Goal: Task Accomplishment & Management: Use online tool/utility

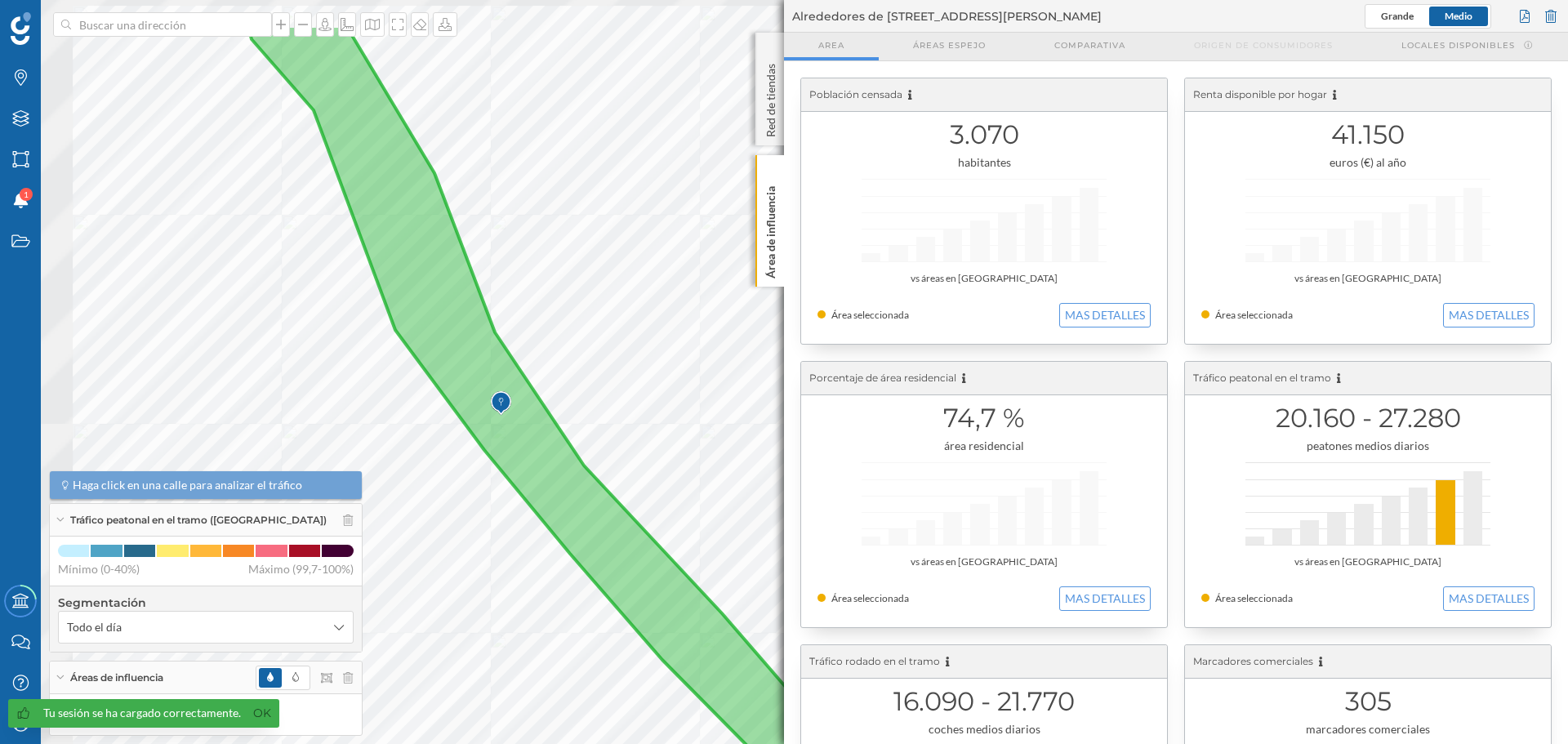
click at [222, 102] on div at bounding box center [222, 102] width 0 height 0
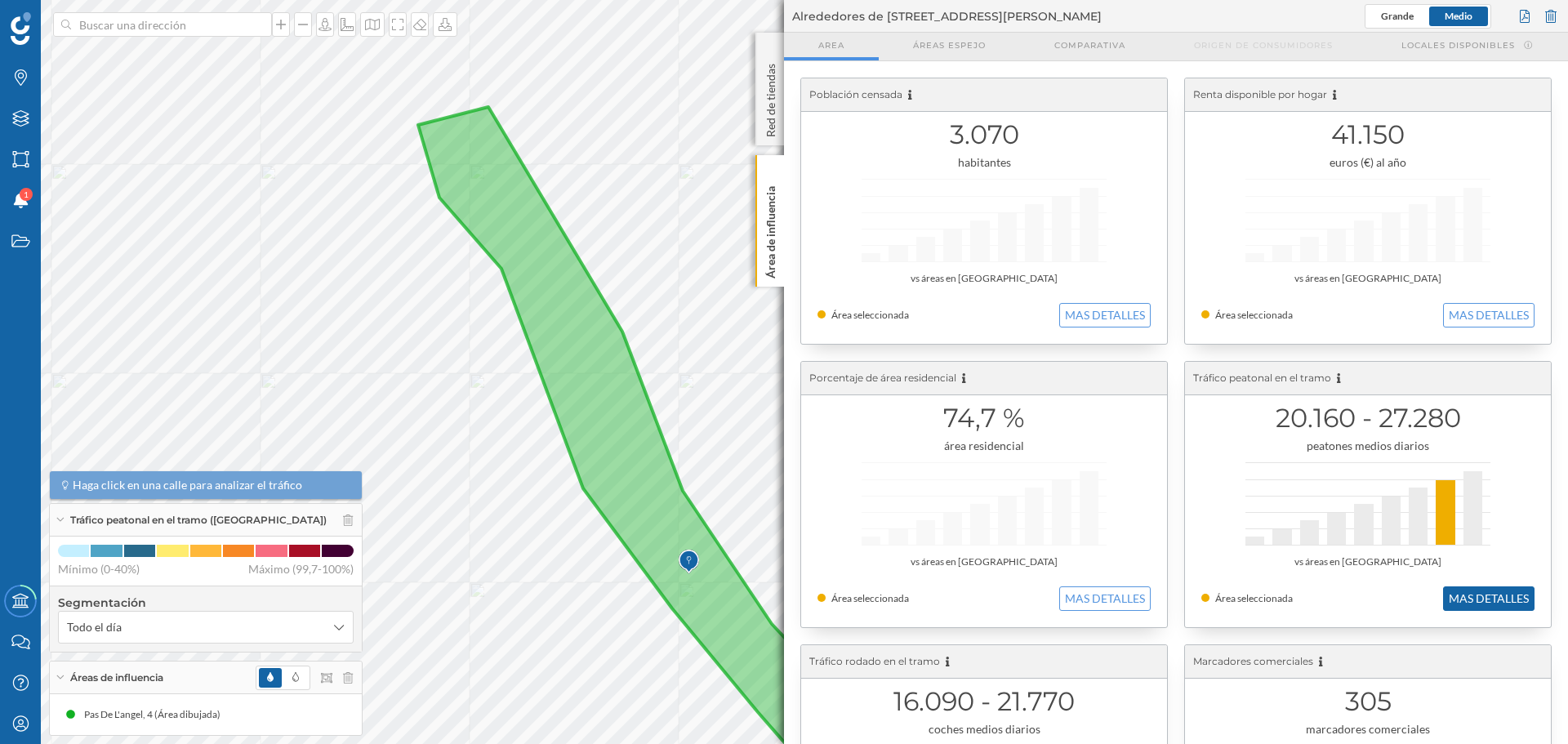
click at [1494, 595] on button "MAS DETALLES" at bounding box center [1488, 598] width 91 height 25
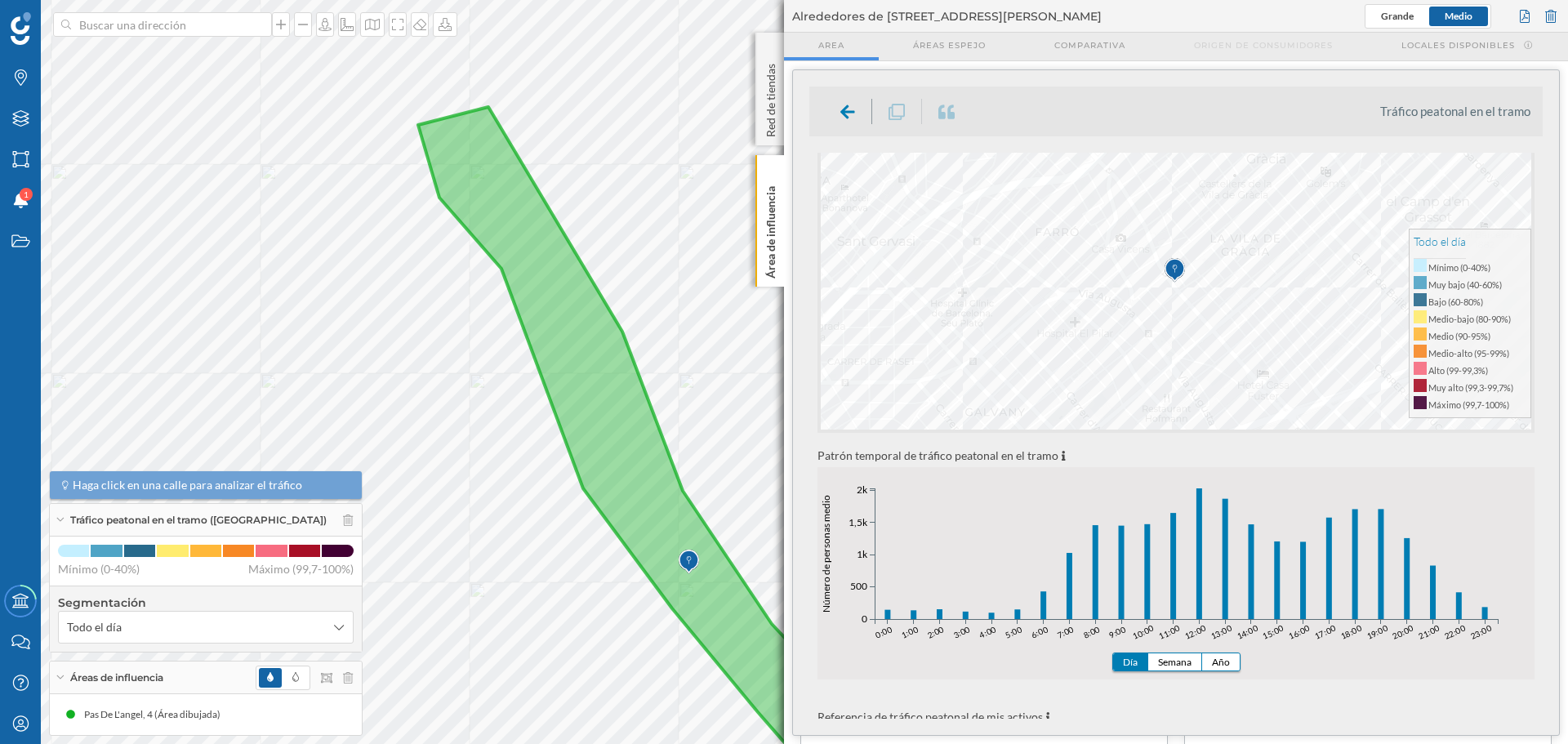
scroll to position [245, 0]
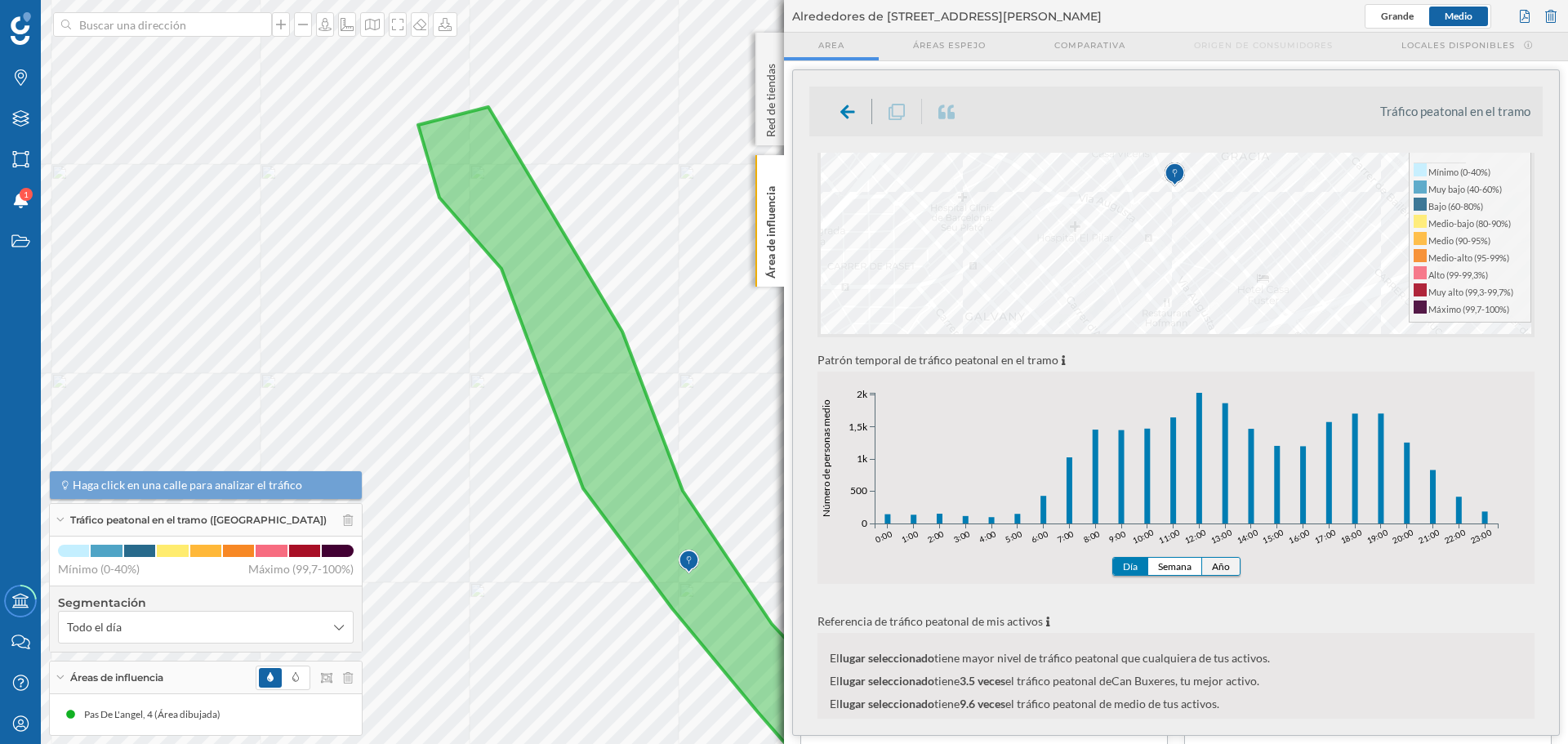
click at [1226, 562] on button "Año" at bounding box center [1221, 566] width 38 height 17
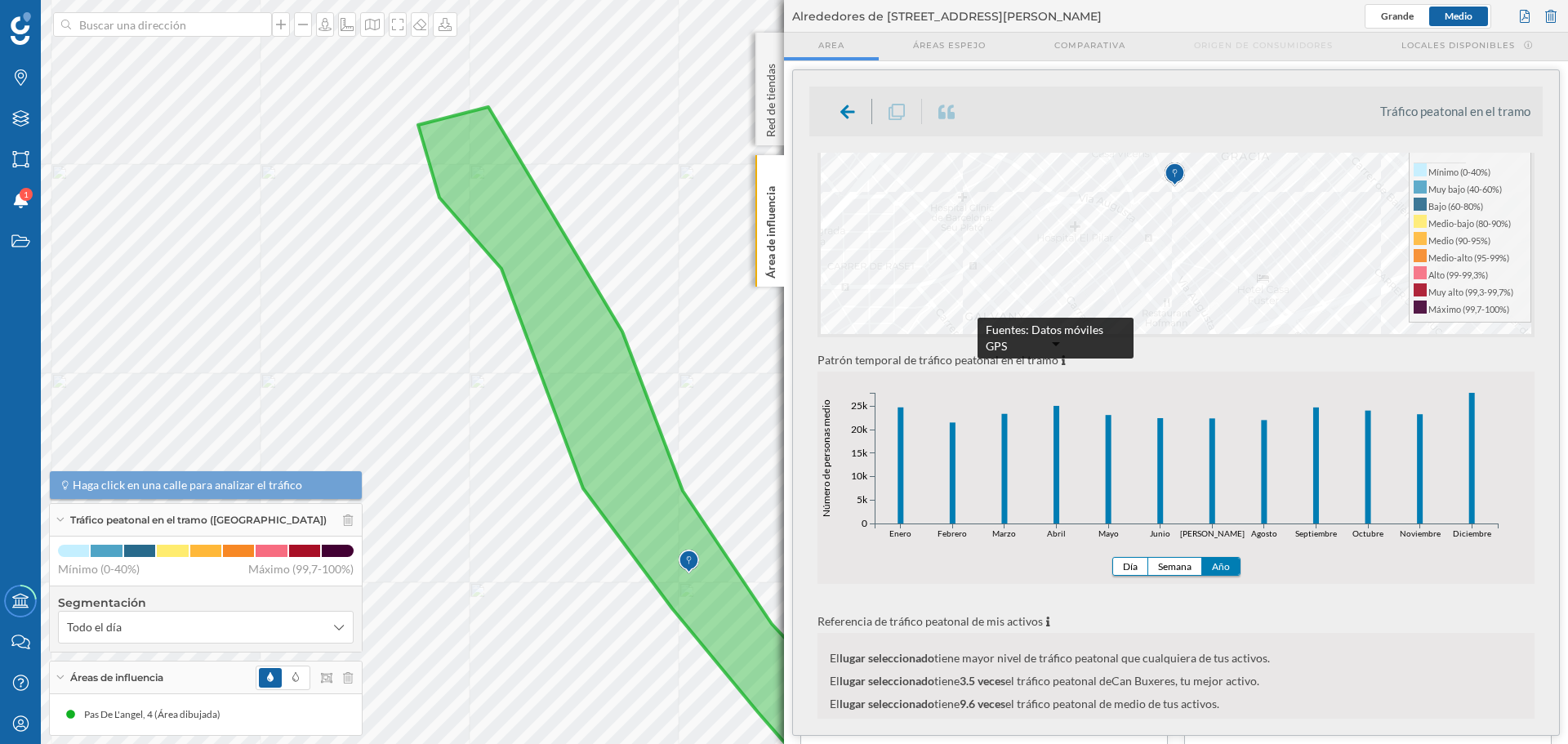
click at [1062, 360] on icon at bounding box center [1063, 360] width 4 height 10
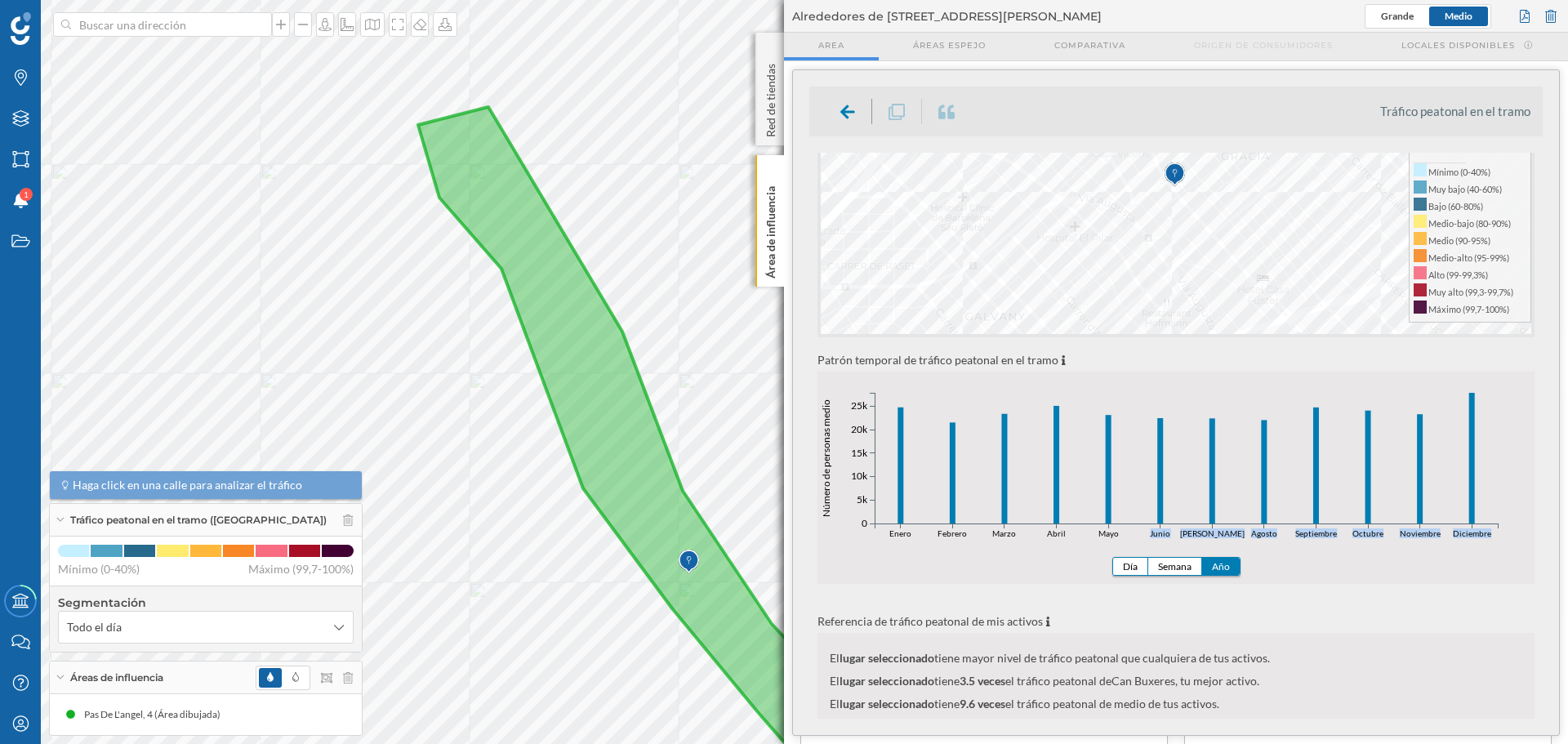
drag, startPoint x: 1505, startPoint y: 498, endPoint x: 1124, endPoint y: 453, distance: 383.6
click at [1124, 453] on icon "Enero Febrero Marzo Abril Mayo Junio Julio Agosto Septiembre Octubre Noviembre …" at bounding box center [1175, 495] width 717 height 212
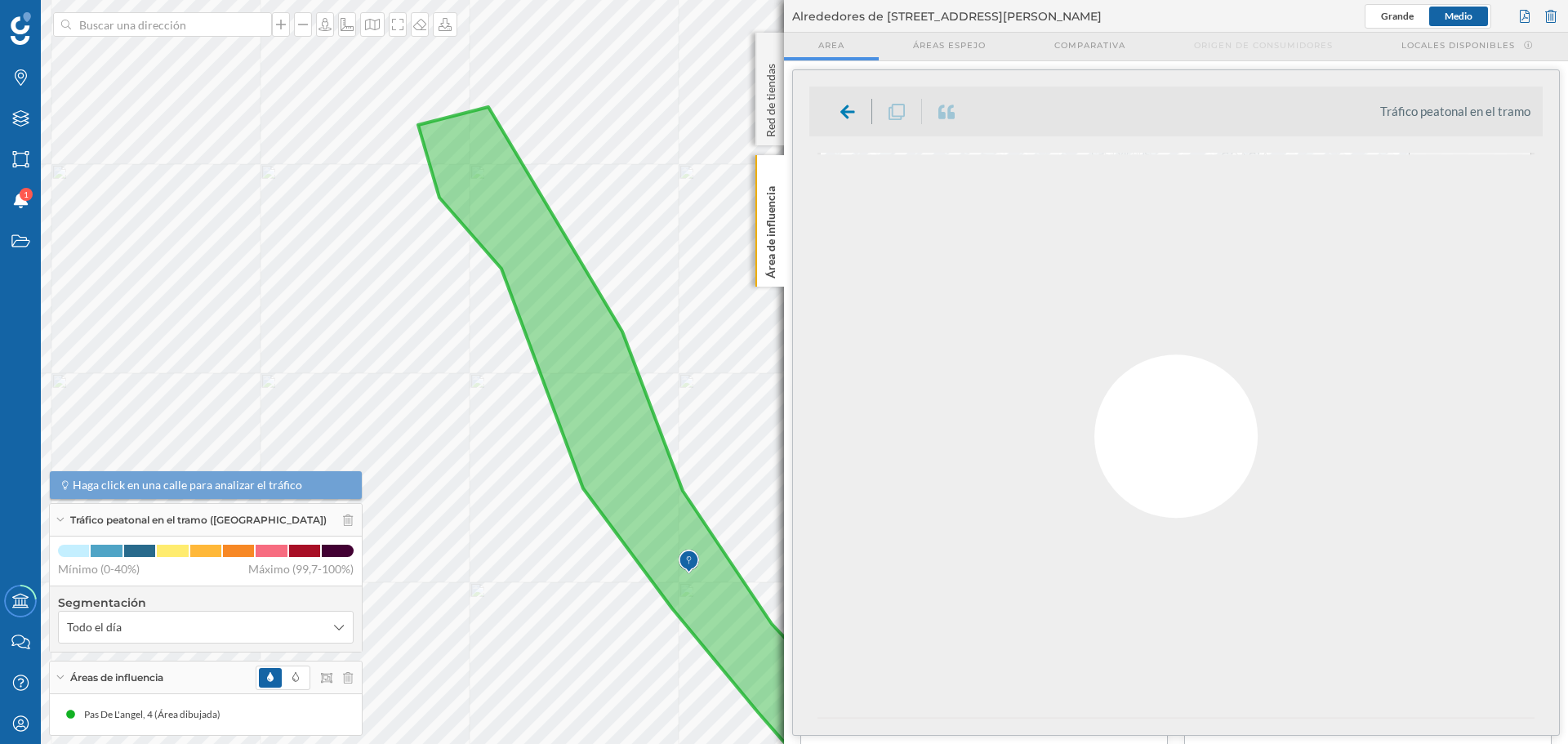
scroll to position [0, 0]
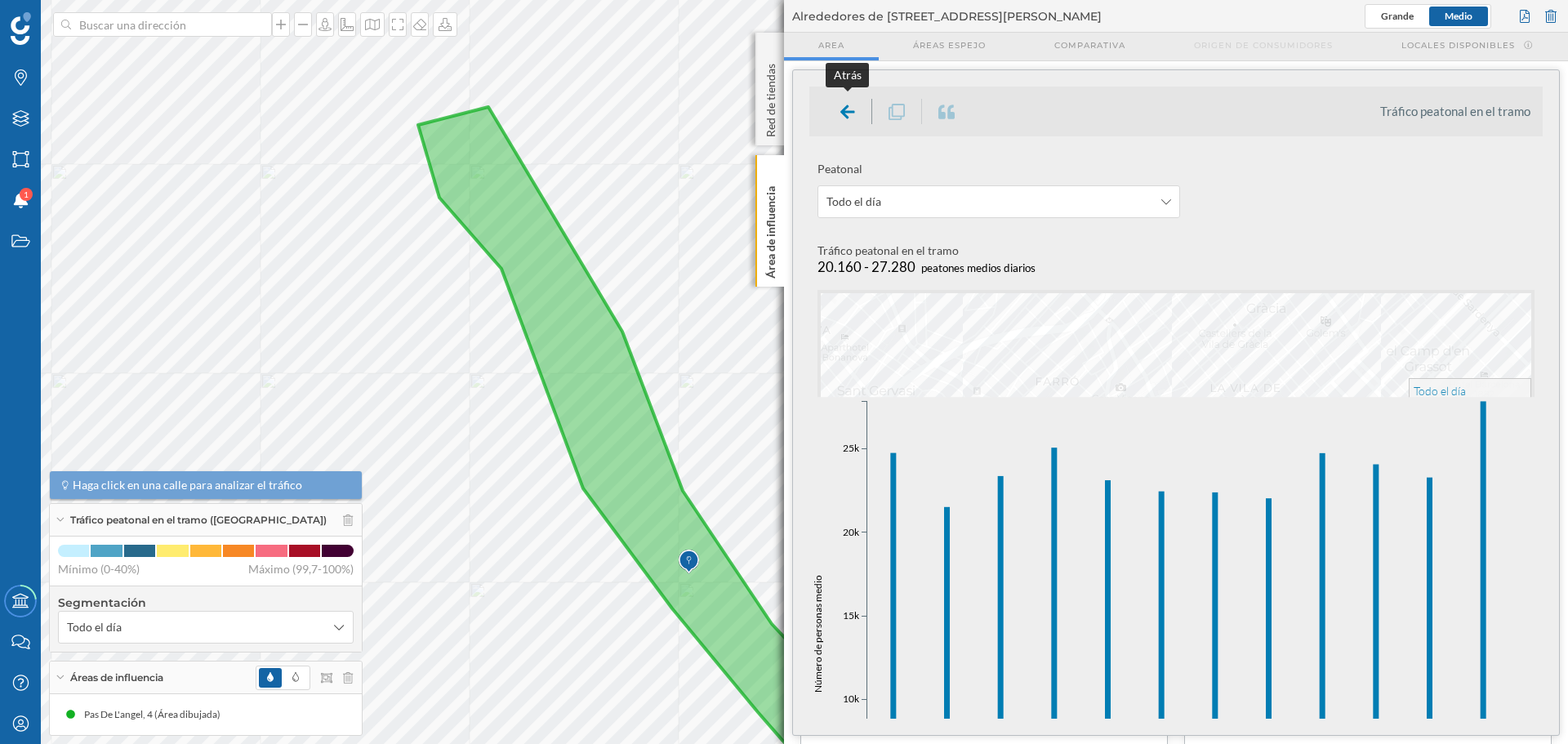
click at [838, 112] on div at bounding box center [848, 111] width 49 height 26
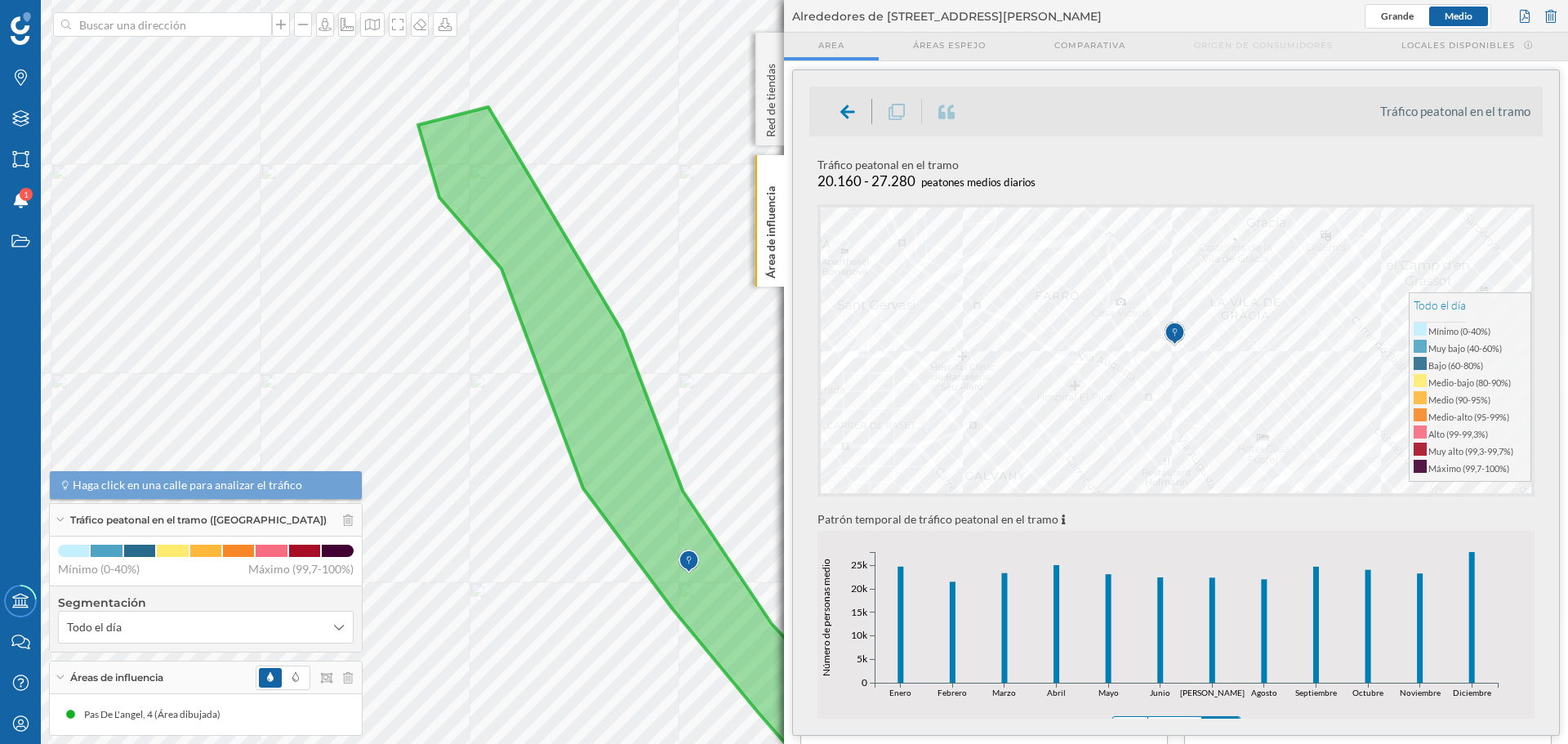
scroll to position [245, 0]
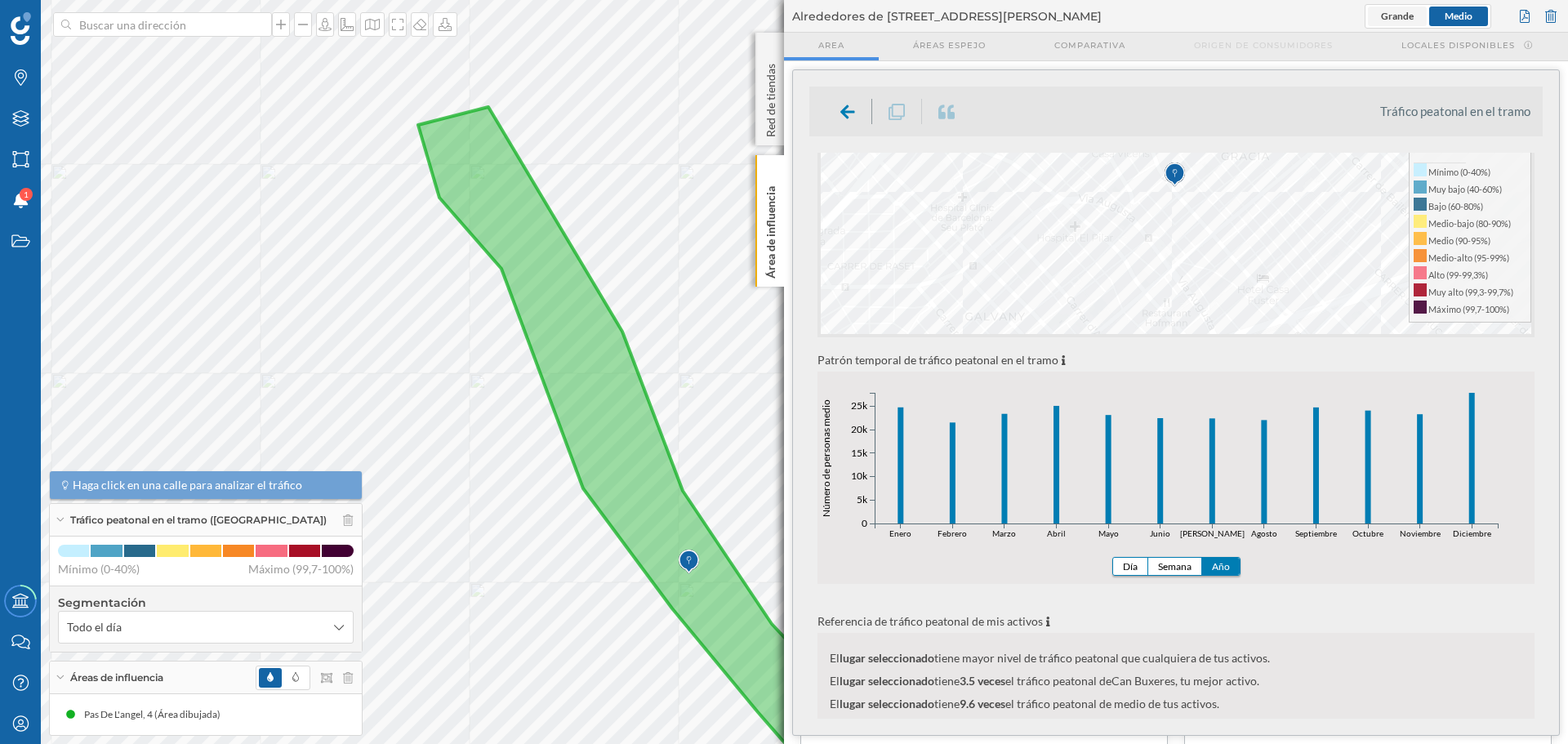
click at [1401, 14] on span "Grande" at bounding box center [1398, 16] width 33 height 12
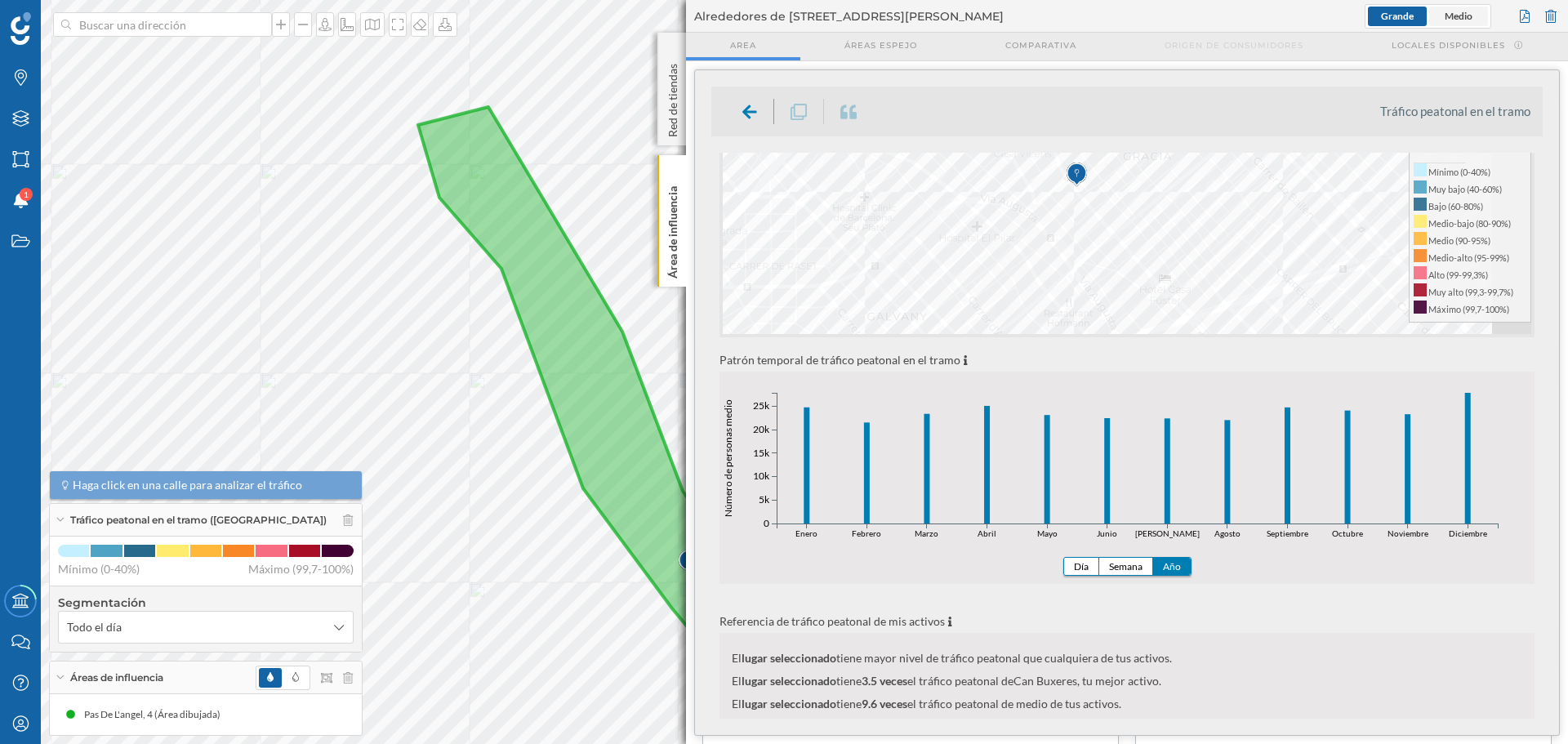
click at [1472, 13] on span "Medio" at bounding box center [1459, 16] width 28 height 12
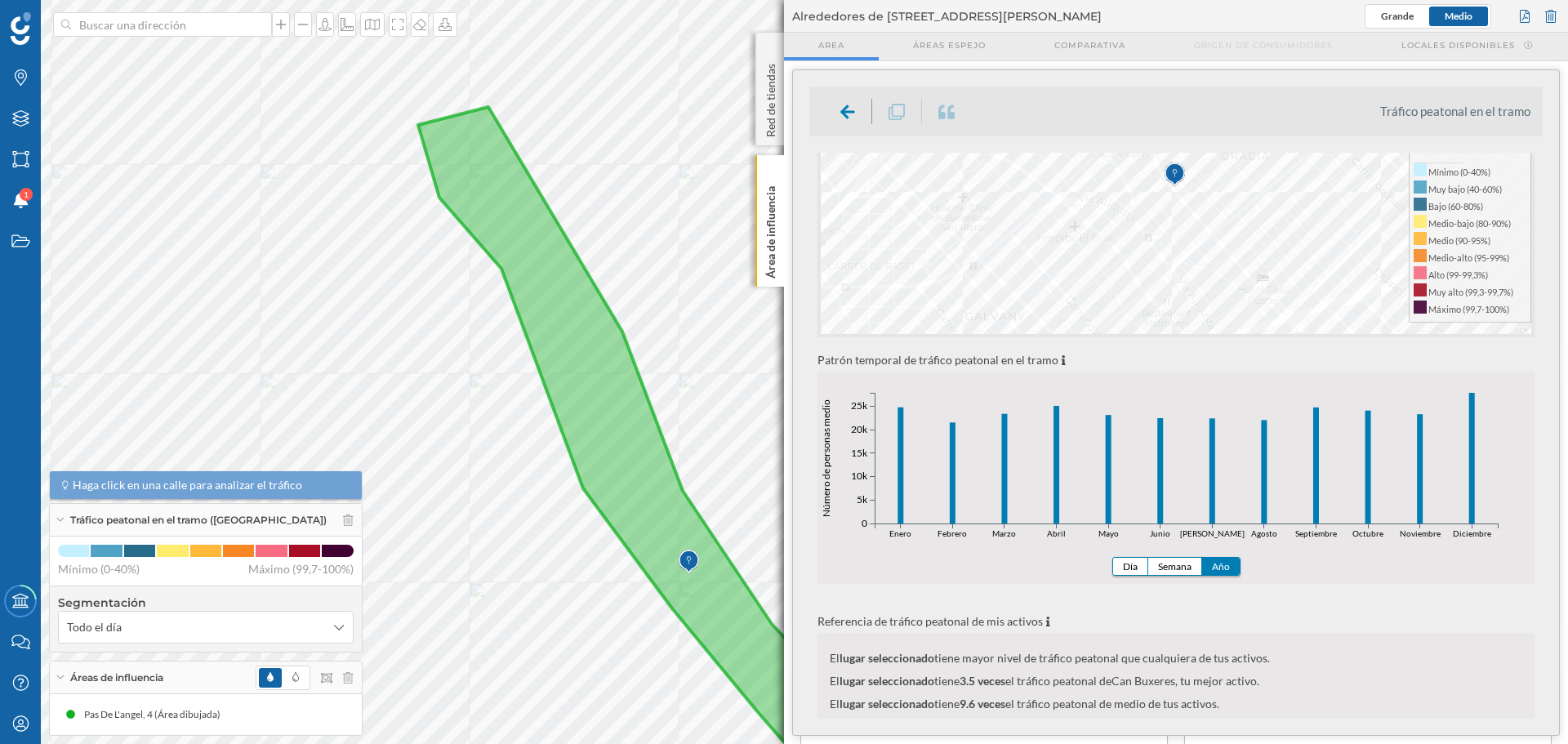
click at [1403, 5] on div "Grande Medio" at bounding box center [1428, 16] width 127 height 25
click at [1407, 13] on span "Grande" at bounding box center [1398, 16] width 33 height 12
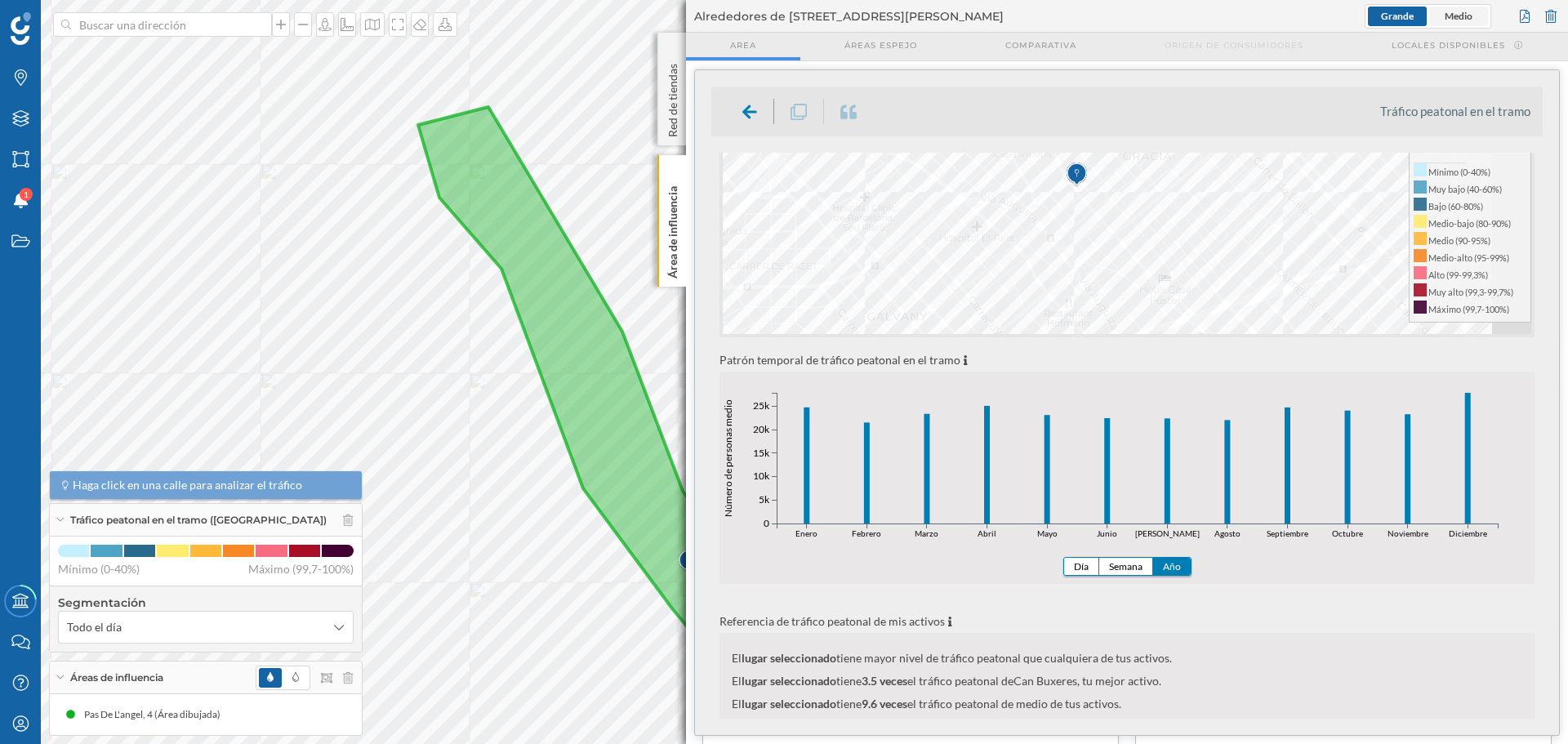
click at [1459, 12] on span "Medio" at bounding box center [1459, 16] width 28 height 12
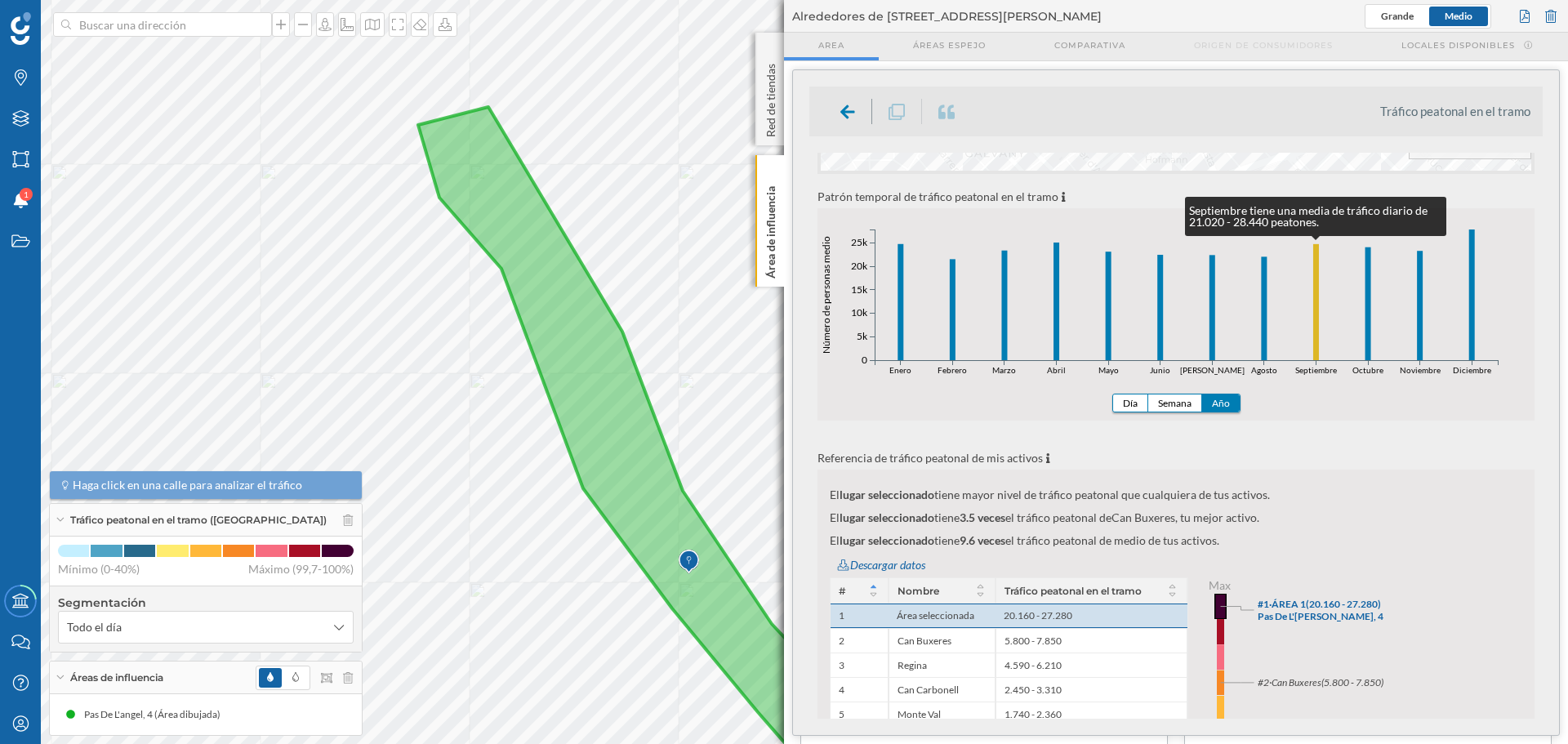
scroll to position [327, 0]
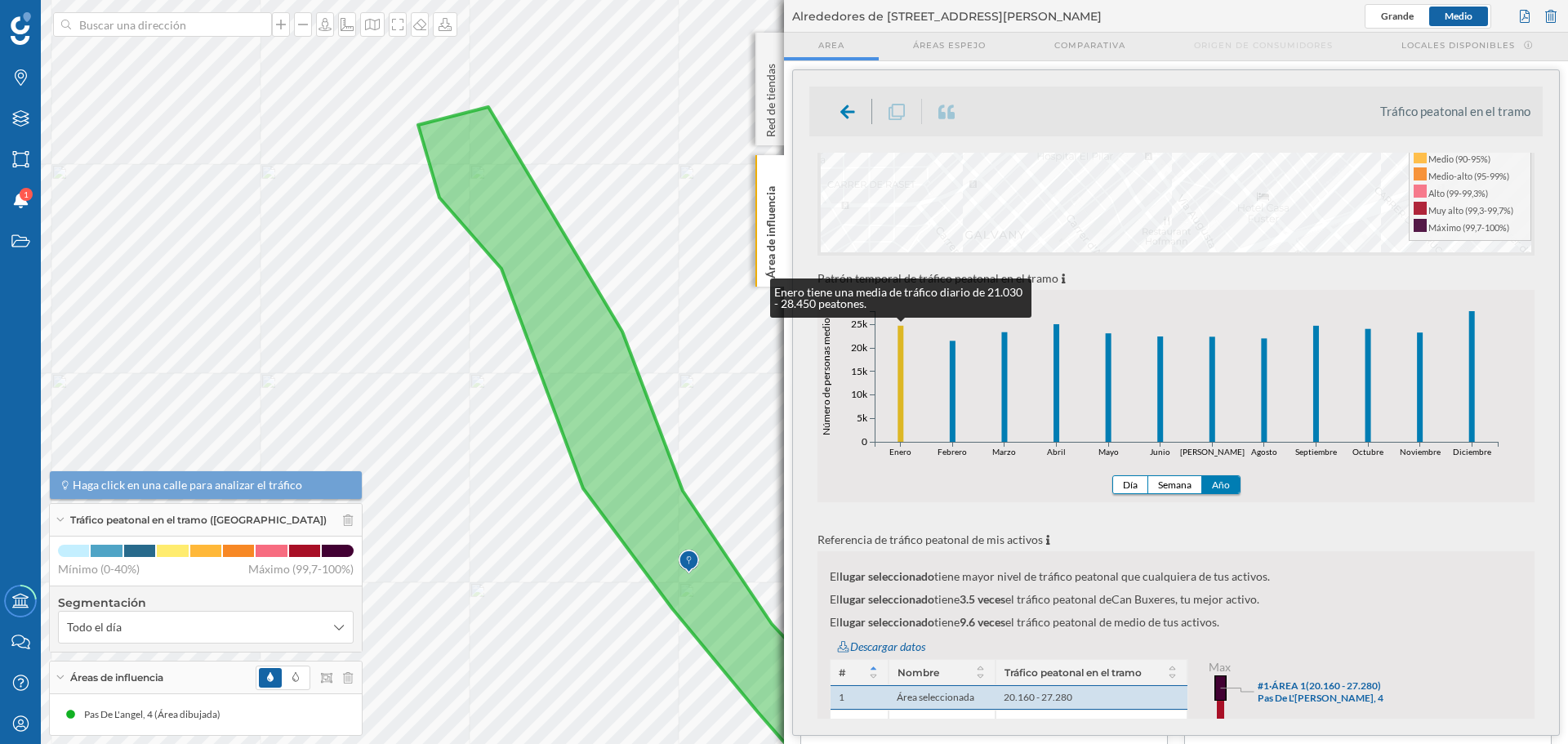
drag, startPoint x: 1209, startPoint y: 295, endPoint x: 902, endPoint y: 395, distance: 322.9
drag, startPoint x: 902, startPoint y: 395, endPoint x: 1404, endPoint y: 538, distance: 522.0
click at [1404, 538] on p "Referencia de tráfico peatonal de mis activos" at bounding box center [1175, 539] width 717 height 17
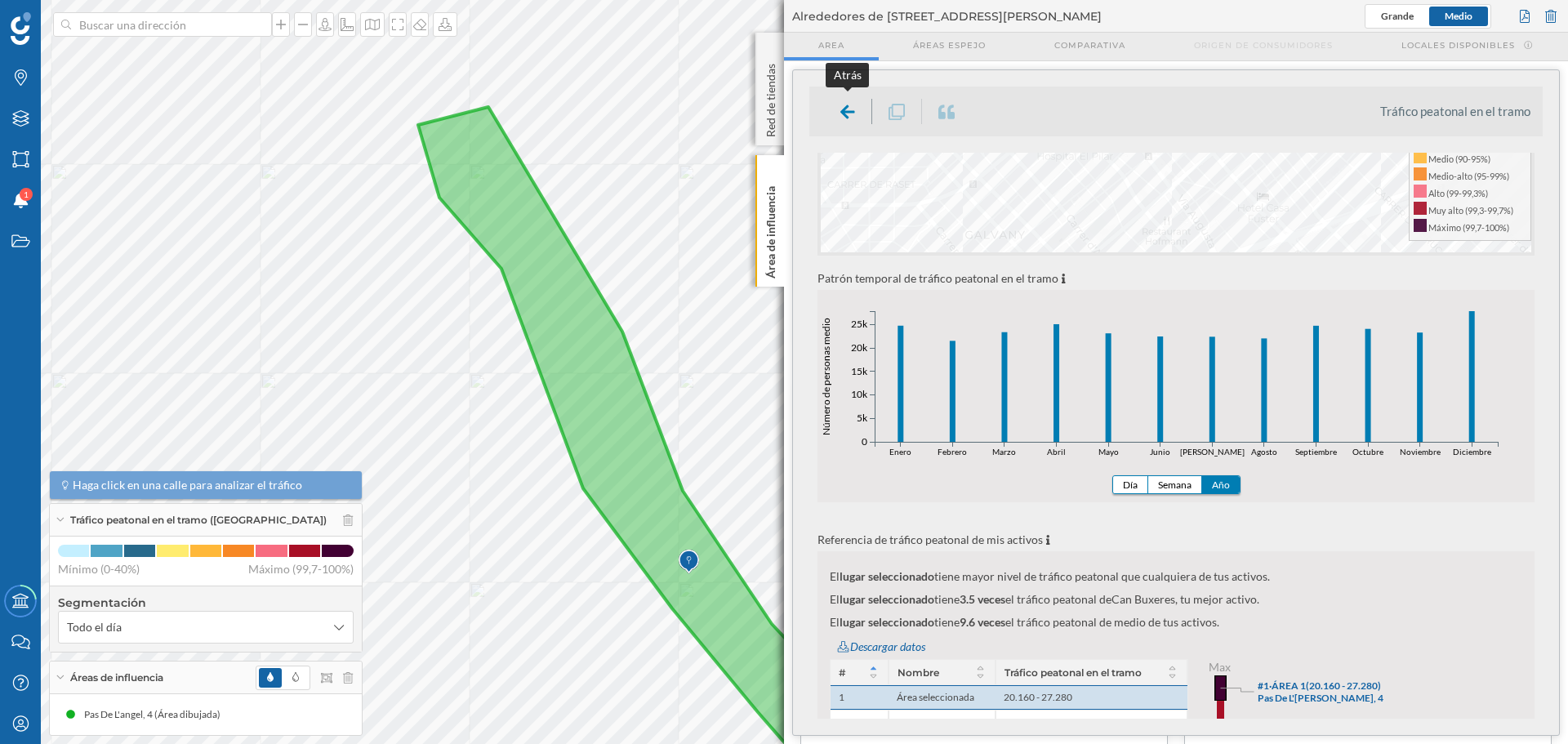
click at [850, 116] on icon at bounding box center [848, 112] width 15 height 16
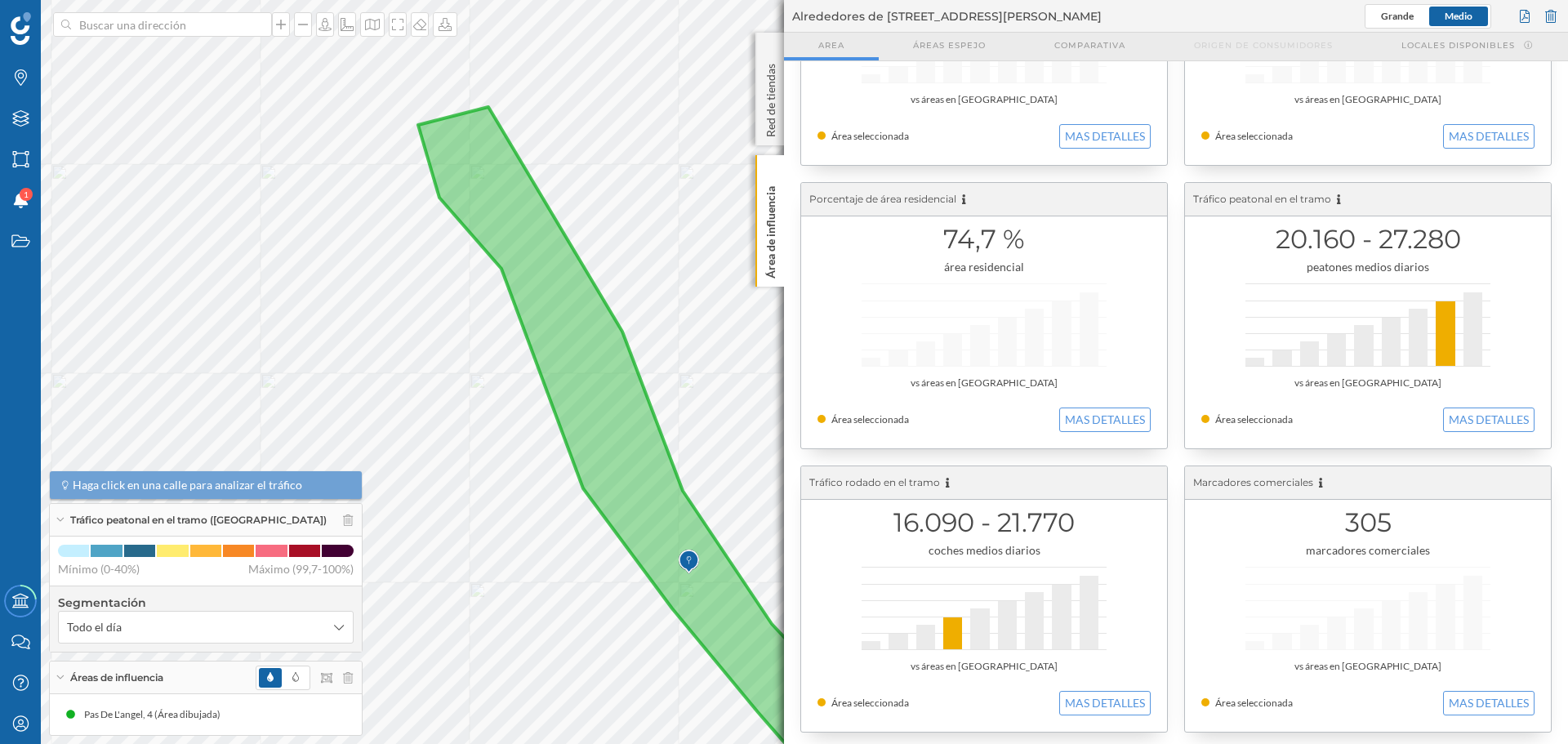
scroll to position [184, 0]
click at [1117, 697] on button "MAS DETALLES" at bounding box center [1105, 699] width 91 height 25
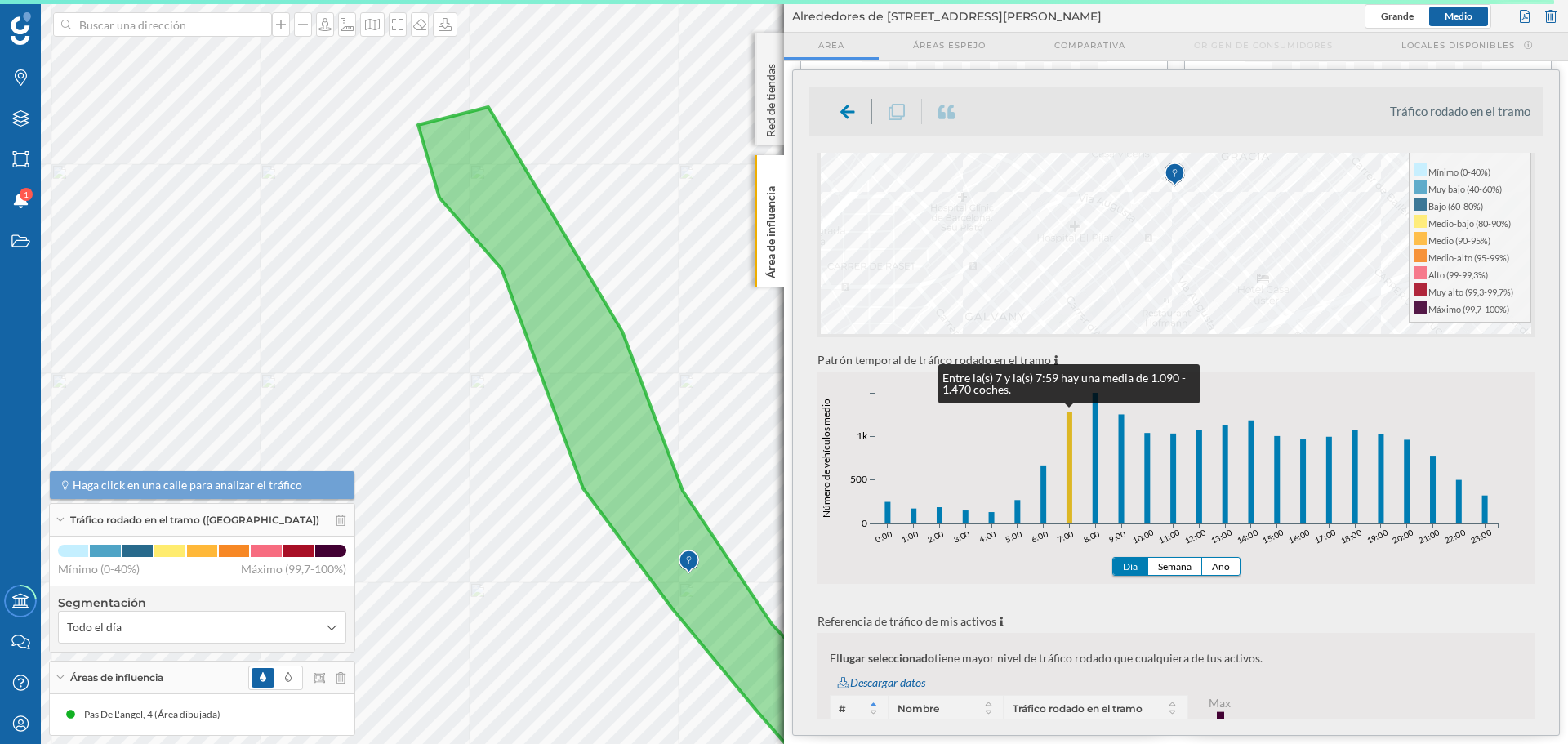
scroll to position [327, 0]
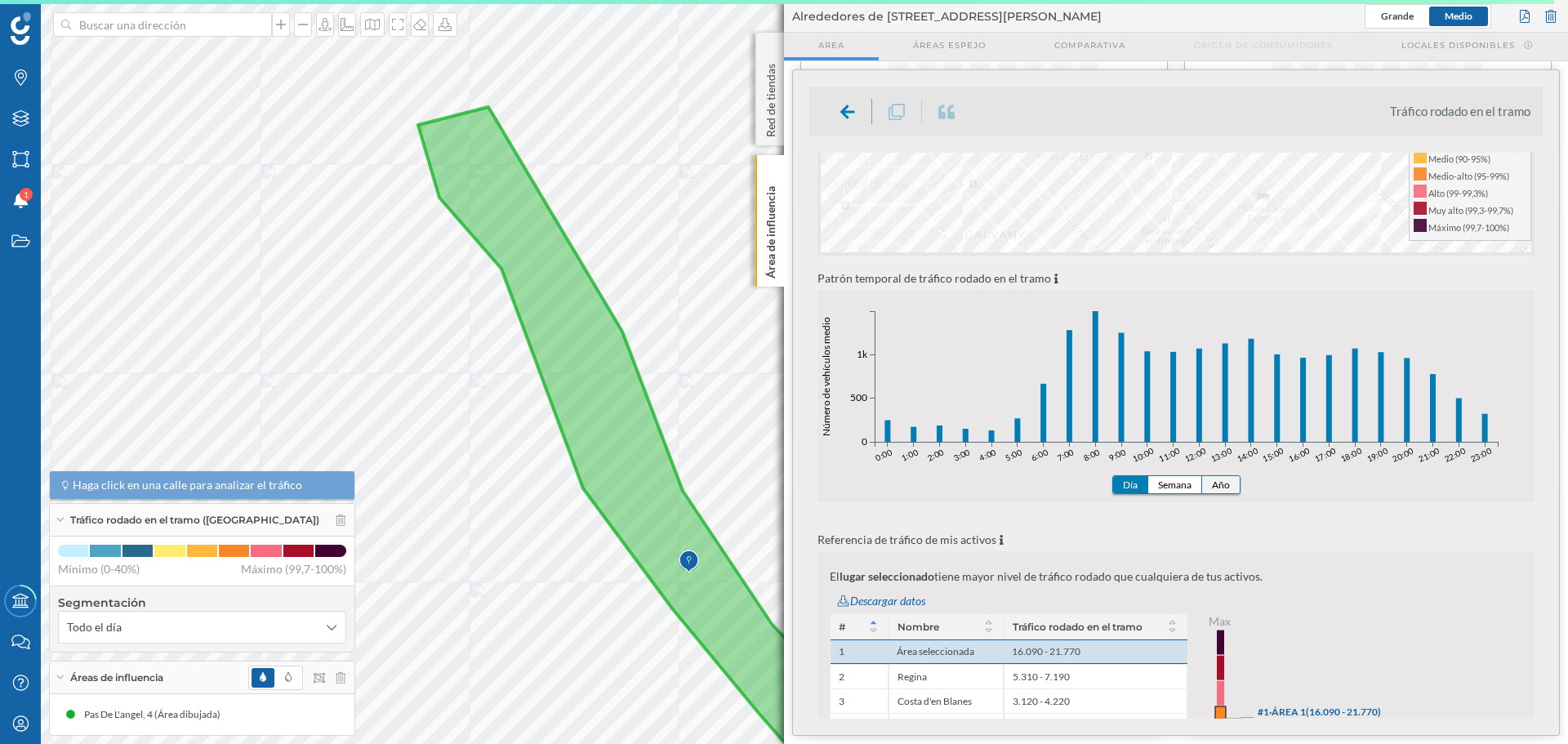
click at [1225, 486] on button "Año" at bounding box center [1221, 485] width 38 height 17
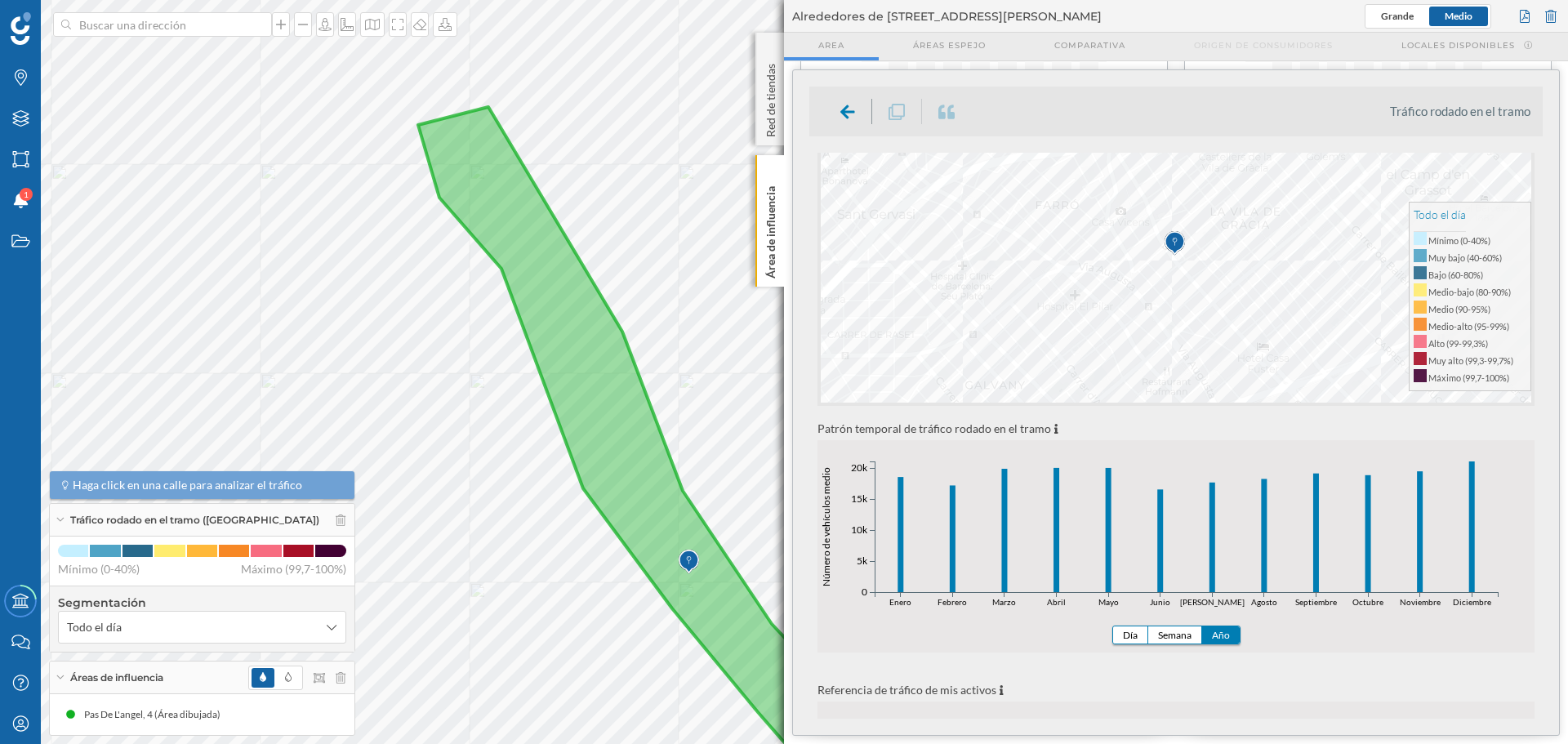
scroll to position [163, 0]
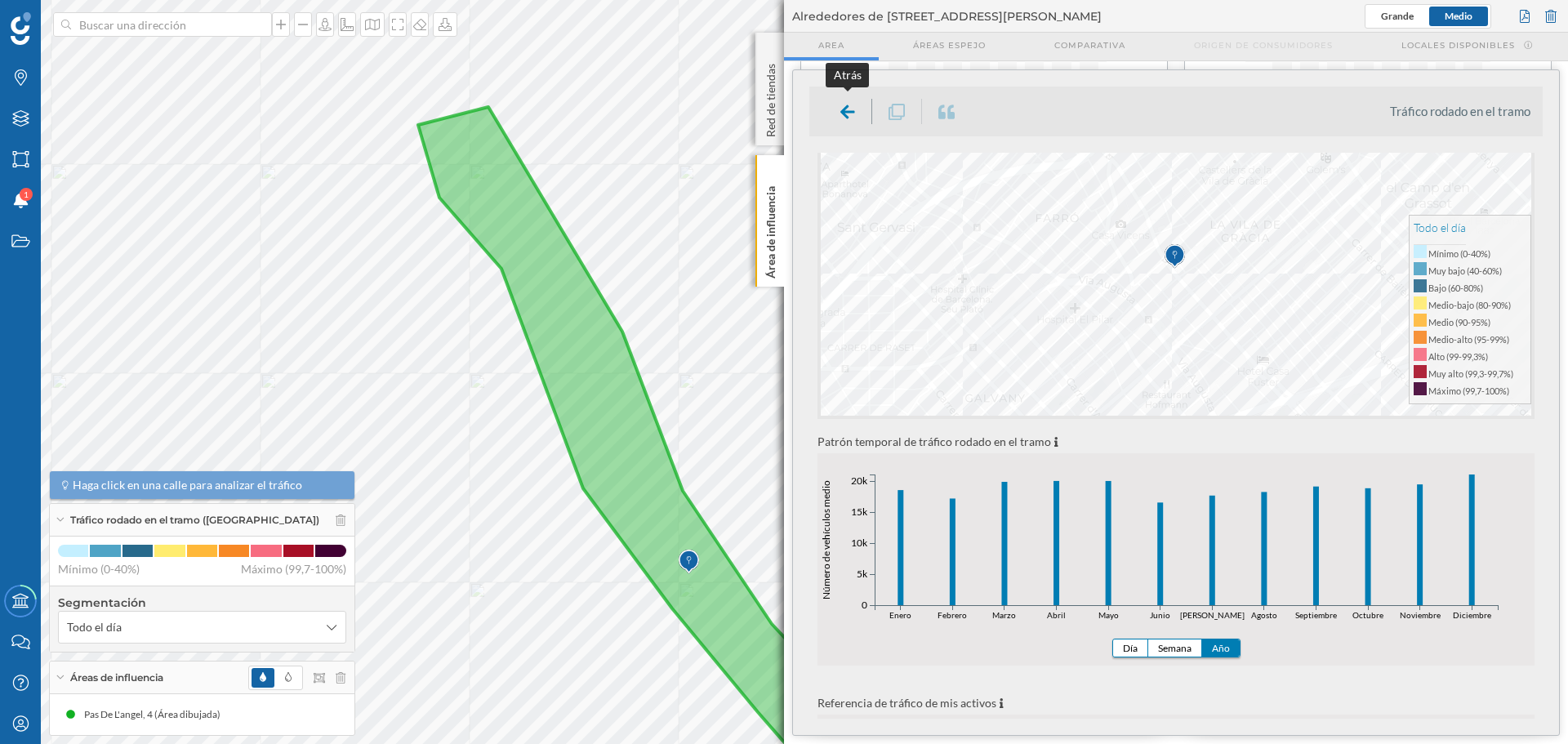
click at [840, 117] on icon at bounding box center [848, 112] width 15 height 16
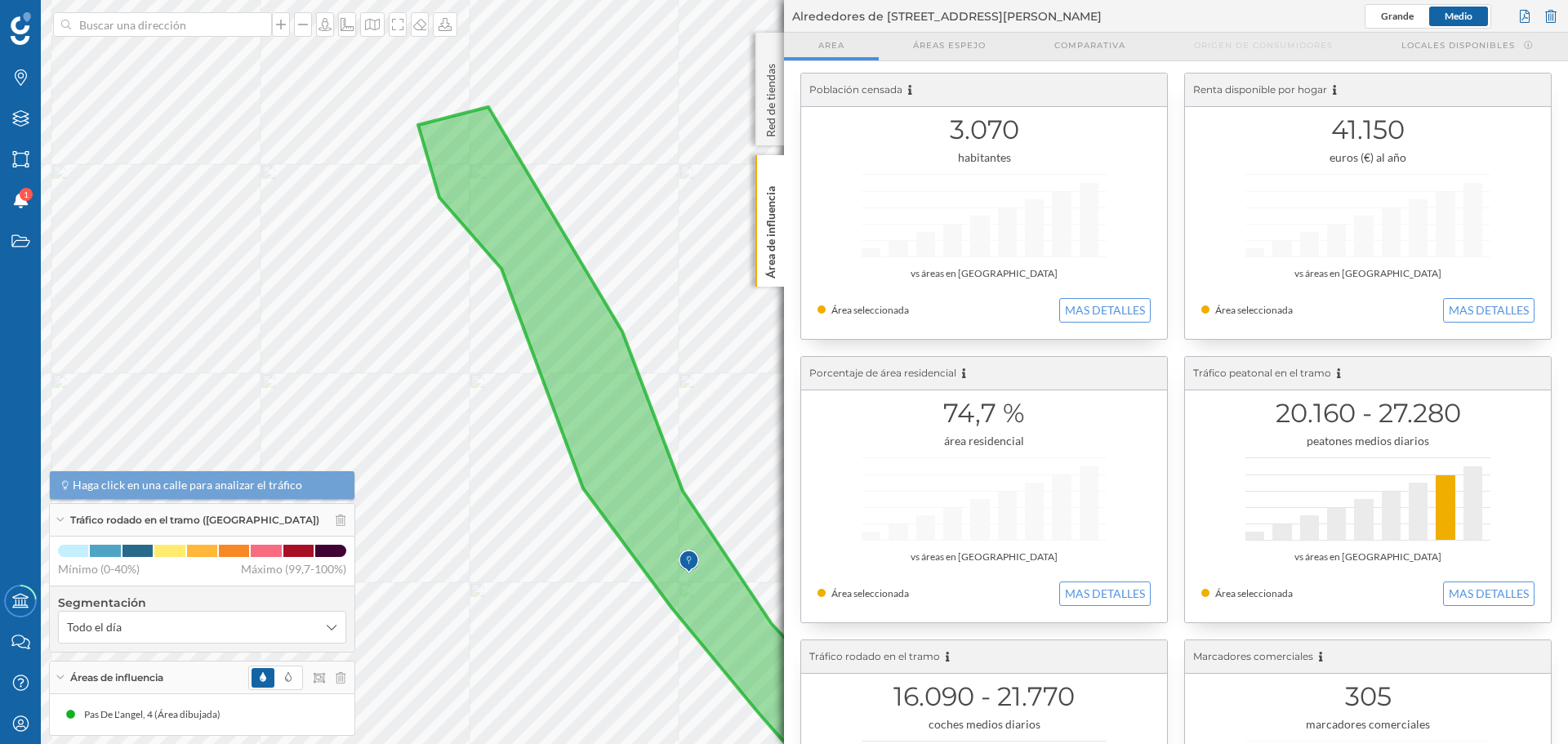
scroll to position [0, 0]
click at [1101, 305] on button "MAS DETALLES" at bounding box center [1105, 315] width 91 height 25
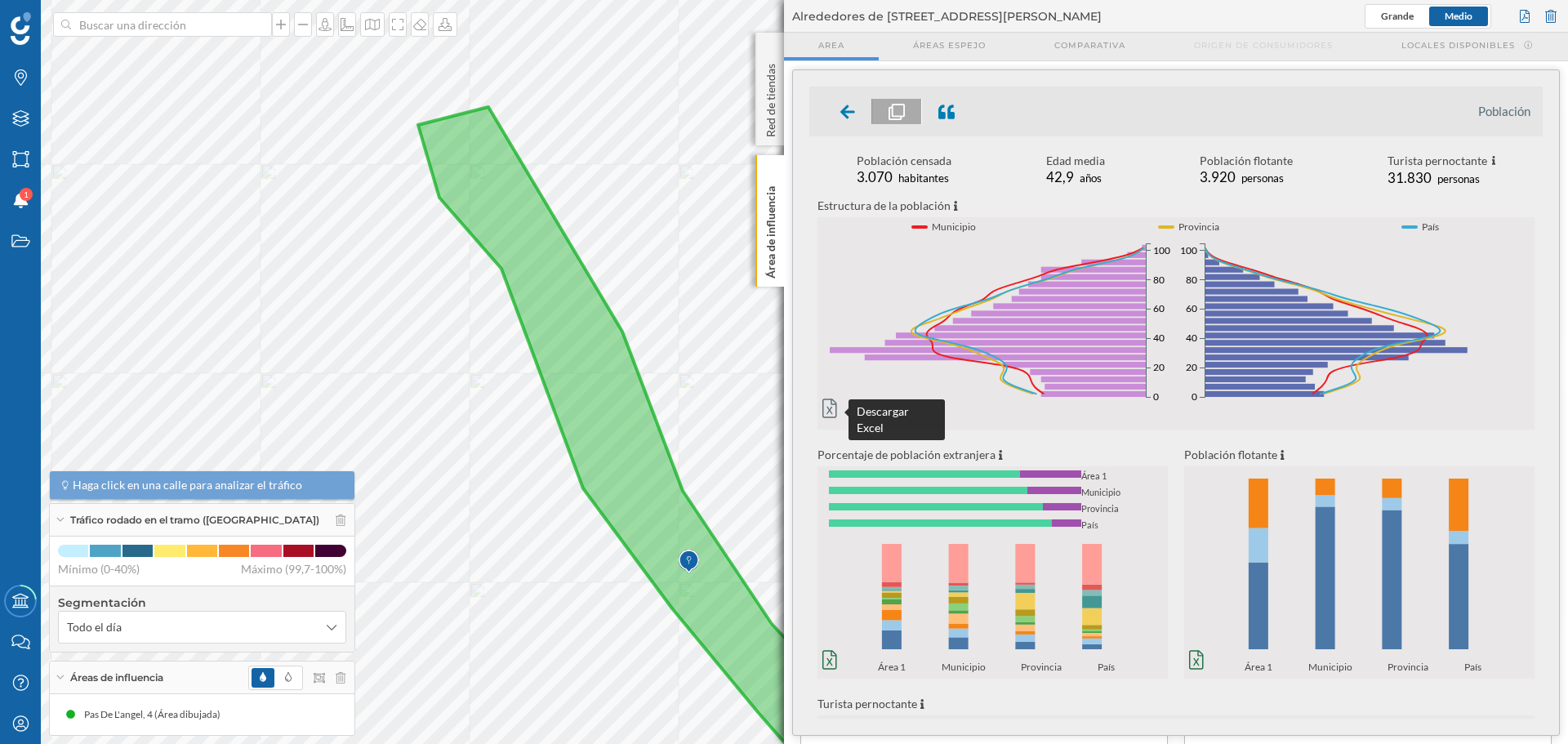
click at [831, 403] on icon at bounding box center [830, 408] width 15 height 20
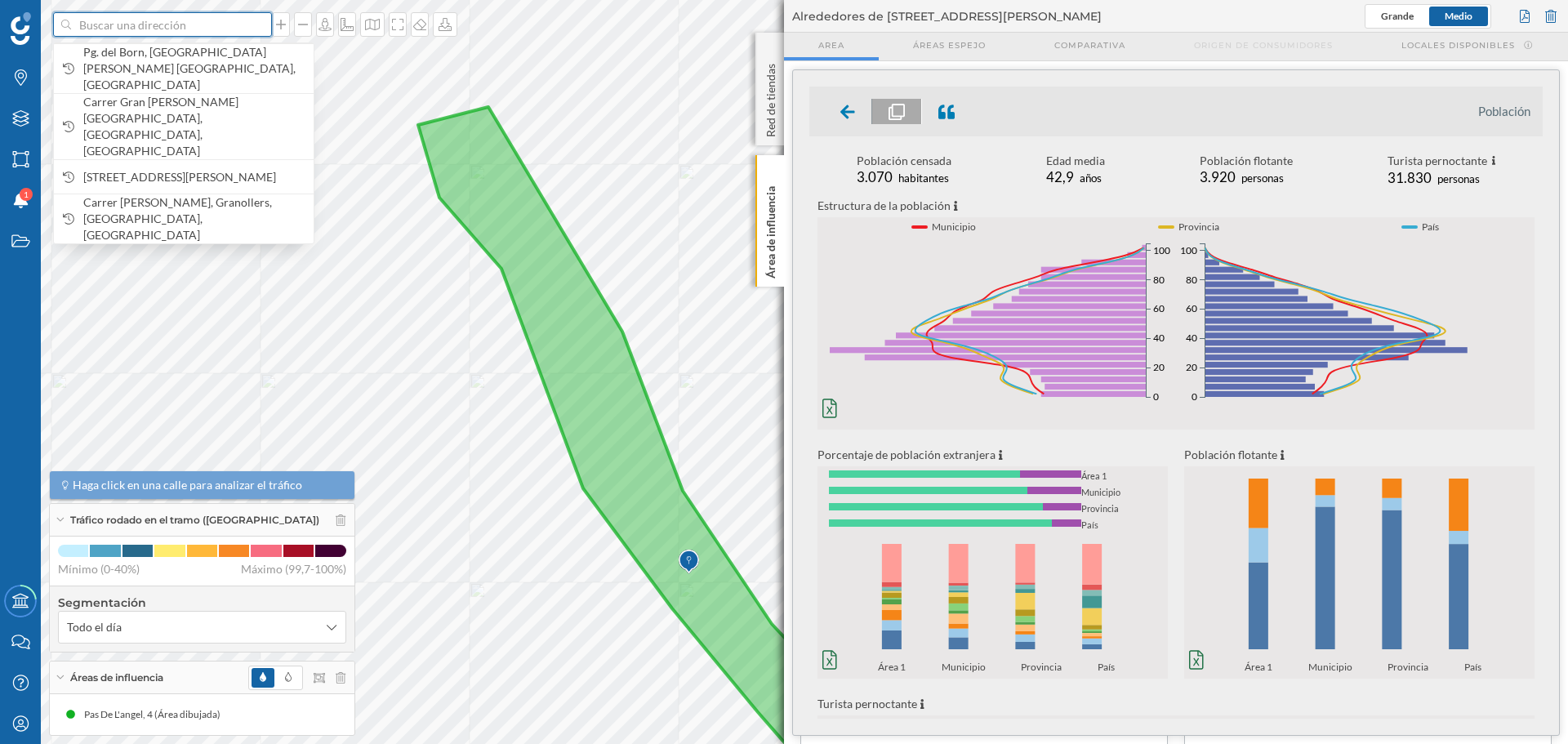
click at [184, 28] on input at bounding box center [162, 25] width 183 height 25
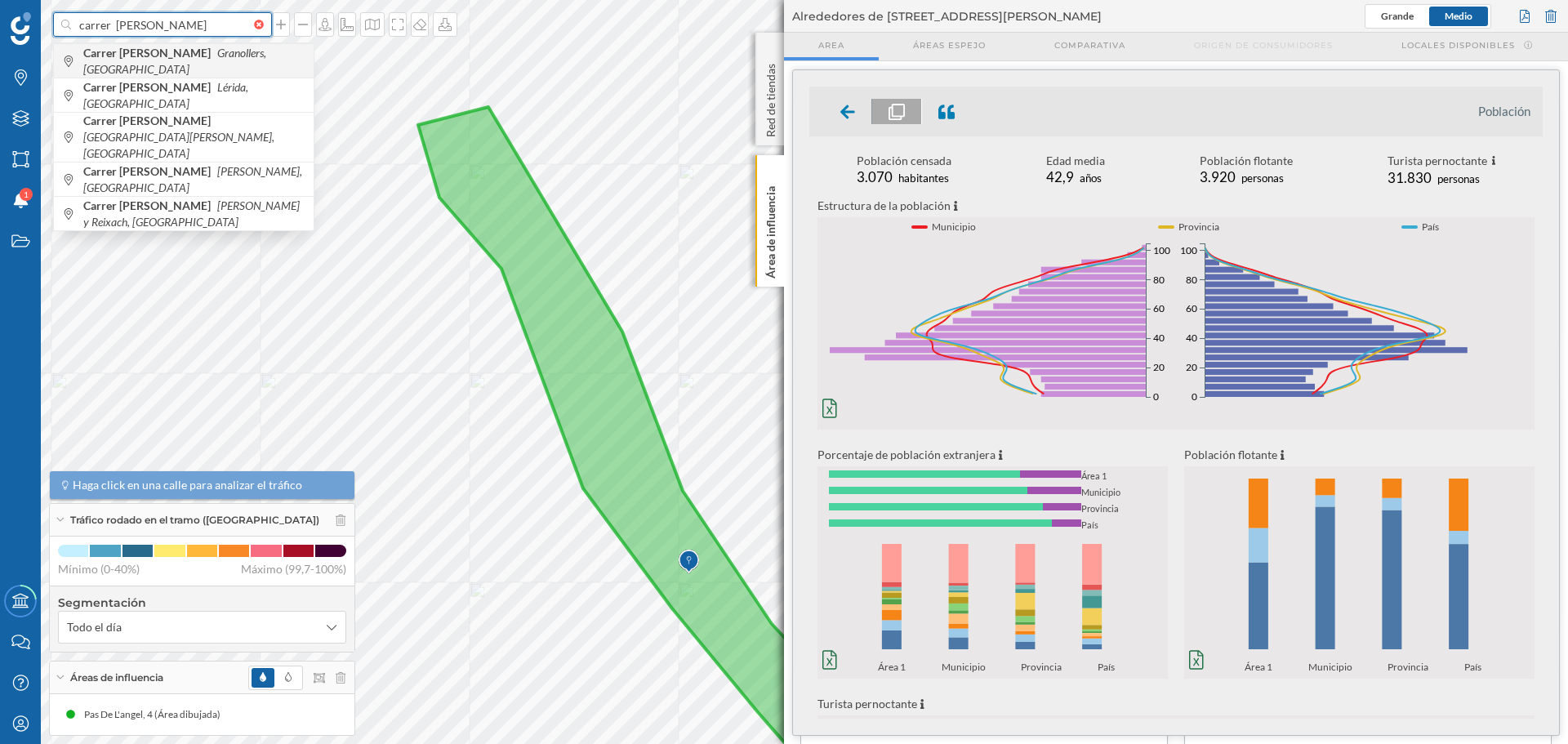
type input "carrer anselm clave"
click at [128, 59] on b "Carrer [PERSON_NAME]" at bounding box center [149, 53] width 132 height 14
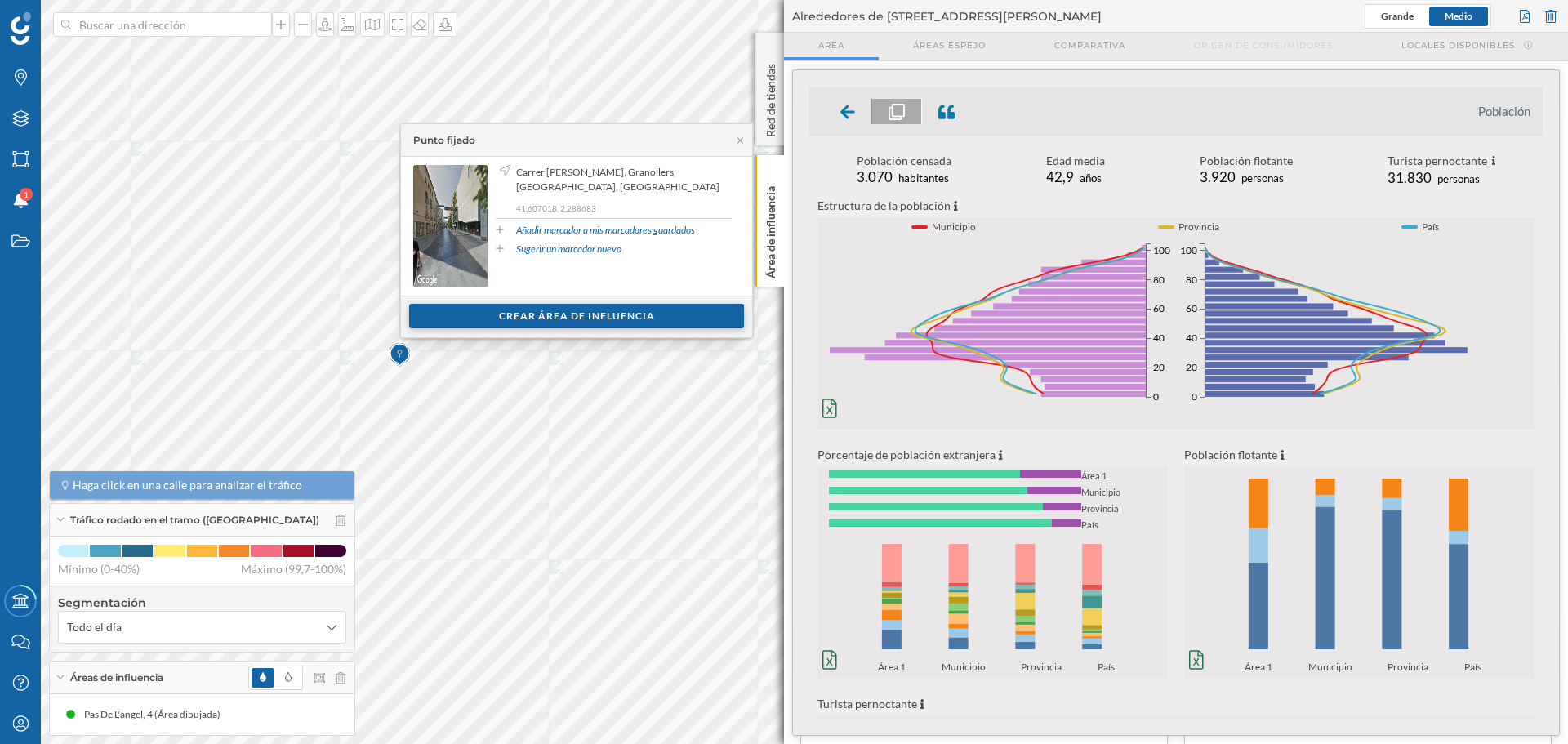
click at [578, 308] on div "Crear área de influencia" at bounding box center [576, 316] width 335 height 25
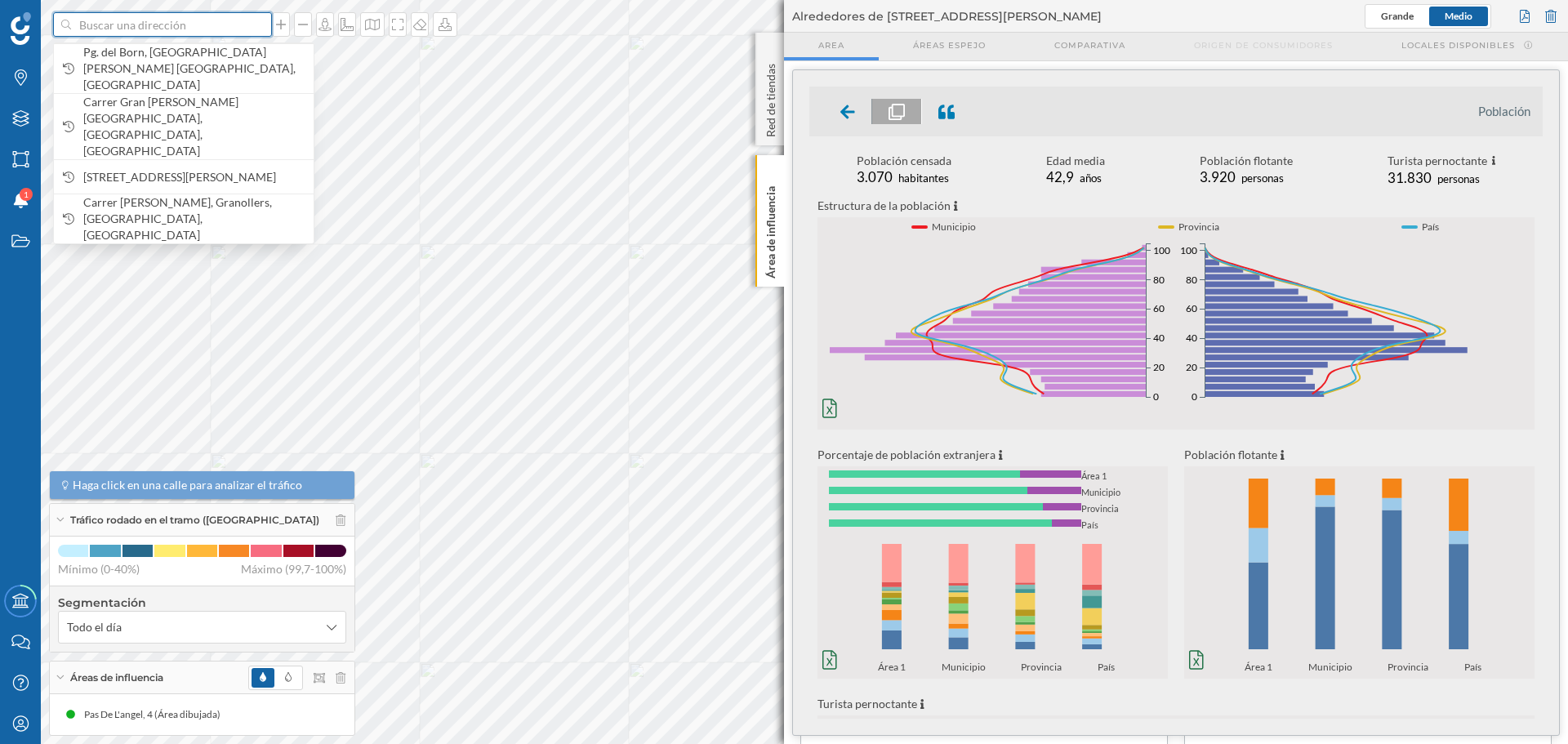
click at [163, 23] on input at bounding box center [162, 25] width 183 height 25
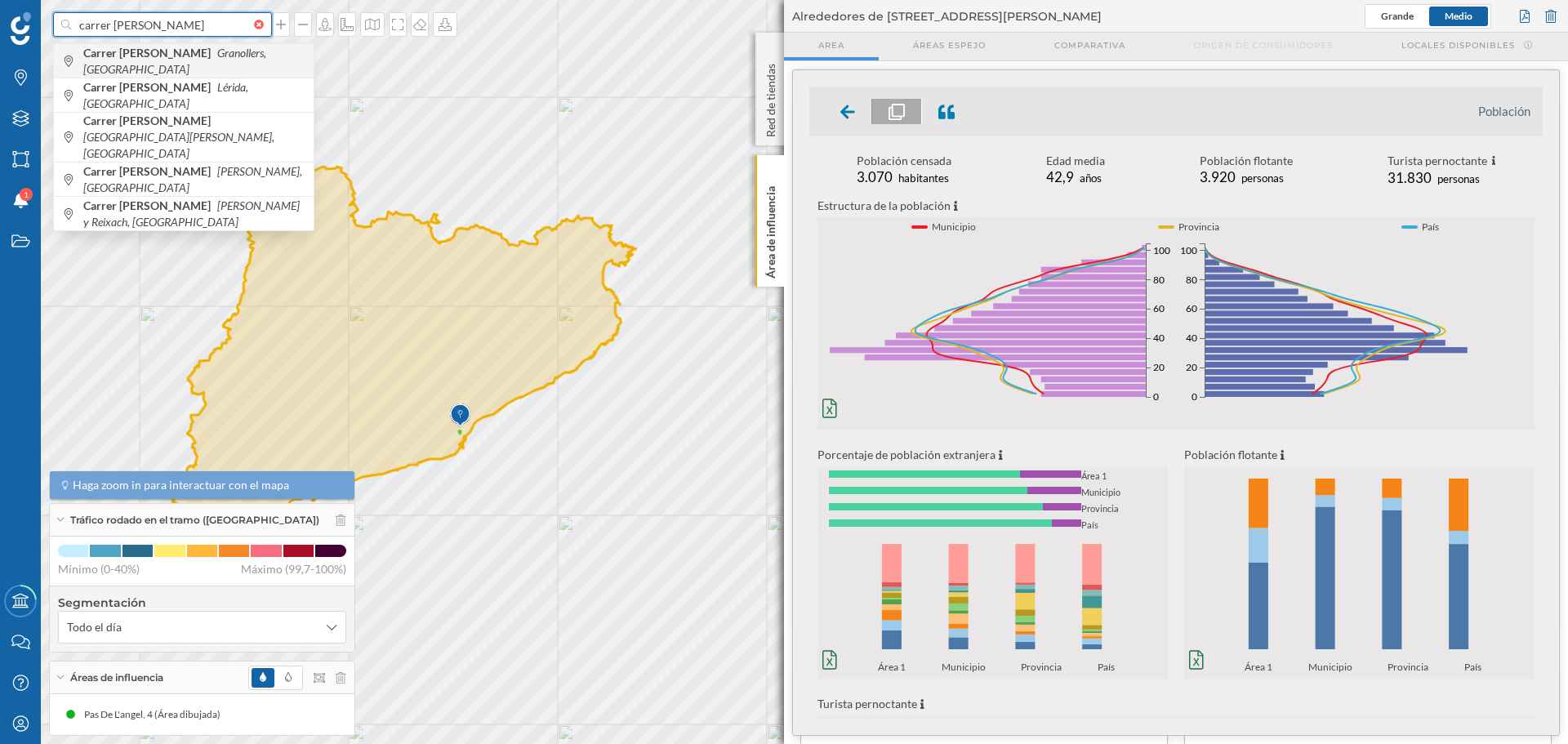
type input "carrer anselm clave"
click at [157, 59] on b "Carrer [PERSON_NAME]" at bounding box center [149, 53] width 132 height 14
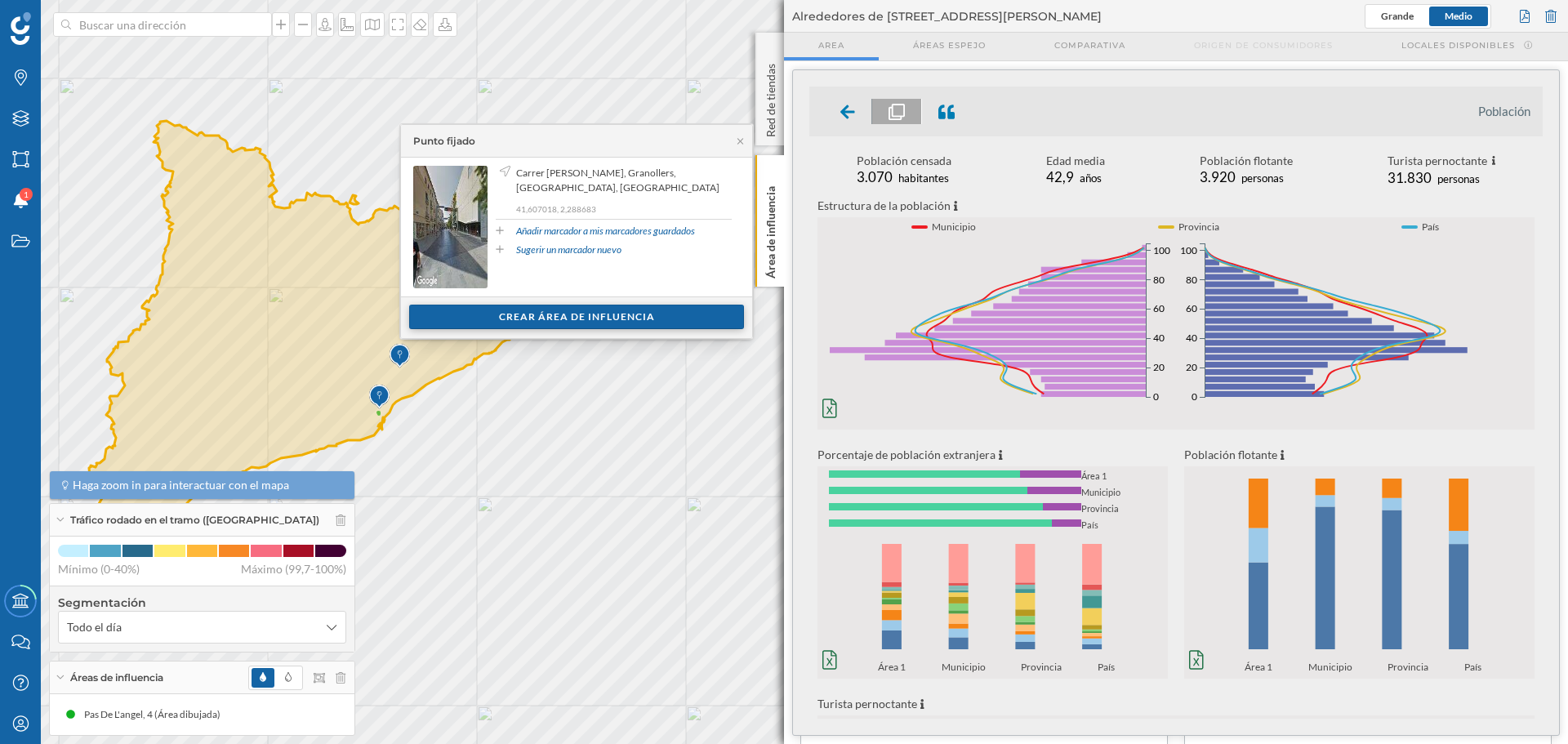
click at [597, 317] on div "Crear área de influencia" at bounding box center [576, 317] width 335 height 25
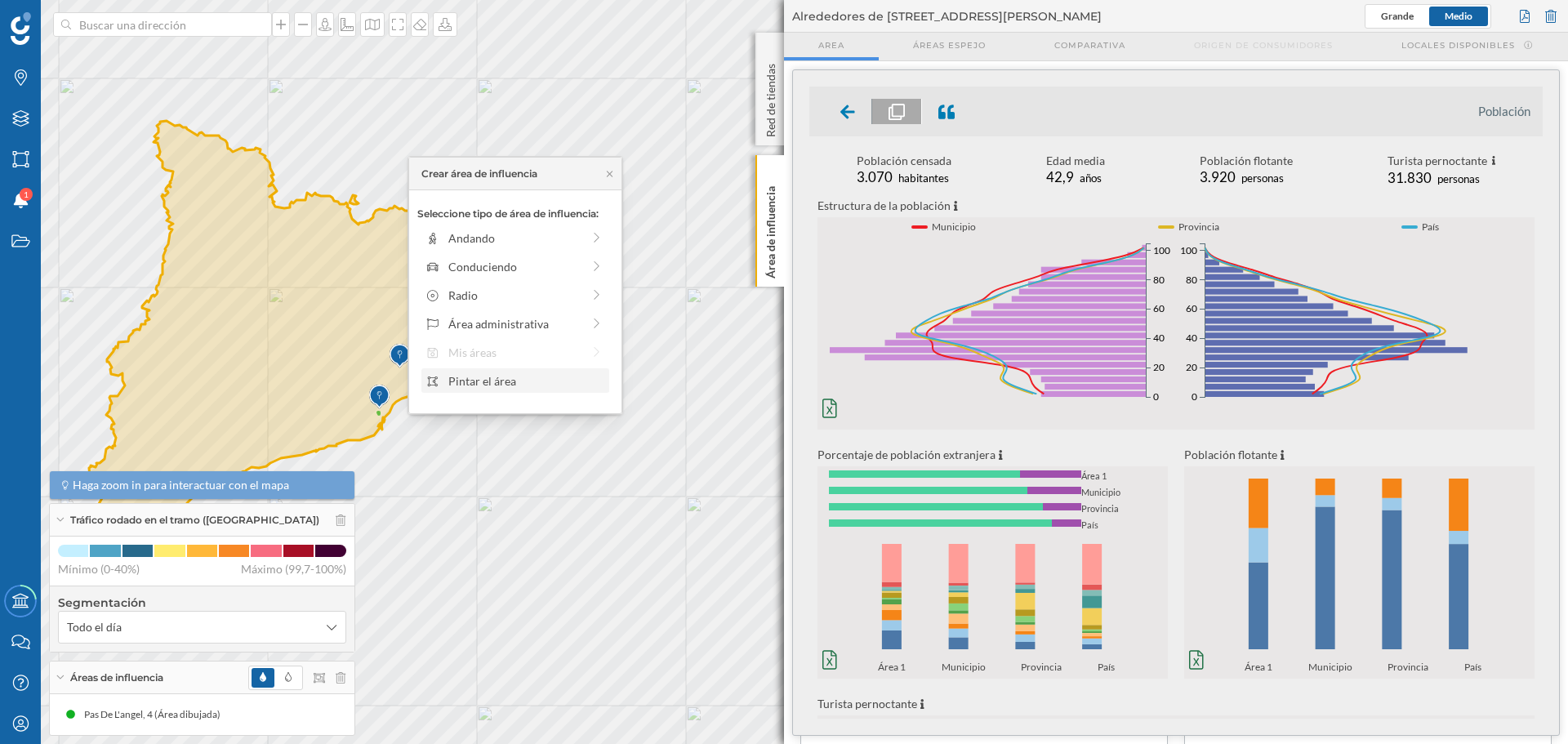
click at [470, 379] on div "Pintar el área" at bounding box center [527, 381] width 156 height 17
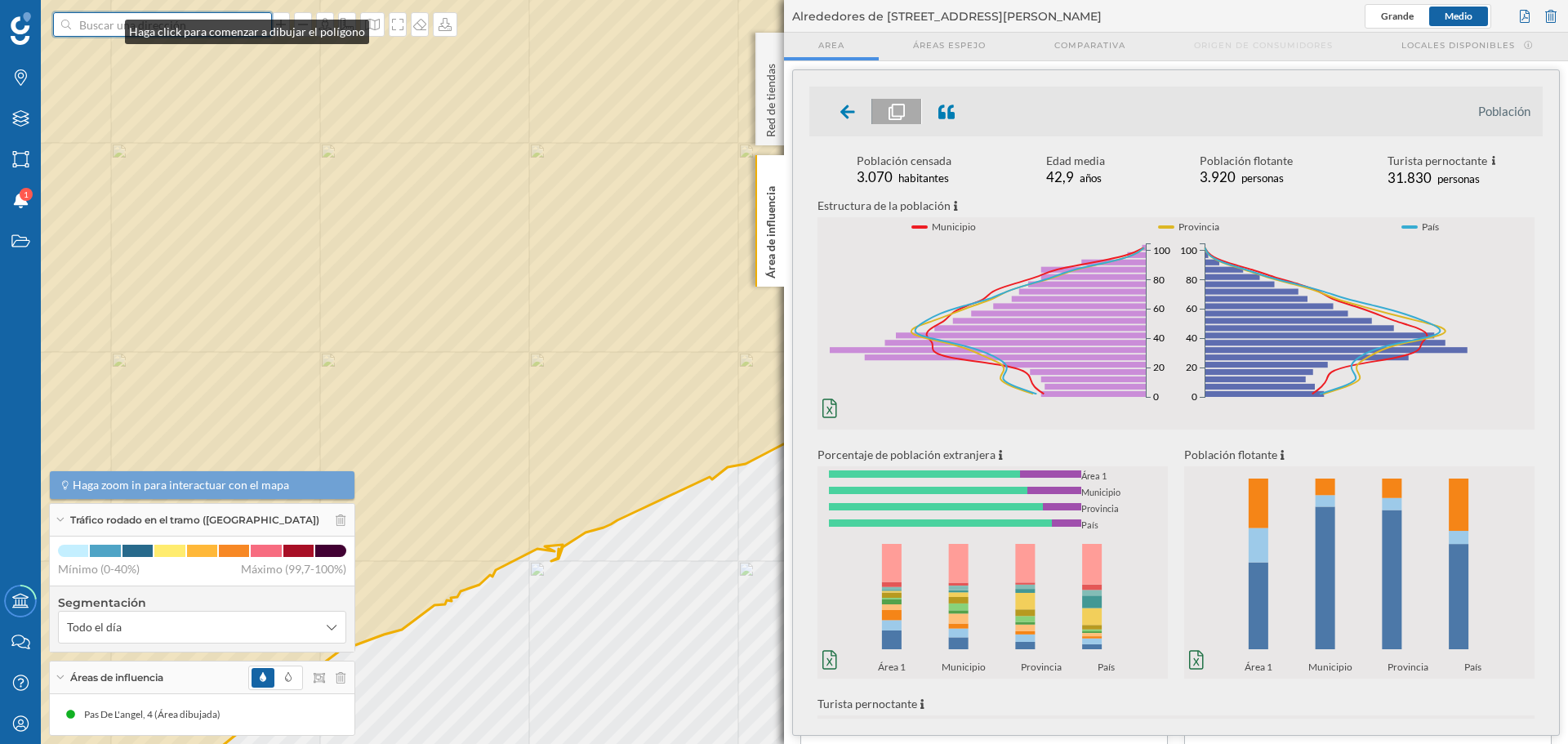
click at [109, 28] on input at bounding box center [162, 25] width 183 height 25
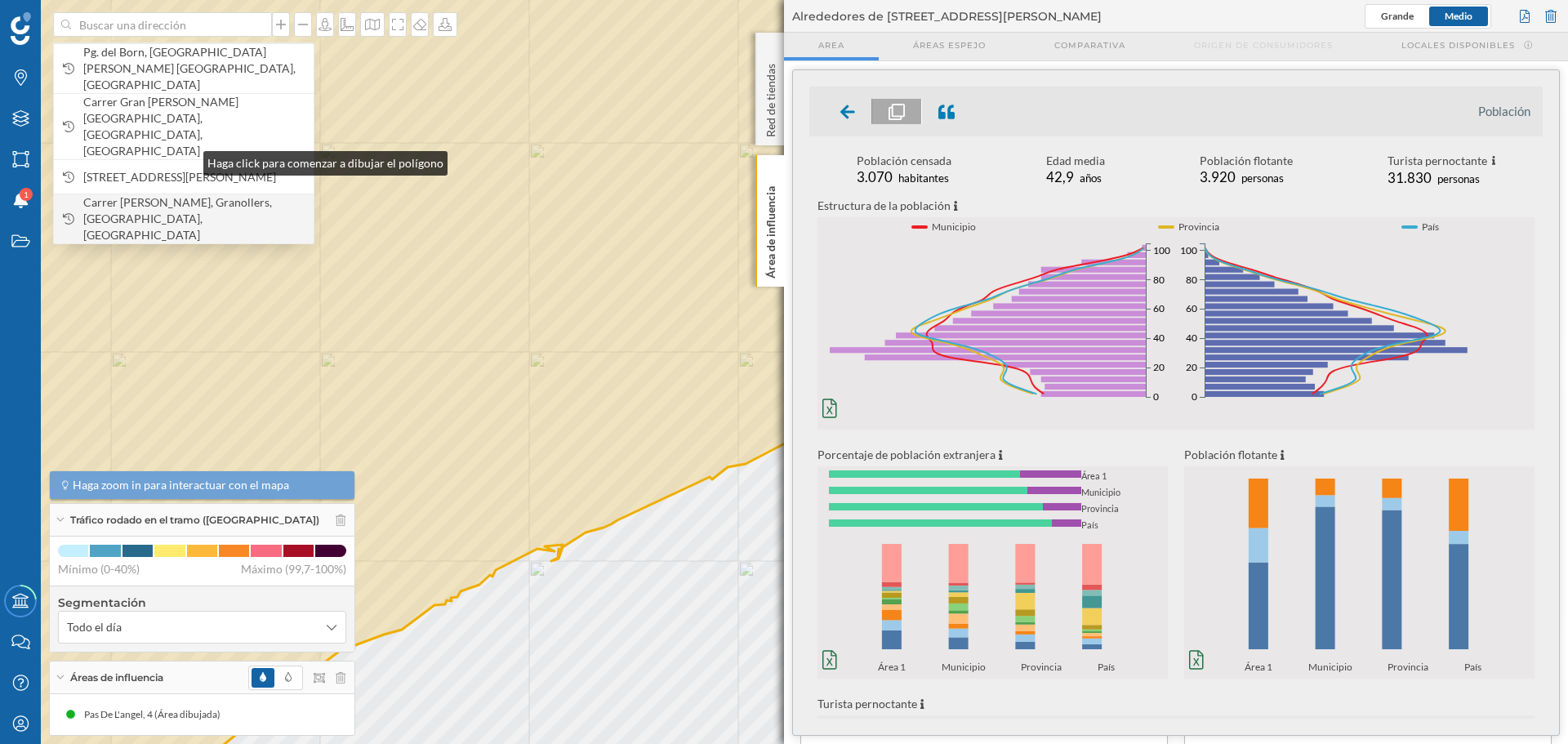
click at [187, 194] on span "Carrer [PERSON_NAME], Granollers, [GEOGRAPHIC_DATA], [GEOGRAPHIC_DATA]" at bounding box center [194, 219] width 222 height 49
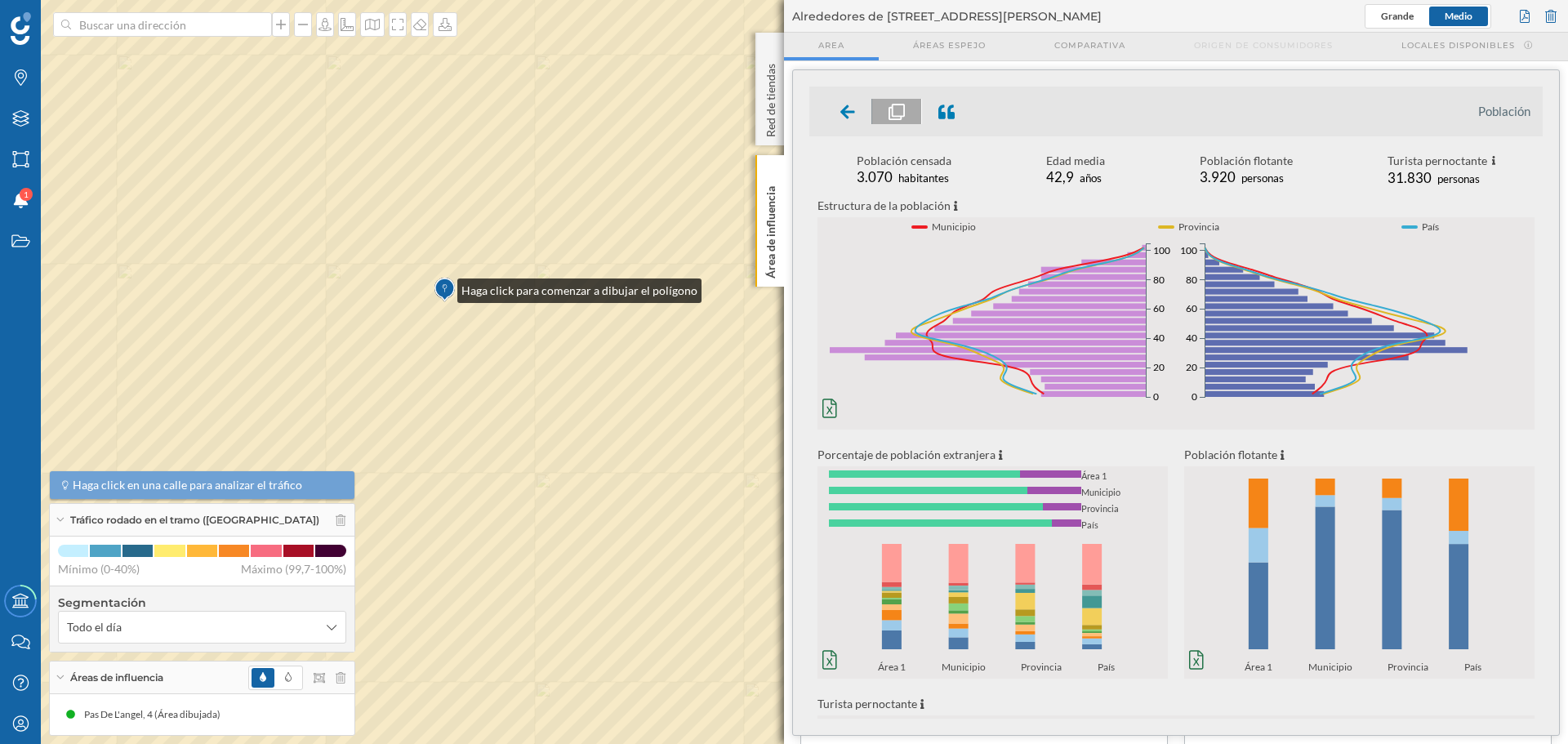
click at [441, 286] on img at bounding box center [444, 290] width 21 height 33
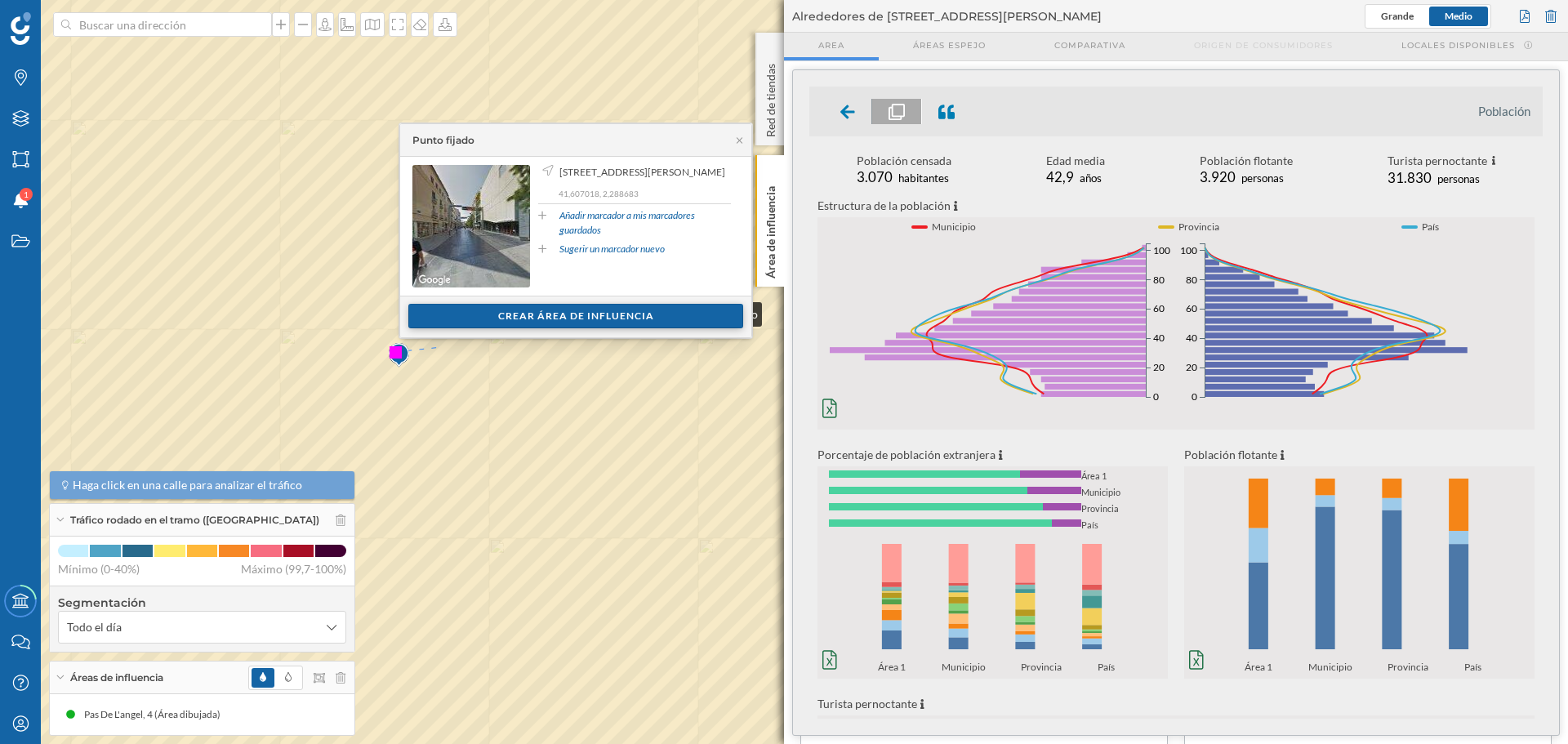
click at [549, 310] on div "Crear área de influencia" at bounding box center [575, 316] width 335 height 25
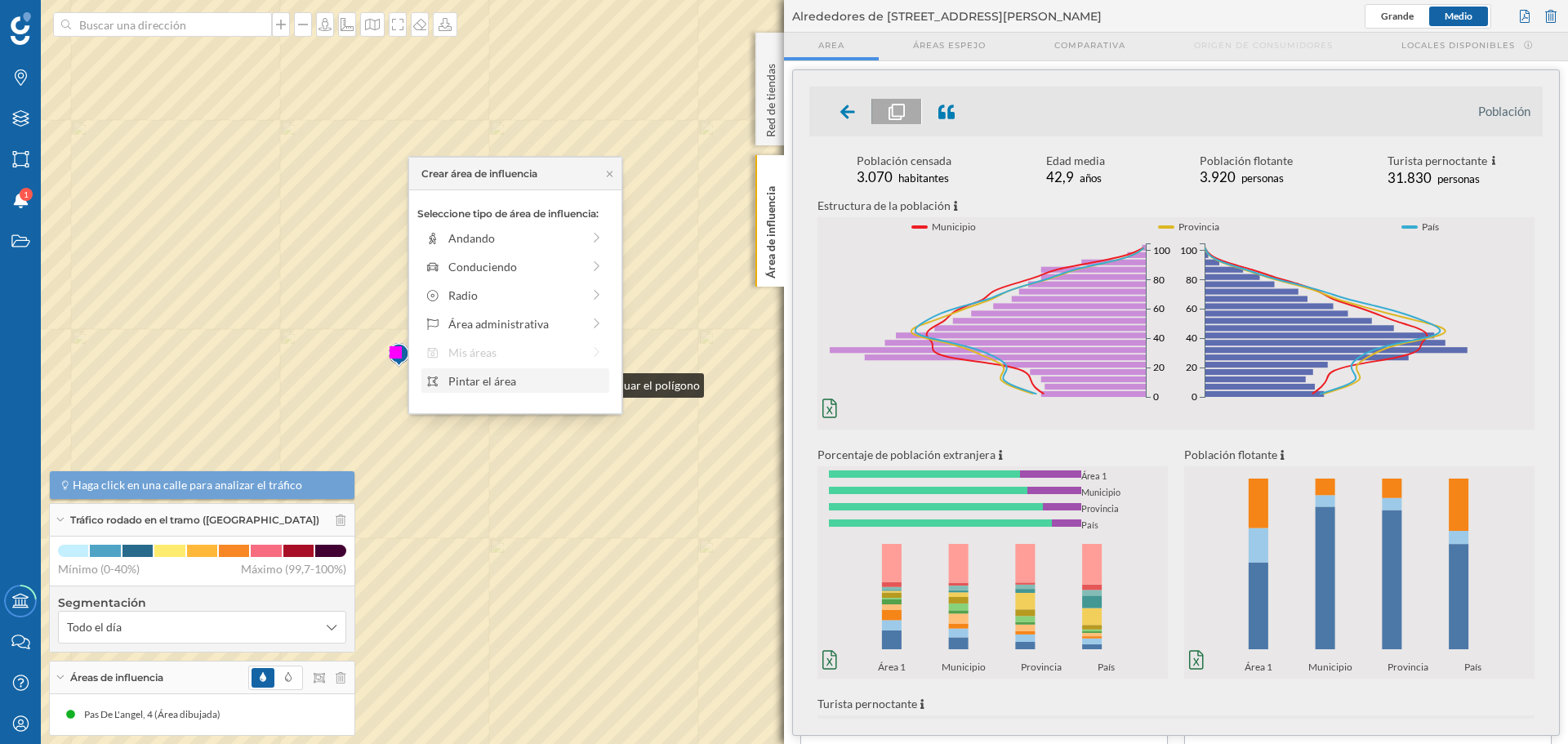
click at [491, 381] on div "Pintar el área" at bounding box center [527, 381] width 156 height 17
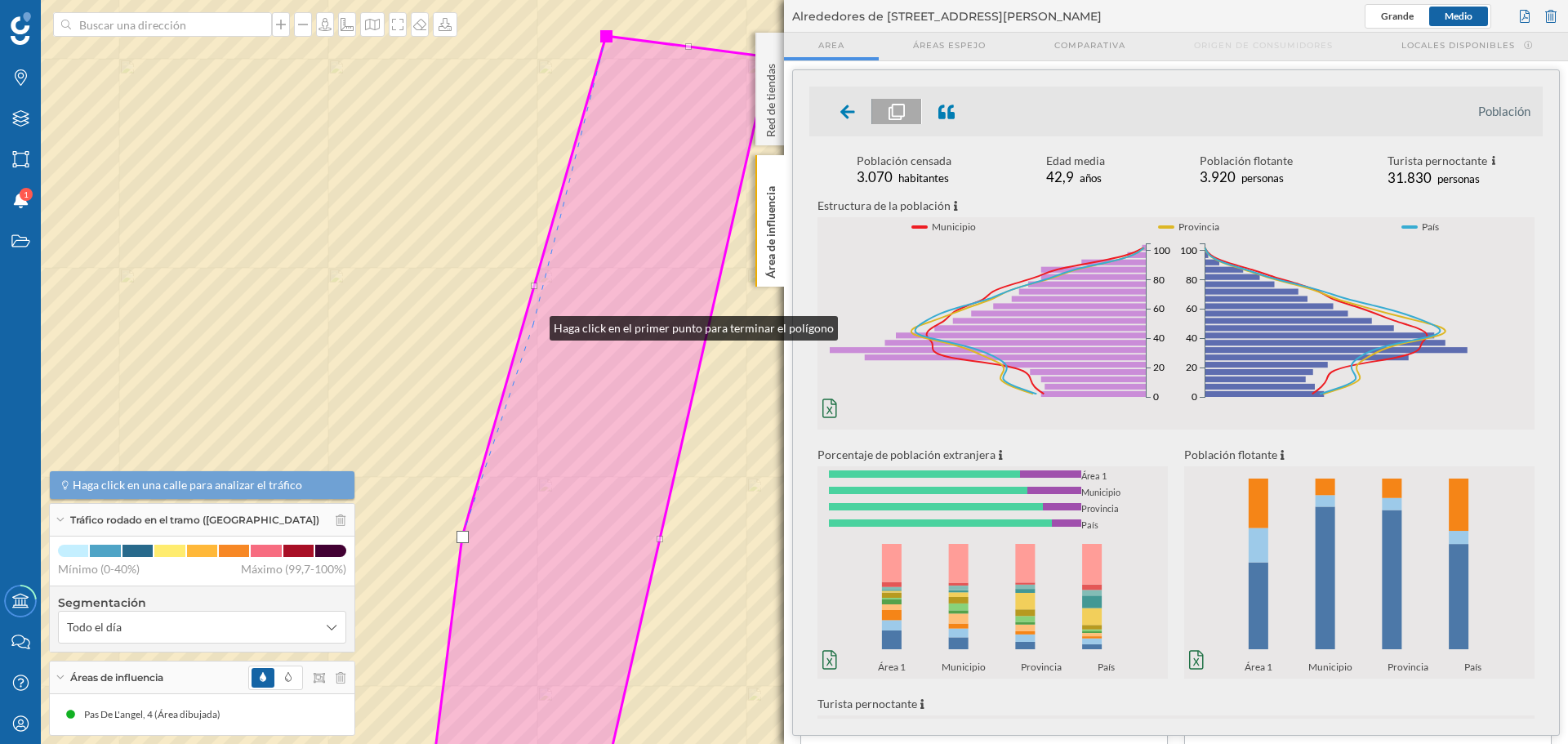
click at [533, 324] on icon at bounding box center [598, 429] width 344 height 785
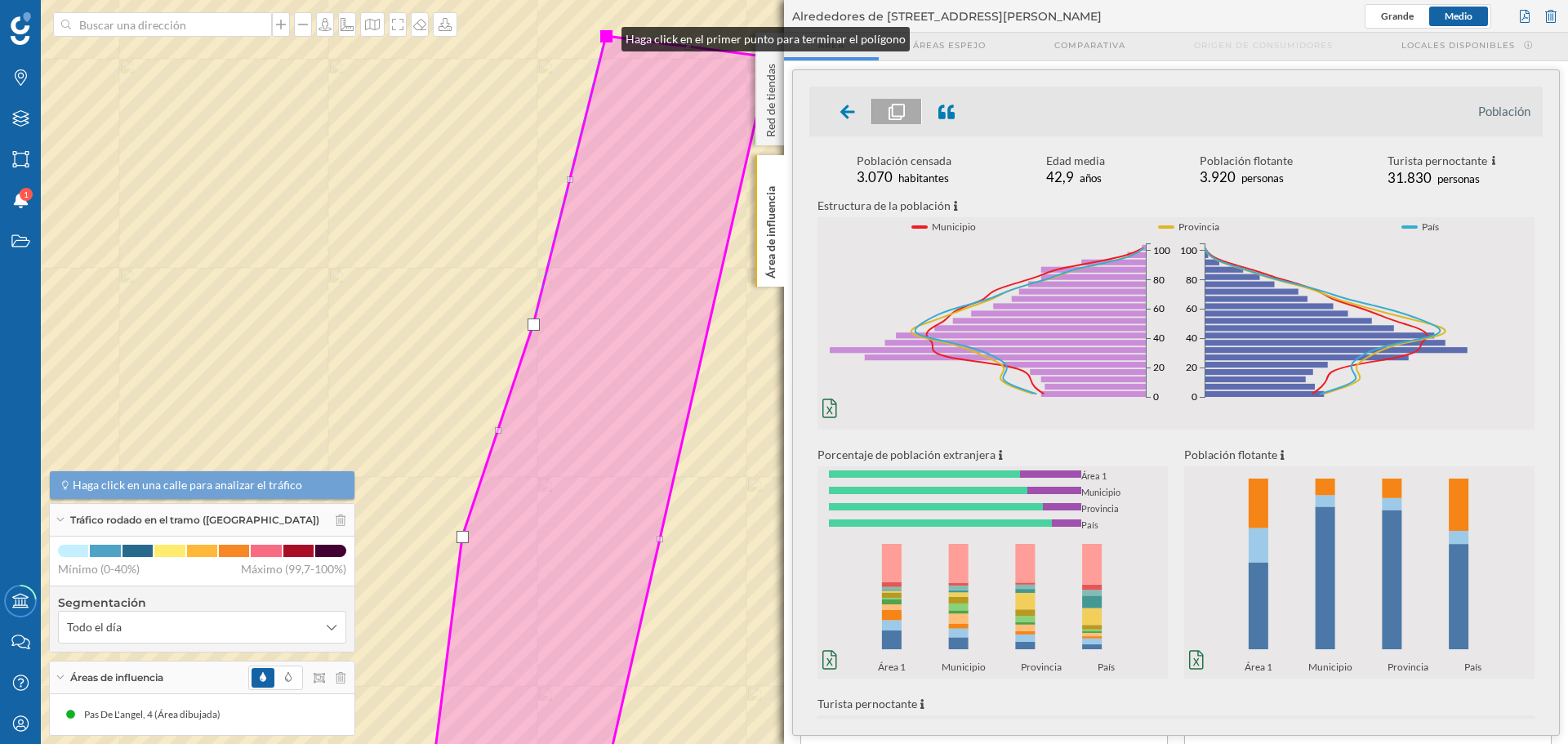
click at [605, 35] on div at bounding box center [606, 36] width 12 height 12
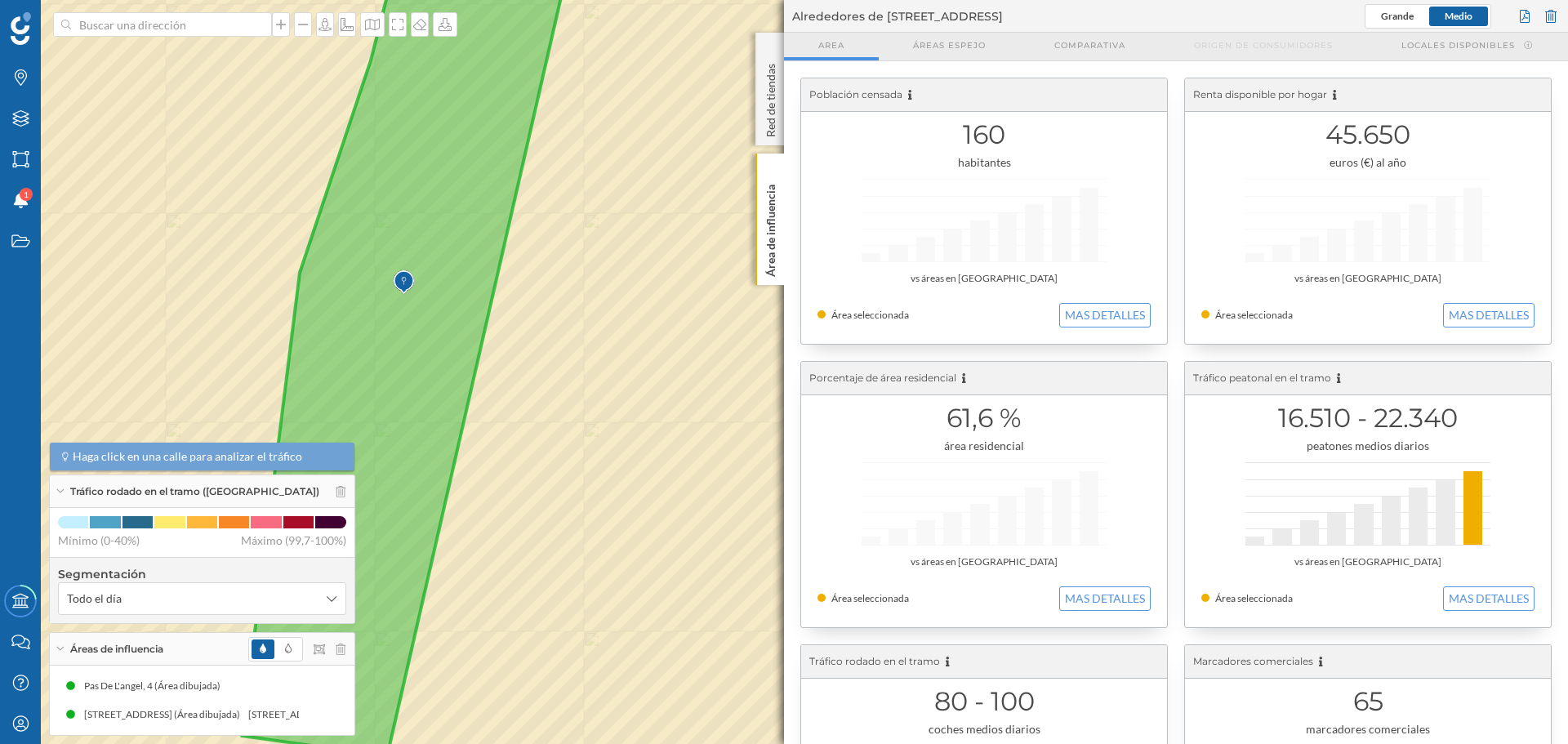
click at [446, 388] on icon at bounding box center [410, 339] width 337 height 834
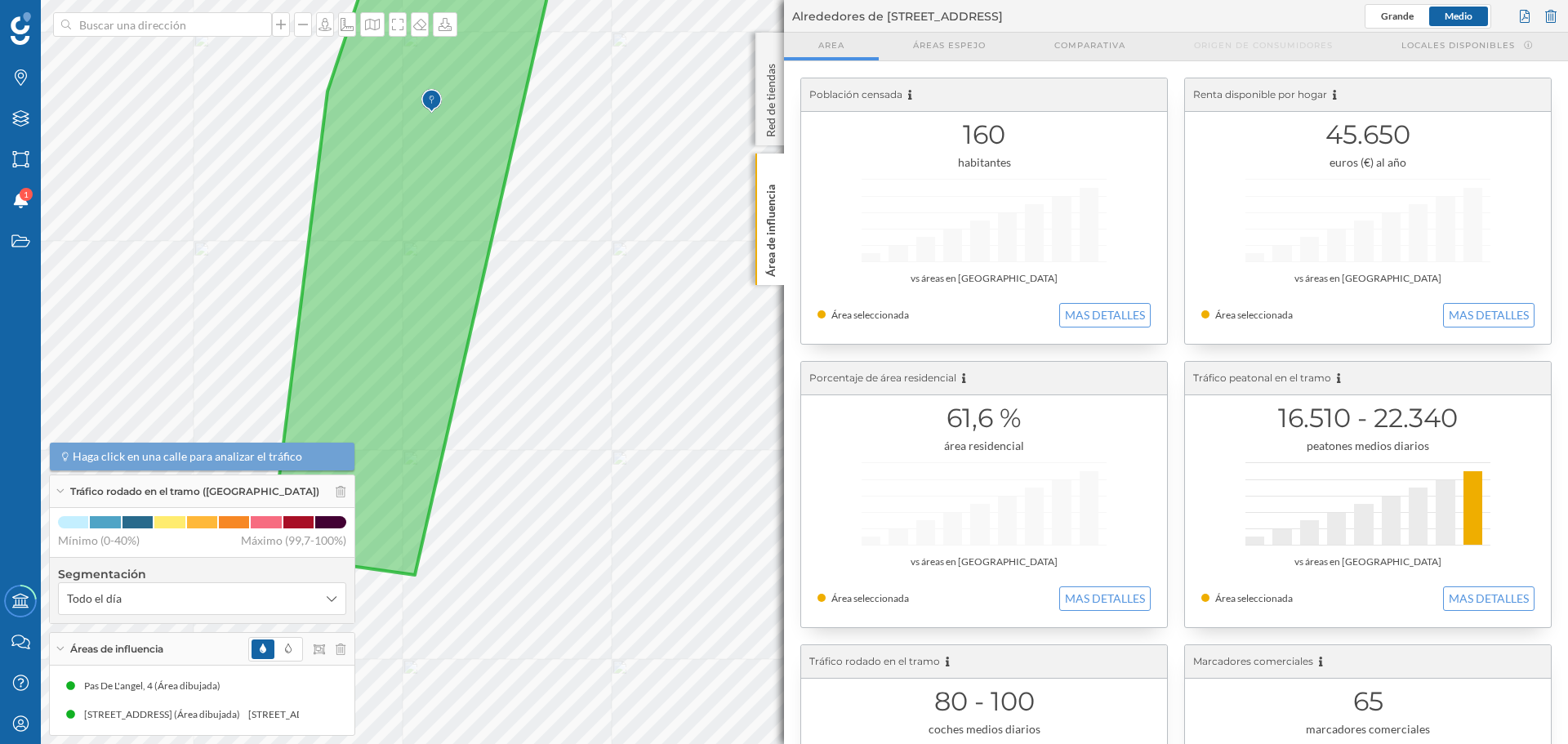
click at [421, 526] on icon at bounding box center [416, 249] width 295 height 653
click at [465, 484] on span "Carrer D'anselm Clavé 47, 08401 Granollers, Barcelona, Spain (Área dibujada)" at bounding box center [523, 482] width 163 height 25
click at [188, 707] on div "Carrer D'anselm Clavé 47, 08401 Granollers, Barcelona, Spain (Área dibujada)" at bounding box center [165, 714] width 164 height 16
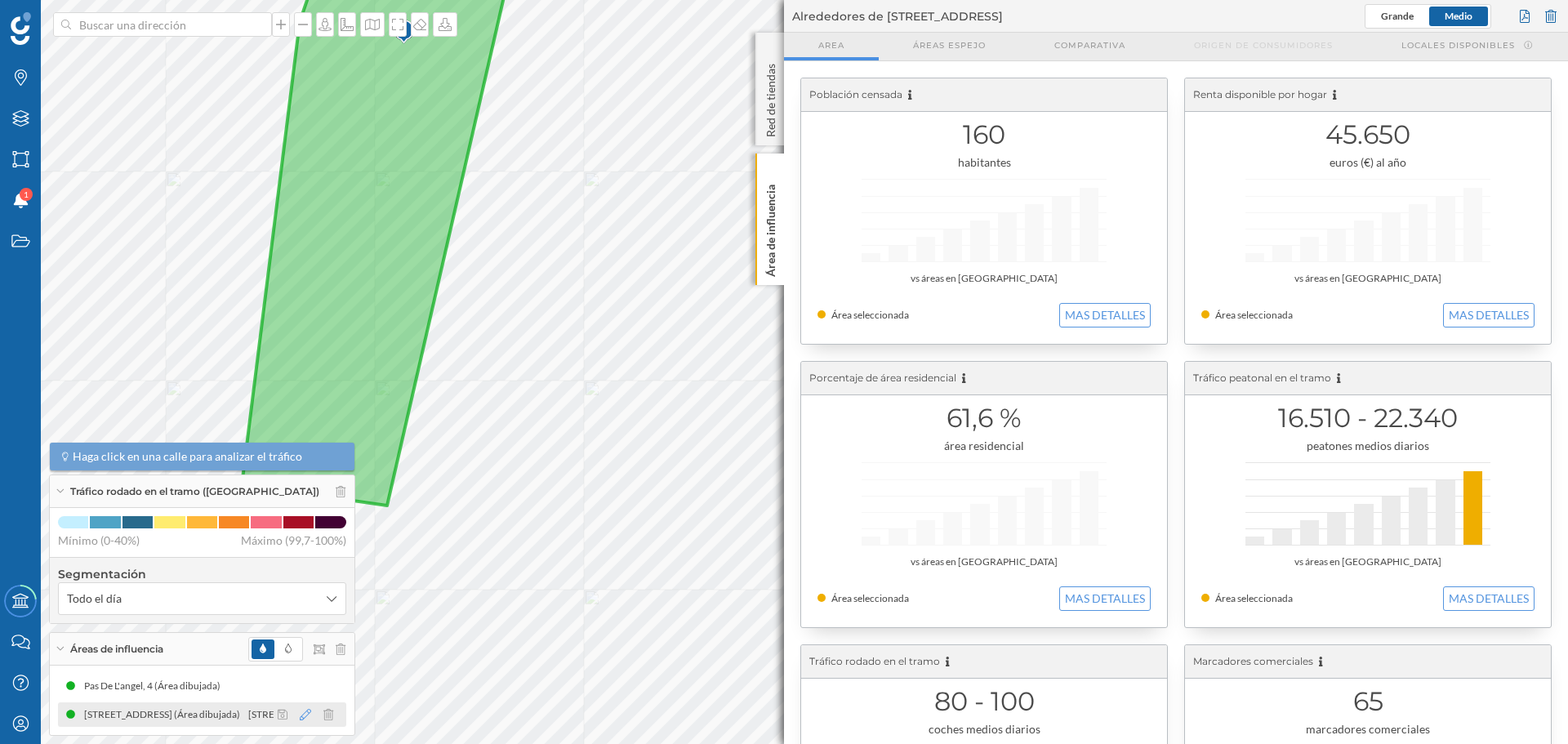
click at [300, 718] on icon at bounding box center [305, 714] width 12 height 12
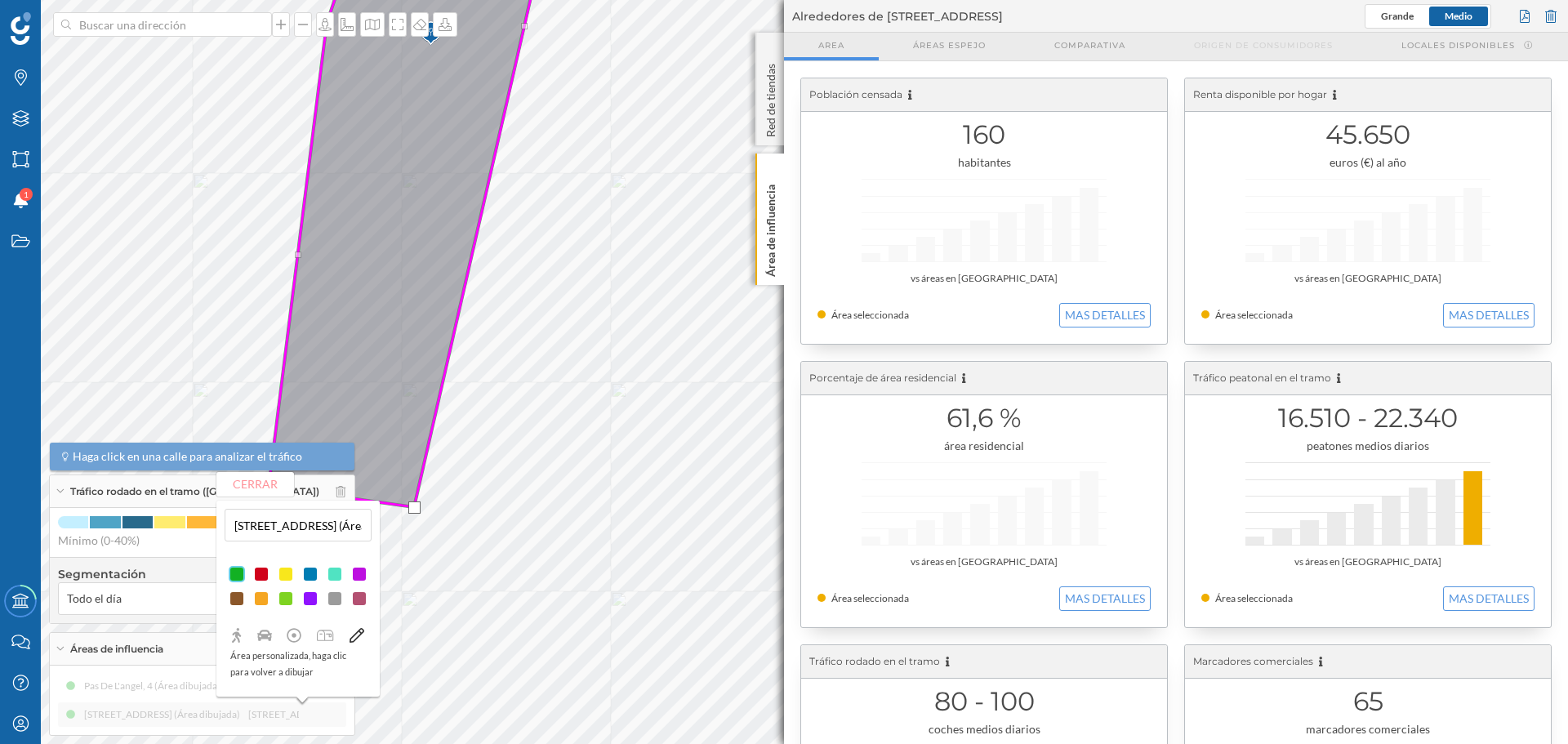
click at [416, 505] on div at bounding box center [414, 507] width 12 height 12
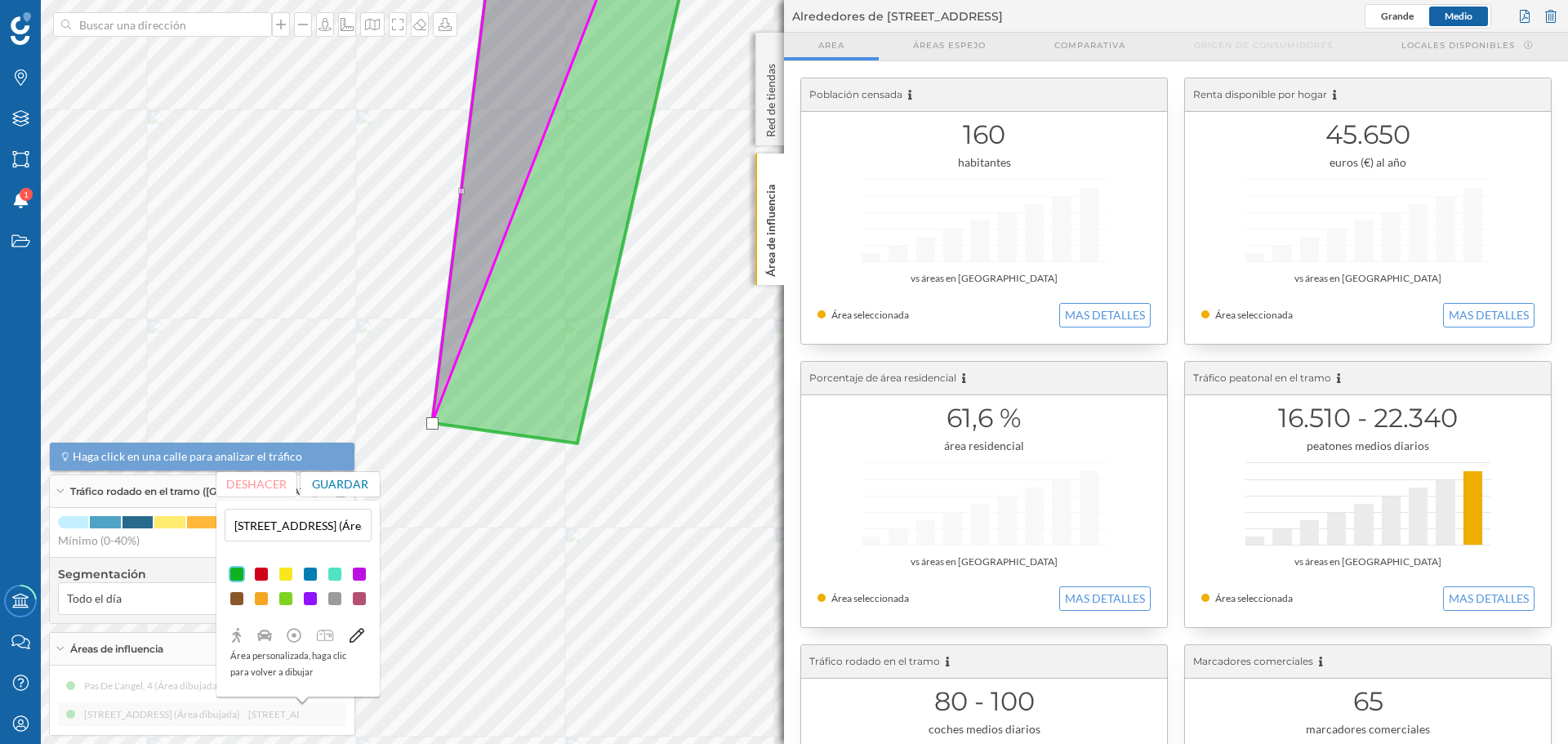
click at [571, 434] on icon at bounding box center [565, 183] width 265 height 521
click at [576, 442] on icon at bounding box center [565, 183] width 265 height 521
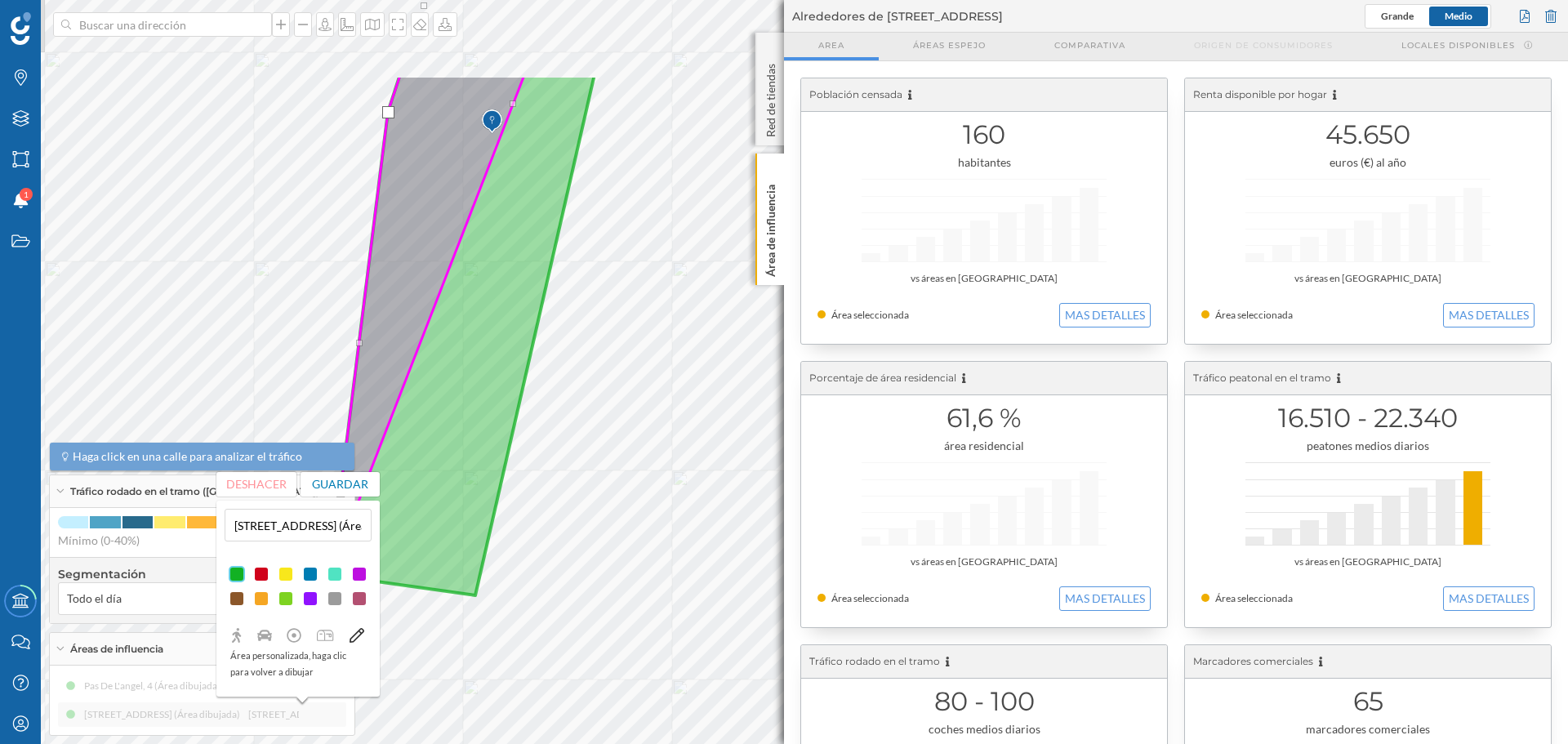
drag, startPoint x: 445, startPoint y: 390, endPoint x: 343, endPoint y: 542, distance: 183.1
click at [343, 542] on div "Marcas Capas Áreas Notificaciones 1 Estados Academy Contacta con nosotros Centr…" at bounding box center [784, 372] width 1568 height 744
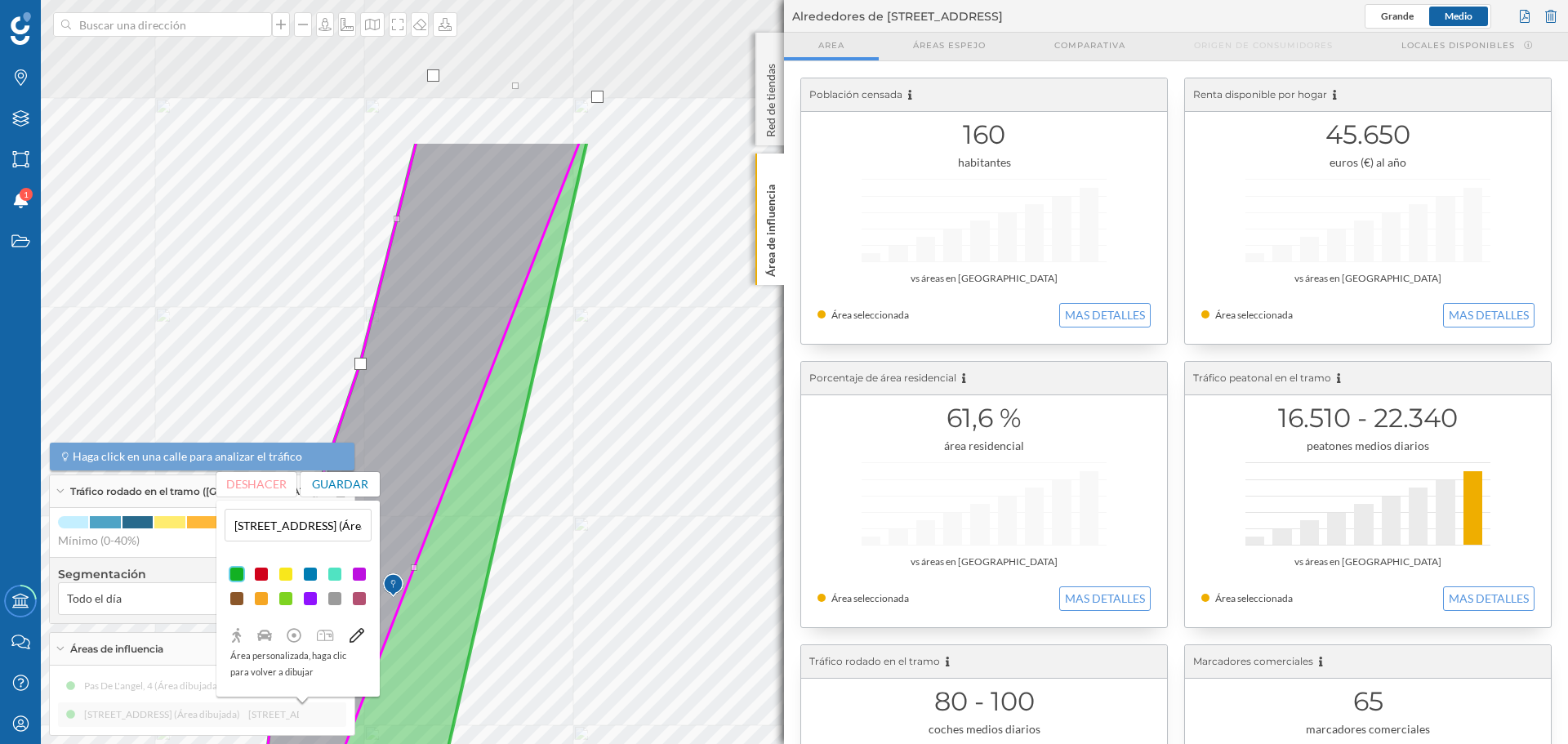
drag, startPoint x: 416, startPoint y: 360, endPoint x: 408, endPoint y: 545, distance: 185.2
click at [389, 596] on img at bounding box center [393, 586] width 21 height 33
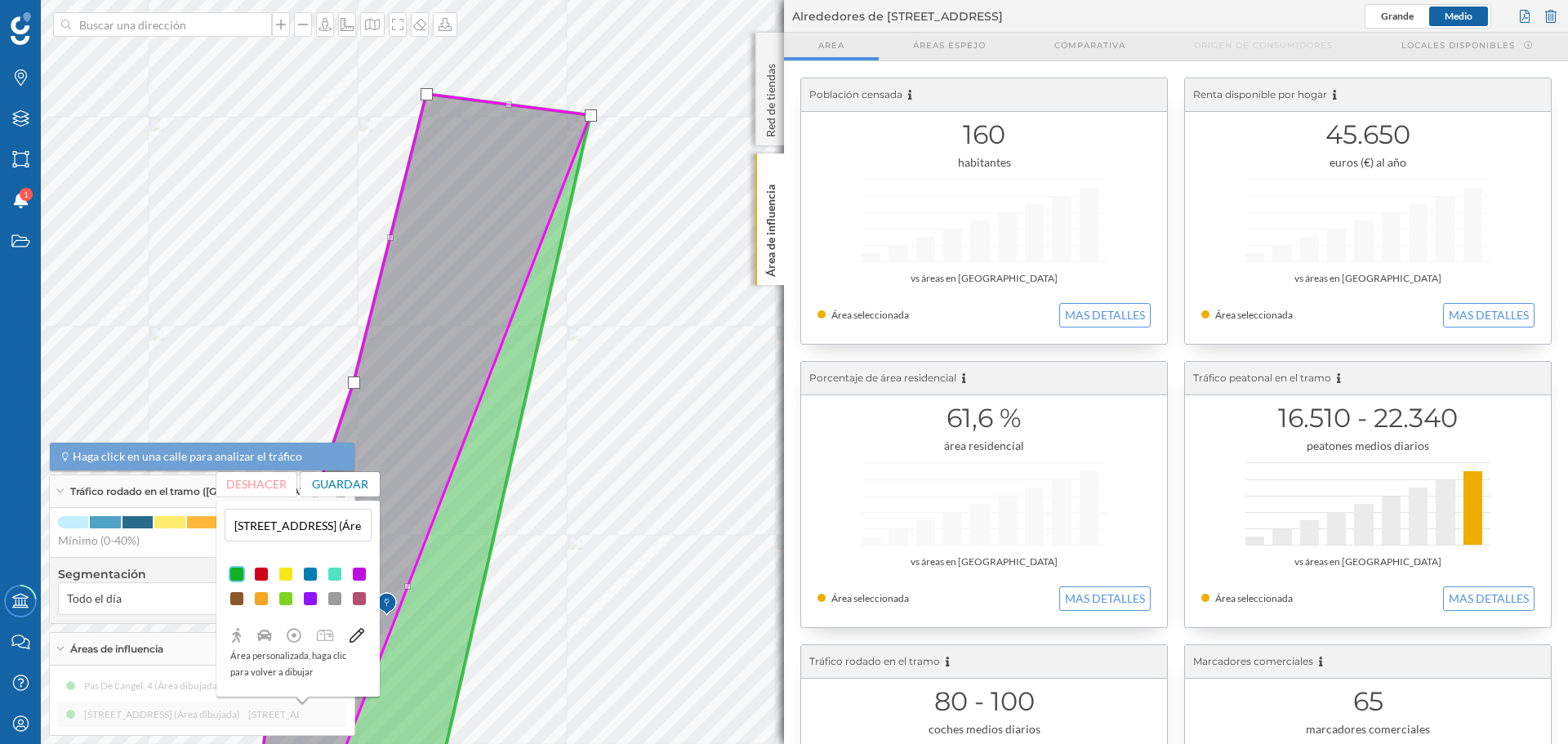
click at [591, 116] on div at bounding box center [591, 115] width 12 height 12
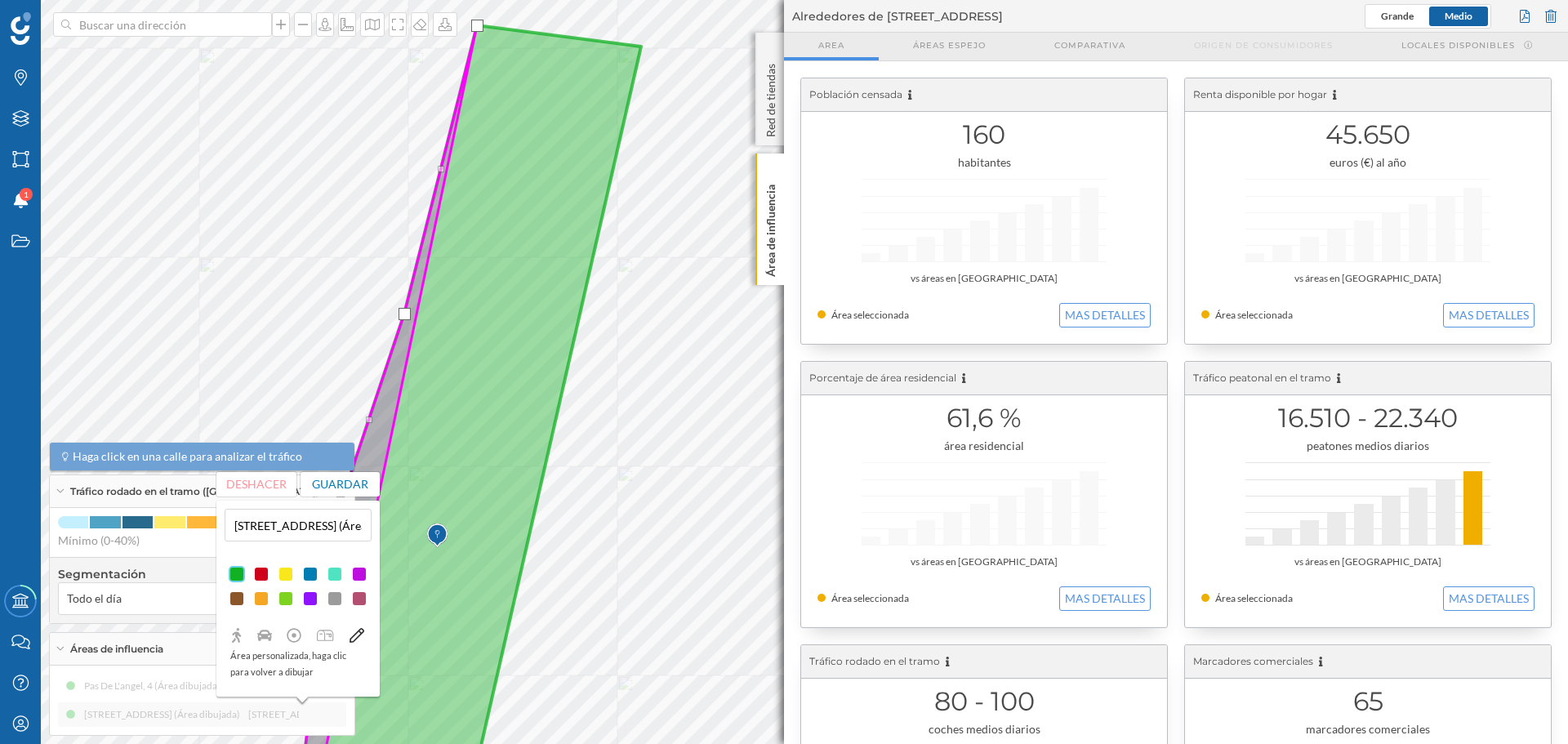
drag, startPoint x: 491, startPoint y: 103, endPoint x: 512, endPoint y: 66, distance: 42.5
click at [512, 66] on icon at bounding box center [472, 389] width 337 height 728
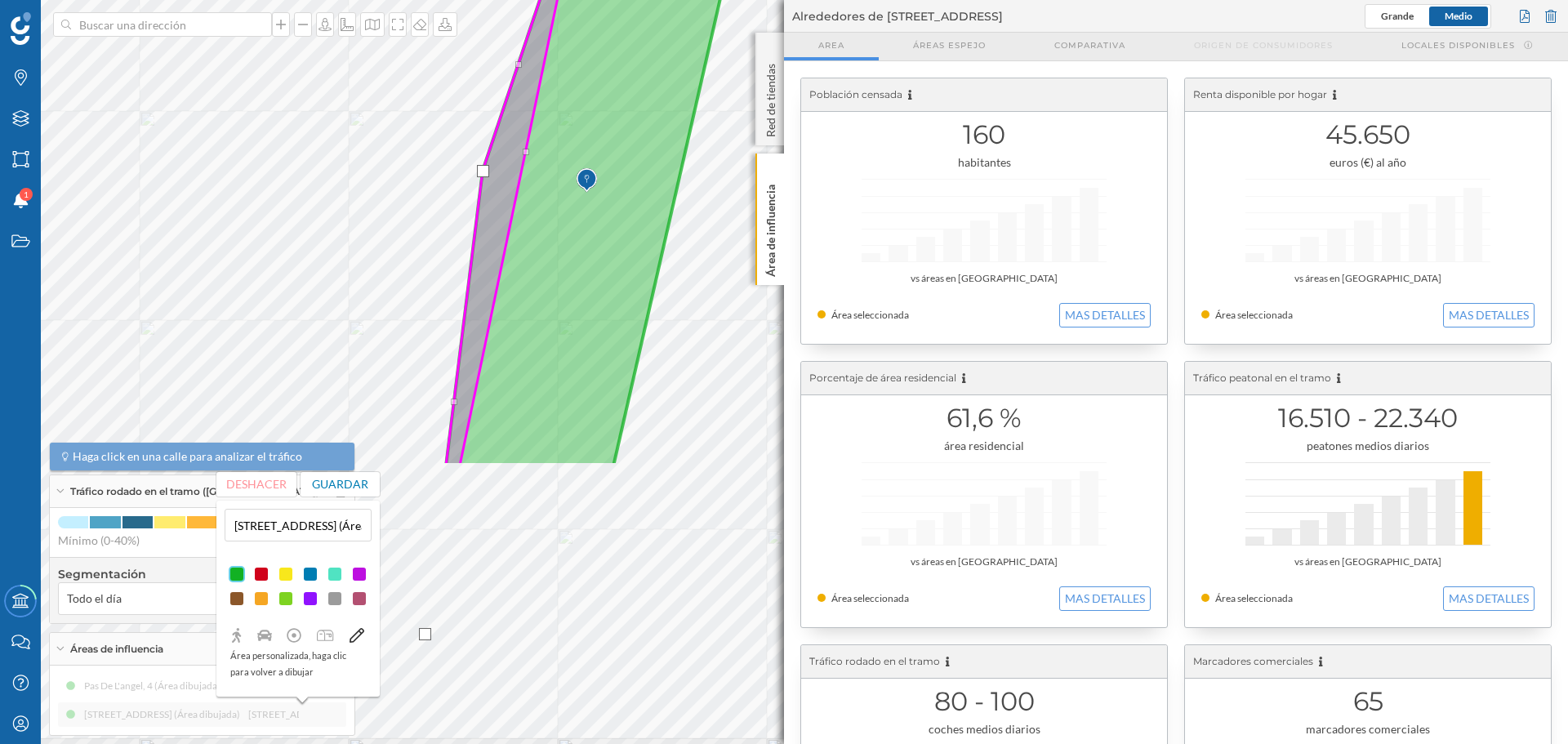
drag, startPoint x: 447, startPoint y: 404, endPoint x: 596, endPoint y: 49, distance: 385.0
click at [596, 49] on icon at bounding box center [618, 68] width 345 height 797
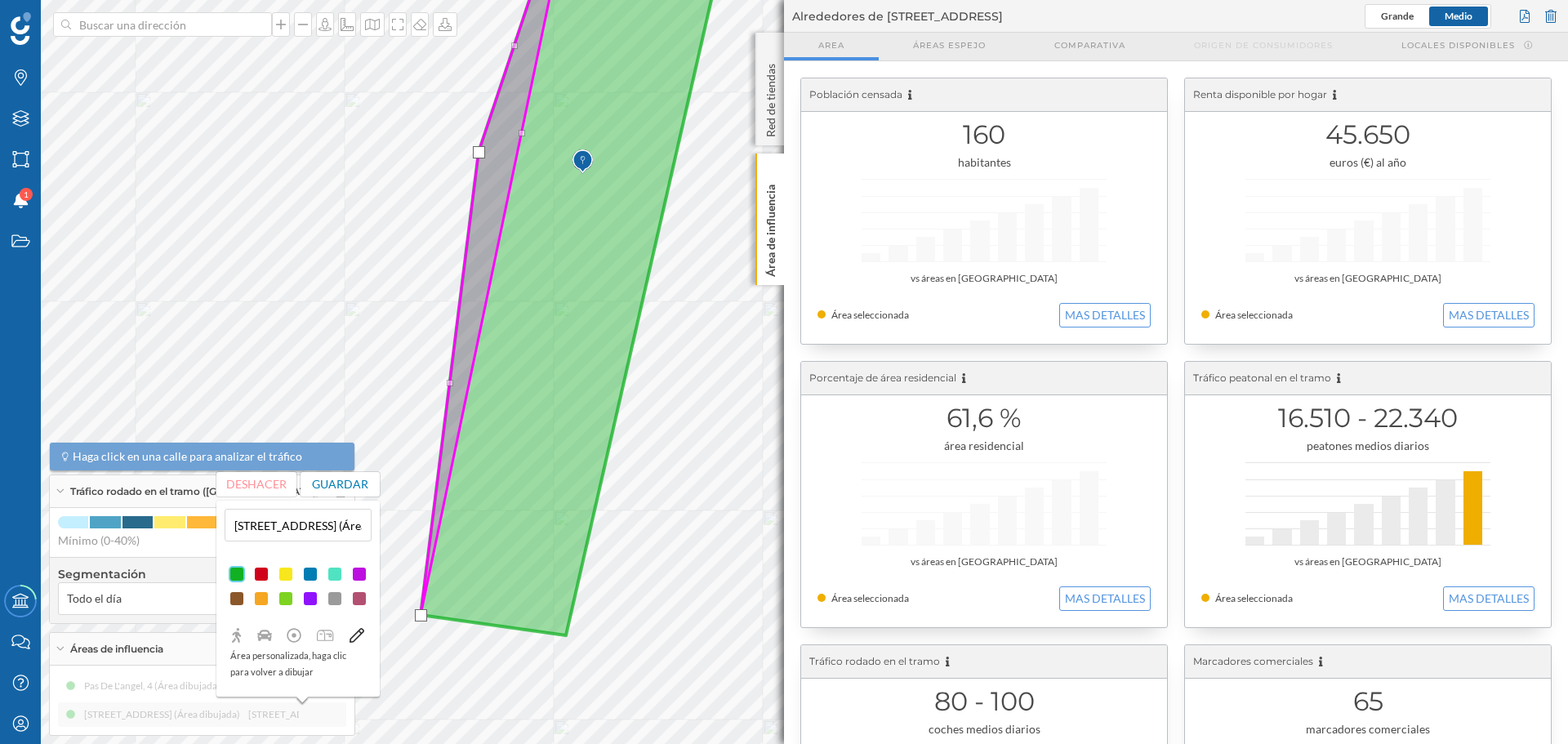
drag, startPoint x: 505, startPoint y: 451, endPoint x: 496, endPoint y: 437, distance: 16.6
click at [496, 437] on icon at bounding box center [577, 269] width 313 height 732
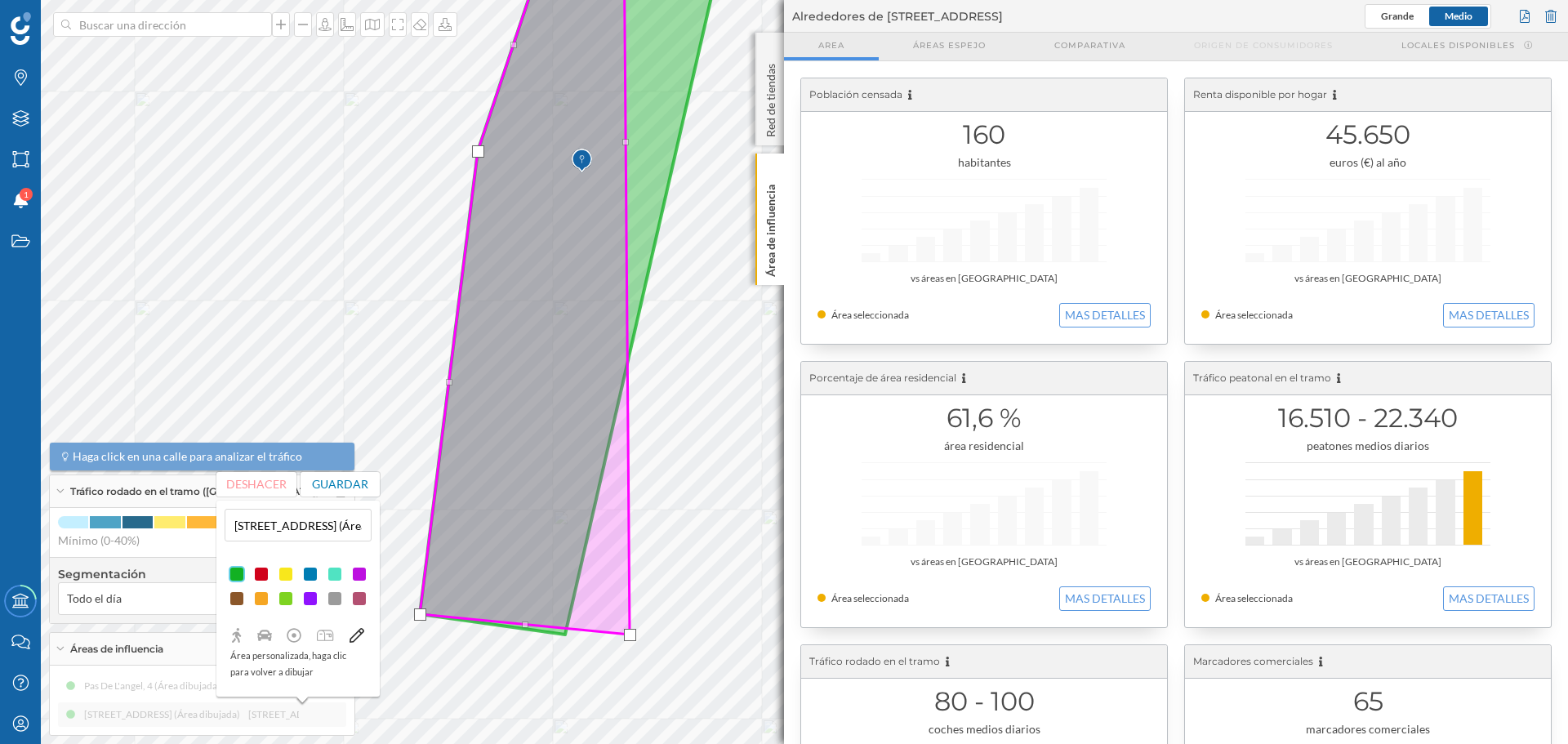
drag, startPoint x: 521, startPoint y: 130, endPoint x: 630, endPoint y: 632, distance: 513.7
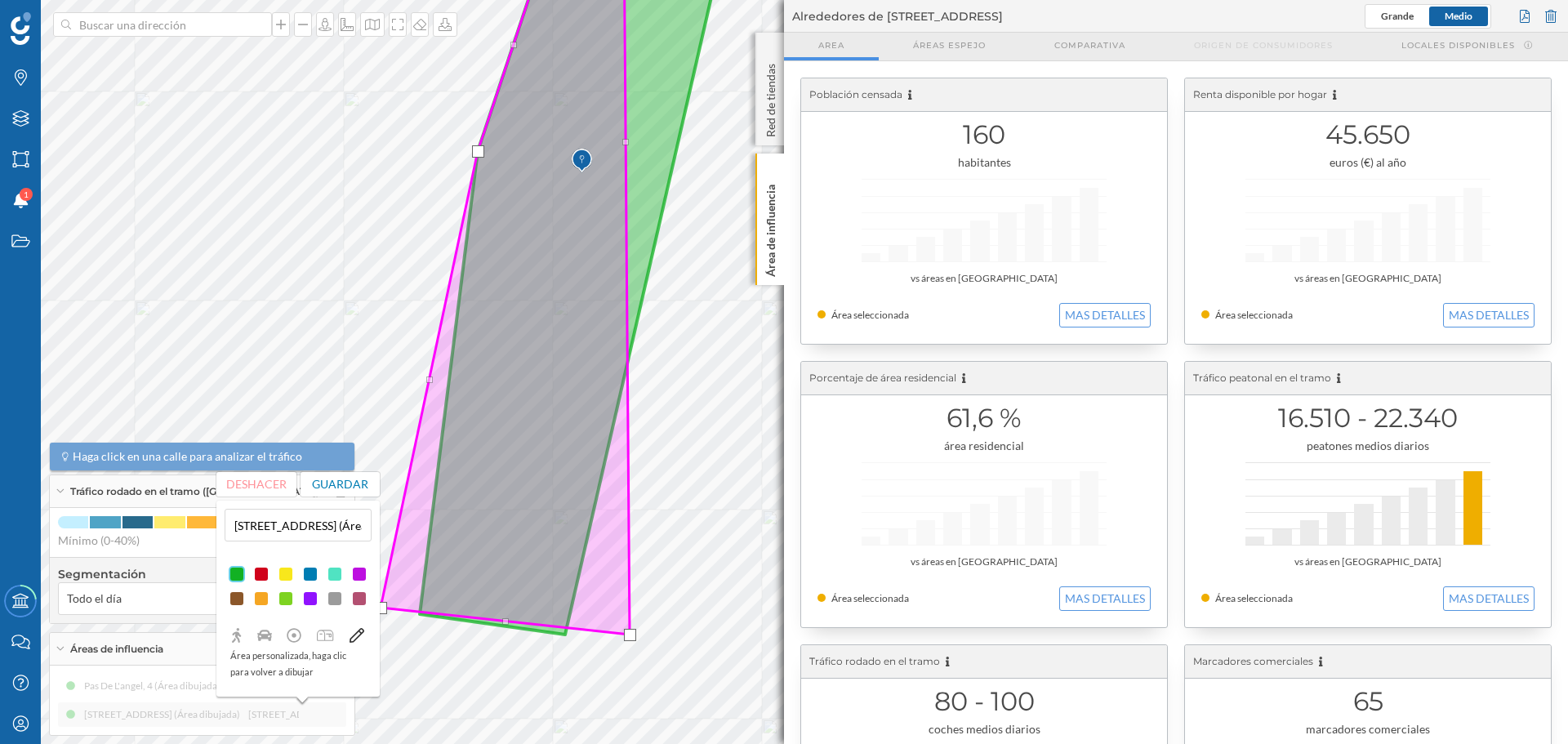
drag, startPoint x: 420, startPoint y: 617, endPoint x: 380, endPoint y: 611, distance: 40.4
click at [380, 611] on div at bounding box center [380, 607] width 12 height 12
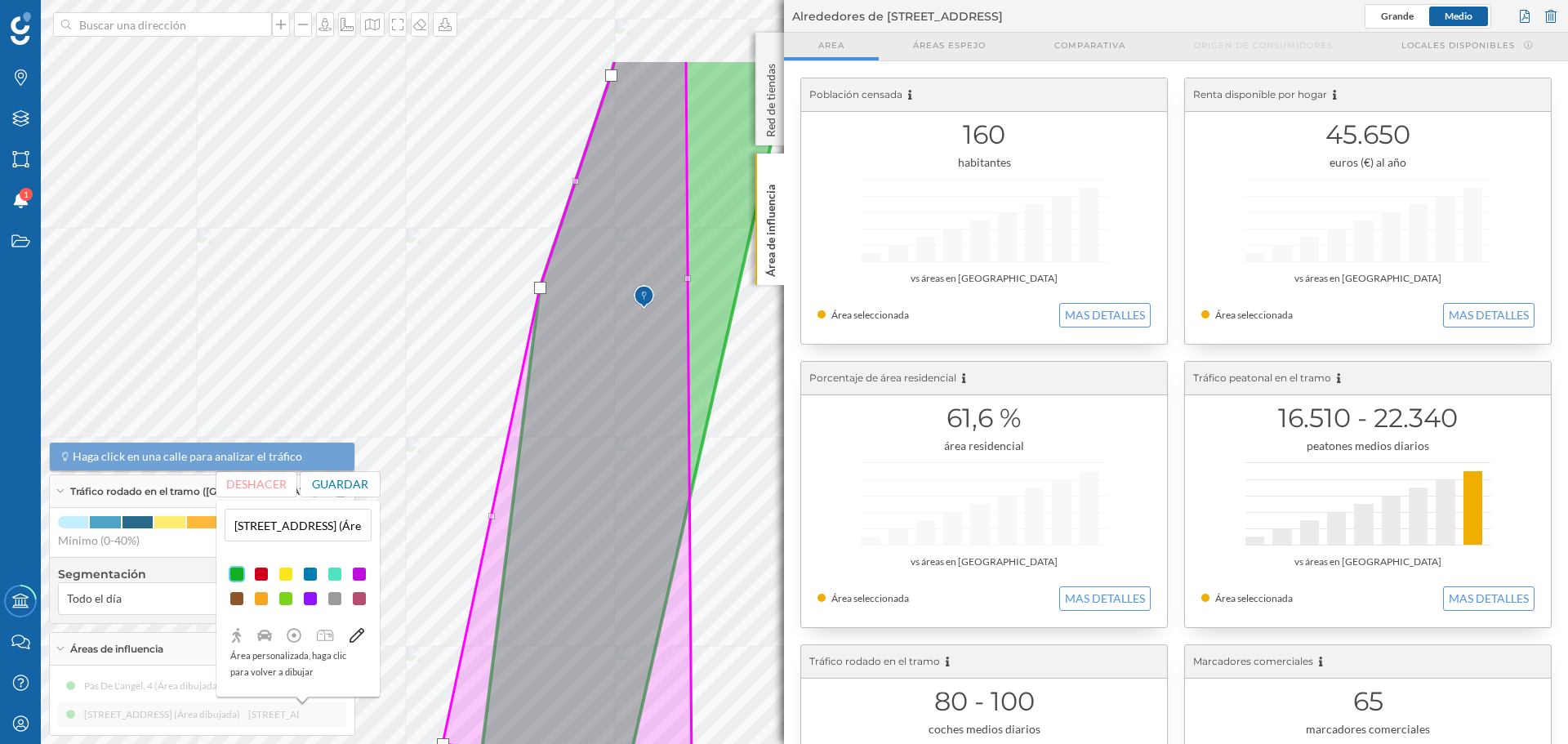
drag, startPoint x: 534, startPoint y: 465, endPoint x: 611, endPoint y: 630, distance: 182.1
click at [611, 630] on icon at bounding box center [567, 415] width 249 height 711
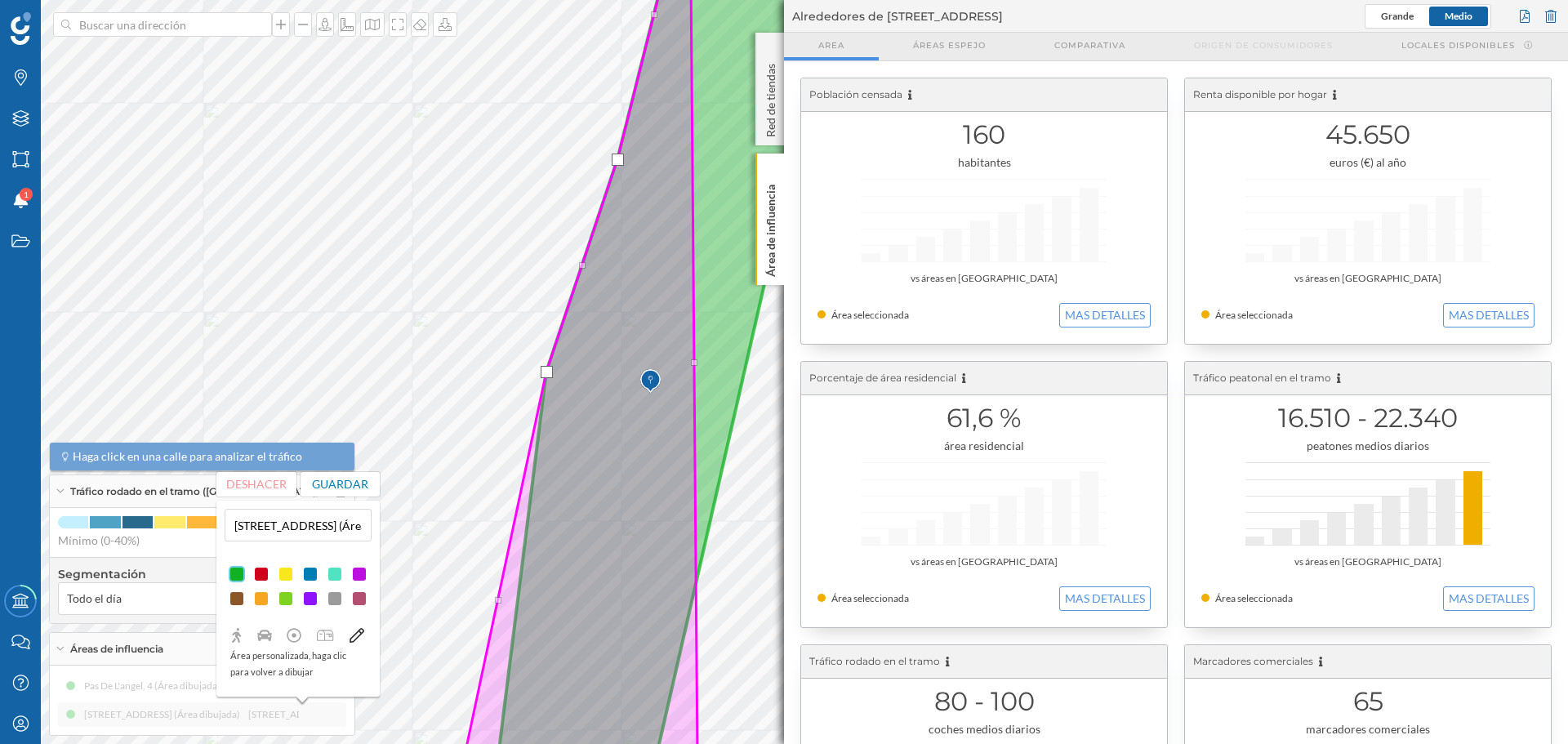
drag, startPoint x: 572, startPoint y: 360, endPoint x: 562, endPoint y: 428, distance: 68.7
click at [563, 427] on icon at bounding box center [574, 416] width 249 height 877
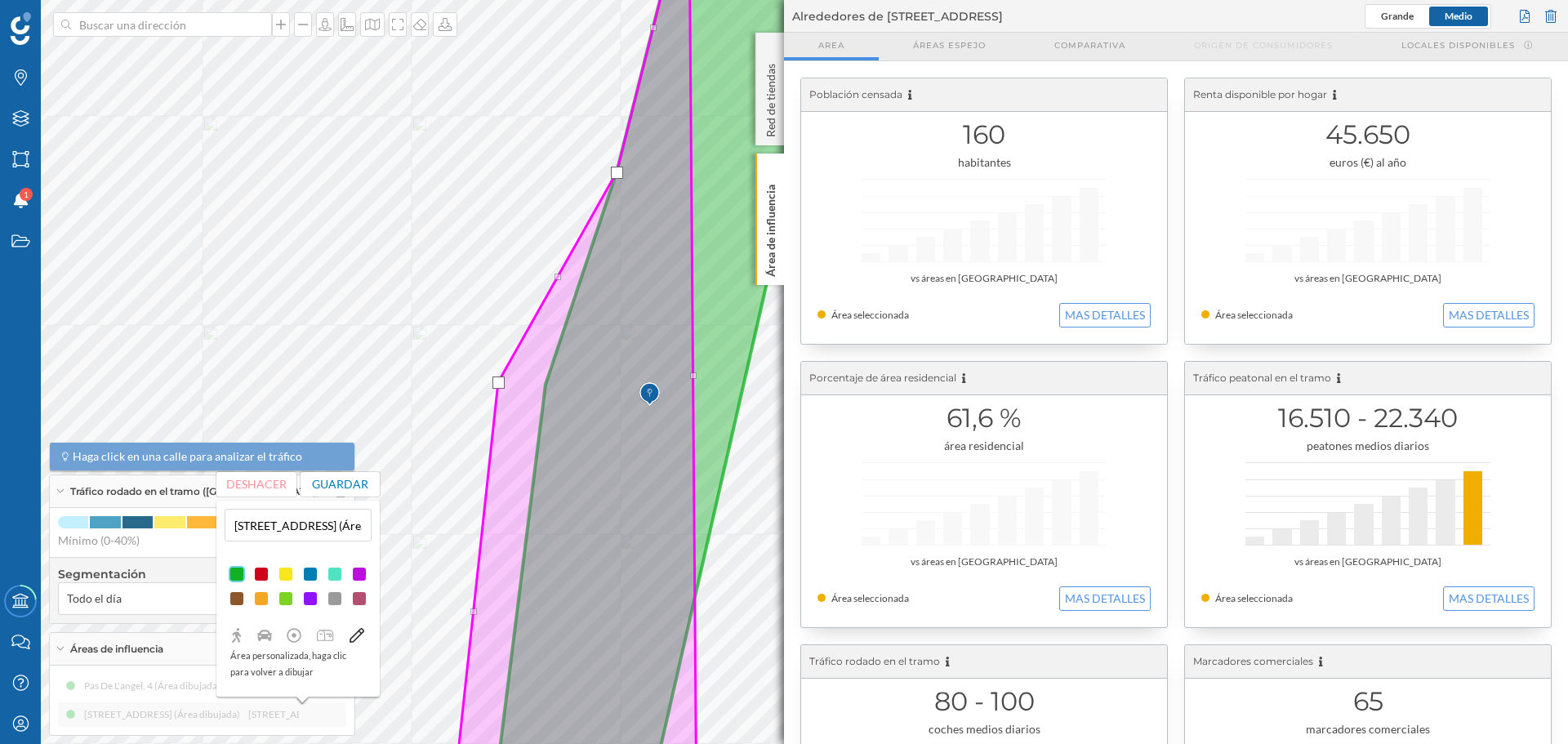
drag, startPoint x: 541, startPoint y: 385, endPoint x: 493, endPoint y: 383, distance: 48.0
click at [493, 383] on div at bounding box center [498, 382] width 12 height 12
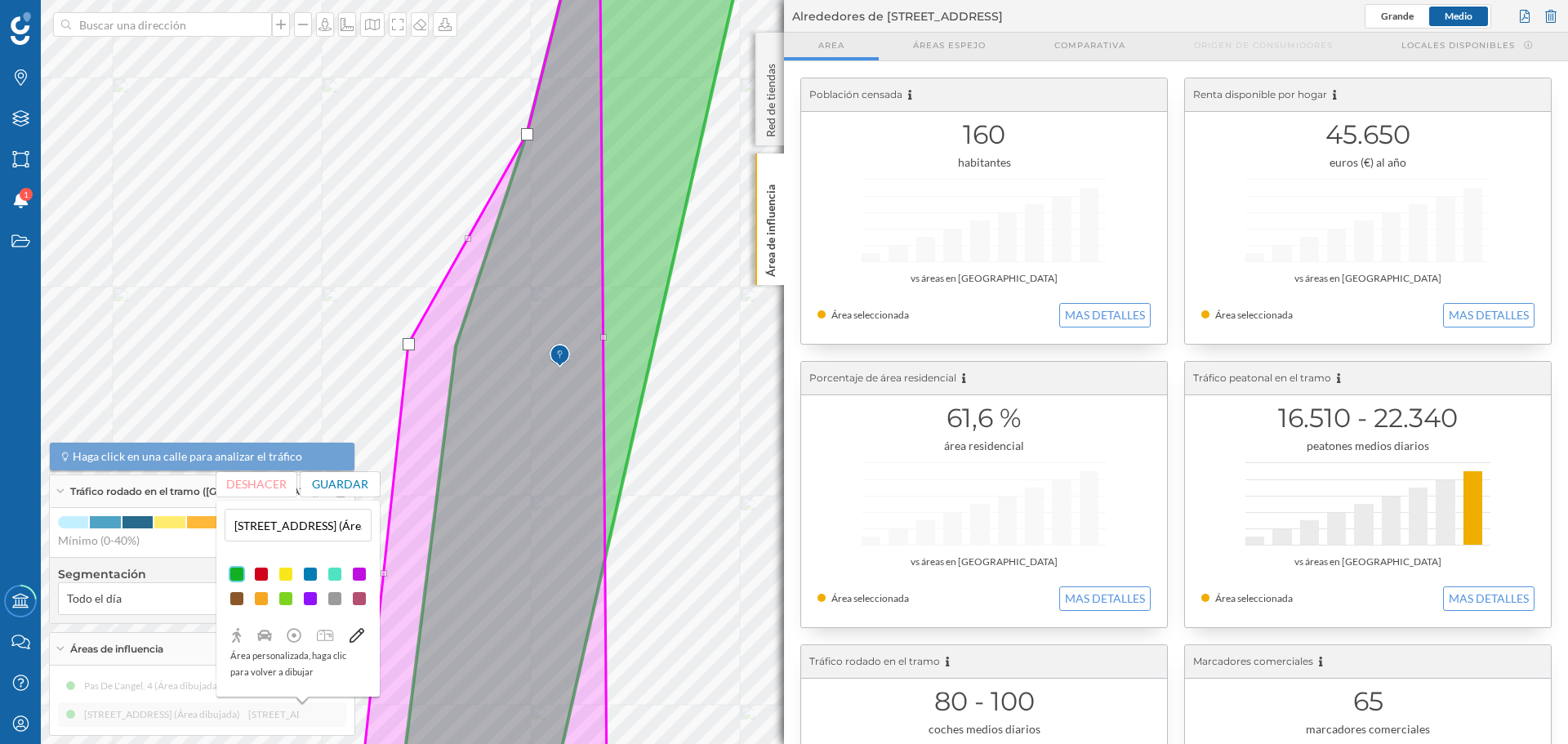
drag, startPoint x: 640, startPoint y: 421, endPoint x: 547, endPoint y: 382, distance: 100.8
click at [547, 382] on icon at bounding box center [484, 333] width 246 height 898
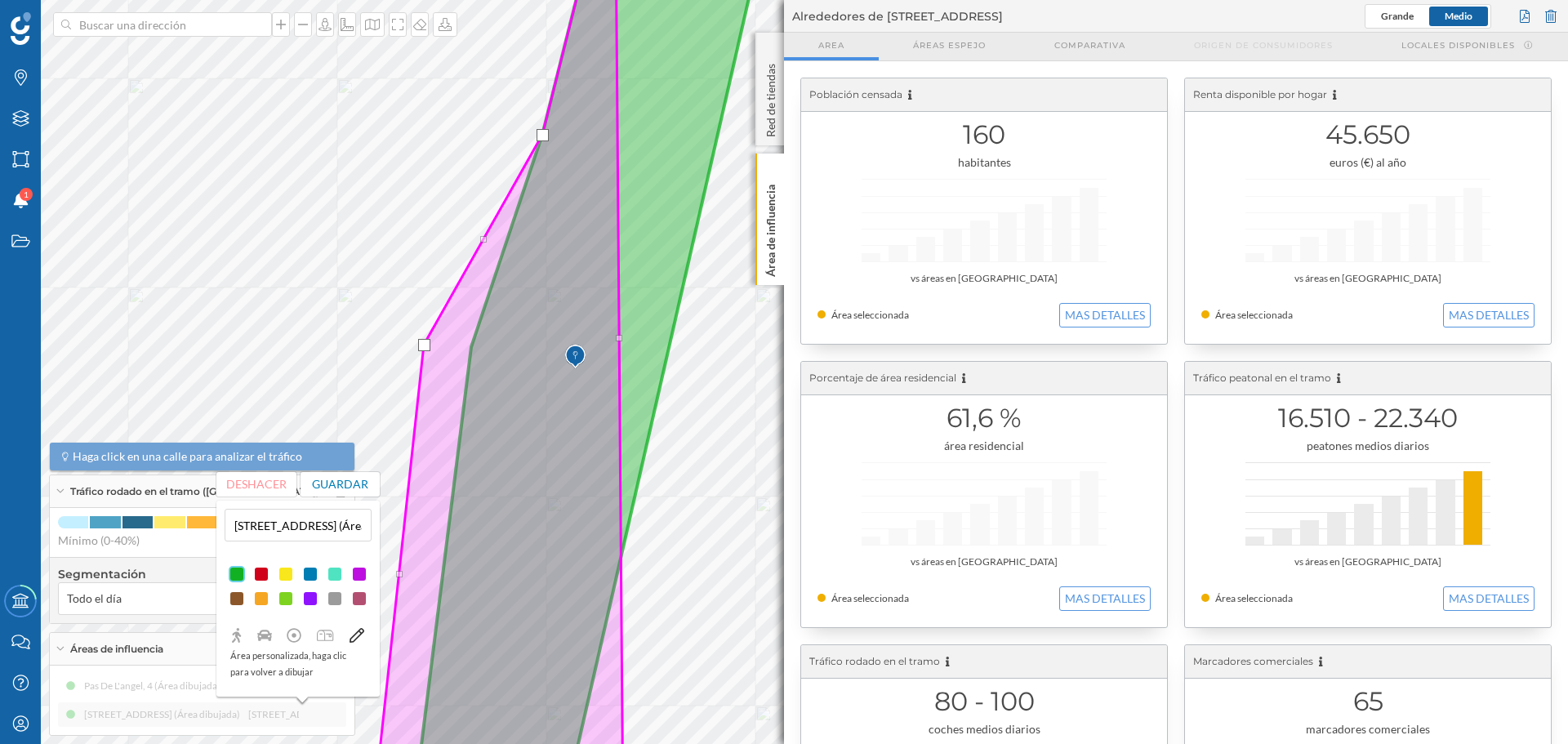
drag, startPoint x: 598, startPoint y: 332, endPoint x: 618, endPoint y: 334, distance: 20.1
click at [618, 333] on icon at bounding box center [498, 373] width 249 height 898
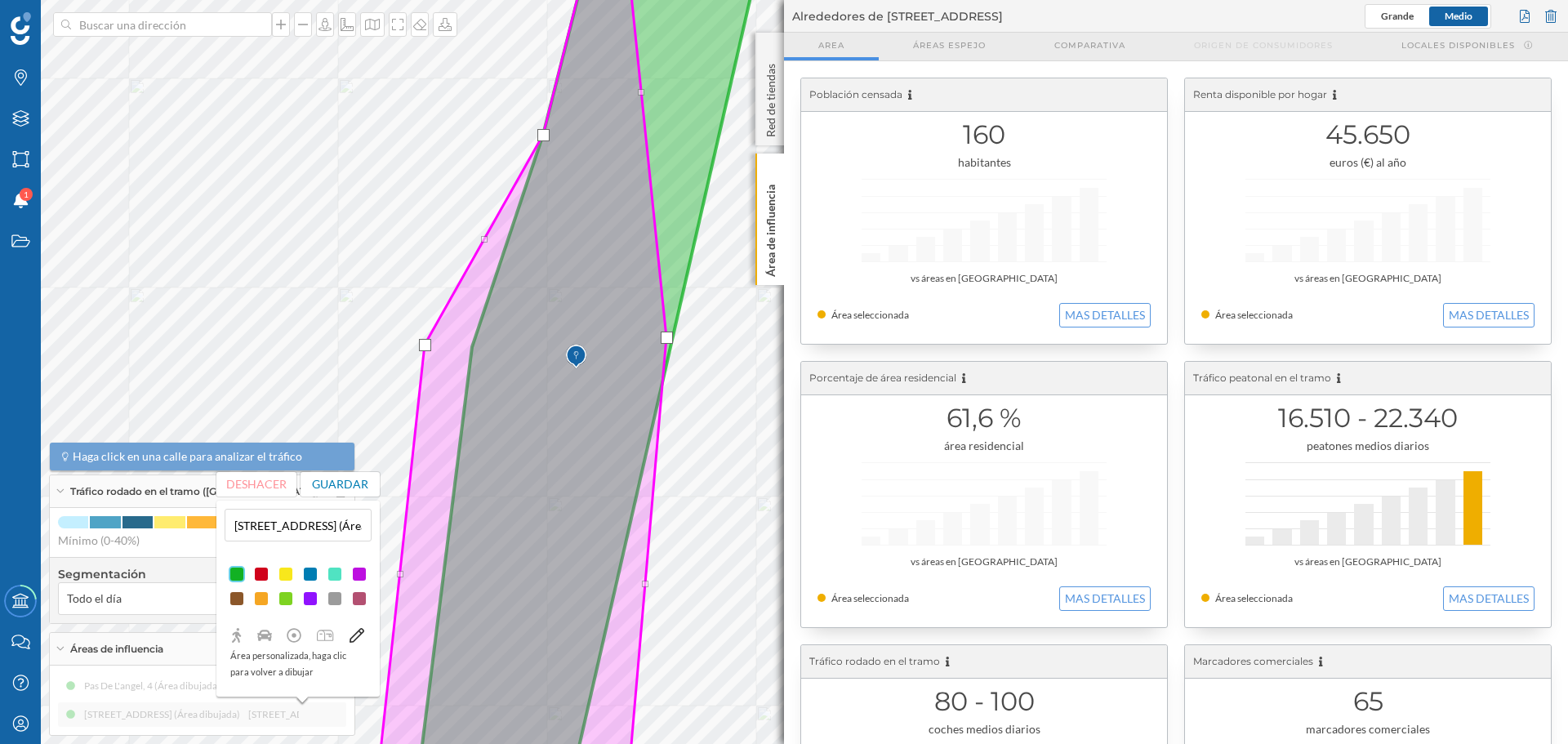
drag, startPoint x: 618, startPoint y: 340, endPoint x: 665, endPoint y: 339, distance: 47.0
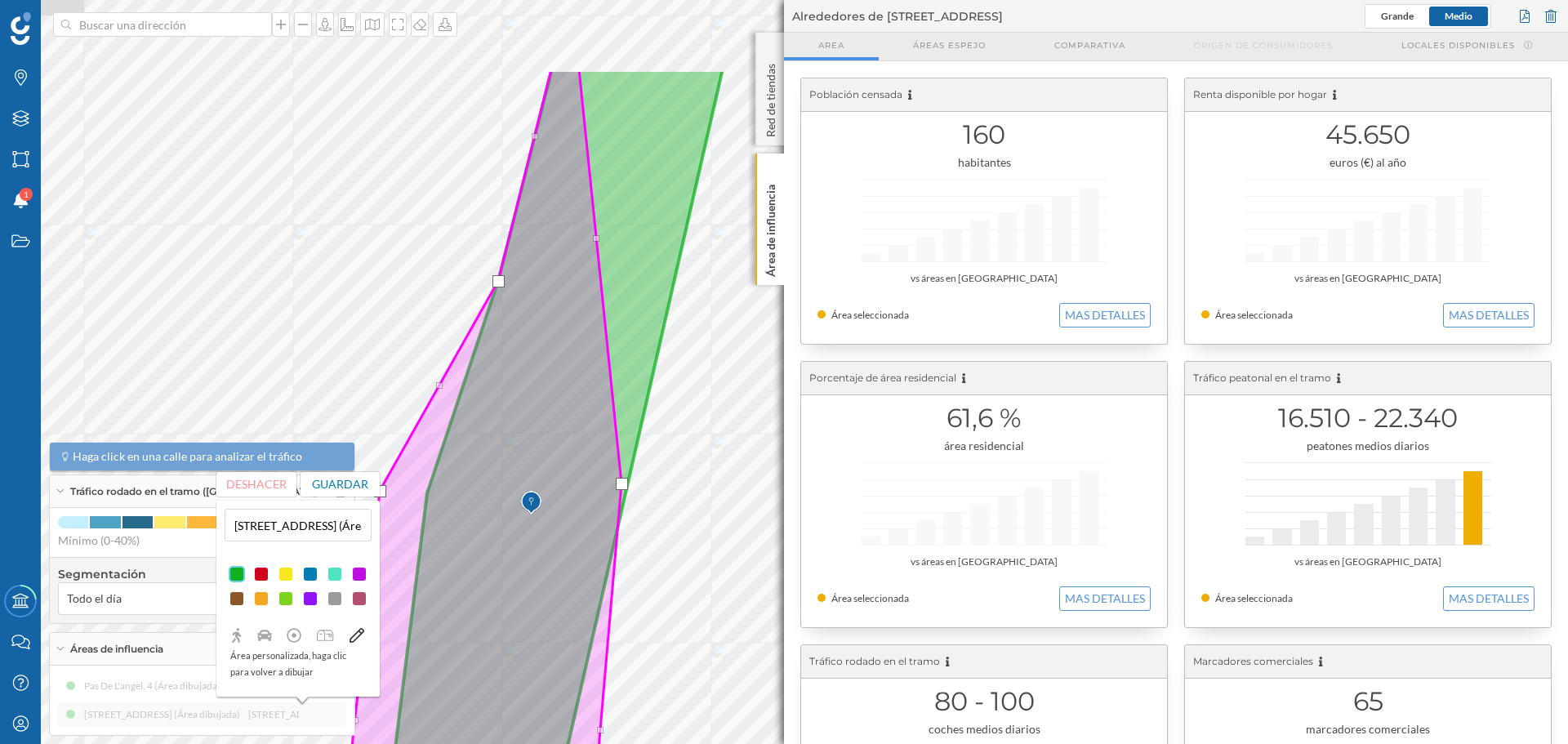
drag, startPoint x: 676, startPoint y: 216, endPoint x: 615, endPoint y: 422, distance: 214.8
click at [615, 422] on icon at bounding box center [547, 518] width 354 height 900
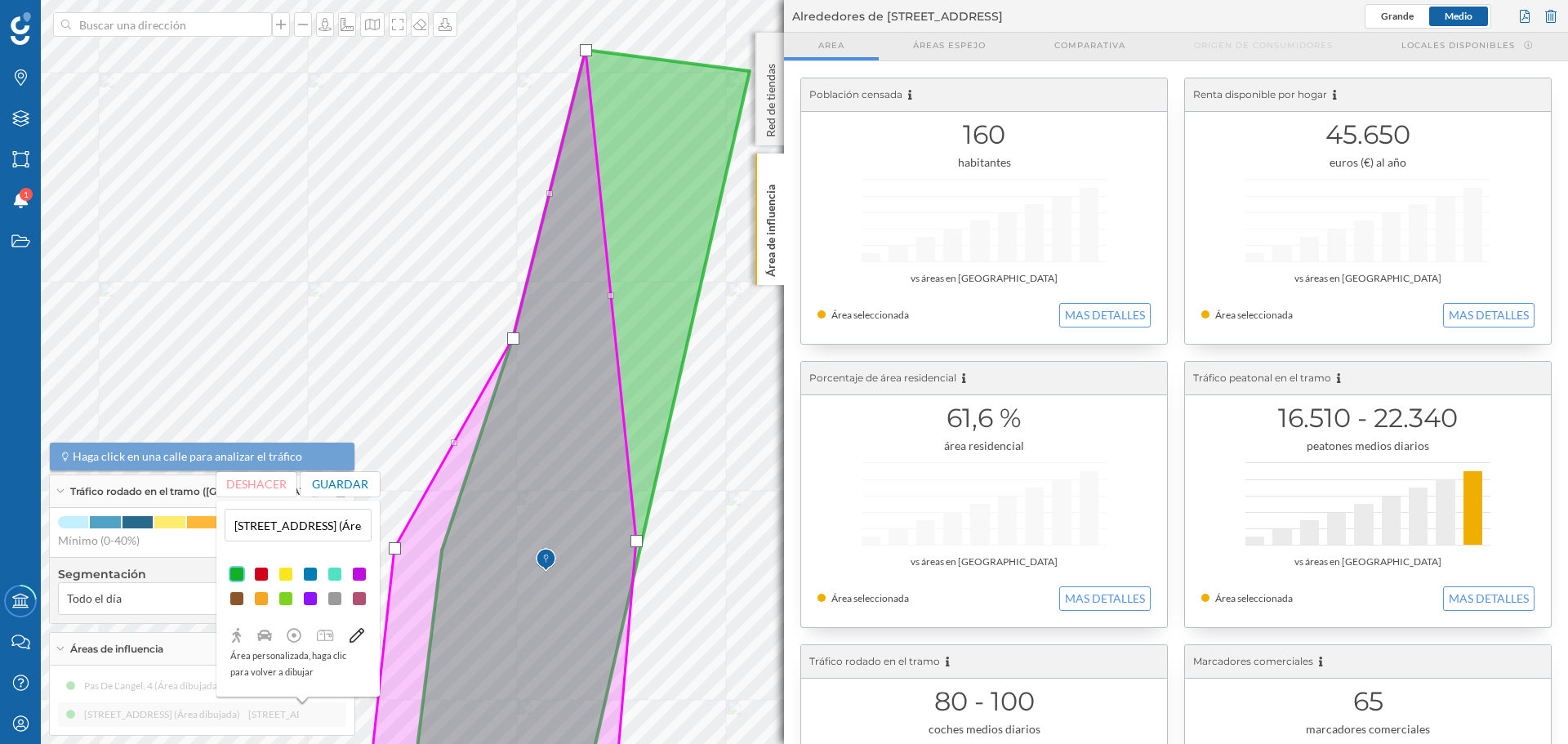
drag, startPoint x: 582, startPoint y: 292, endPoint x: 612, endPoint y: 288, distance: 30.3
click at [612, 288] on icon at bounding box center [579, 435] width 342 height 770
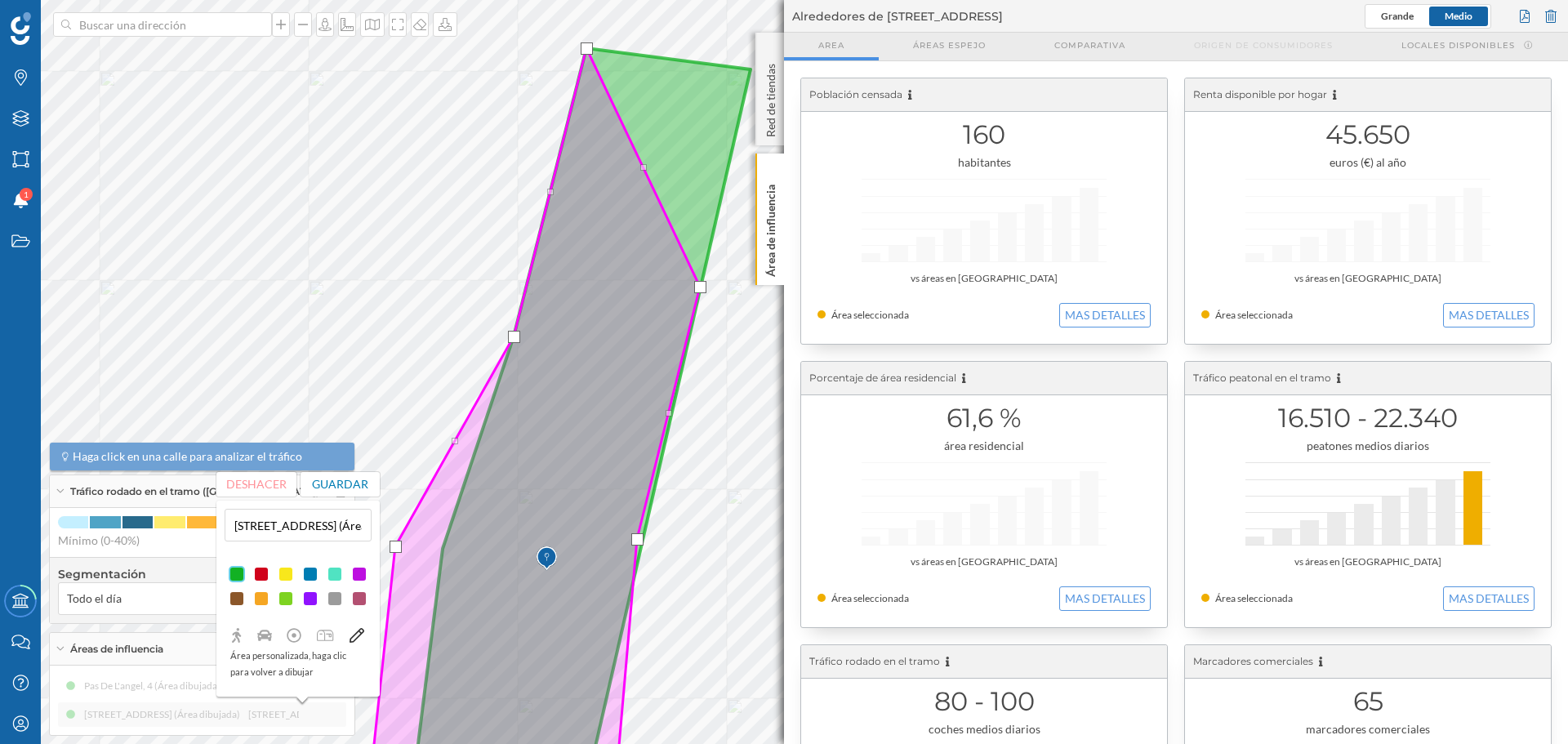
drag, startPoint x: 613, startPoint y: 295, endPoint x: 701, endPoint y: 287, distance: 88.4
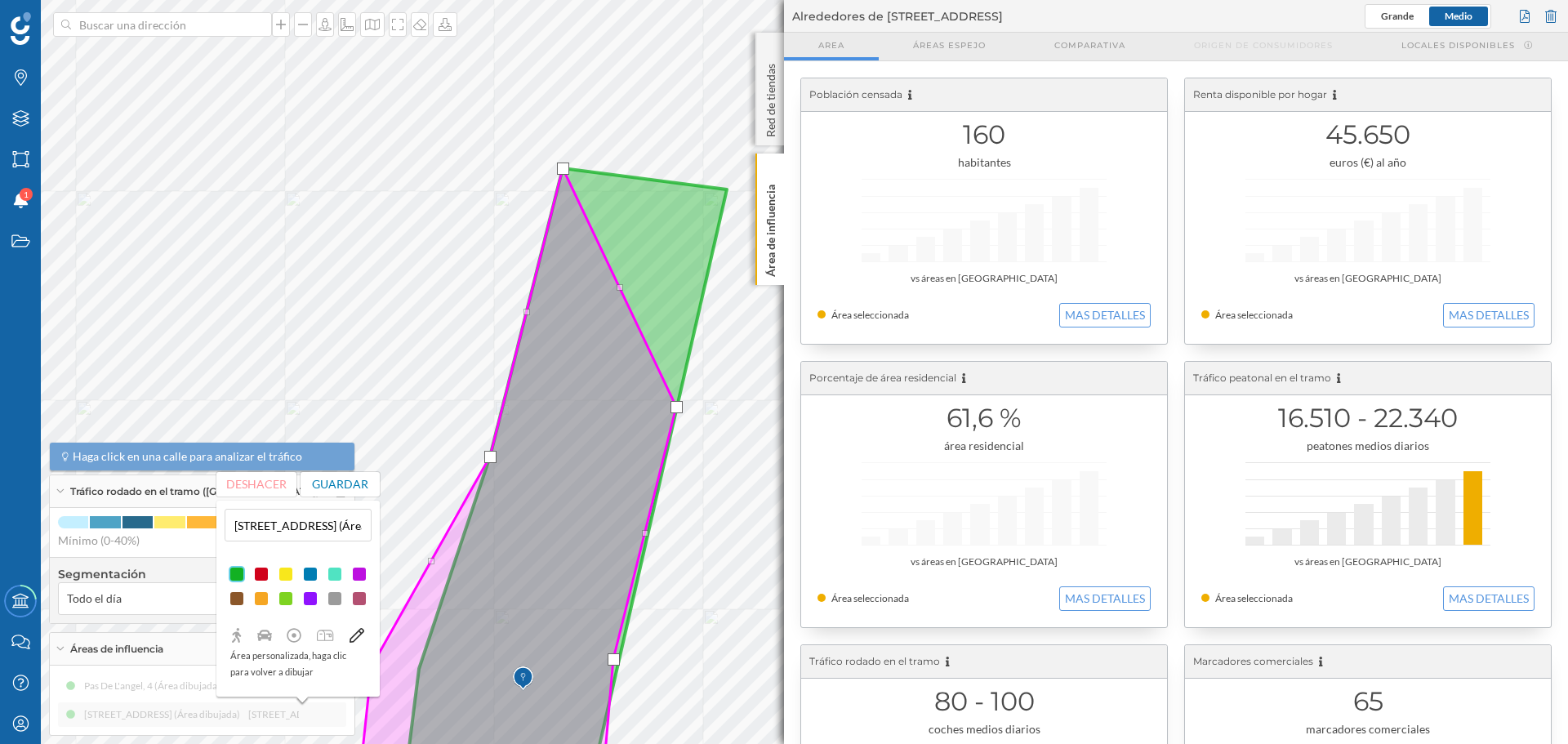
drag, startPoint x: 699, startPoint y: 204, endPoint x: 644, endPoint y: 357, distance: 162.6
click at [661, 357] on icon at bounding box center [556, 555] width 342 height 774
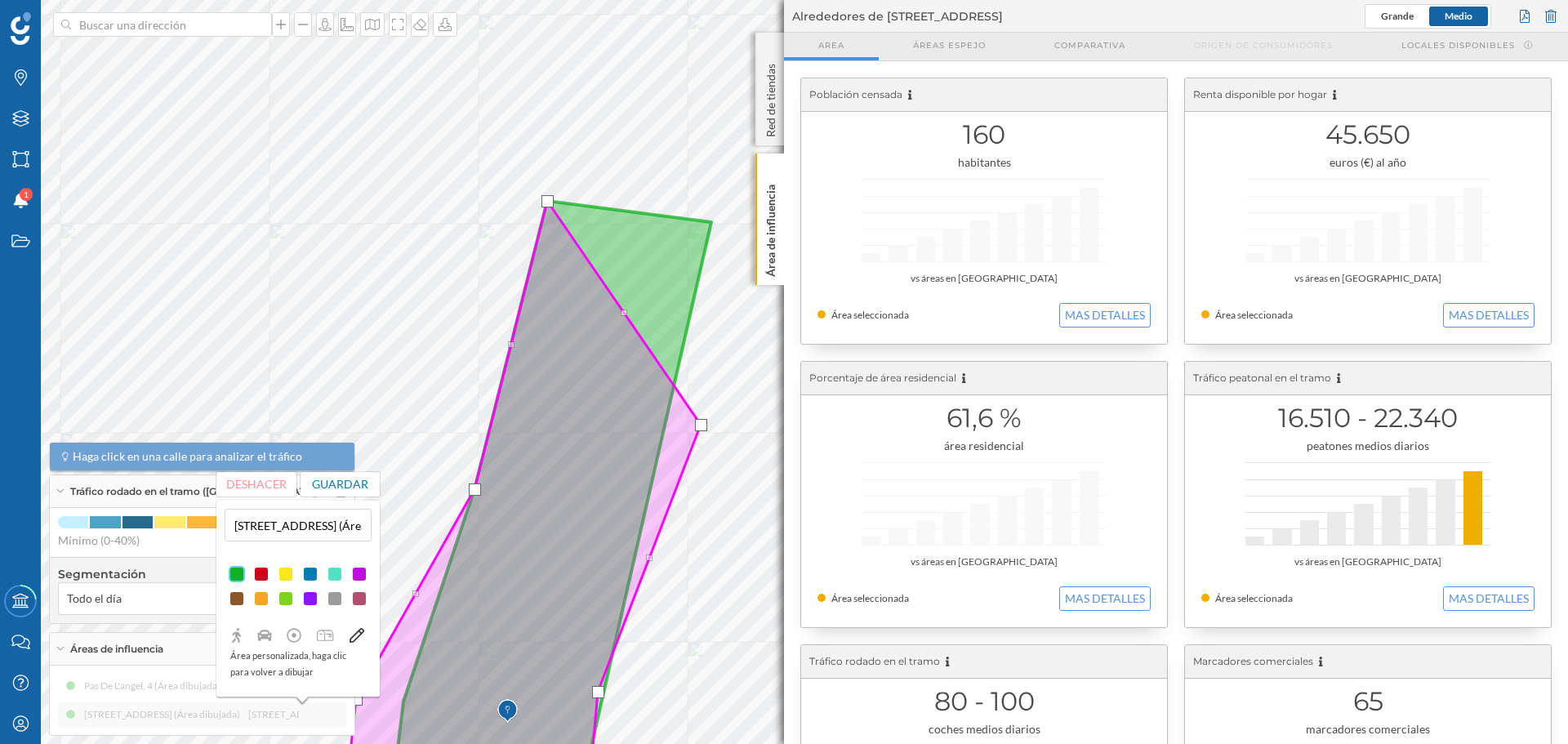
drag, startPoint x: 664, startPoint y: 444, endPoint x: 704, endPoint y: 430, distance: 42.4
click at [704, 430] on div at bounding box center [700, 425] width 12 height 12
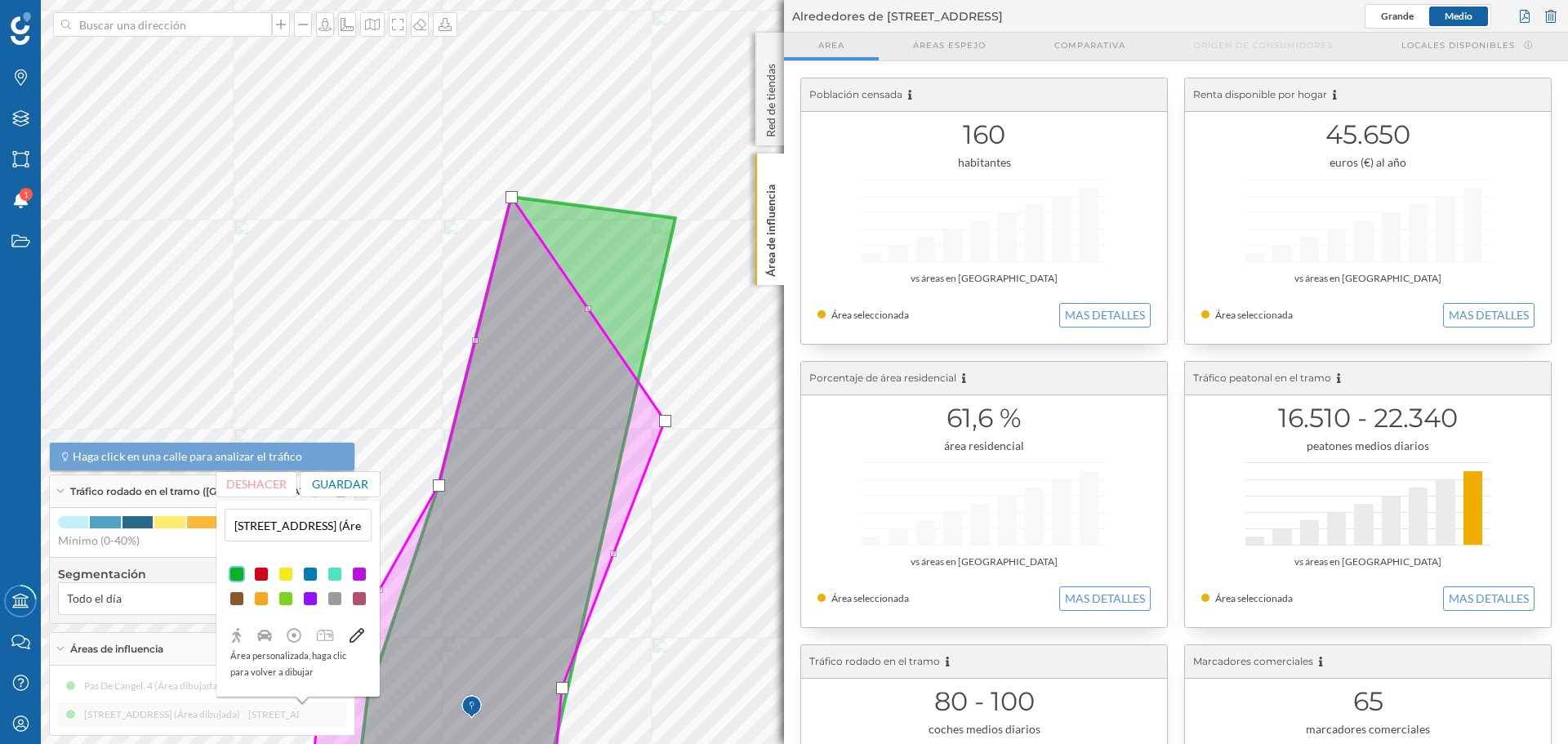
drag, startPoint x: 630, startPoint y: 314, endPoint x: 589, endPoint y: 314, distance: 41.0
click at [589, 314] on icon at bounding box center [486, 506] width 358 height 620
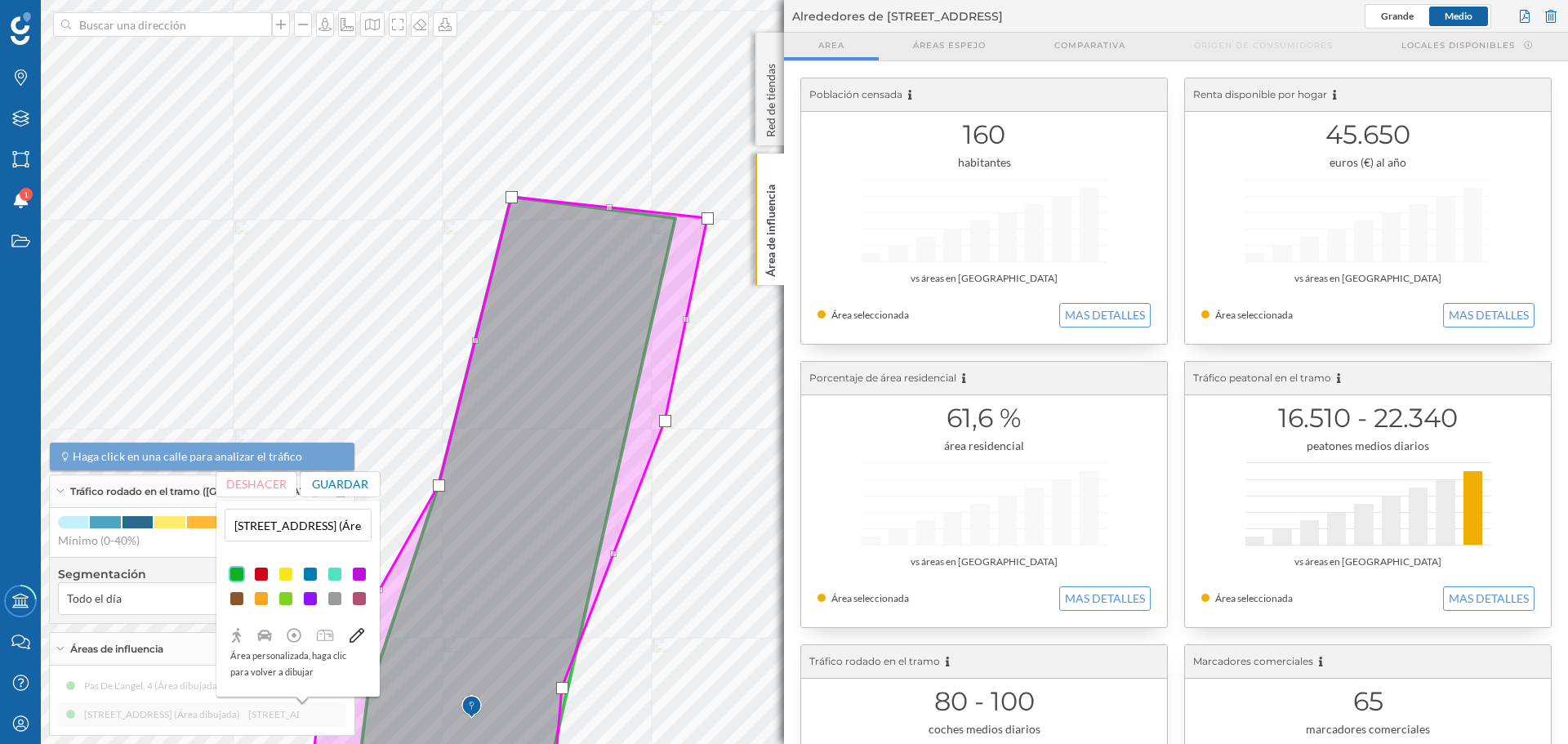
drag, startPoint x: 588, startPoint y: 308, endPoint x: 707, endPoint y: 217, distance: 149.8
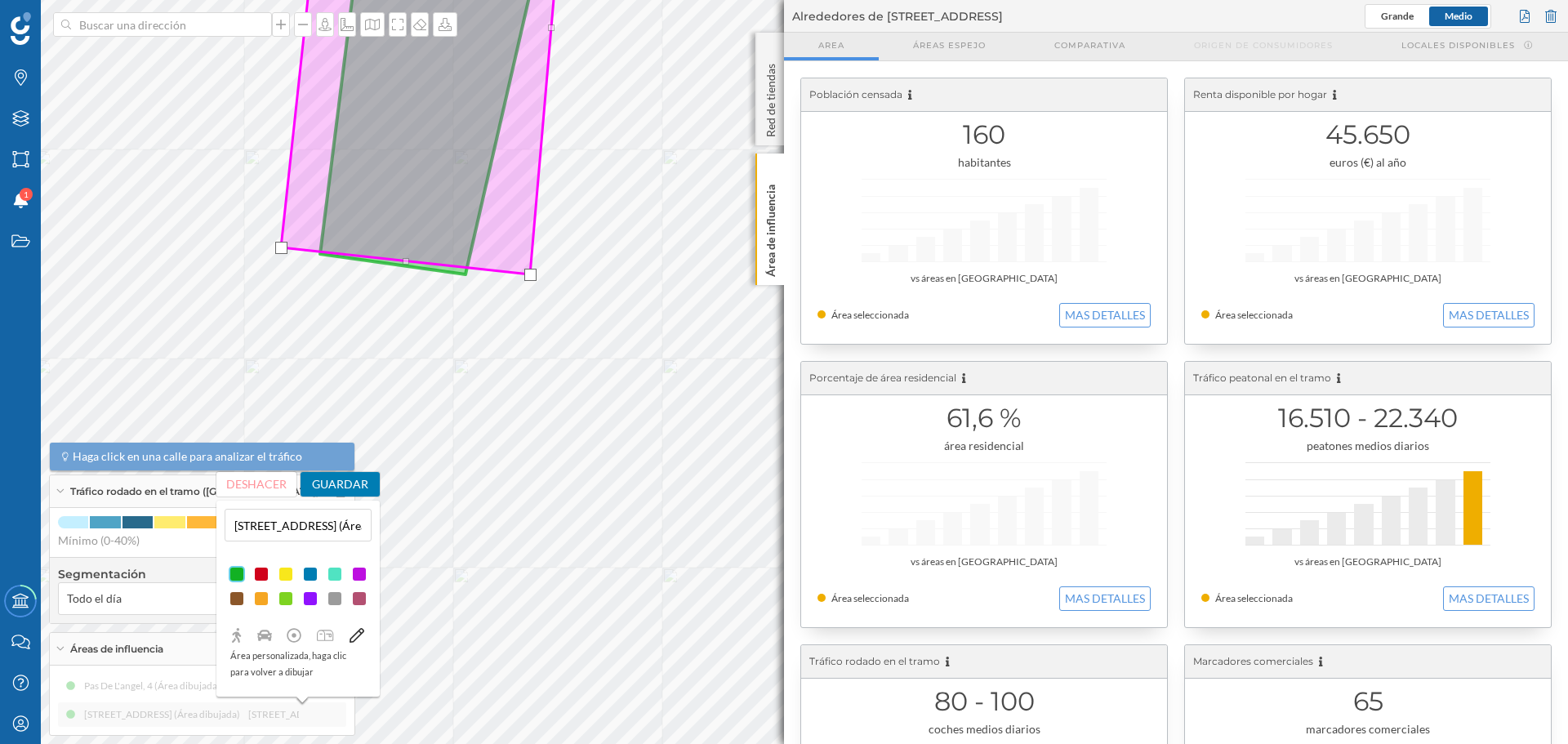
click at [340, 486] on button "Guardar" at bounding box center [340, 485] width 80 height 25
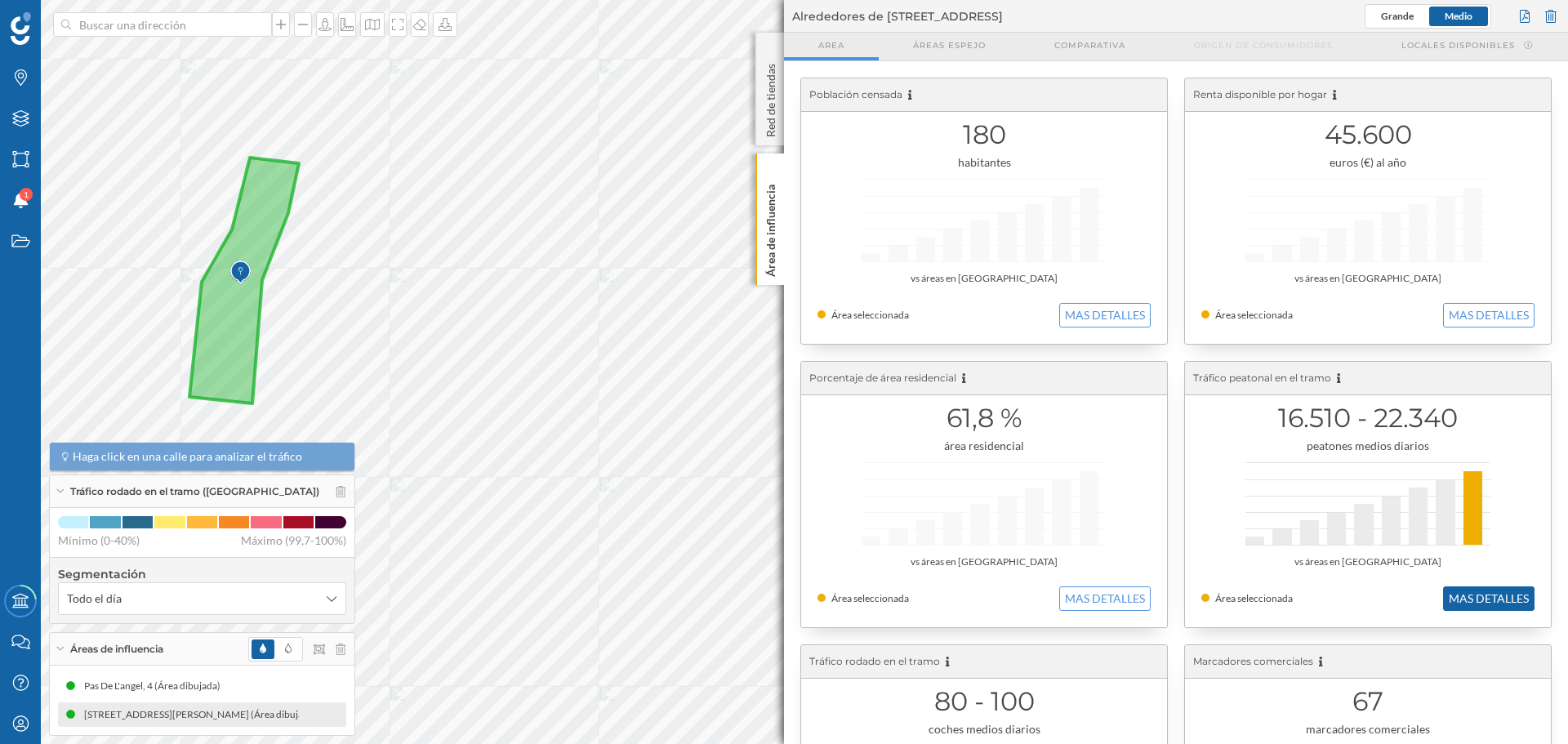
click at [1484, 597] on button "MAS DETALLES" at bounding box center [1488, 598] width 91 height 25
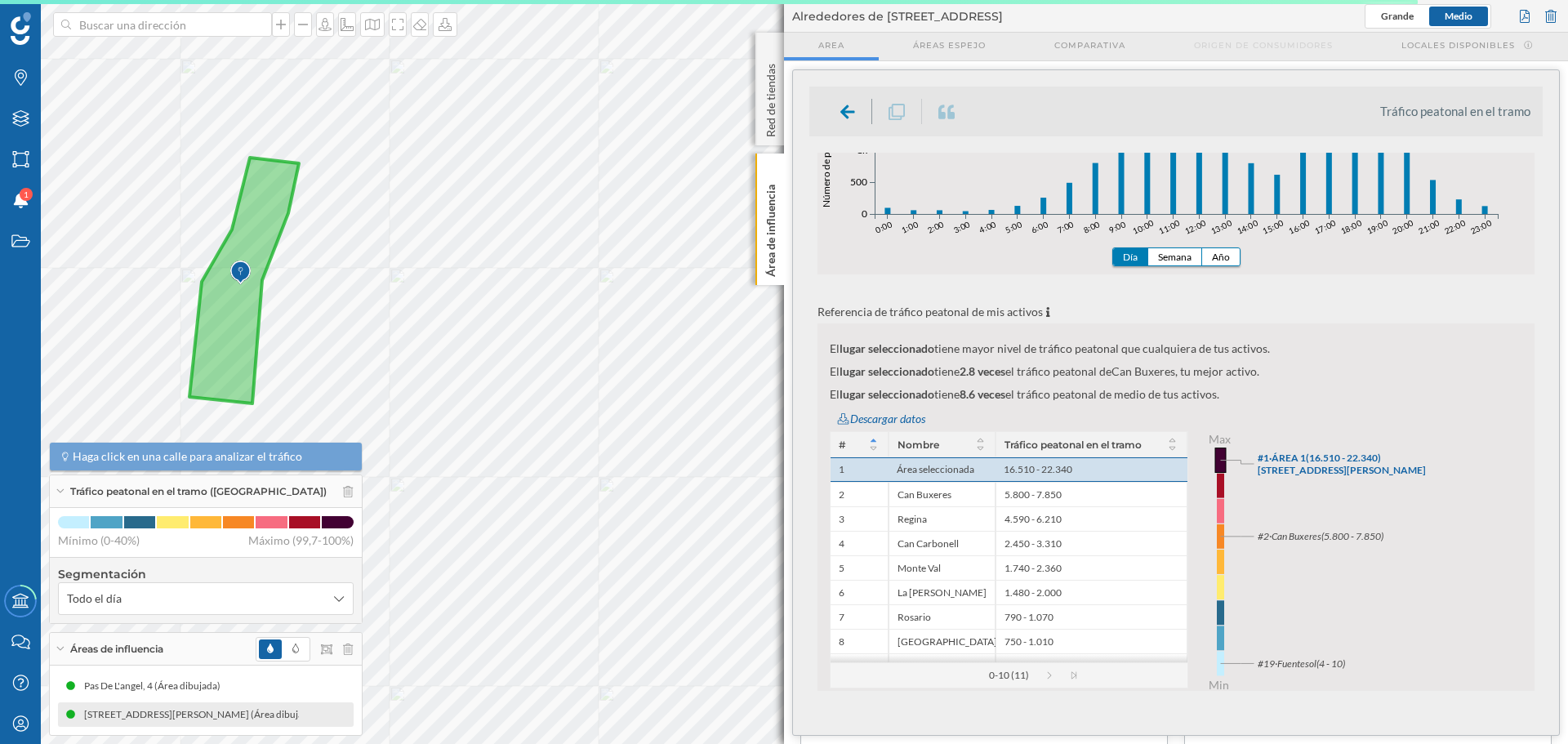
click at [1224, 247] on icon "0:00 1:00 2:00 3:00 4:00 5:00 6:00 7:00 8:00 9:00 10:00 11:00 12:00 13:00 14:00…" at bounding box center [1175, 185] width 717 height 212
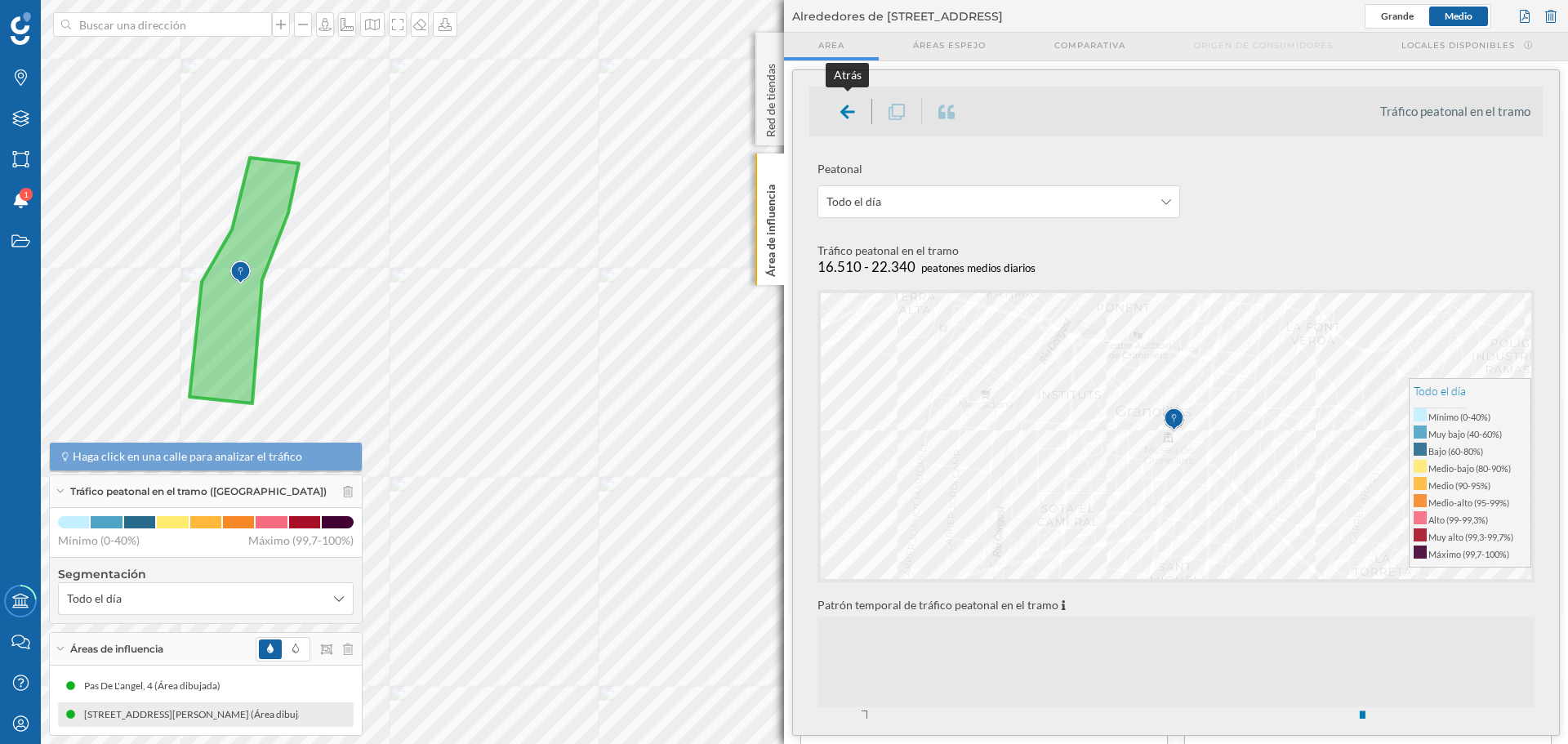
click at [854, 112] on icon at bounding box center [848, 111] width 15 height 14
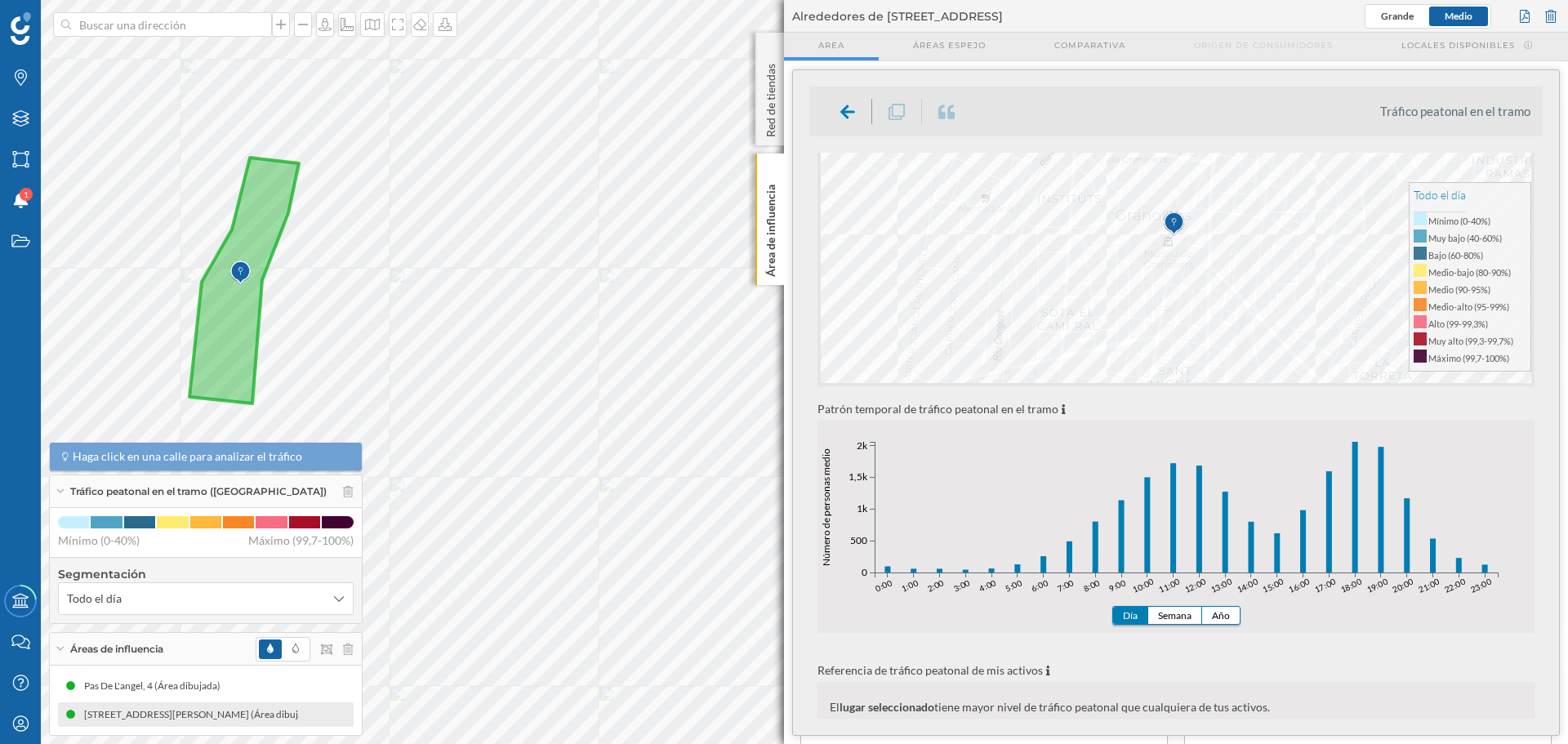
scroll to position [327, 0]
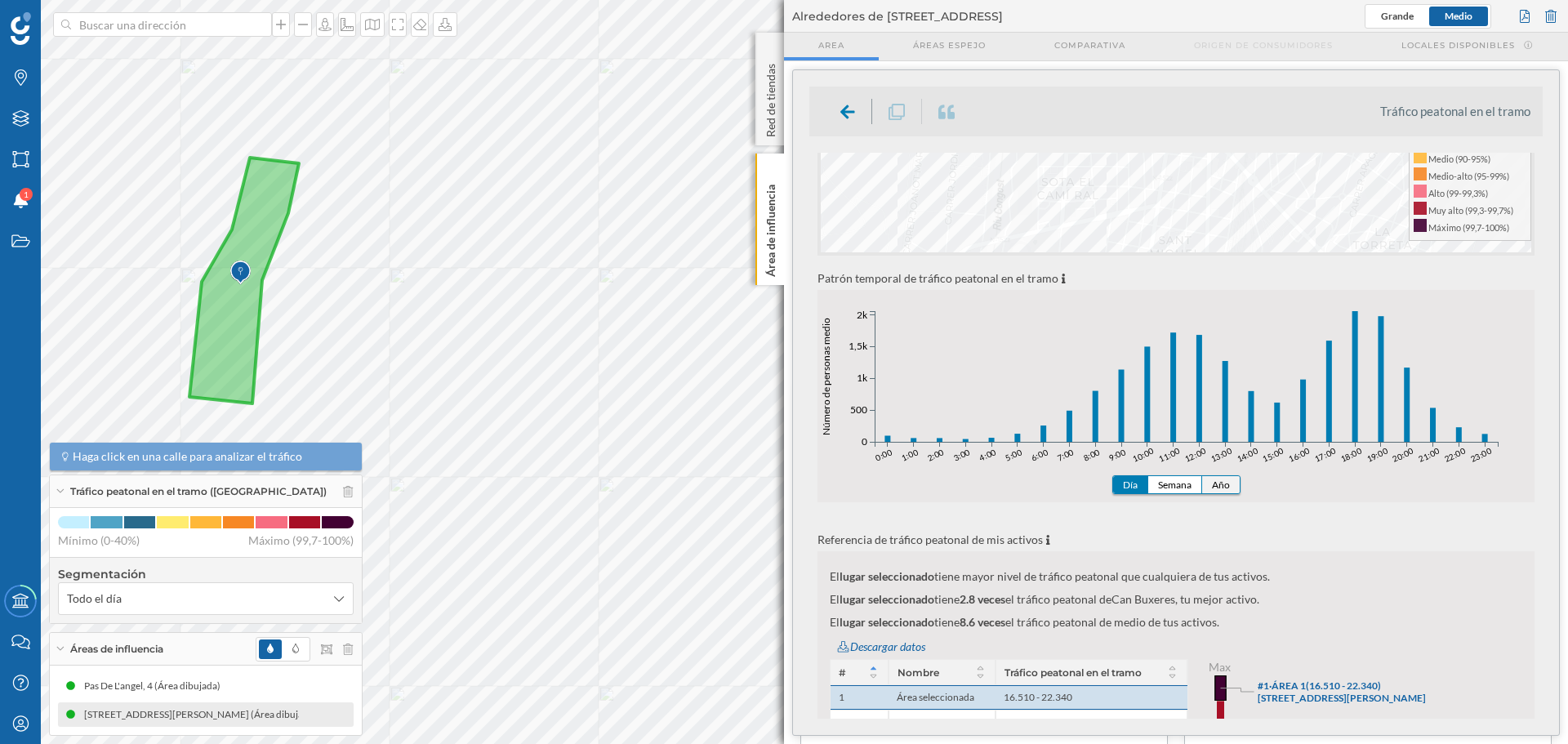
click at [1214, 478] on button "Año" at bounding box center [1221, 485] width 38 height 17
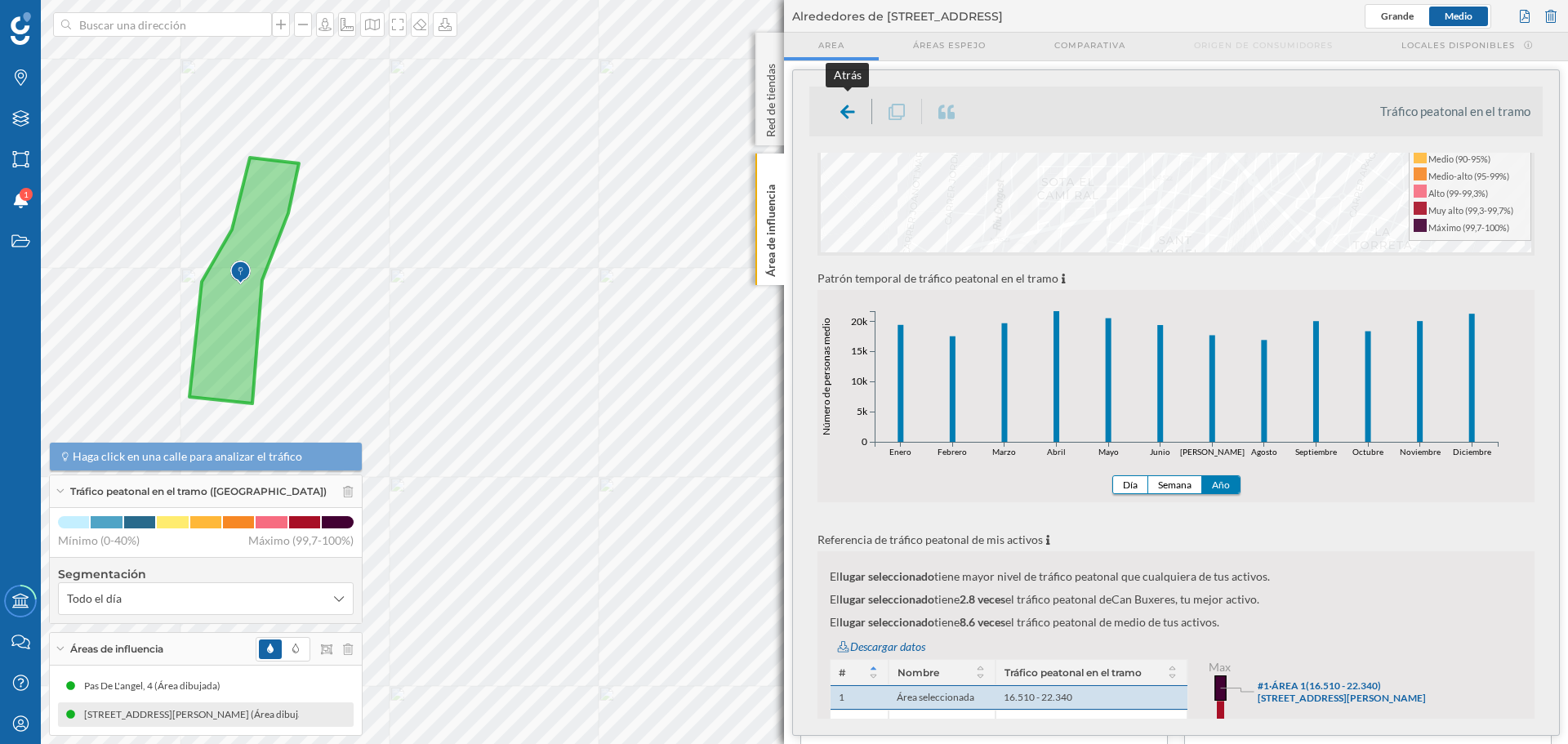
click at [847, 110] on icon at bounding box center [848, 111] width 15 height 14
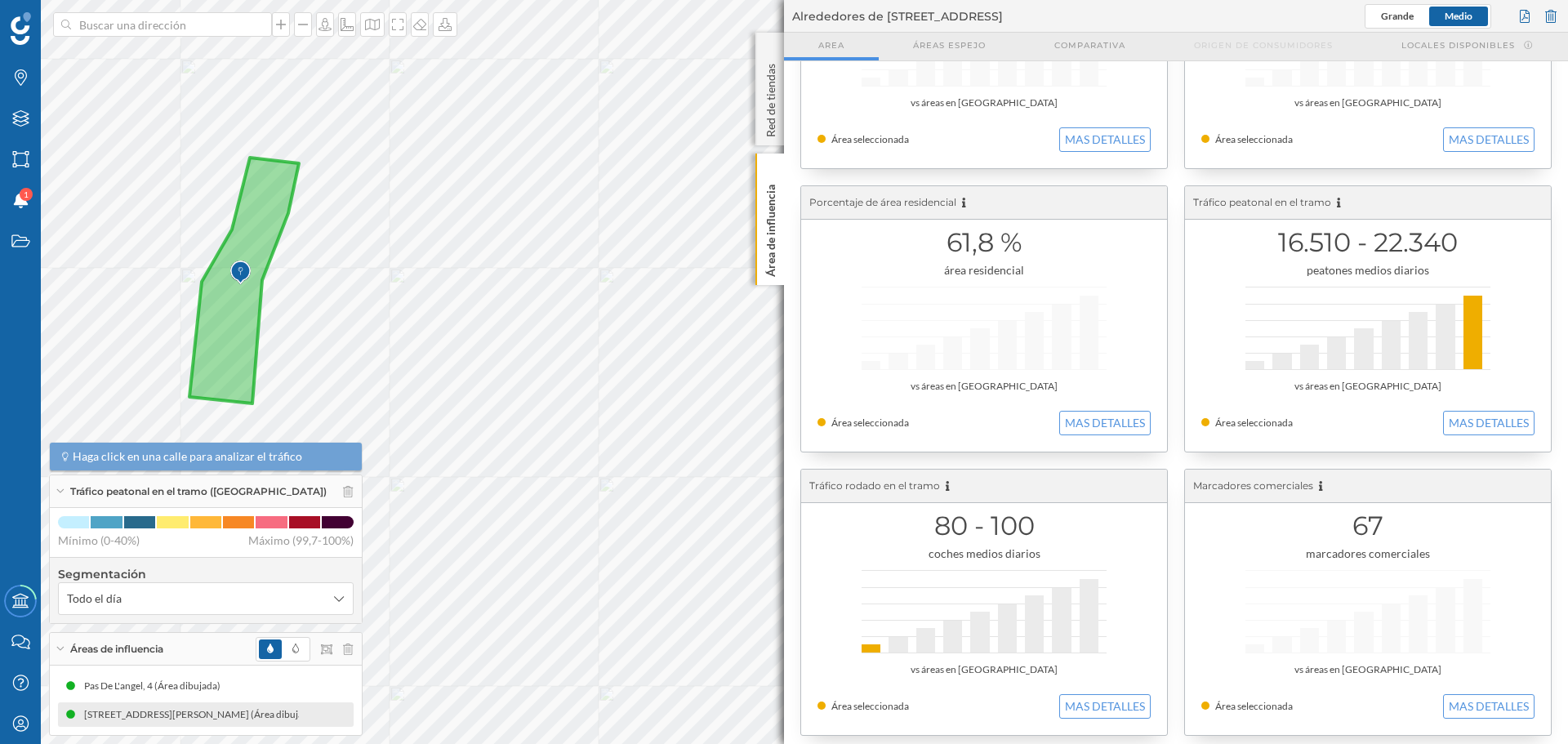
scroll to position [184, 0]
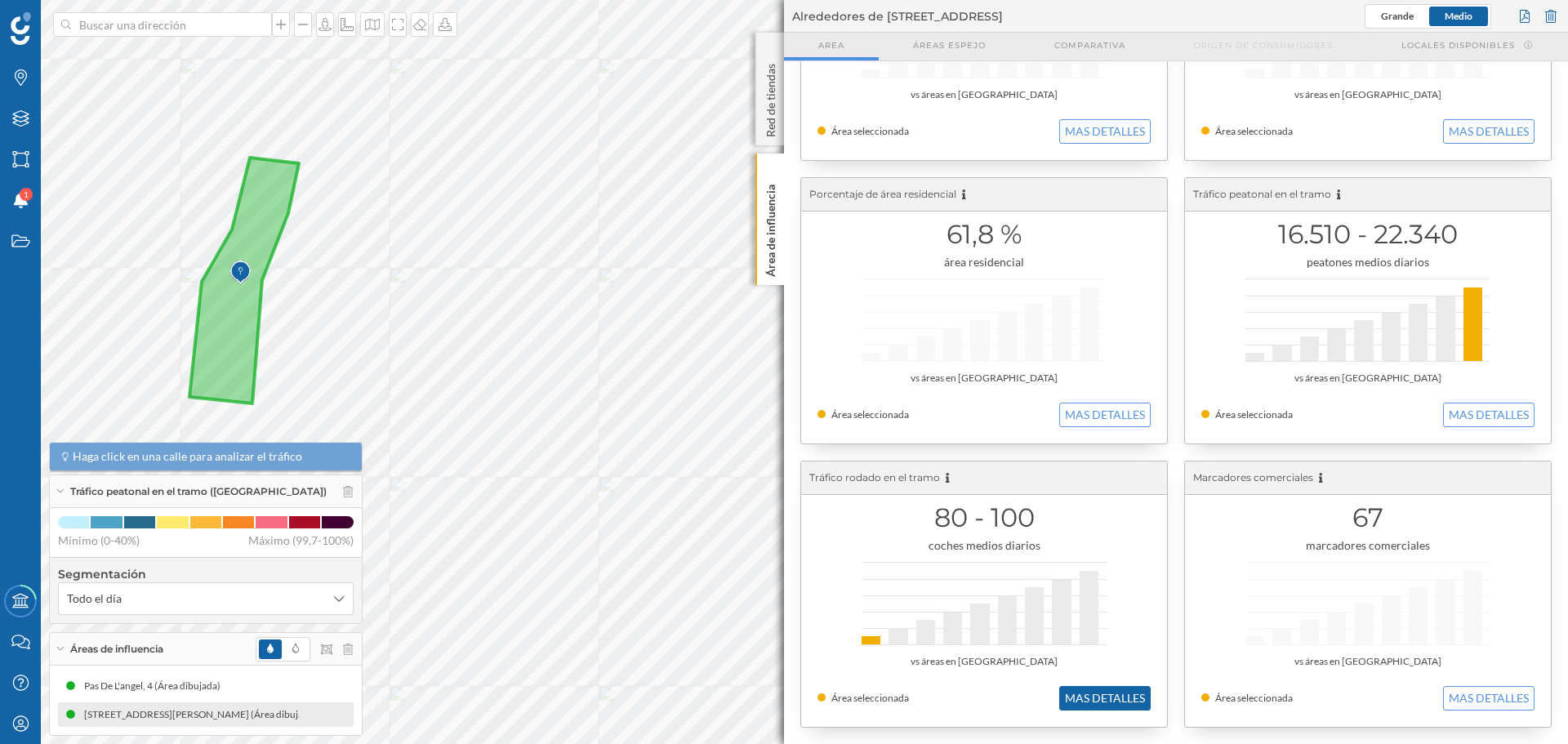
click at [1114, 693] on button "MAS DETALLES" at bounding box center [1105, 699] width 91 height 25
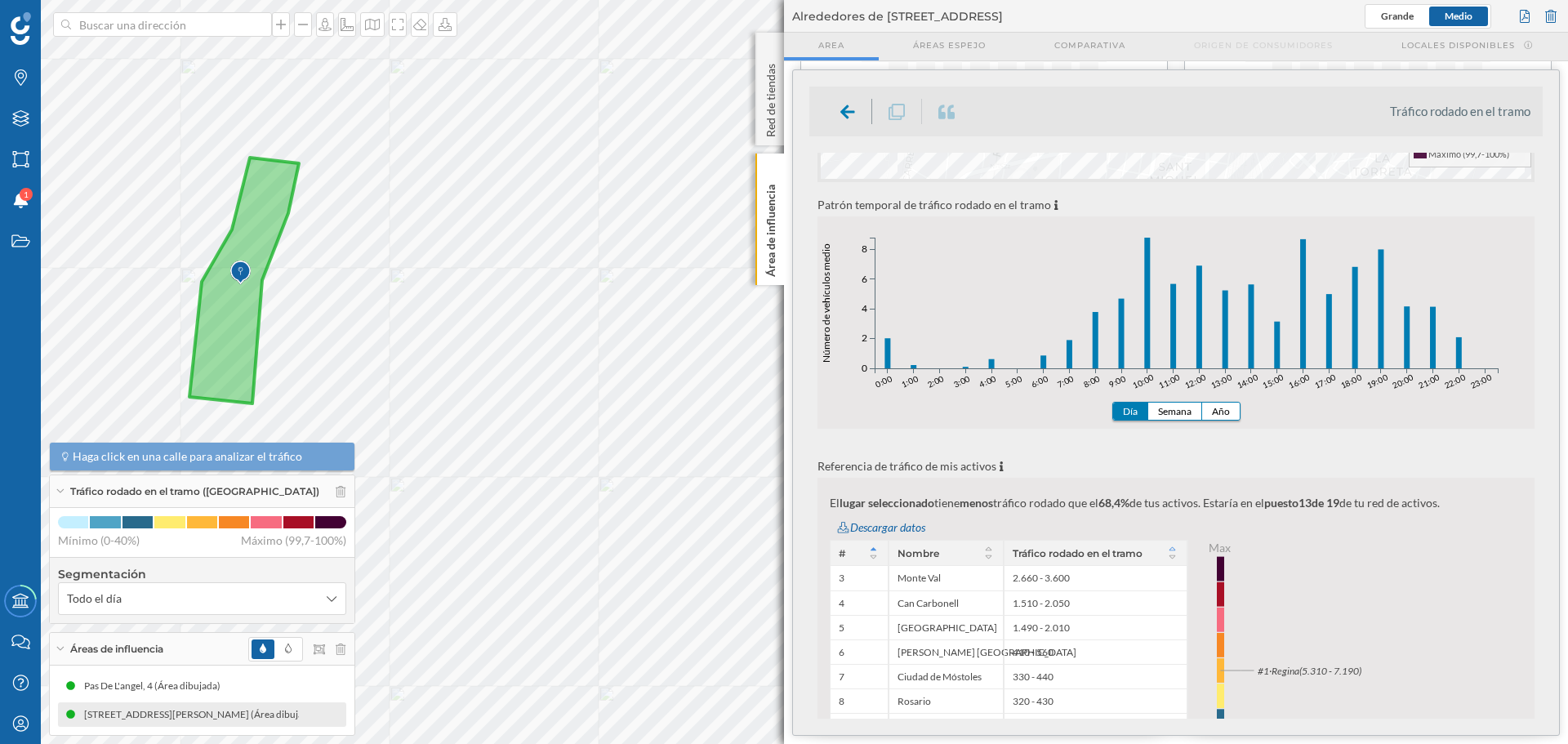
scroll to position [408, 0]
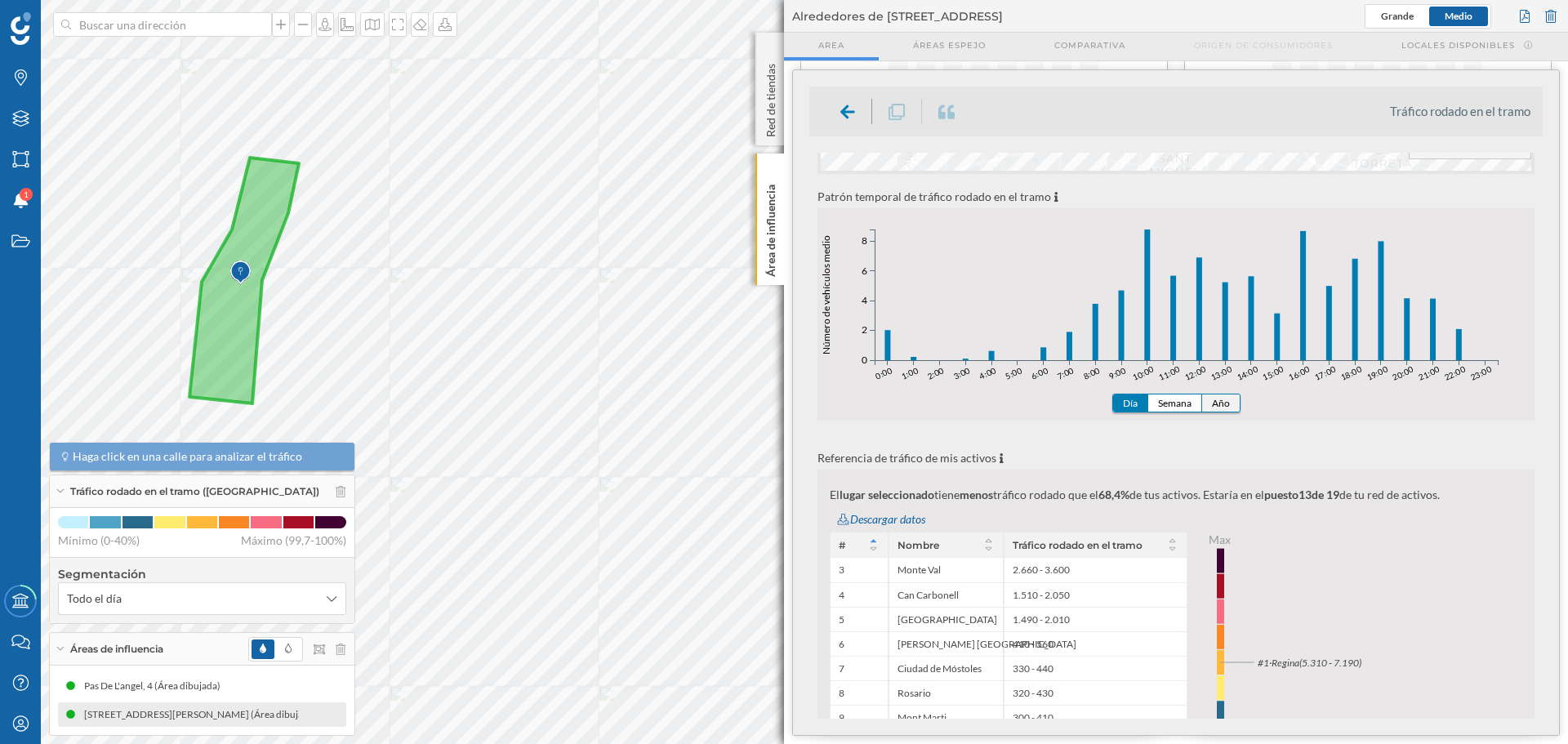
click at [1226, 403] on button "Año" at bounding box center [1221, 402] width 38 height 17
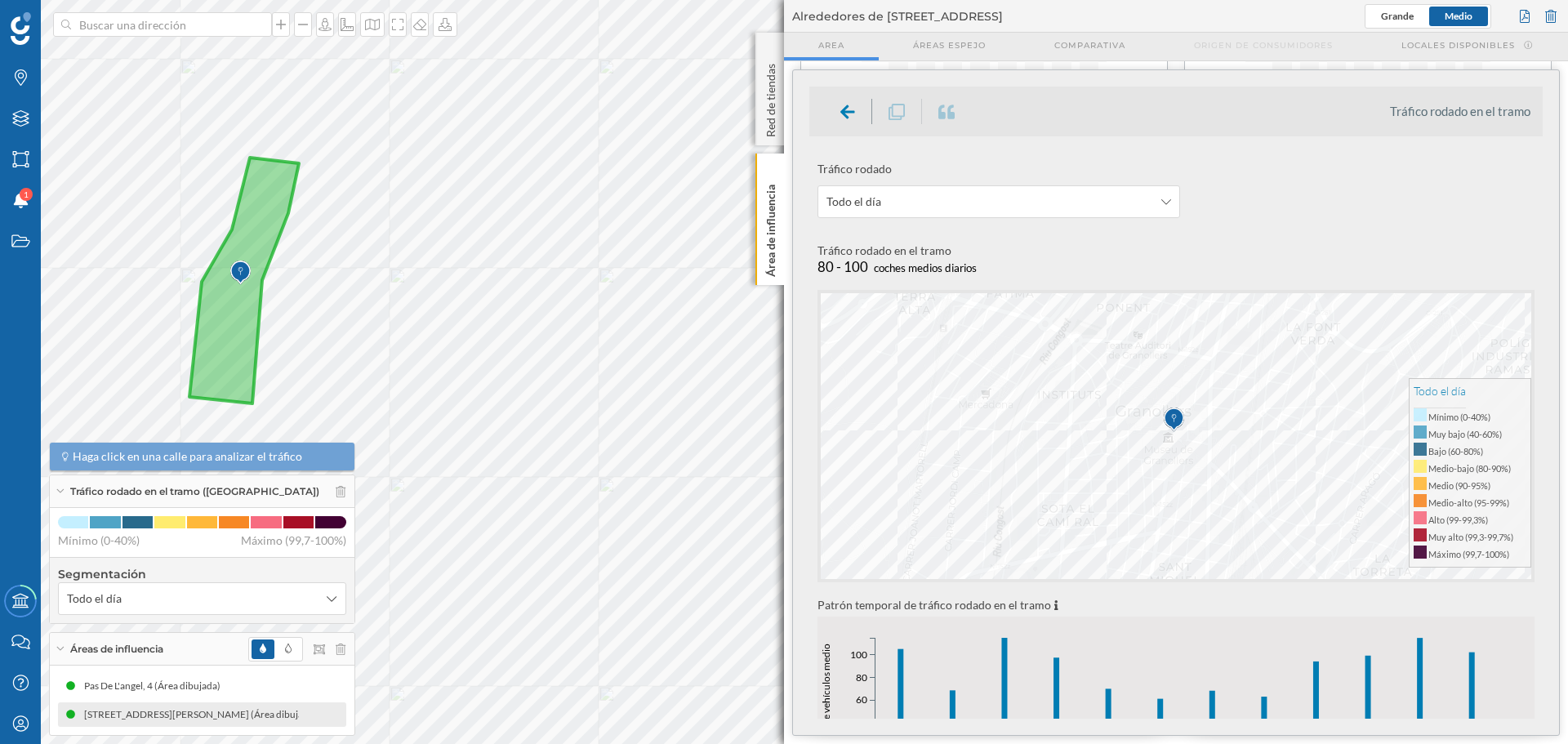
scroll to position [327, 0]
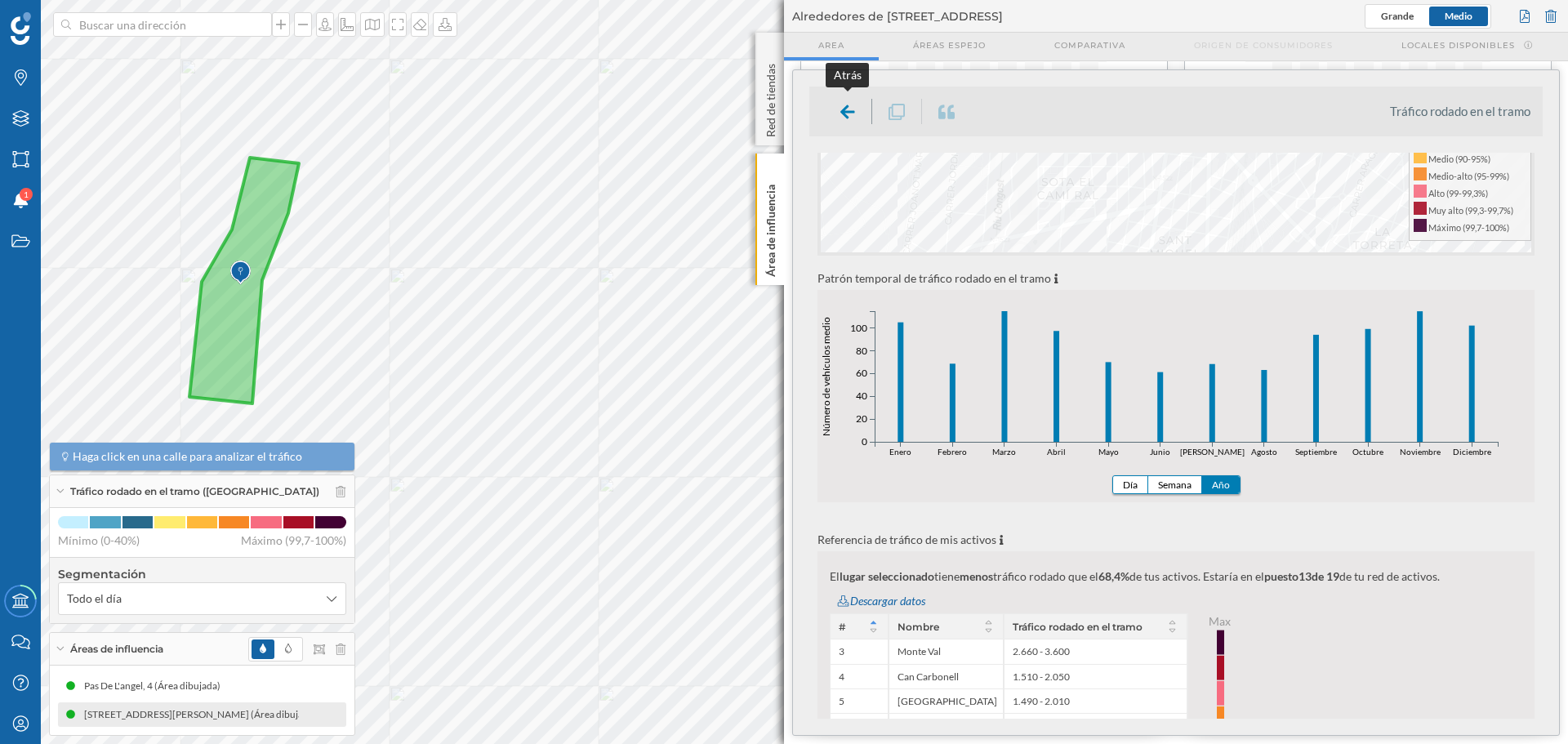
click at [844, 114] on icon at bounding box center [848, 111] width 15 height 14
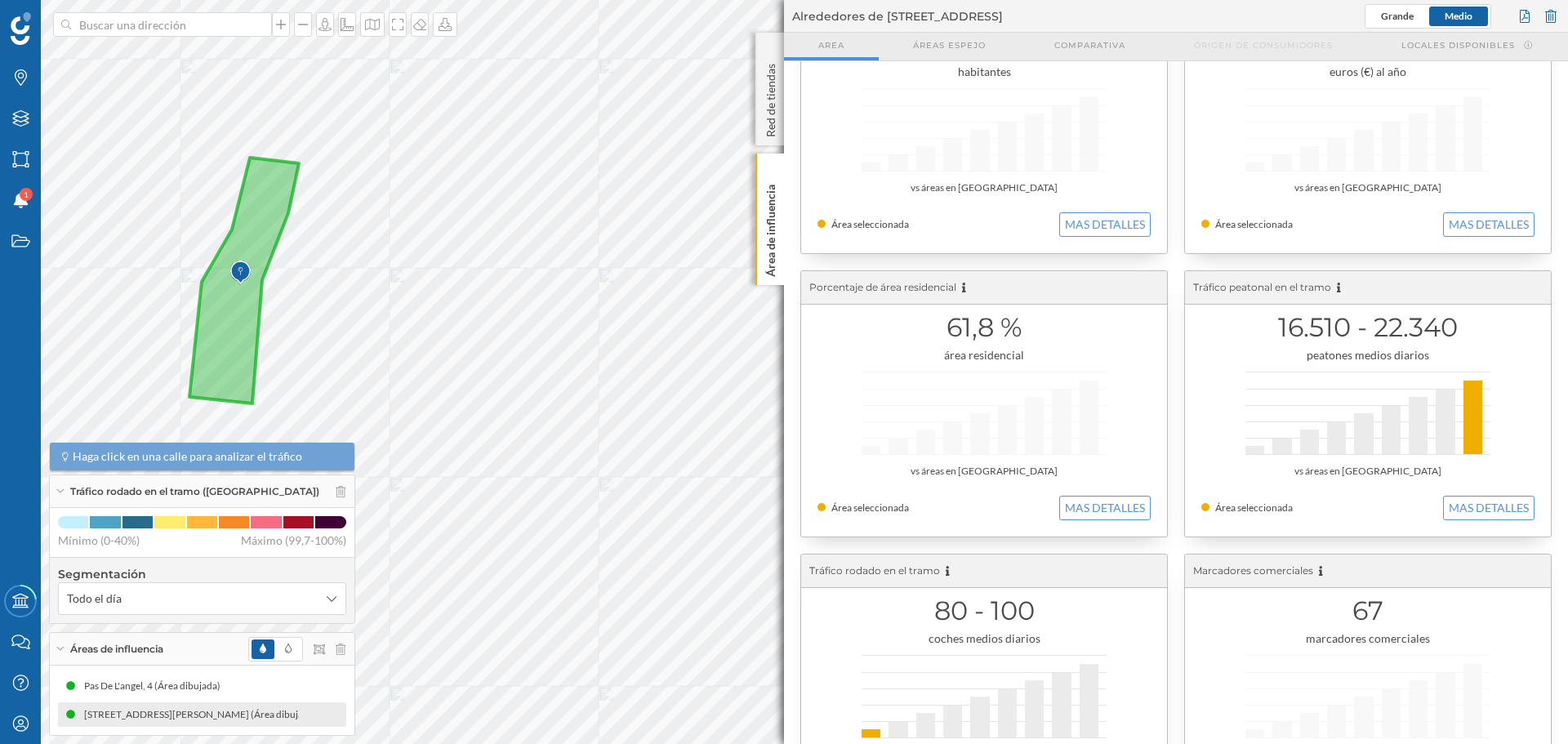
scroll to position [0, 0]
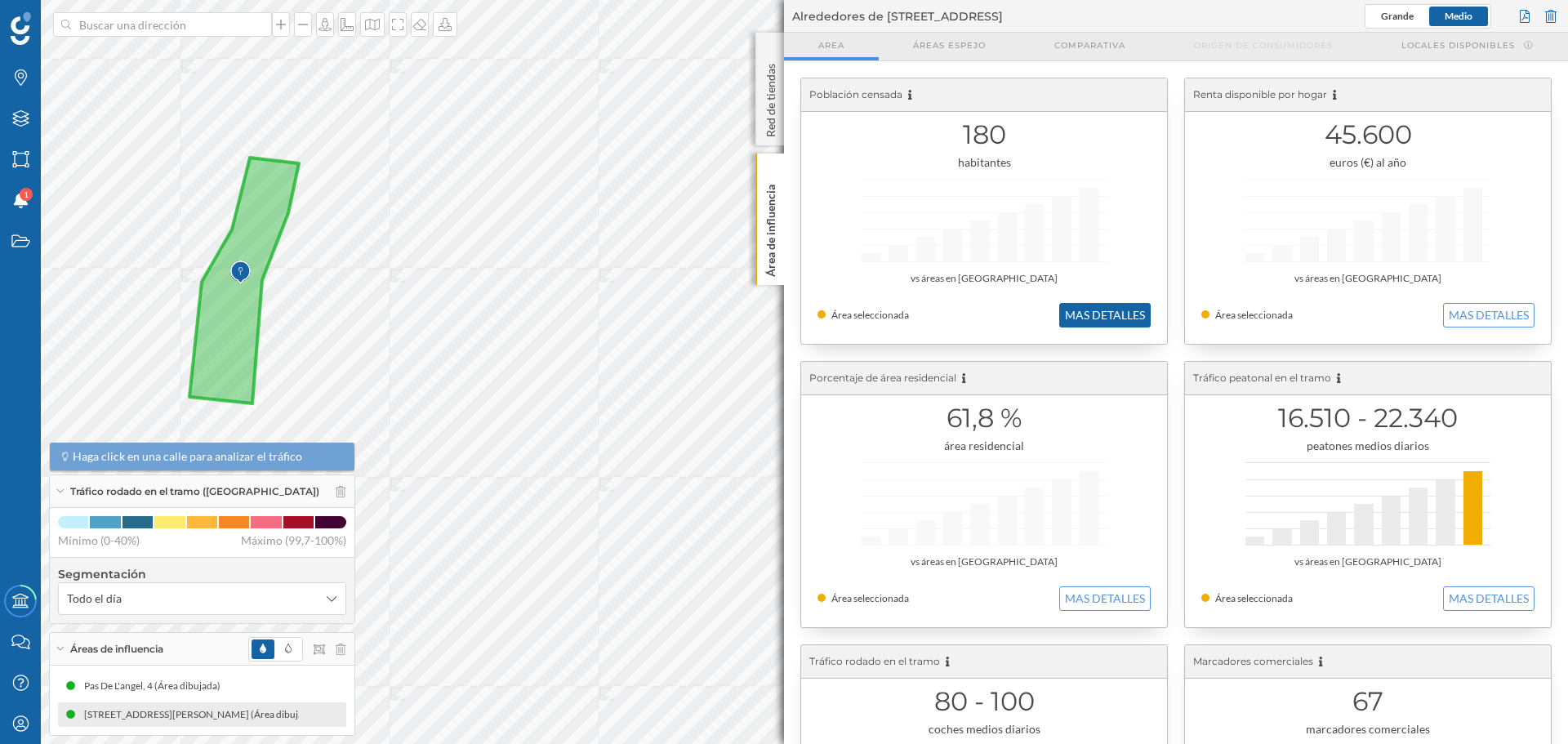
click at [1113, 312] on button "MAS DETALLES" at bounding box center [1105, 315] width 91 height 25
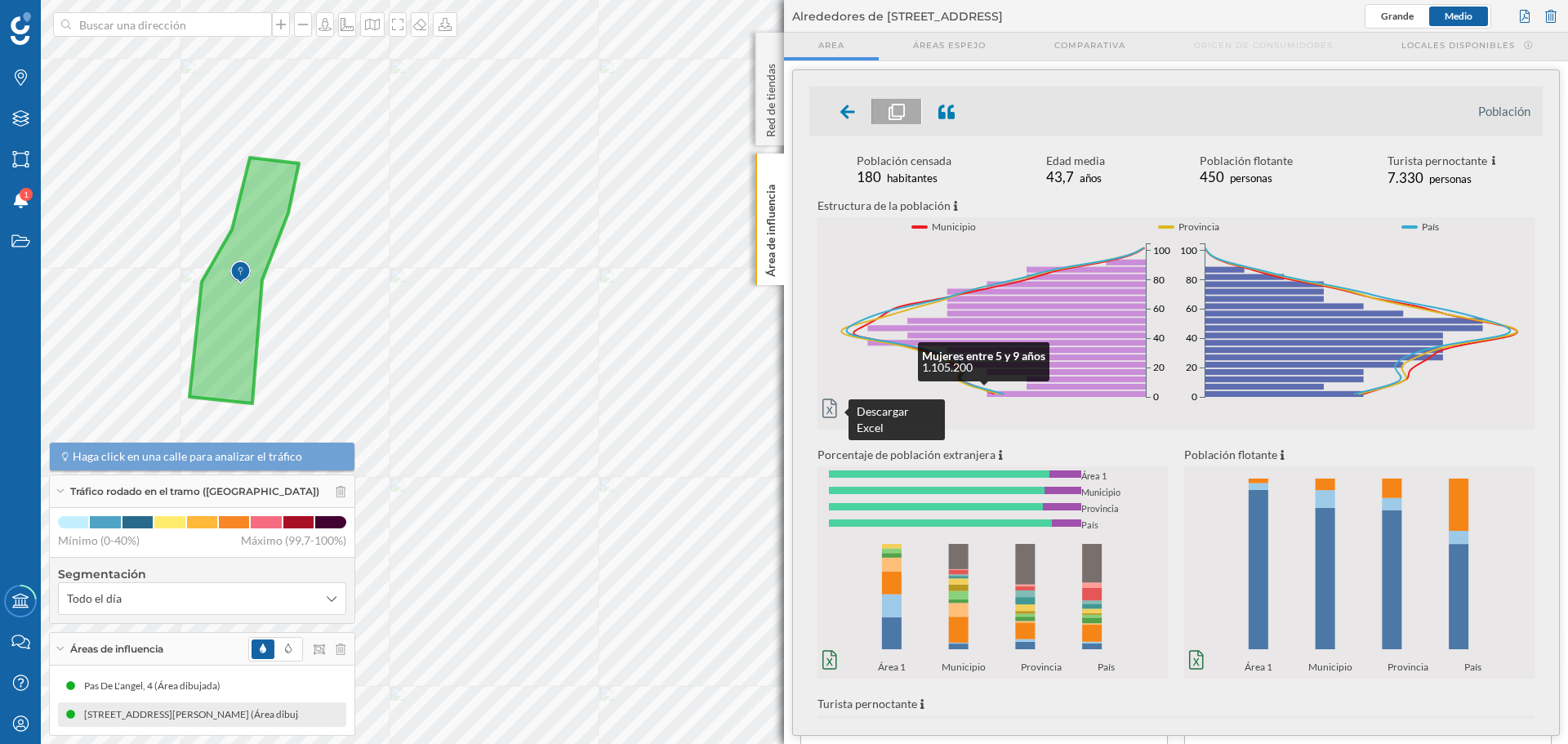
click at [830, 412] on icon at bounding box center [830, 408] width 15 height 20
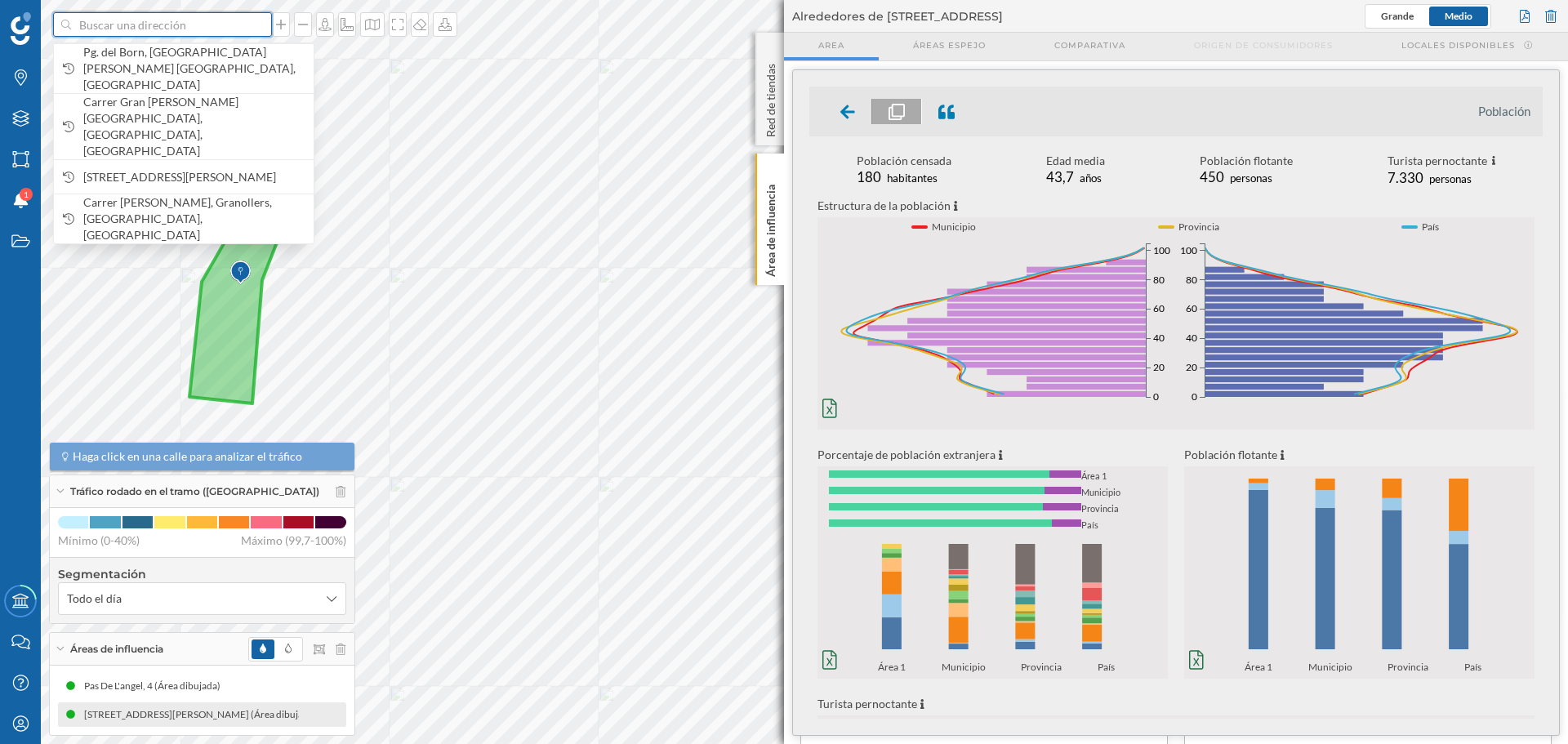
click at [176, 21] on input at bounding box center [162, 25] width 183 height 25
click at [170, 46] on span "Pg. del Born, [GEOGRAPHIC_DATA] [GEOGRAPHIC_DATA], [GEOGRAPHIC_DATA]" at bounding box center [194, 69] width 222 height 49
click at [193, 21] on input at bounding box center [162, 25] width 183 height 25
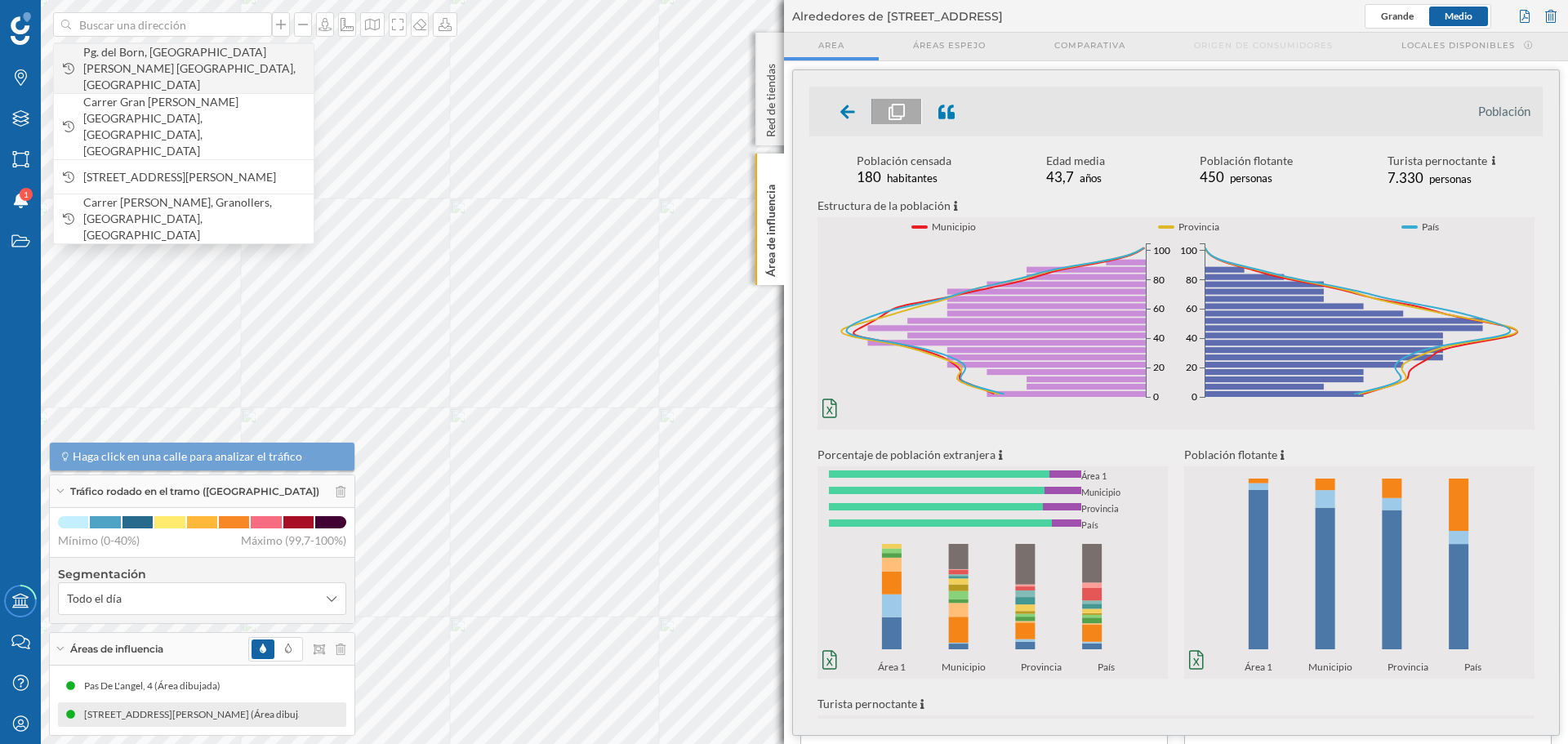
click at [194, 53] on span "Pg. del Born, [GEOGRAPHIC_DATA] [GEOGRAPHIC_DATA], [GEOGRAPHIC_DATA]" at bounding box center [194, 69] width 222 height 49
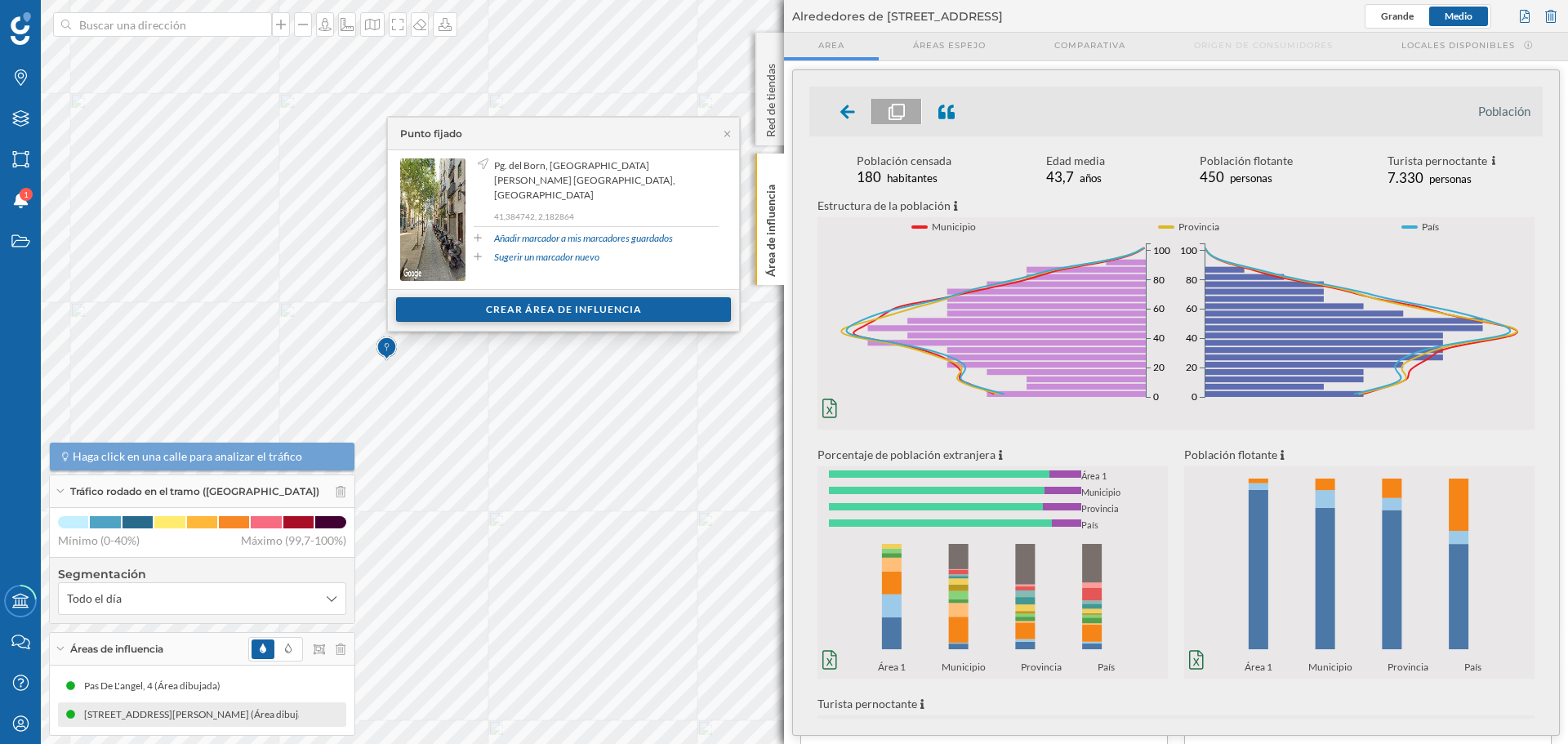
click at [544, 312] on div "Crear área de influencia" at bounding box center [563, 309] width 335 height 25
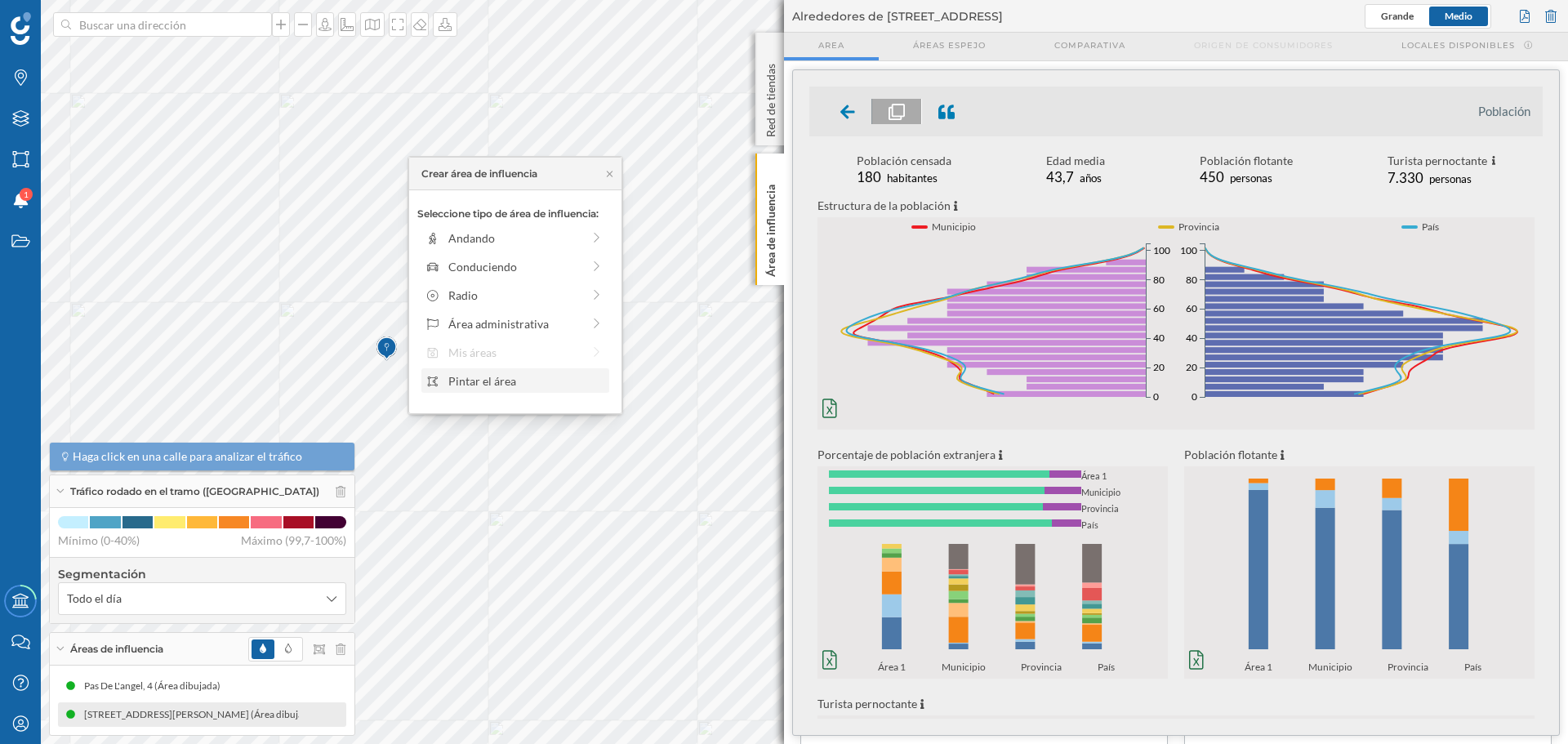
click at [500, 381] on div "Pintar el área" at bounding box center [527, 381] width 156 height 17
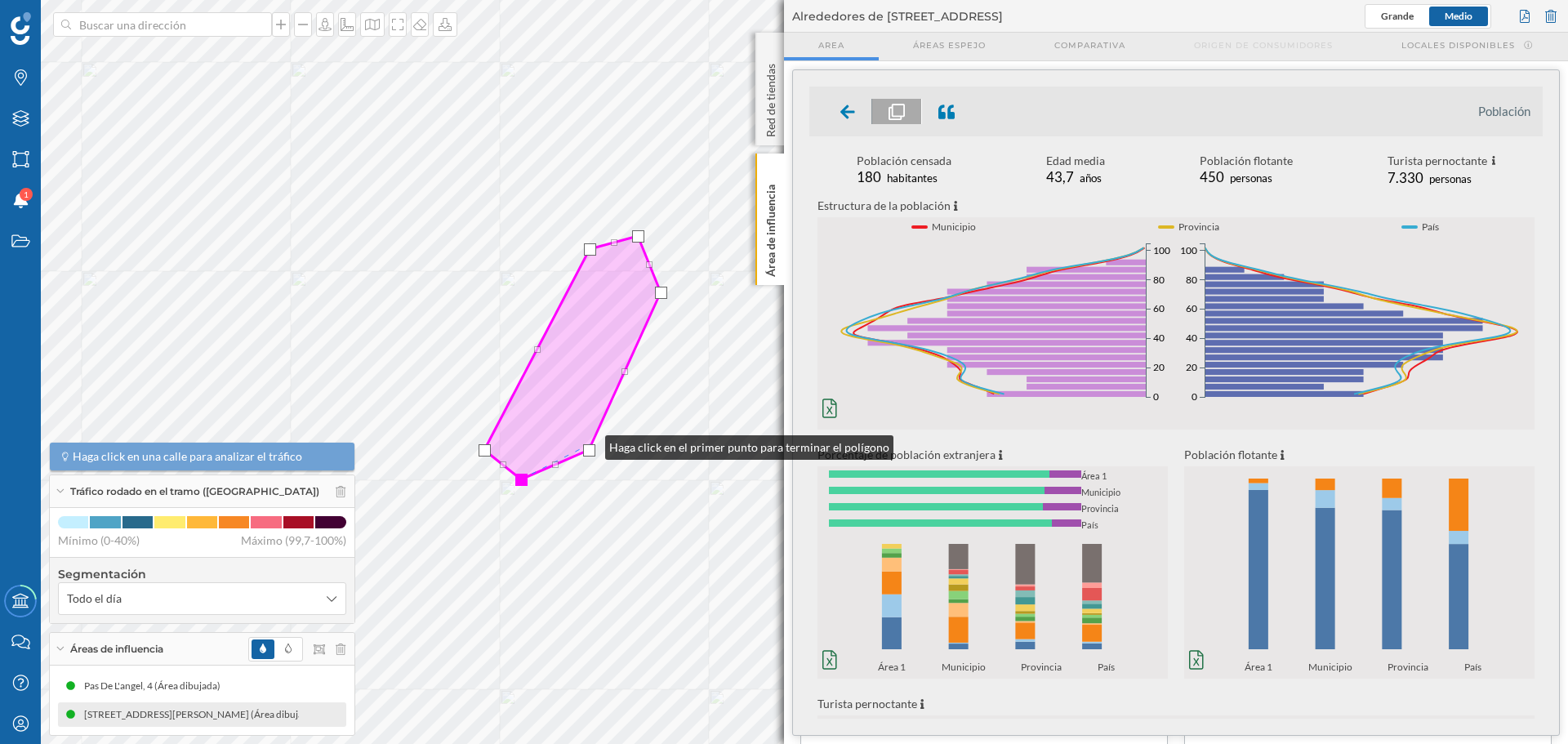
drag, startPoint x: 578, startPoint y: 430, endPoint x: 589, endPoint y: 444, distance: 17.8
click at [589, 444] on icon at bounding box center [572, 358] width 176 height 244
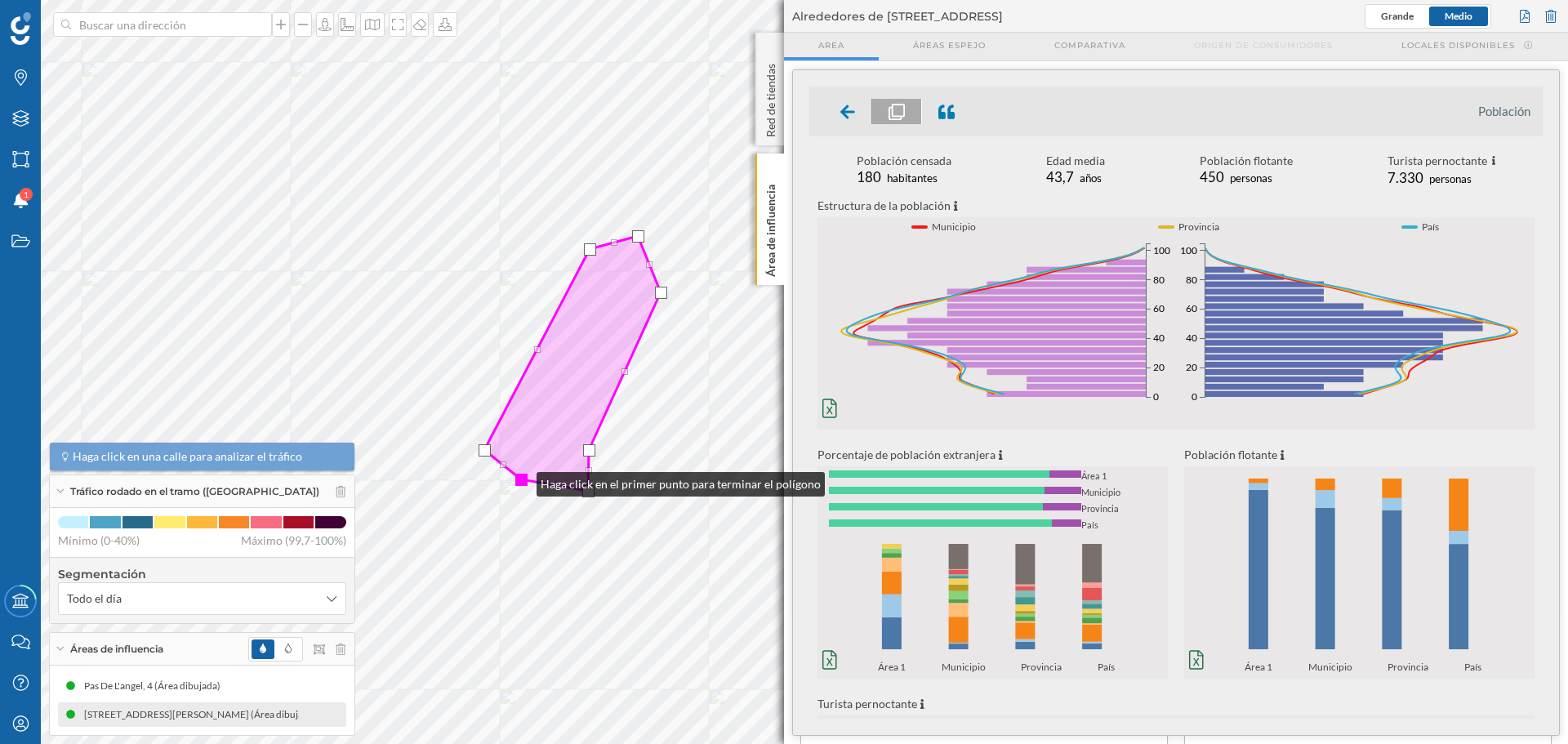
click at [520, 480] on div at bounding box center [521, 480] width 12 height 12
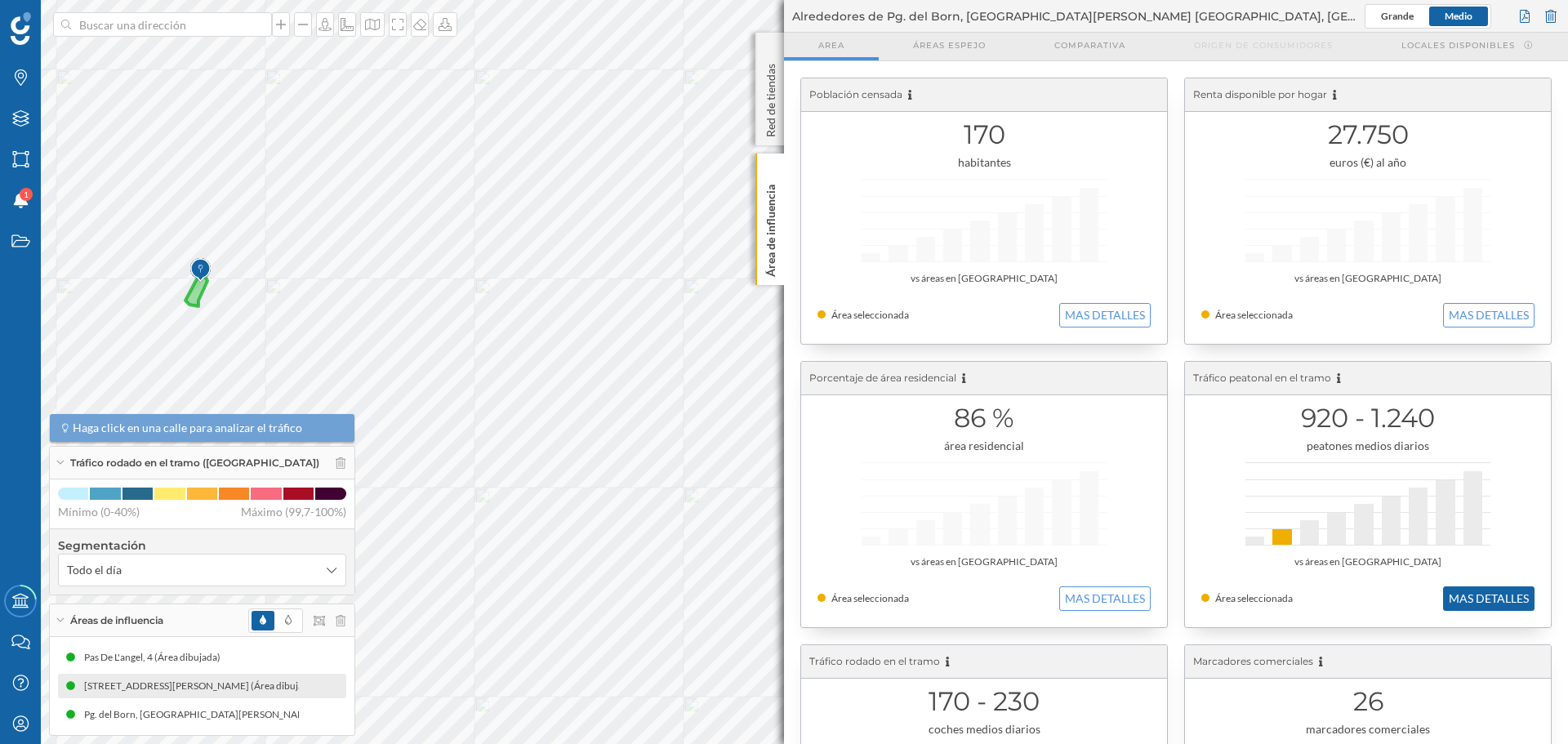
click at [1490, 597] on button "MAS DETALLES" at bounding box center [1488, 598] width 91 height 25
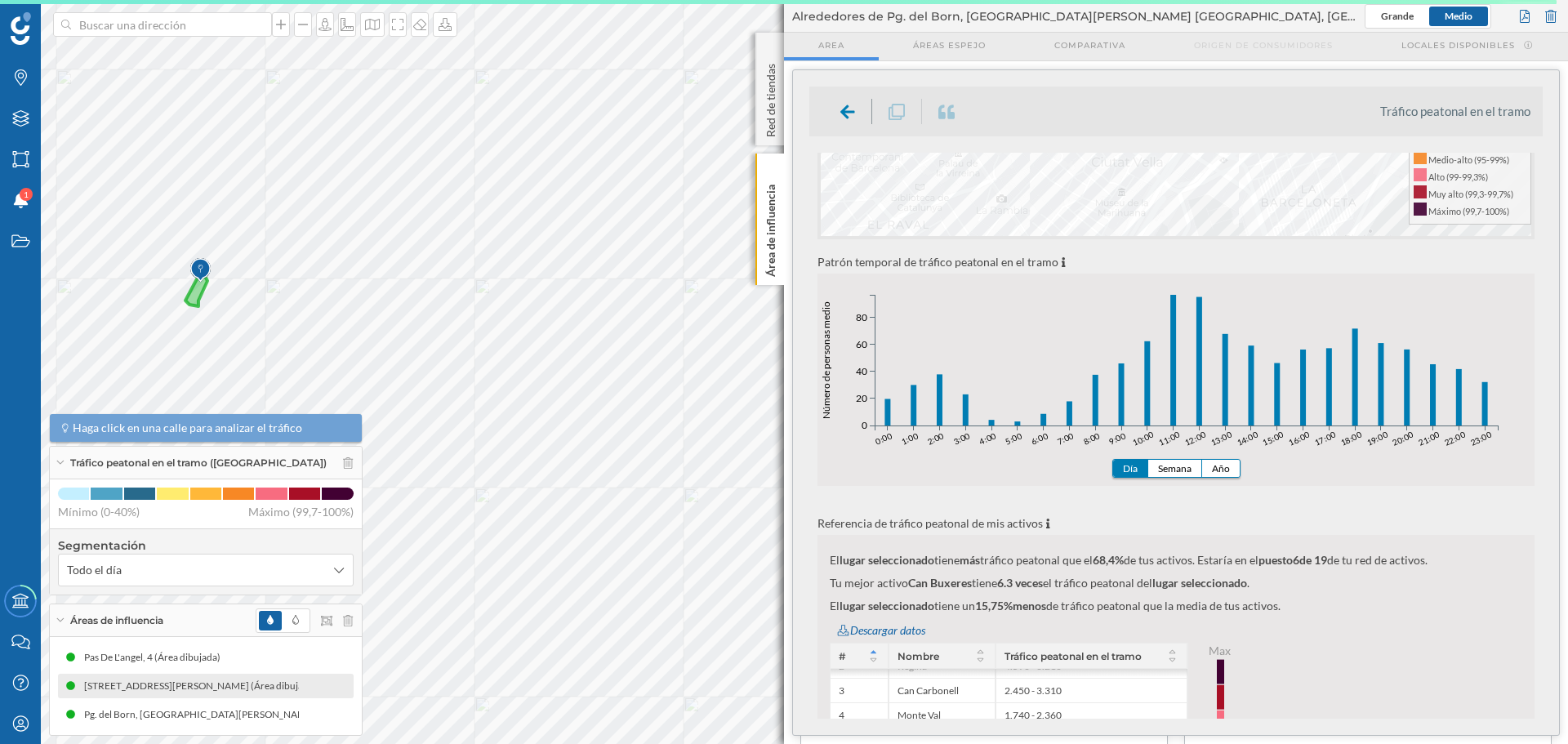
scroll to position [572, 0]
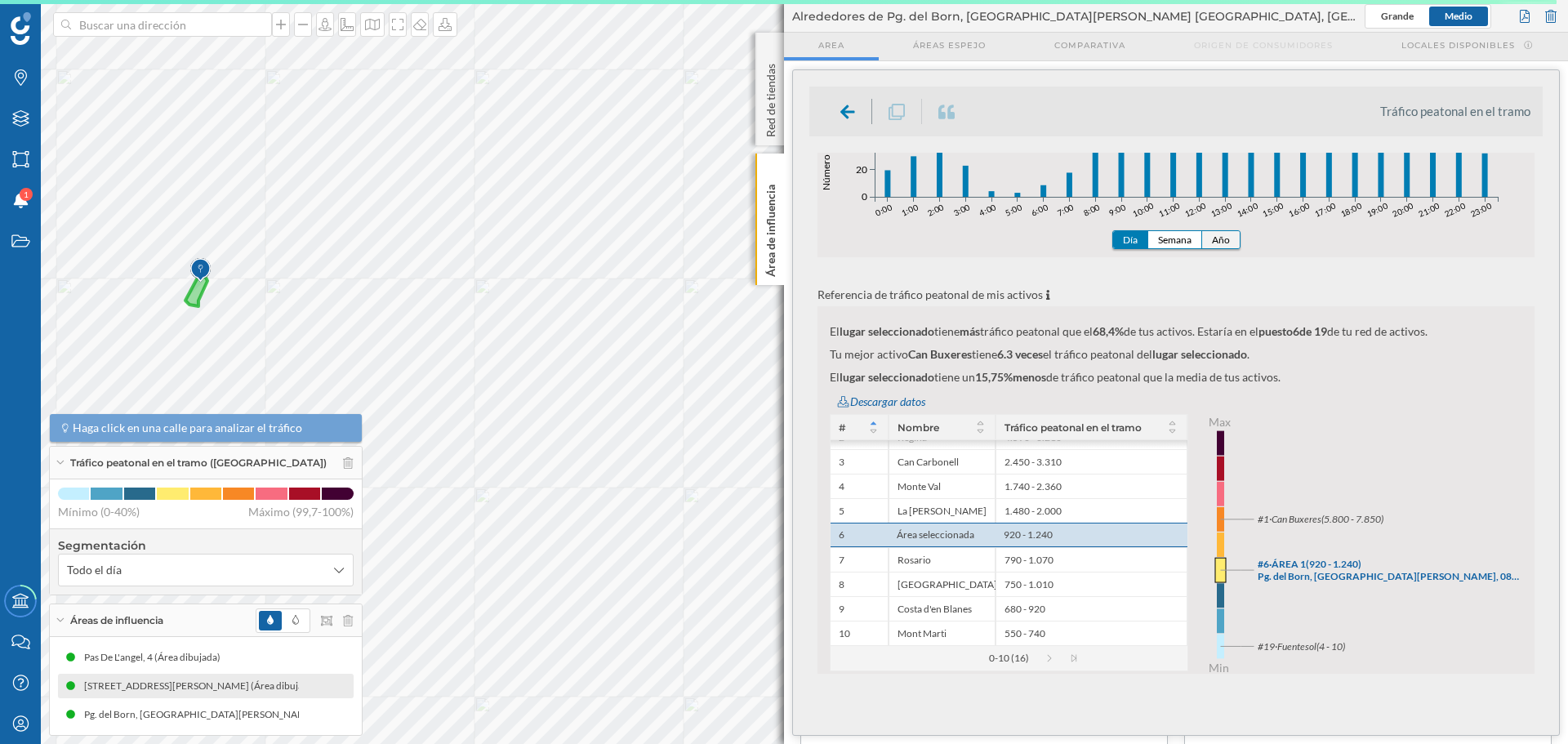
click at [1207, 245] on button "Año" at bounding box center [1221, 239] width 38 height 17
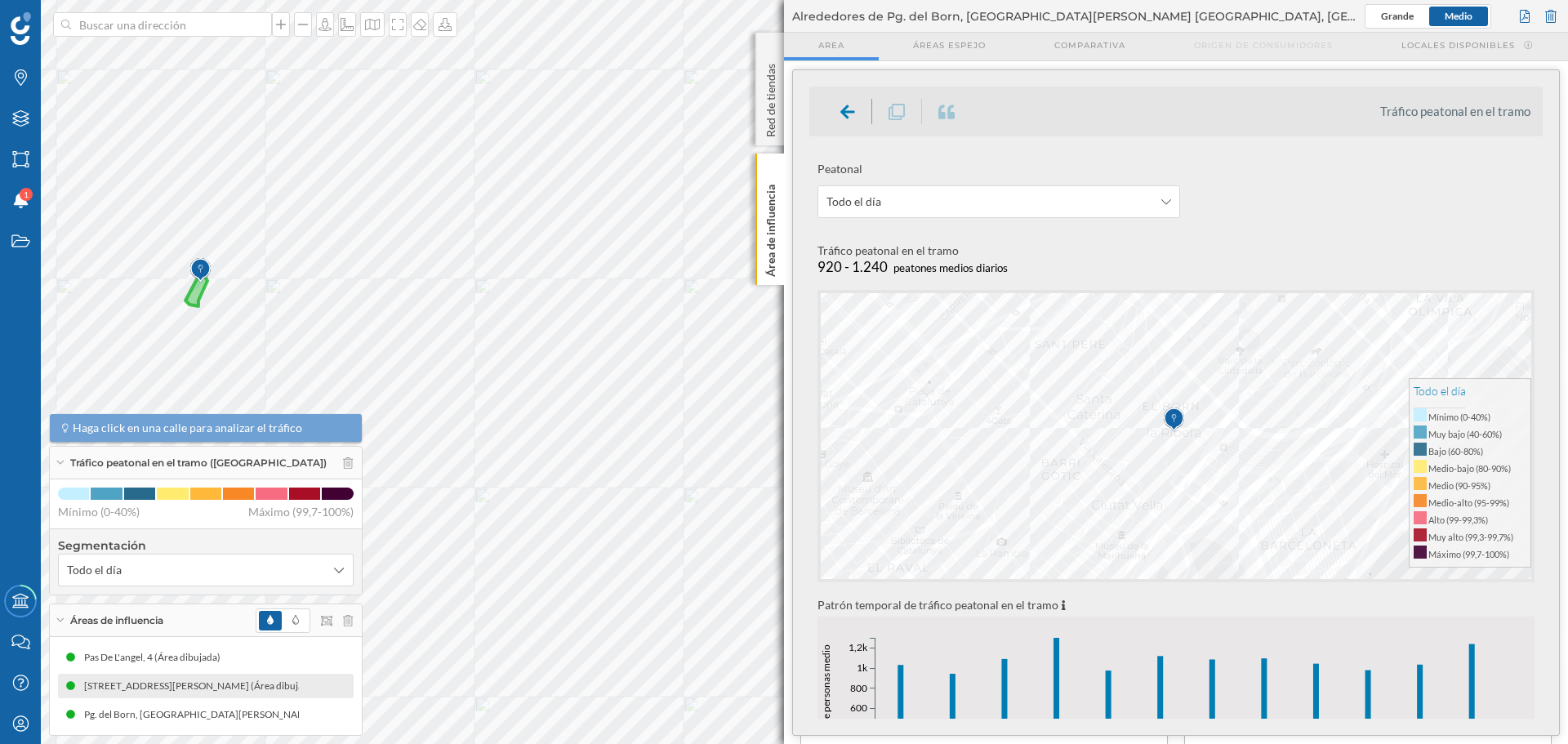
scroll to position [245, 0]
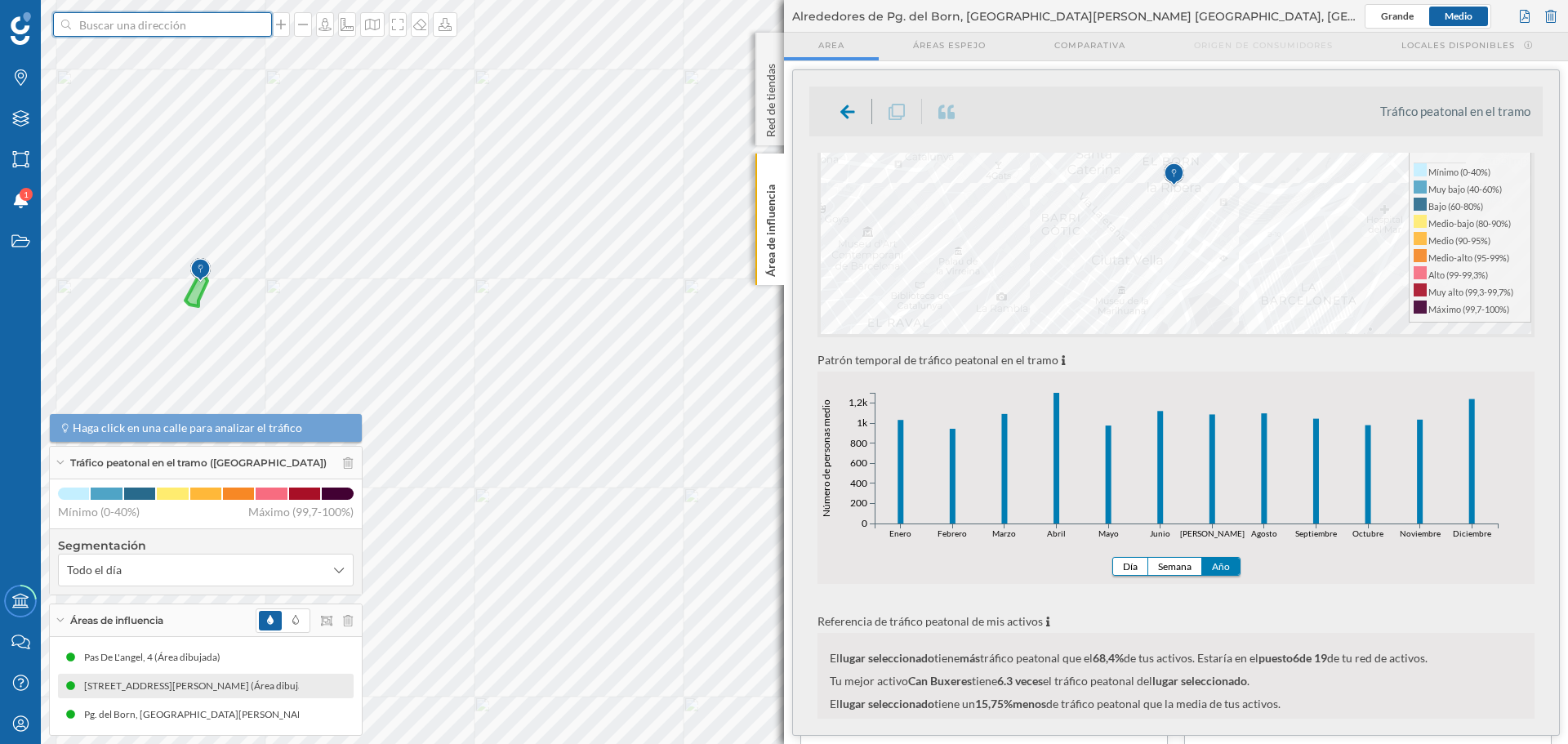
click at [193, 29] on input at bounding box center [162, 25] width 183 height 25
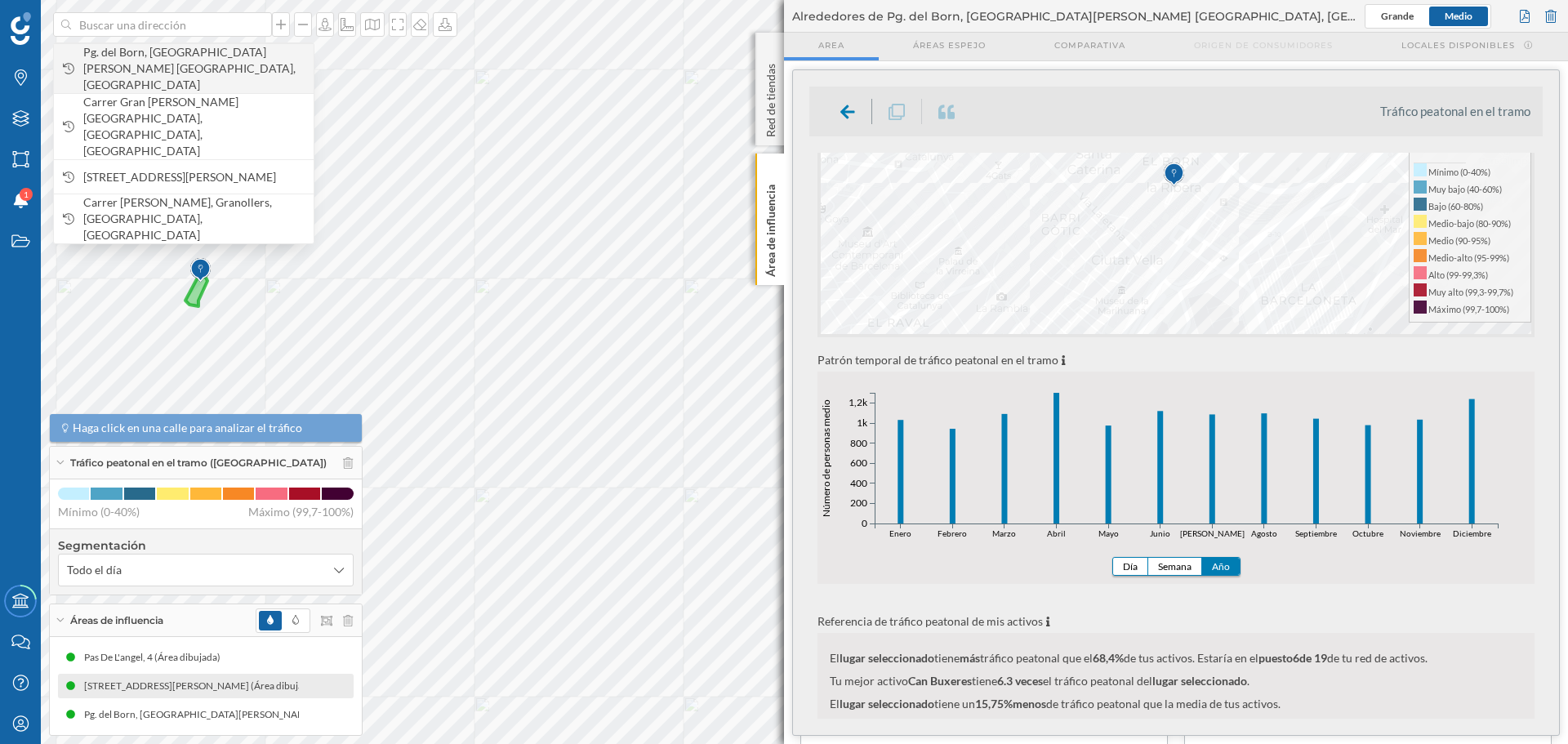
click at [198, 53] on span "Pg. del Born, [GEOGRAPHIC_DATA] [GEOGRAPHIC_DATA], [GEOGRAPHIC_DATA]" at bounding box center [194, 69] width 222 height 49
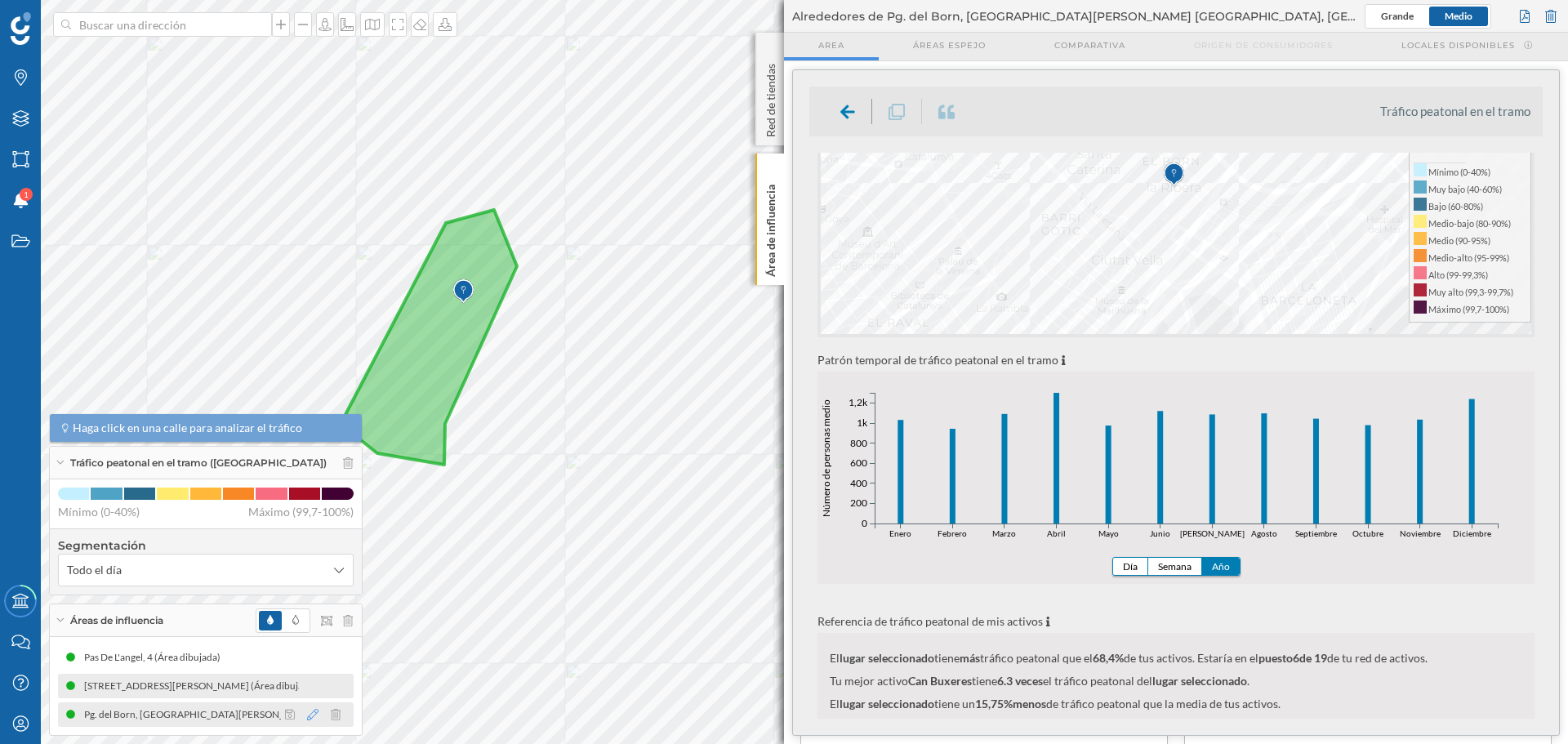
click at [307, 710] on icon at bounding box center [313, 714] width 12 height 12
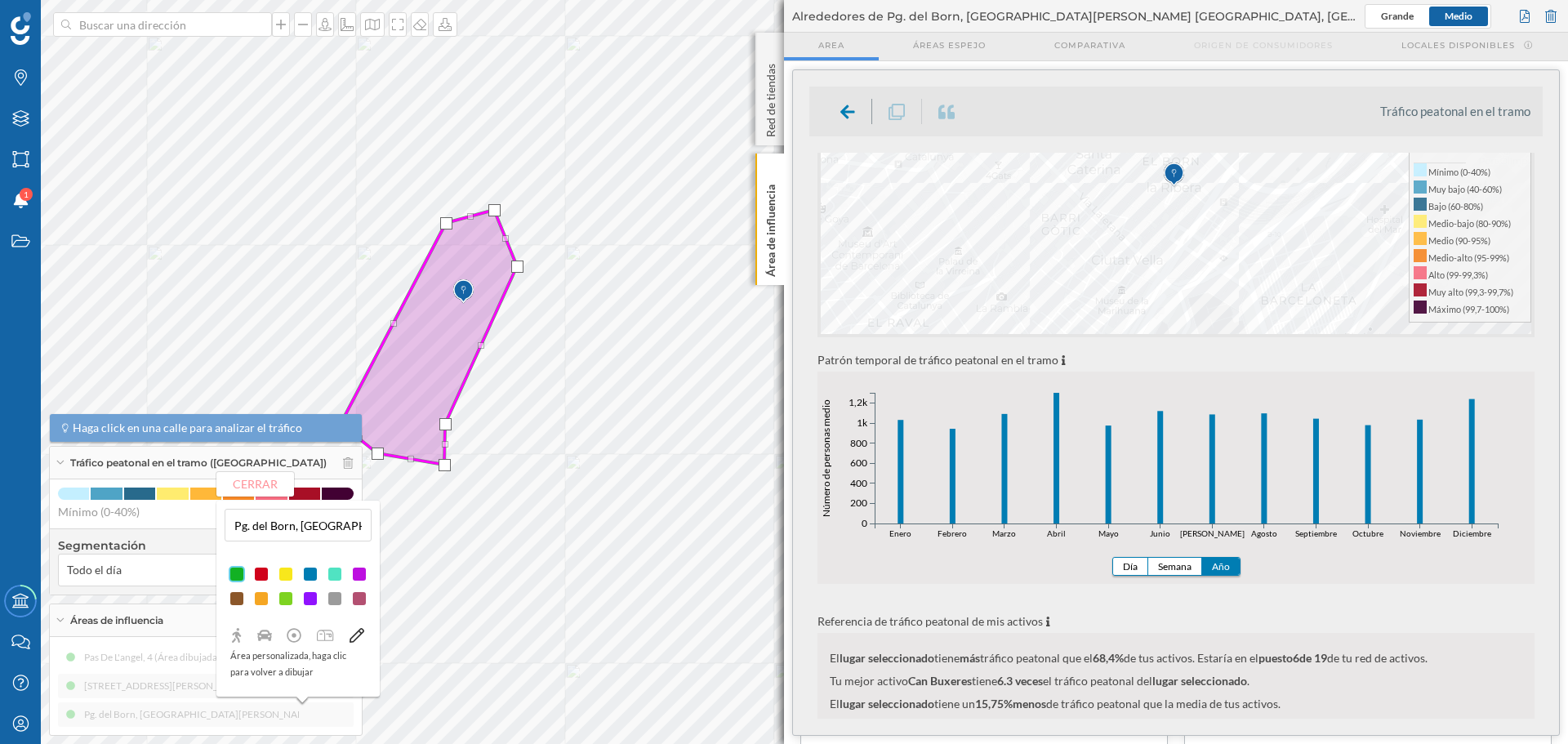
click at [356, 632] on icon at bounding box center [357, 635] width 15 height 15
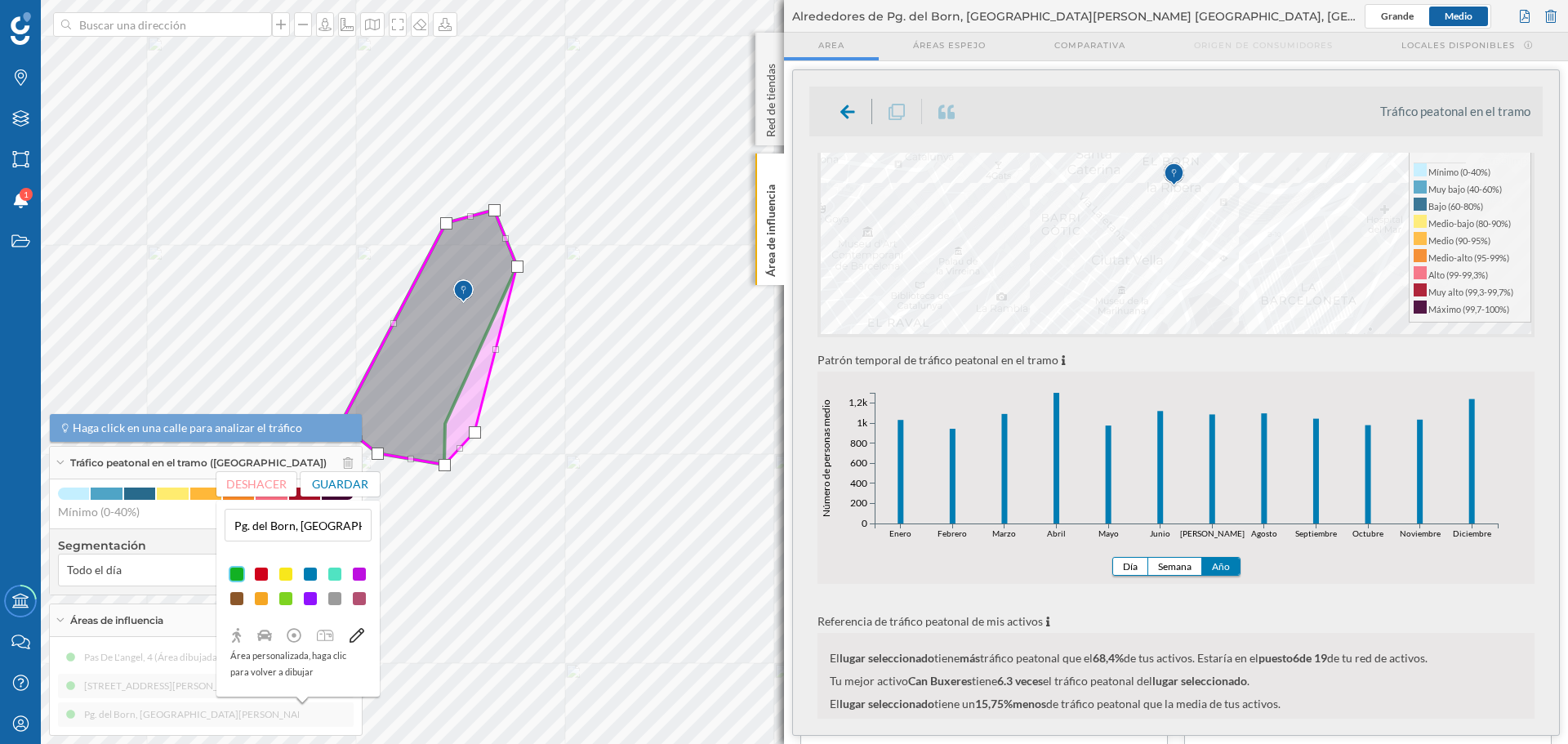
drag, startPoint x: 449, startPoint y: 425, endPoint x: 478, endPoint y: 433, distance: 30.1
click at [478, 433] on div at bounding box center [475, 432] width 12 height 12
drag, startPoint x: 523, startPoint y: 265, endPoint x: 542, endPoint y: 274, distance: 21.0
click at [542, 274] on div at bounding box center [538, 278] width 12 height 12
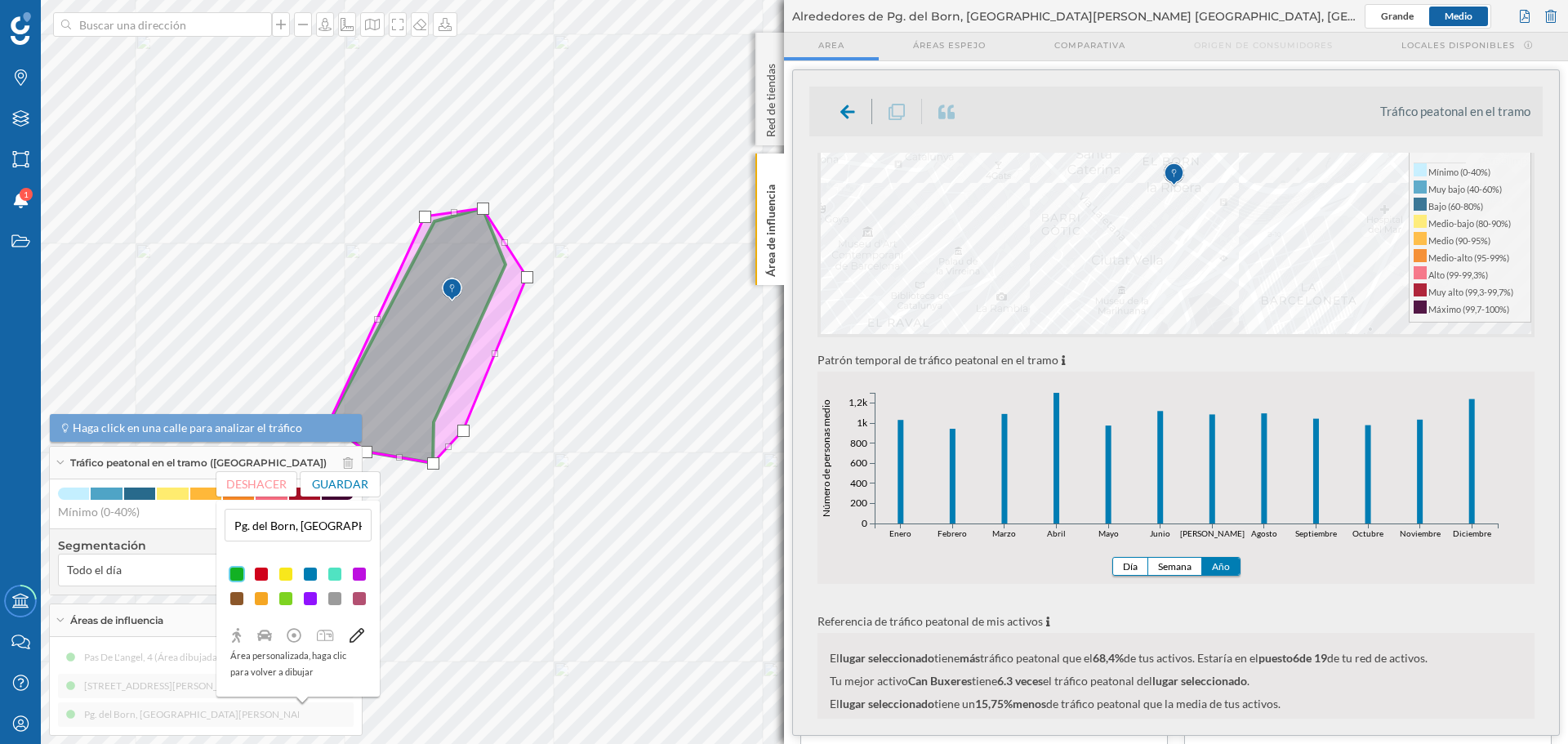
drag, startPoint x: 432, startPoint y: 218, endPoint x: 422, endPoint y: 213, distance: 11.2
click at [422, 213] on div at bounding box center [425, 216] width 12 height 12
drag, startPoint x: 376, startPoint y: 318, endPoint x: 367, endPoint y: 317, distance: 9.1
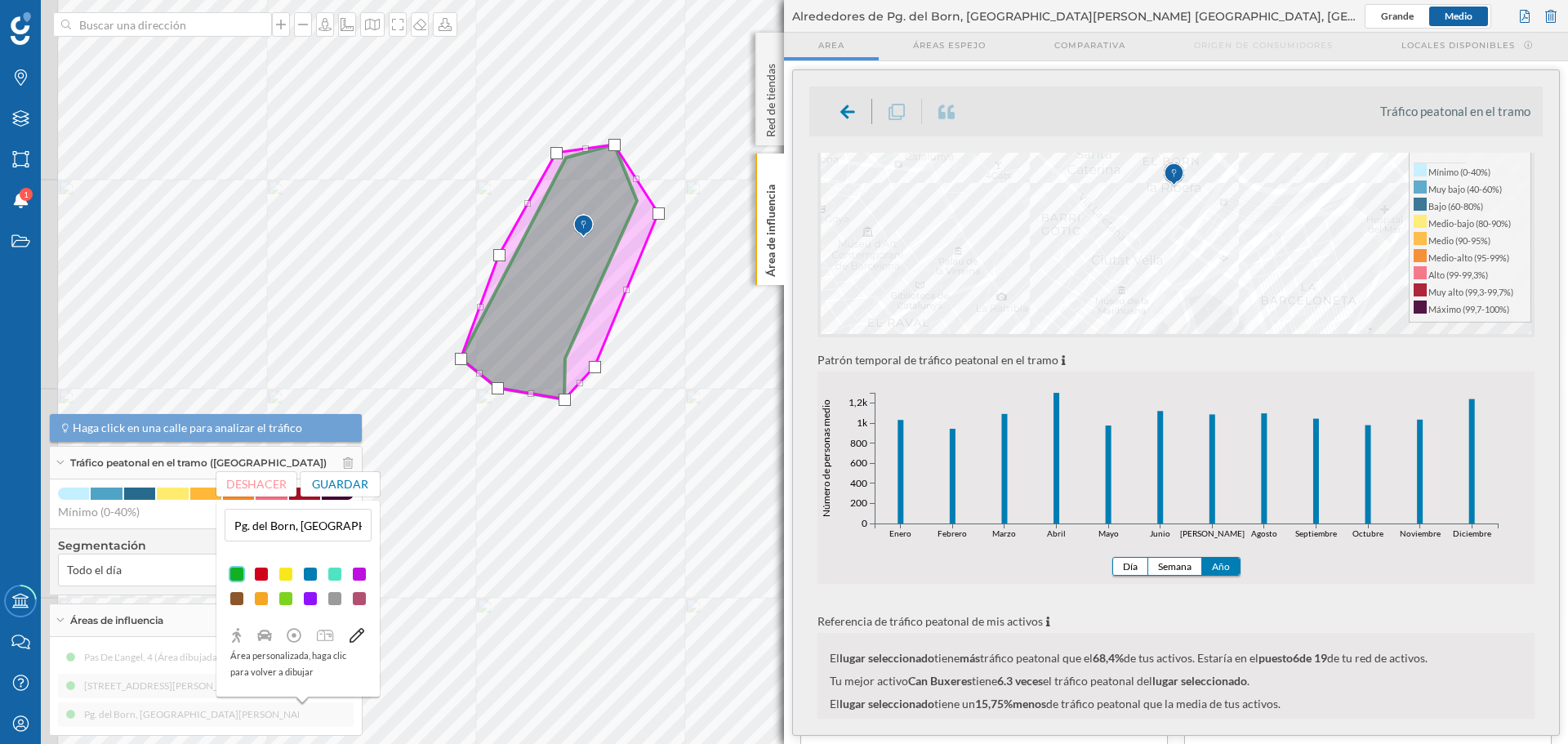
drag, startPoint x: 414, startPoint y: 363, endPoint x: 530, endPoint y: 306, distance: 129.2
click at [546, 295] on icon at bounding box center [560, 272] width 198 height 255
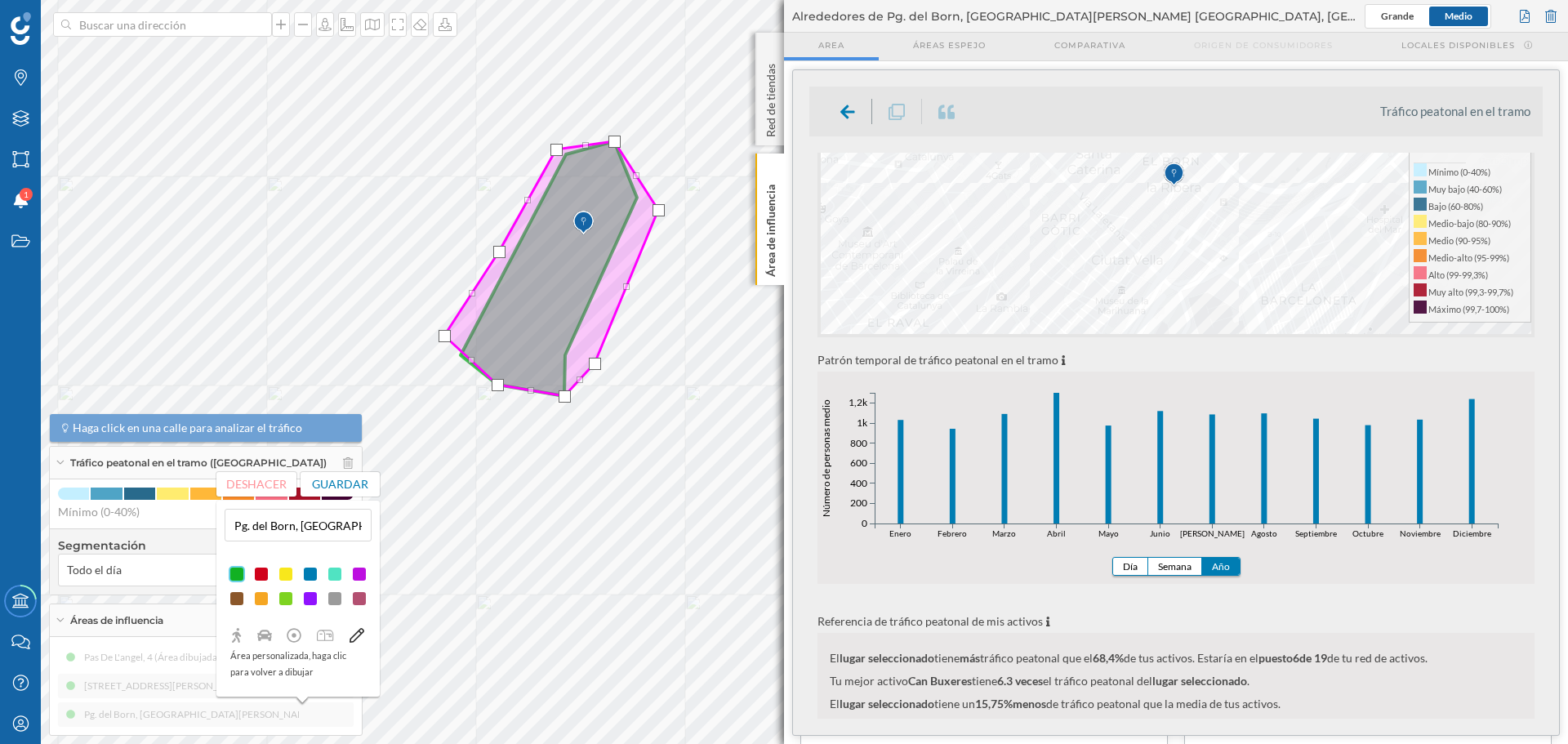
drag, startPoint x: 463, startPoint y: 357, endPoint x: 447, endPoint y: 337, distance: 25.6
click at [447, 337] on div at bounding box center [444, 336] width 12 height 12
click at [337, 481] on button "Guardar" at bounding box center [340, 485] width 80 height 25
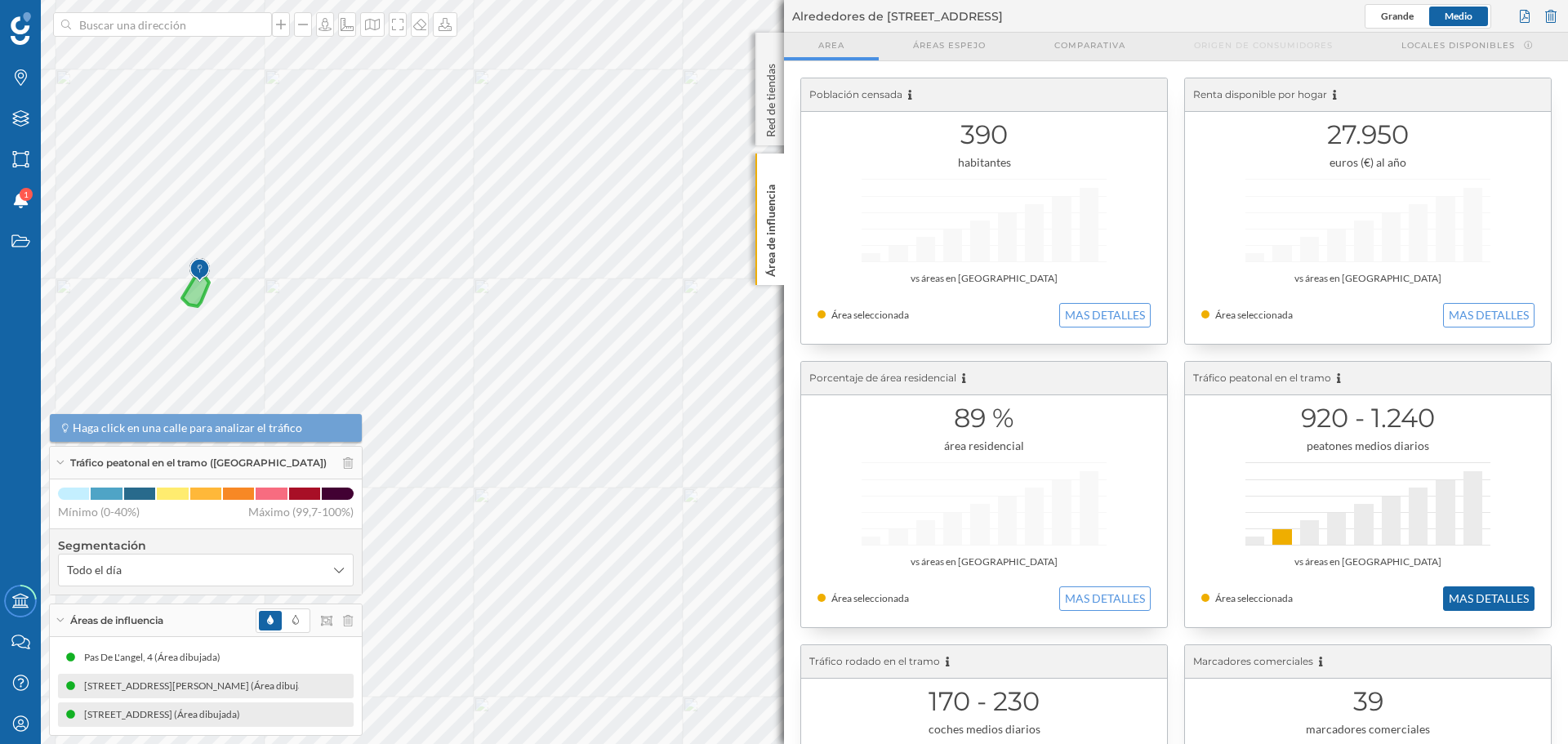
click at [1488, 595] on button "MAS DETALLES" at bounding box center [1488, 598] width 91 height 25
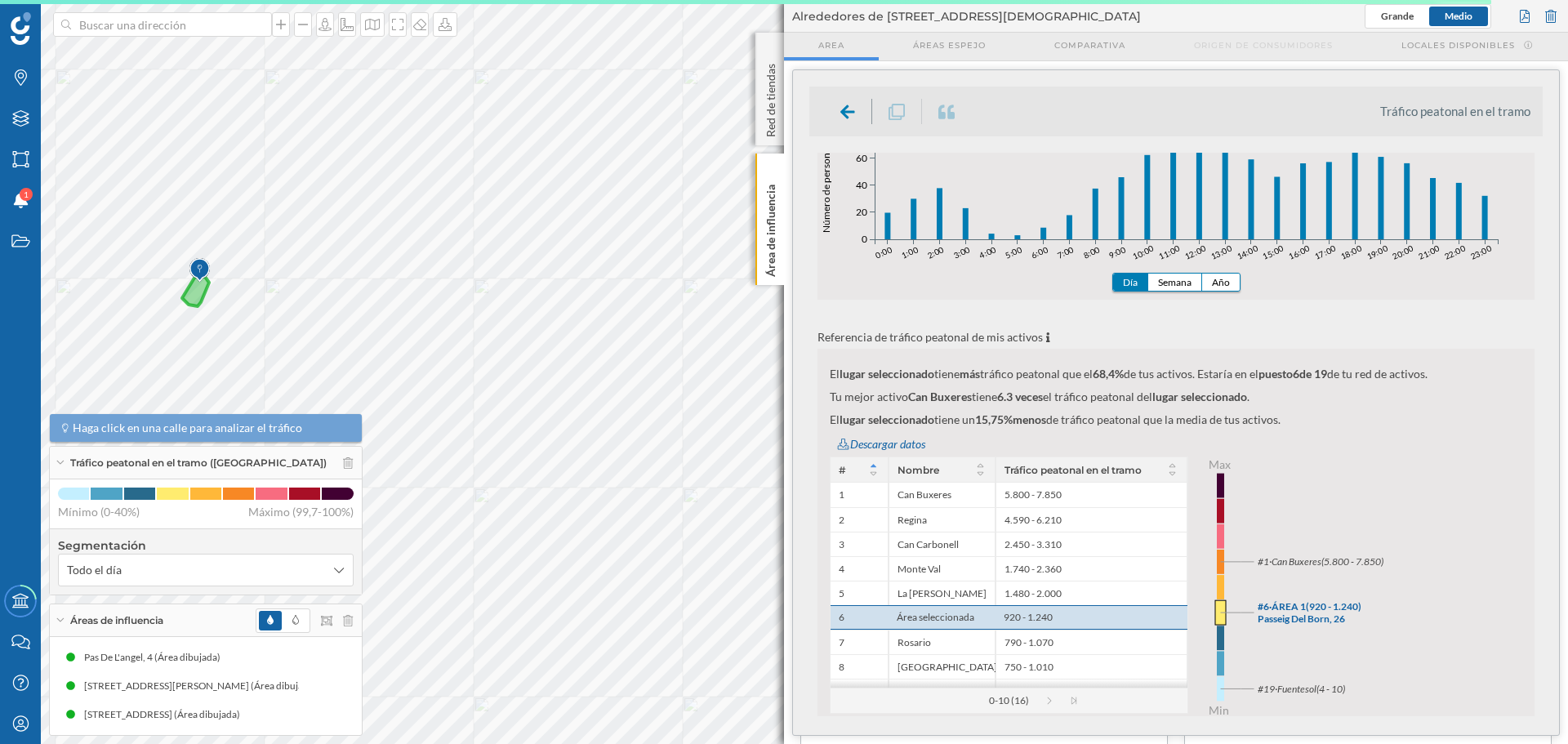
scroll to position [490, 0]
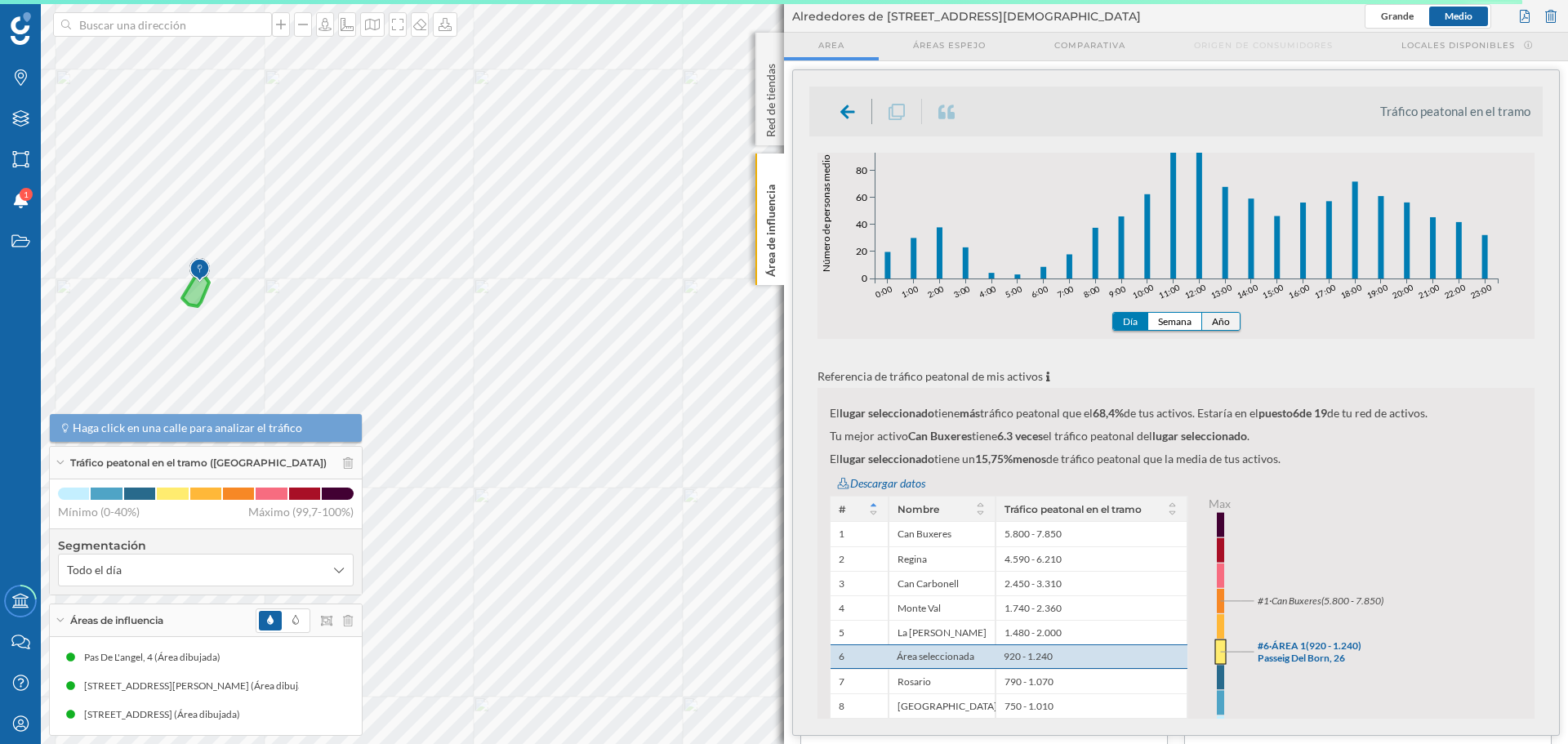
click at [1225, 325] on button "Año" at bounding box center [1221, 321] width 38 height 17
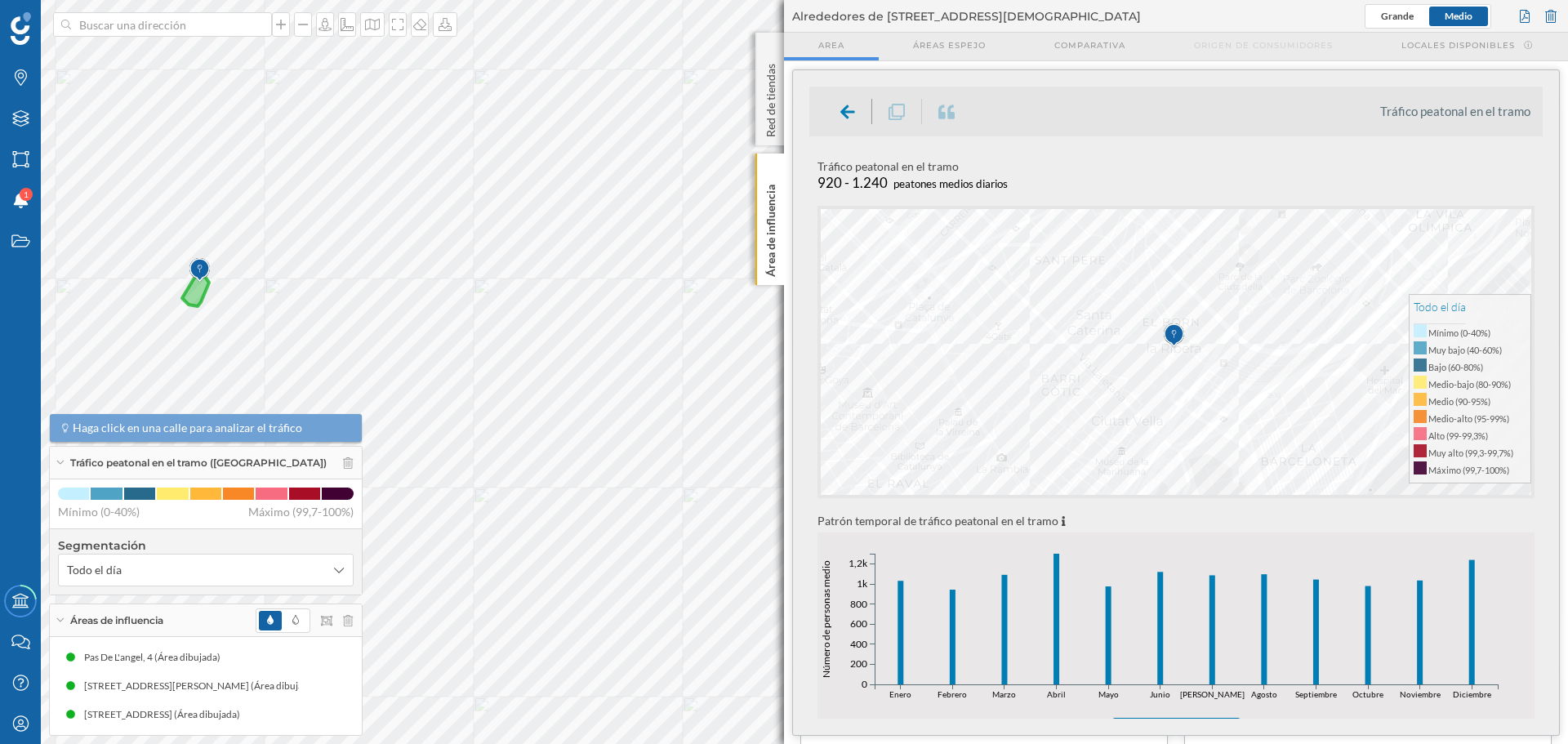
scroll to position [163, 0]
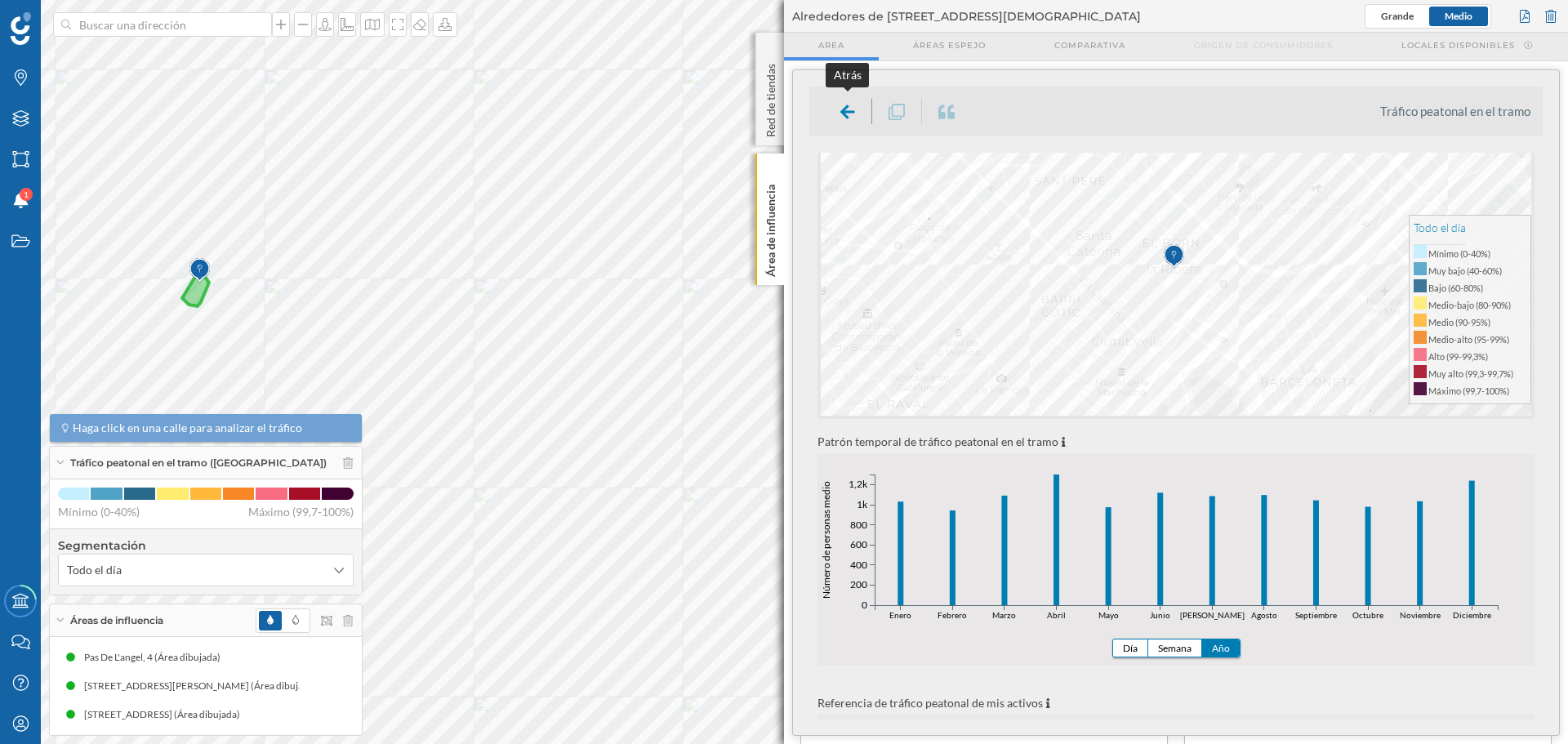
click at [852, 106] on icon at bounding box center [848, 112] width 15 height 16
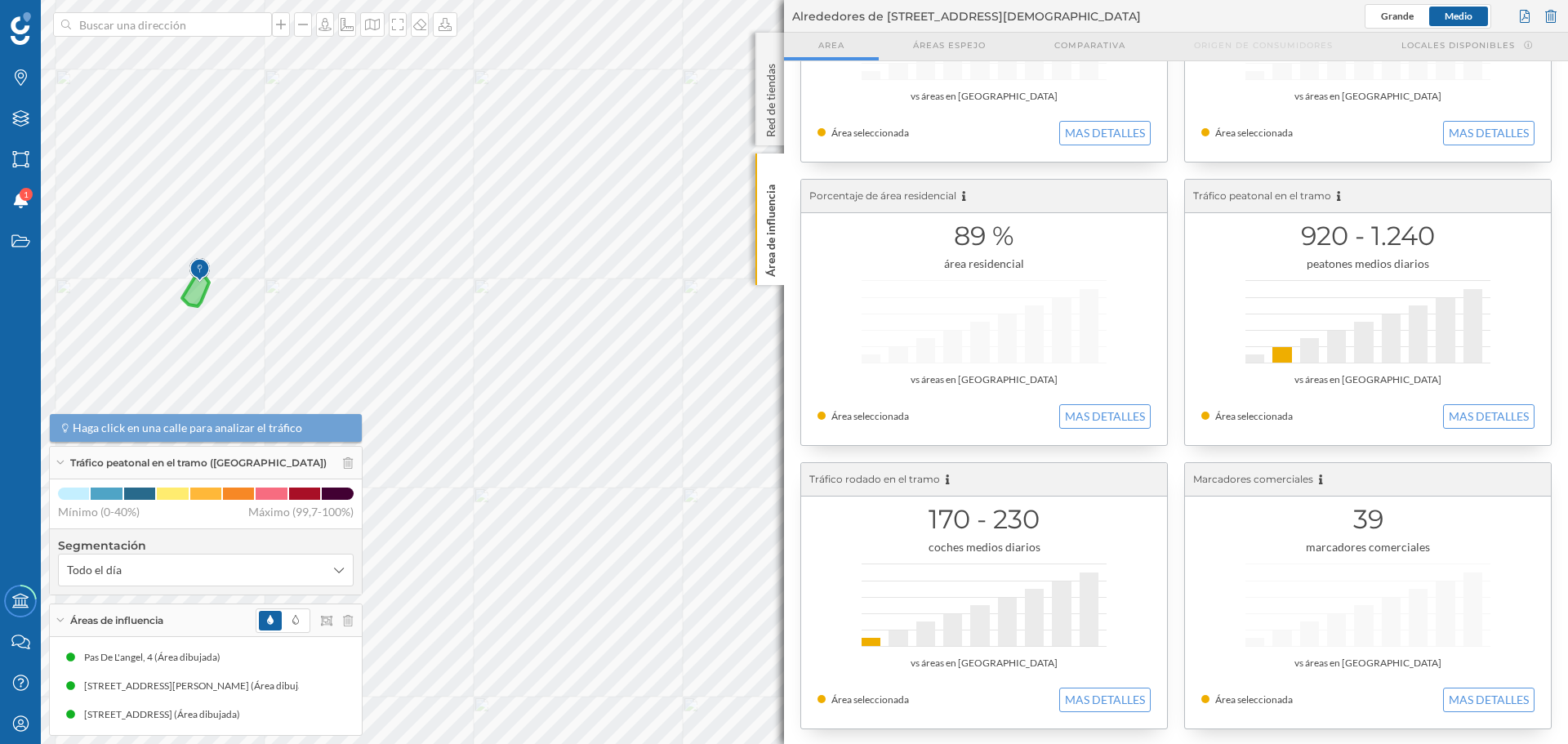
scroll to position [184, 0]
click at [1106, 686] on button "MAS DETALLES" at bounding box center [1105, 699] width 91 height 25
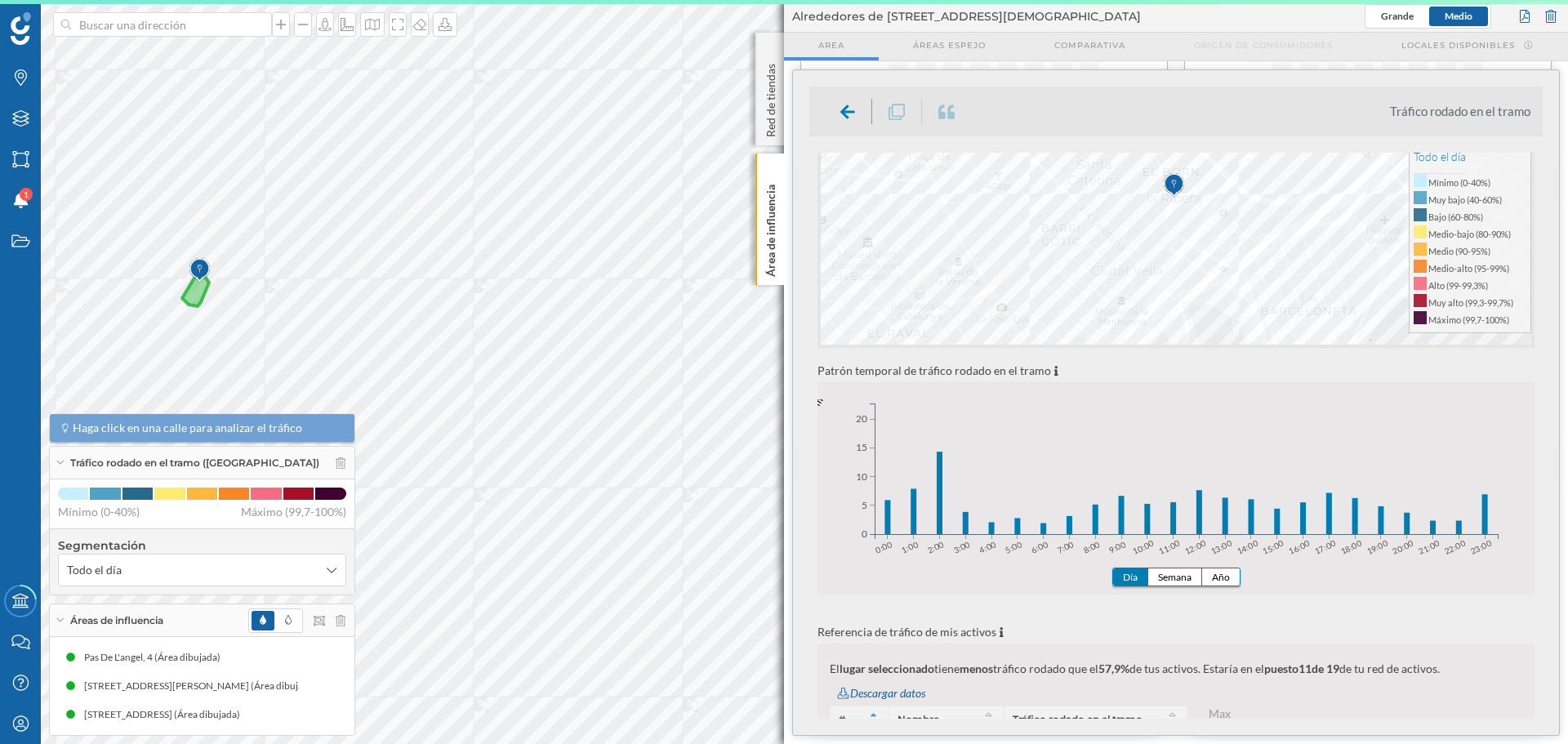
scroll to position [408, 0]
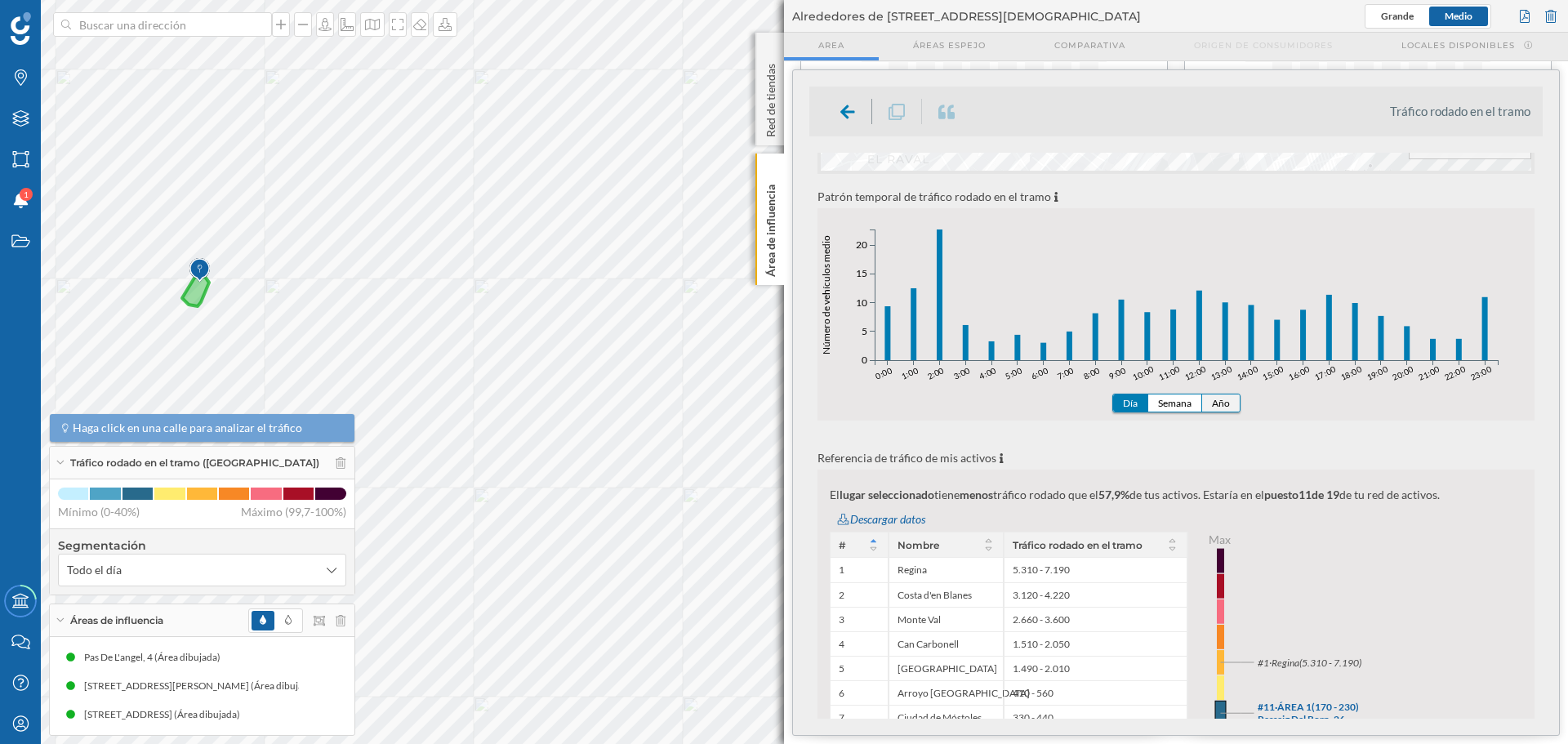
click at [1219, 402] on button "Año" at bounding box center [1221, 402] width 38 height 17
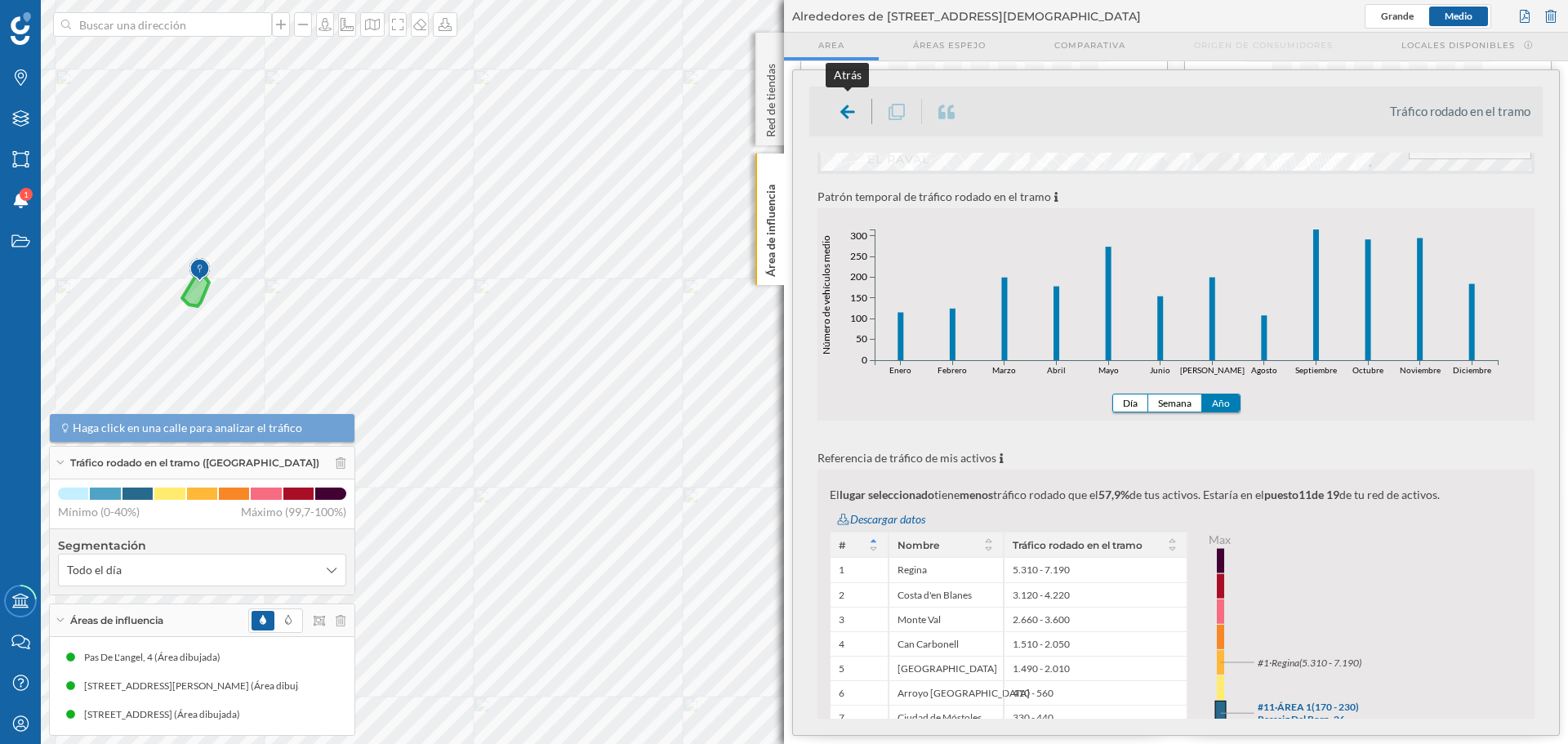
click at [838, 112] on div at bounding box center [848, 111] width 49 height 26
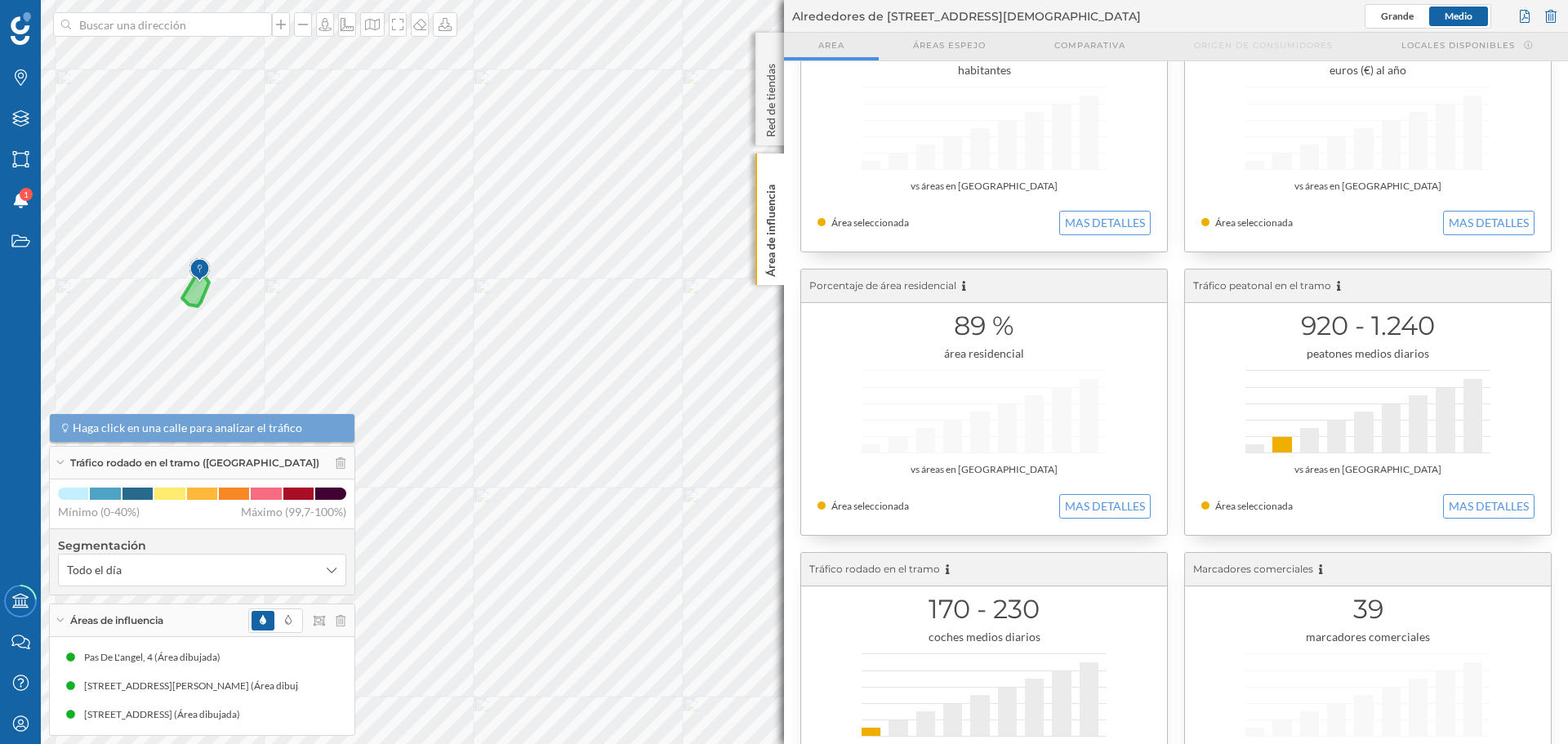
scroll to position [0, 0]
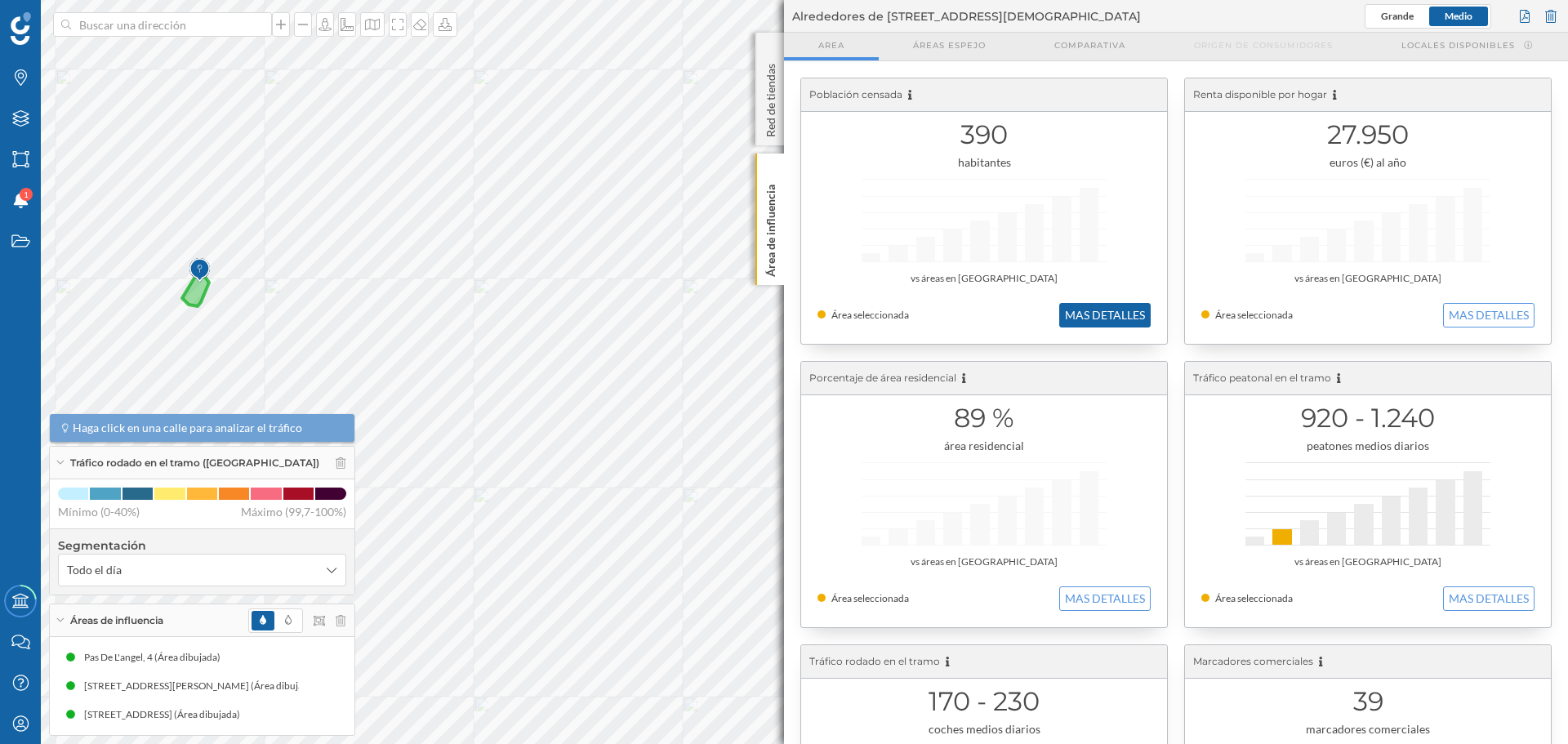
click at [1105, 319] on button "MAS DETALLES" at bounding box center [1105, 315] width 91 height 25
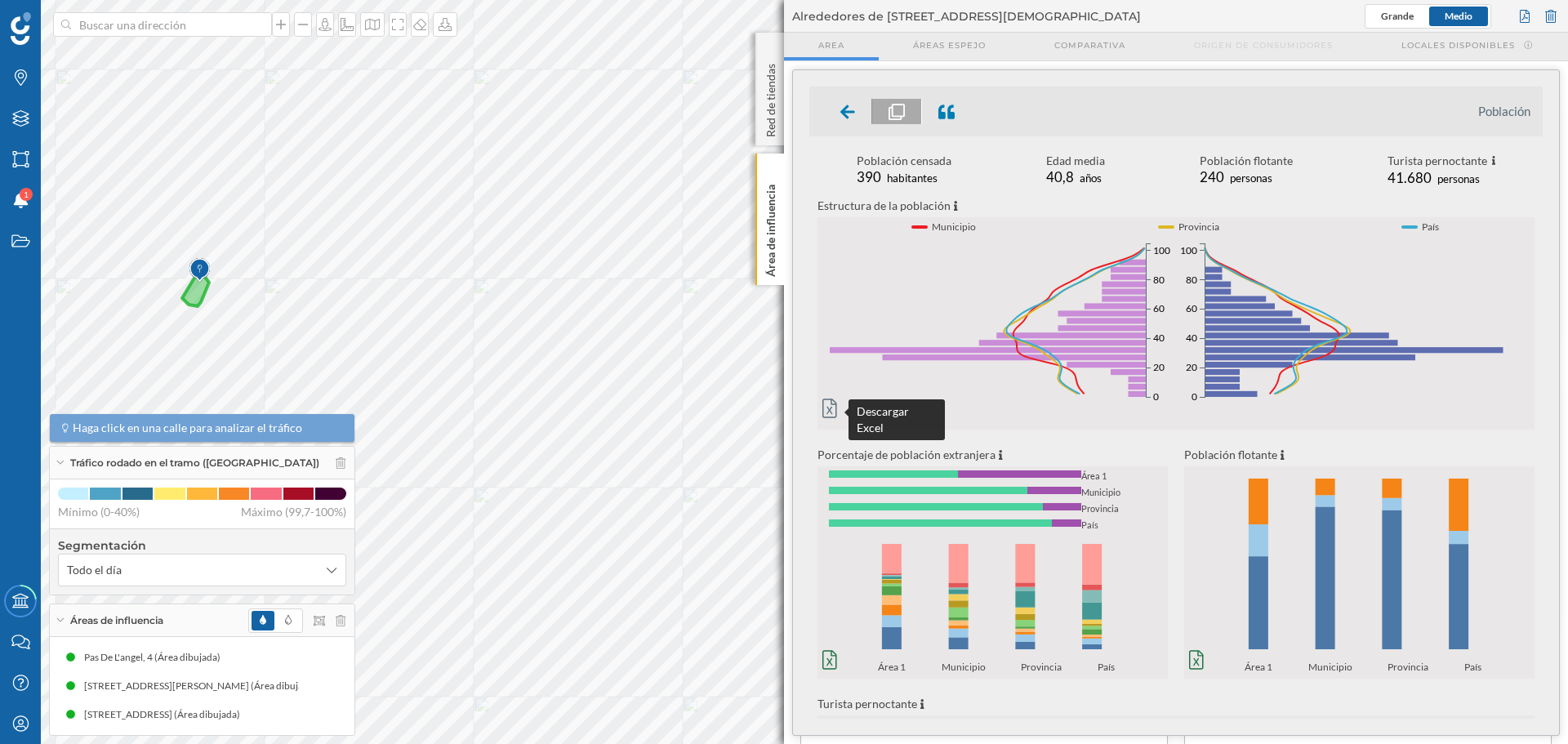
click at [822, 406] on icon at bounding box center [830, 407] width 15 height 19
click at [193, 24] on input at bounding box center [162, 25] width 183 height 25
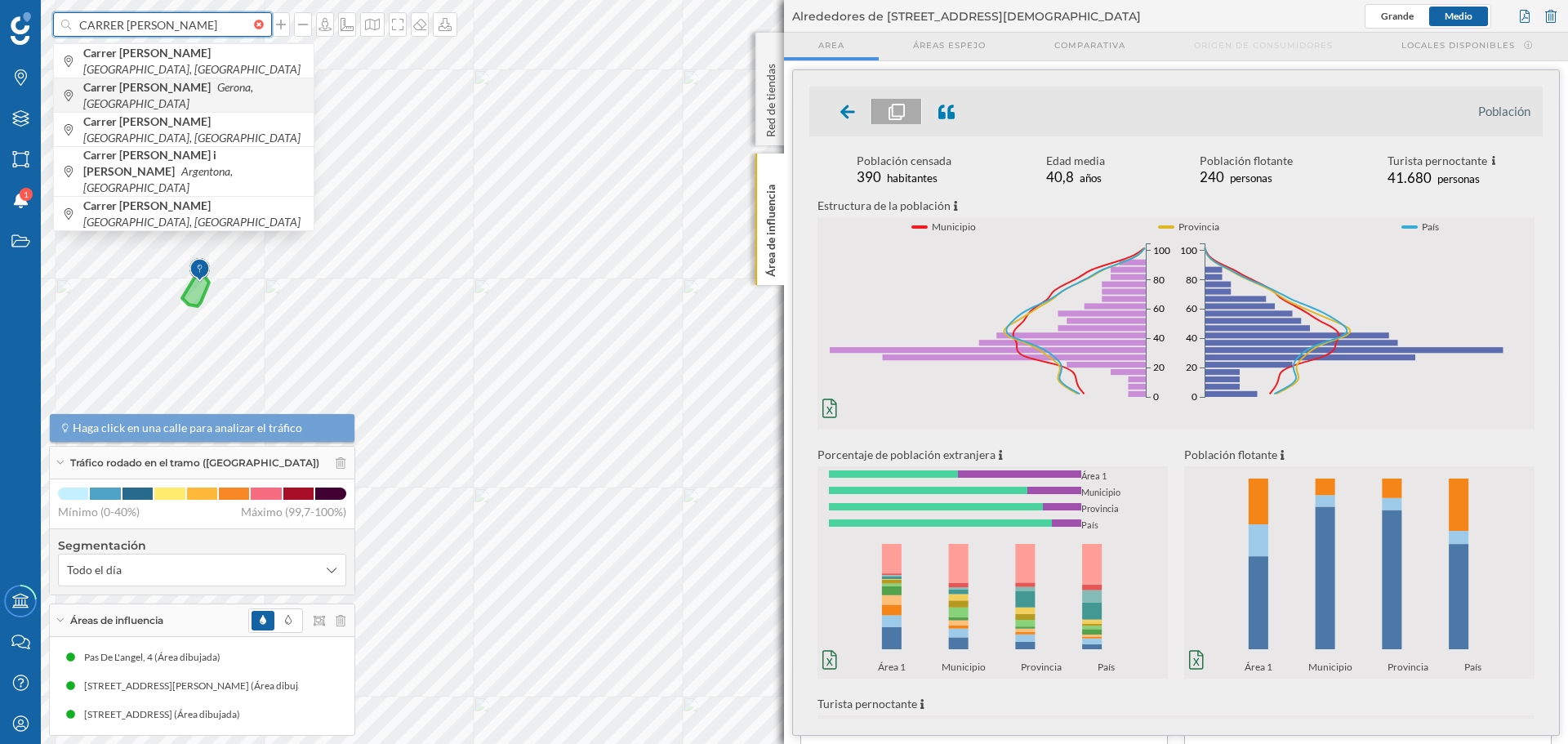
type input "CARRER [PERSON_NAME]"
click at [249, 105] on div "Carrer [PERSON_NAME], [GEOGRAPHIC_DATA]" at bounding box center [184, 95] width 260 height 35
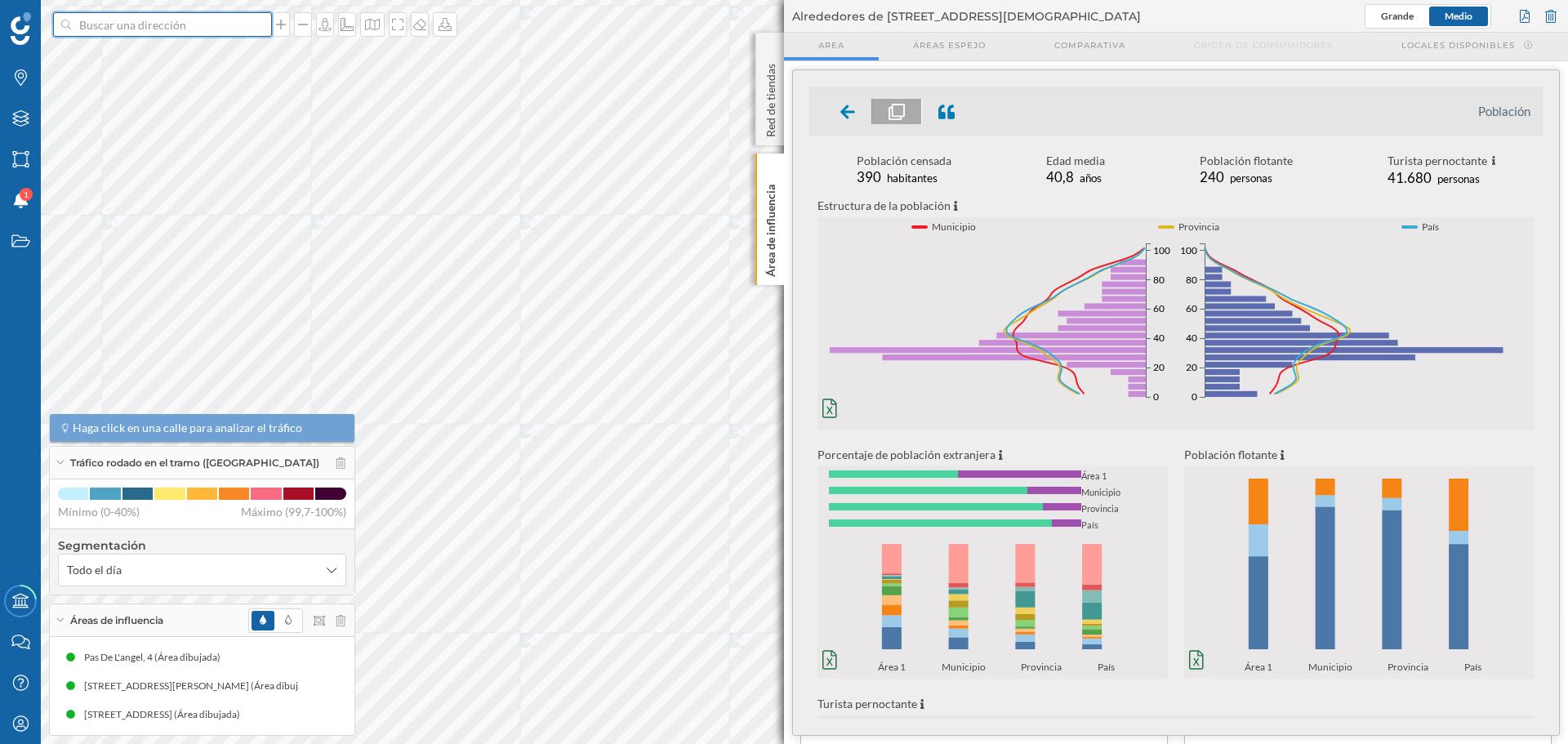
click at [156, 18] on input at bounding box center [162, 25] width 183 height 25
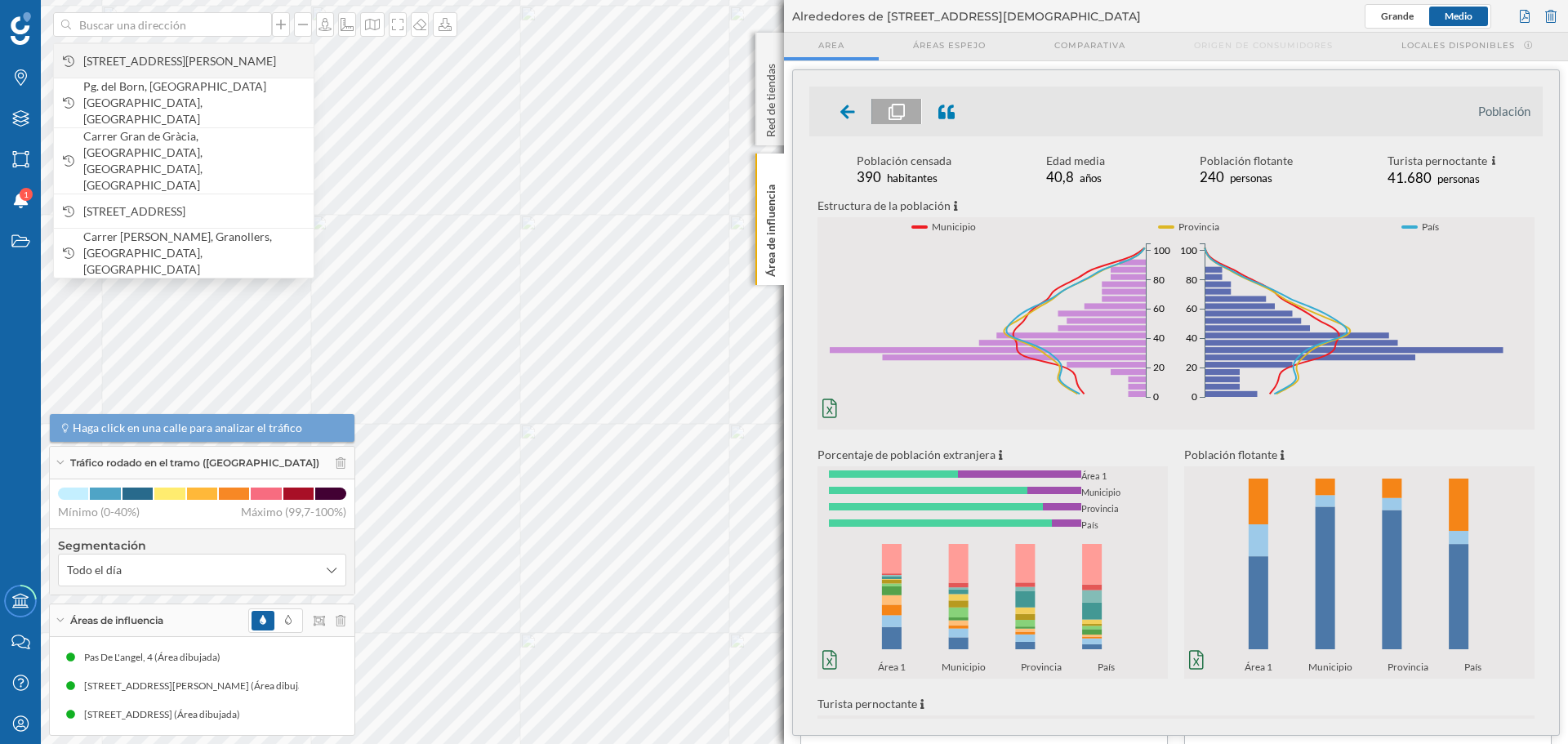
click at [173, 56] on span "[STREET_ADDRESS][PERSON_NAME]" at bounding box center [194, 62] width 222 height 16
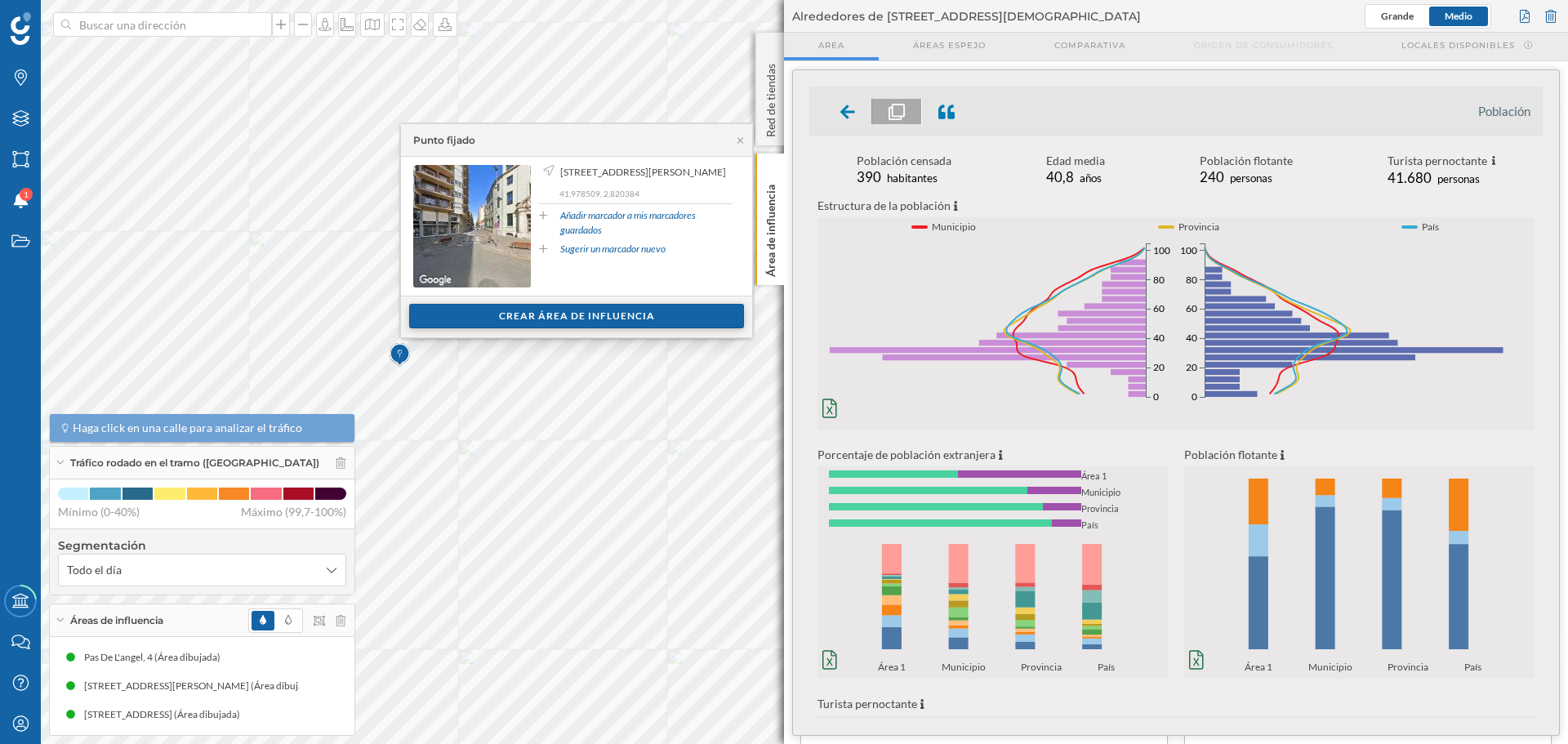
click at [544, 310] on div "Crear área de influencia" at bounding box center [576, 316] width 335 height 25
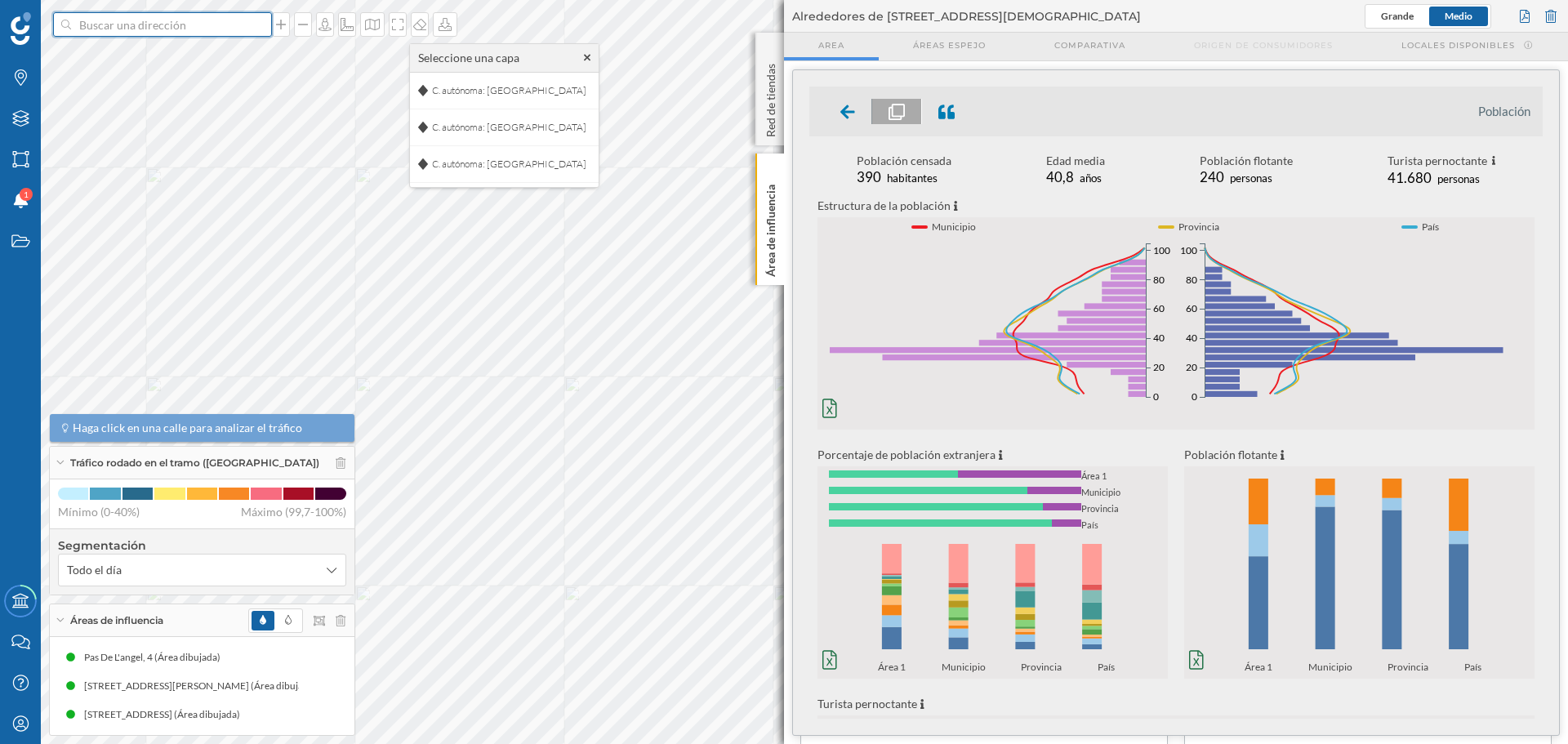
click at [210, 25] on input at bounding box center [162, 25] width 183 height 25
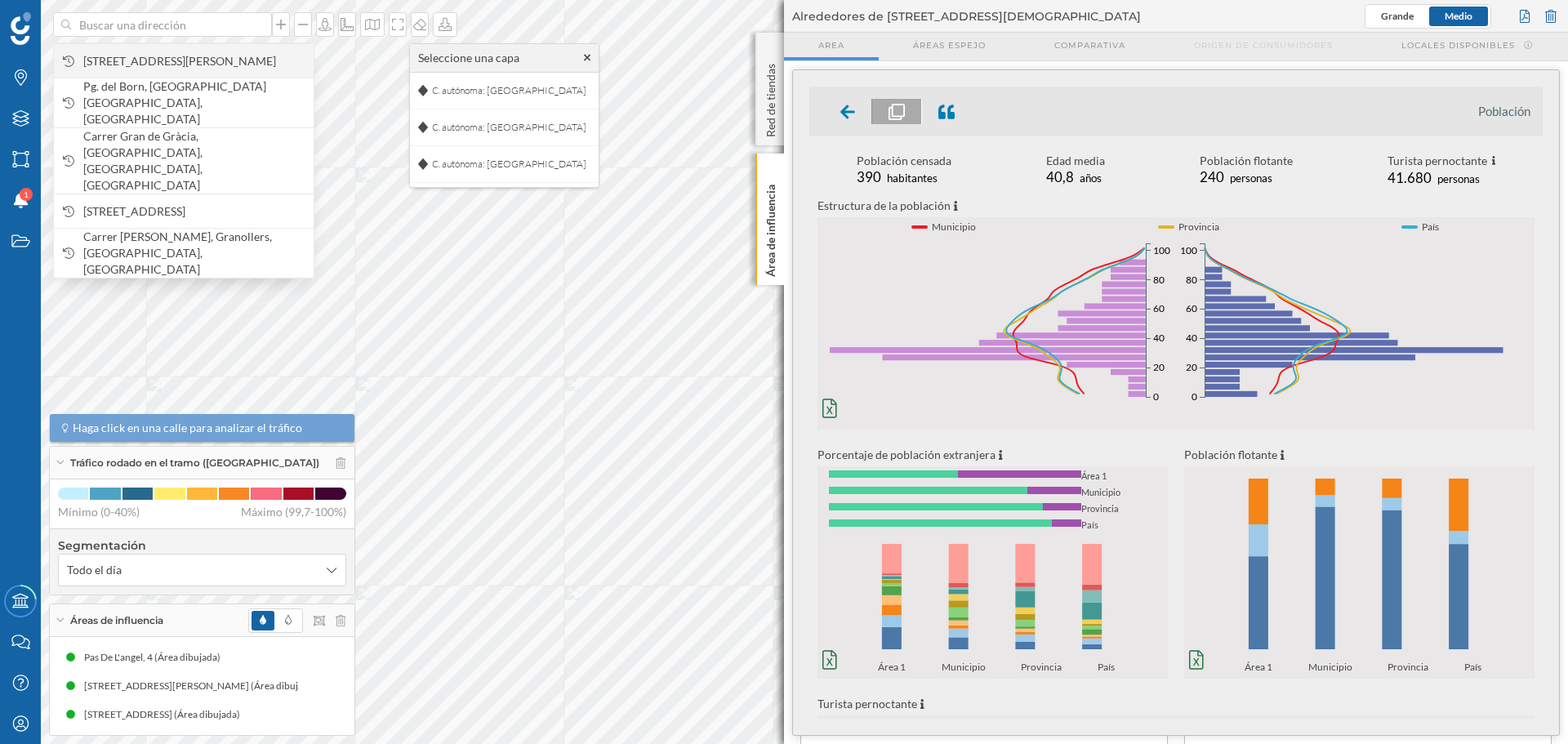
click at [197, 53] on span "[STREET_ADDRESS][PERSON_NAME]" at bounding box center [194, 62] width 222 height 16
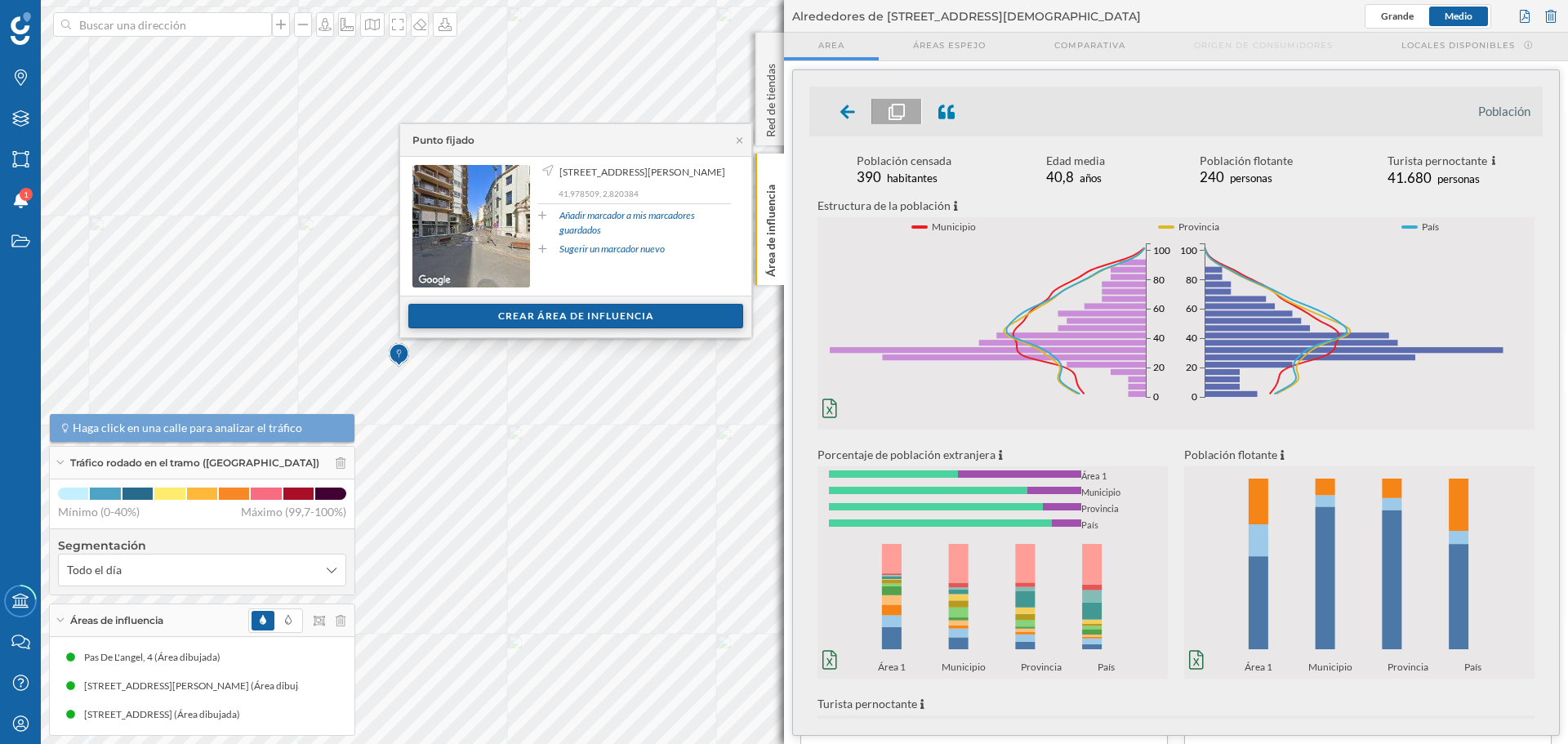
click at [556, 314] on div "Crear área de influencia" at bounding box center [575, 316] width 335 height 25
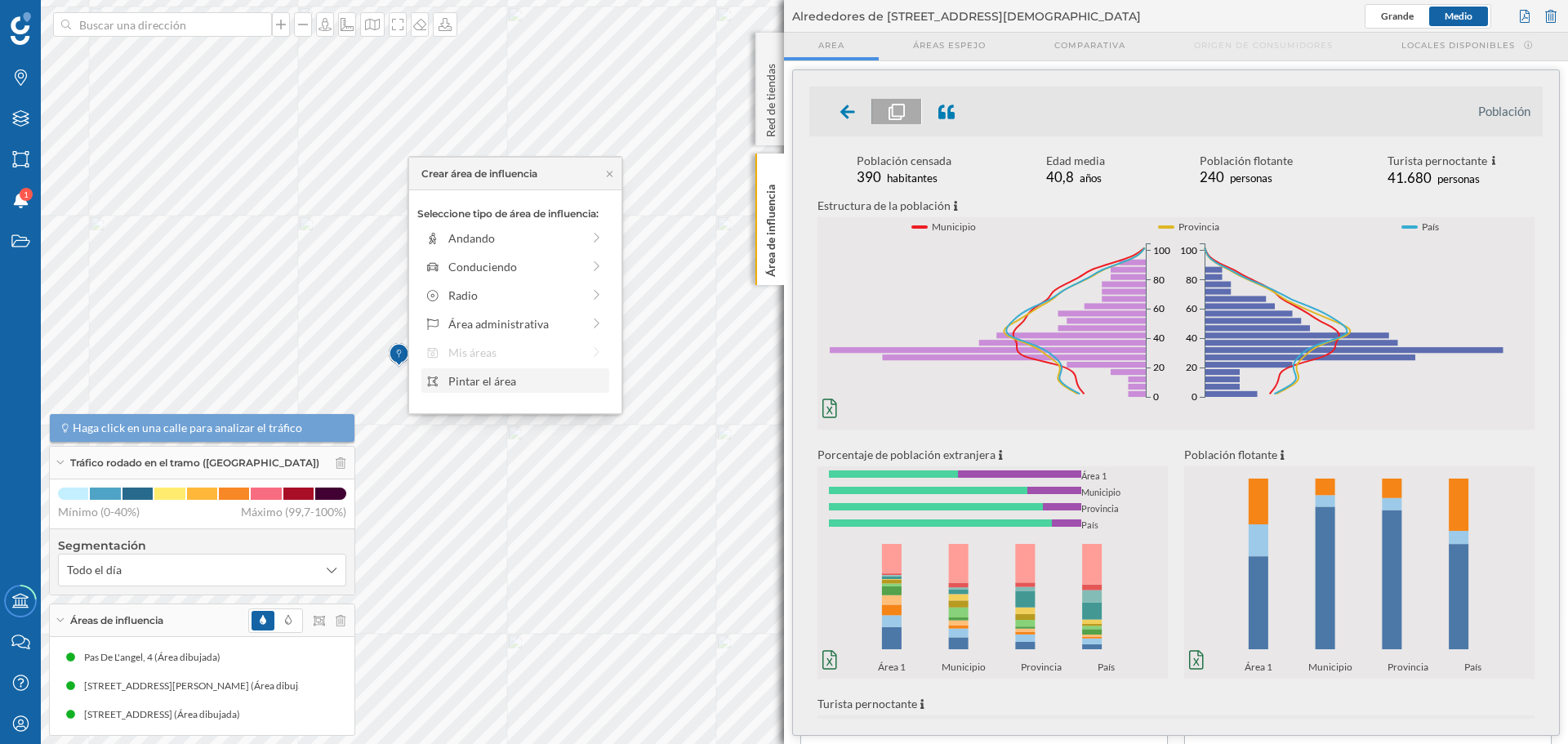
click at [491, 380] on div "Pintar el área" at bounding box center [527, 381] width 156 height 17
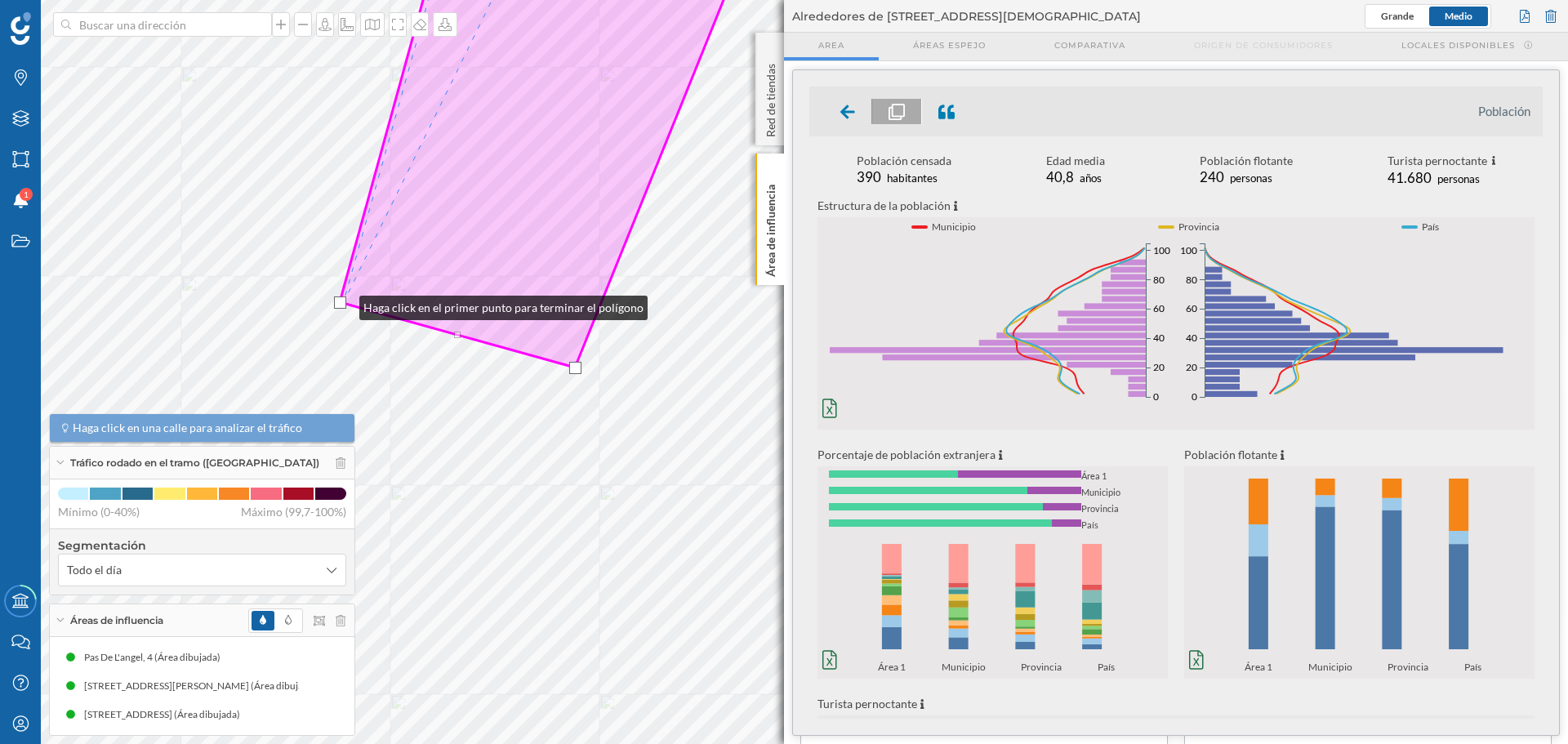
click at [343, 304] on div at bounding box center [340, 302] width 12 height 12
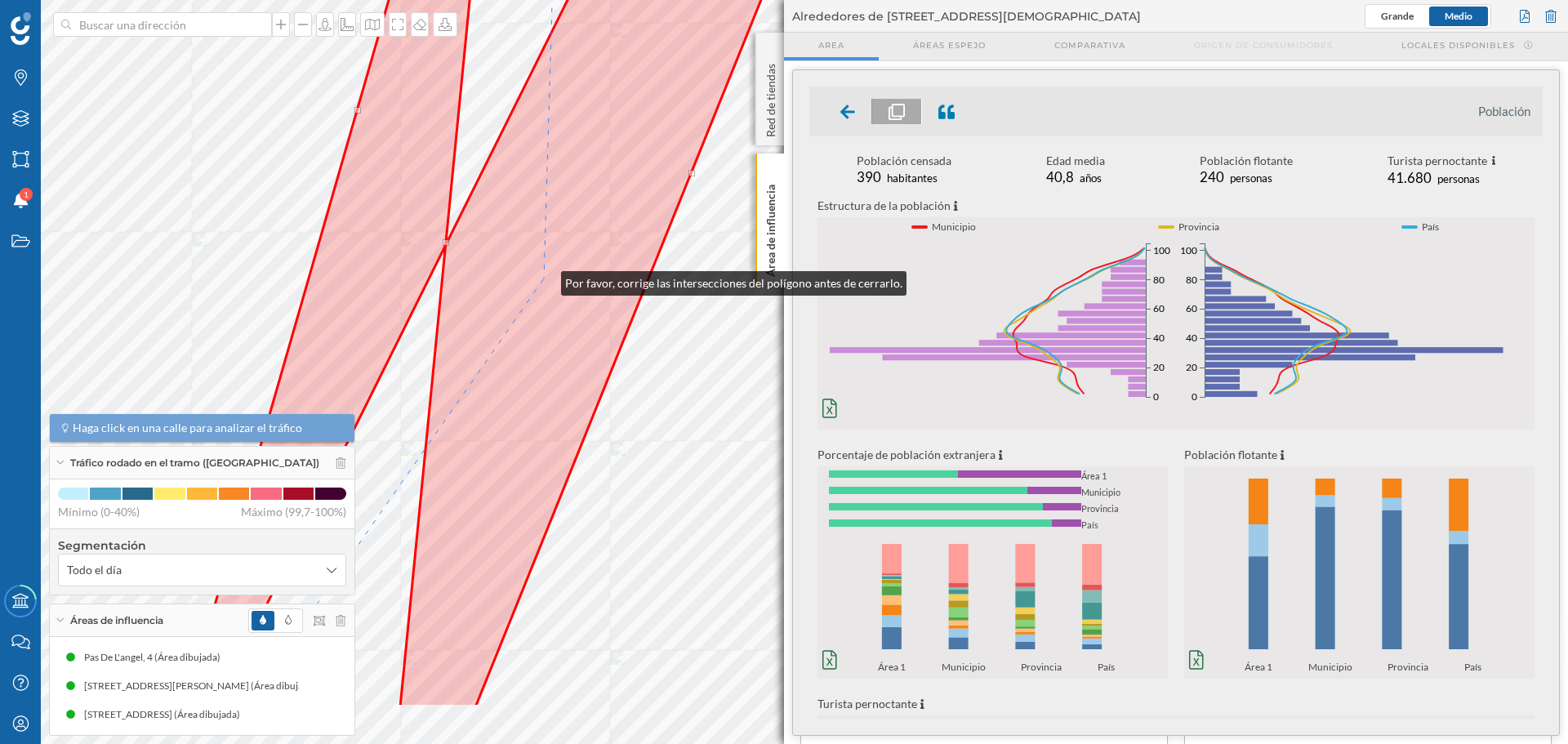
drag, startPoint x: 645, startPoint y: 393, endPoint x: 545, endPoint y: 277, distance: 153.2
click at [545, 277] on icon at bounding box center [511, 258] width 653 height 898
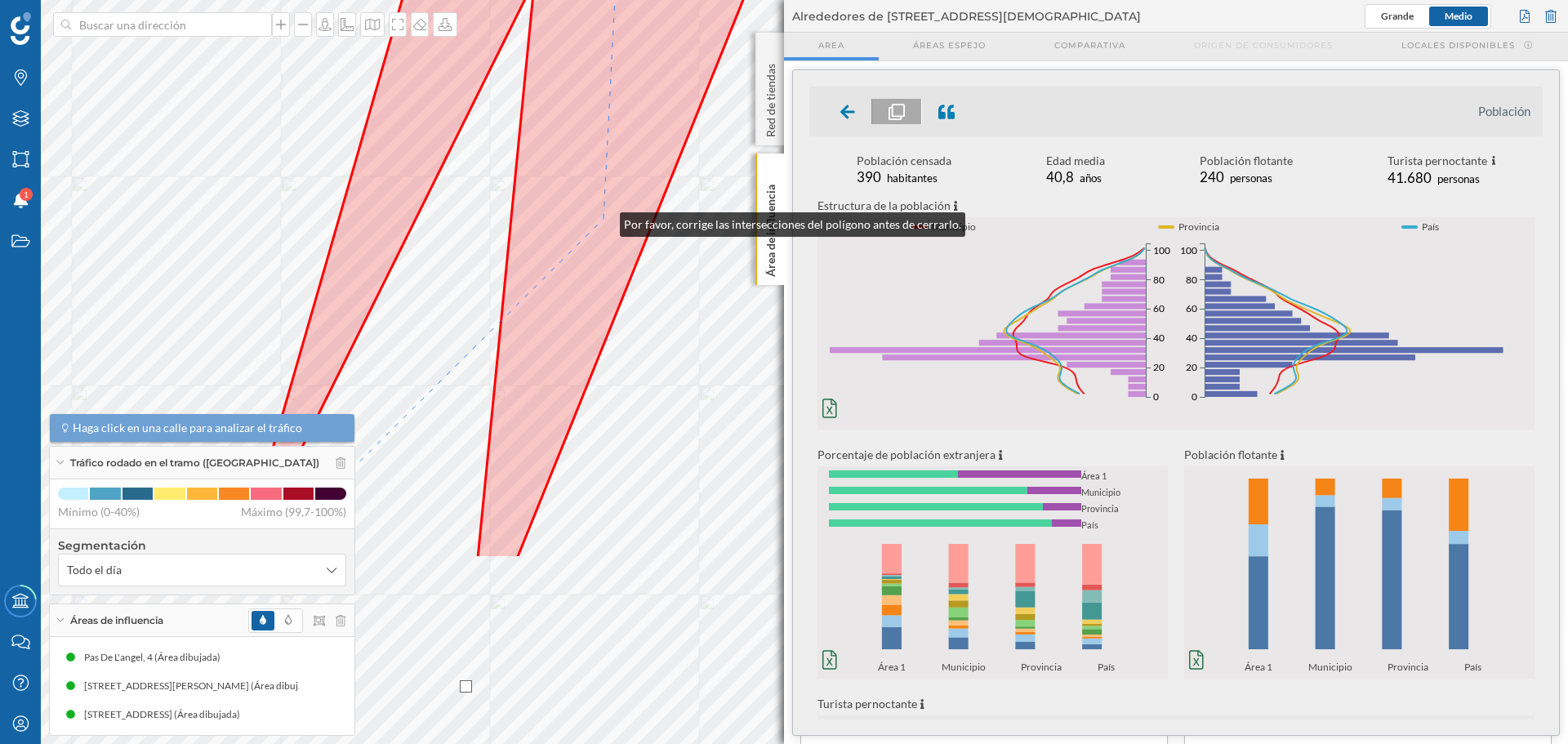
drag, startPoint x: 514, startPoint y: 482, endPoint x: 603, endPoint y: 219, distance: 277.7
click at [603, 220] on icon at bounding box center [561, 109] width 640 height 898
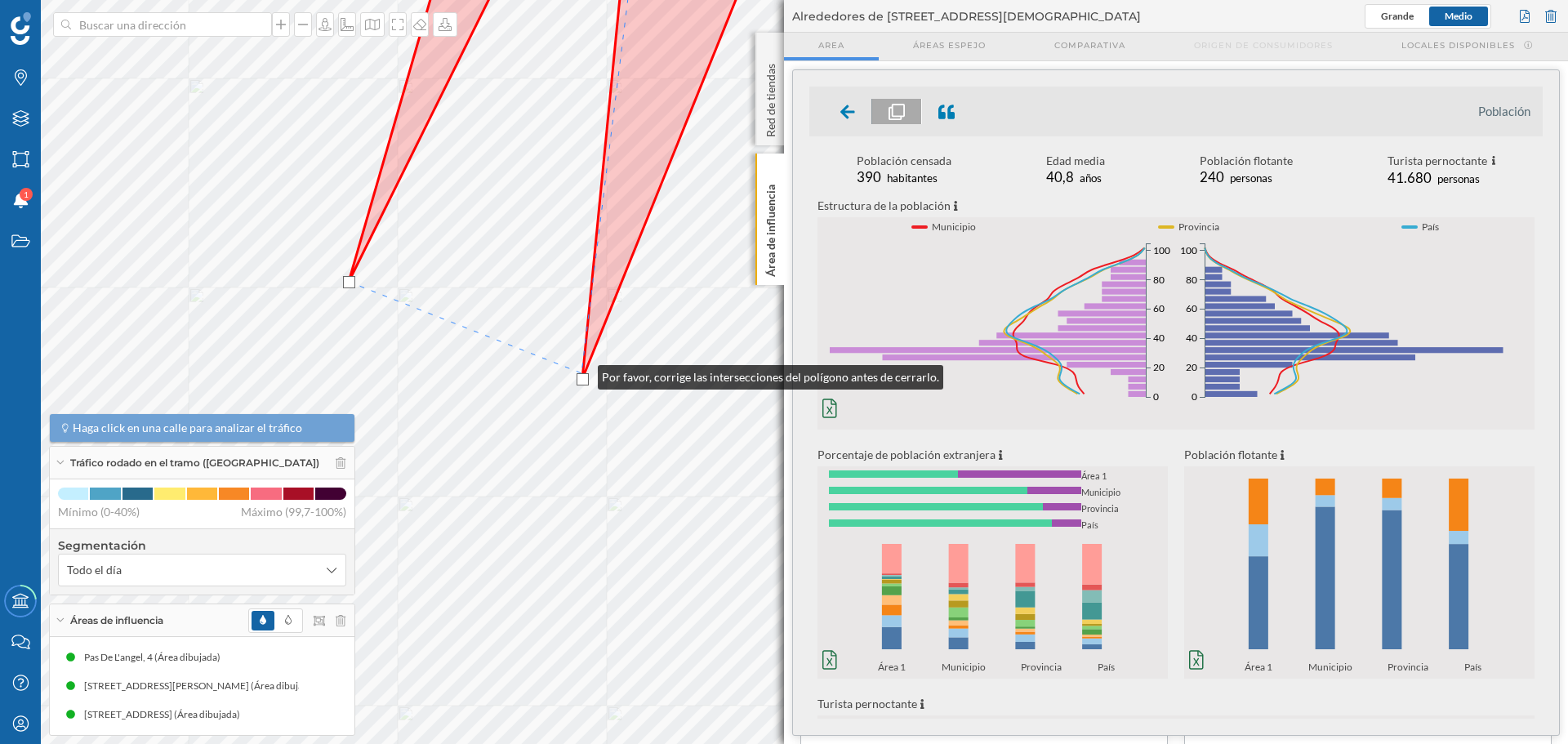
click at [582, 373] on div at bounding box center [583, 379] width 12 height 12
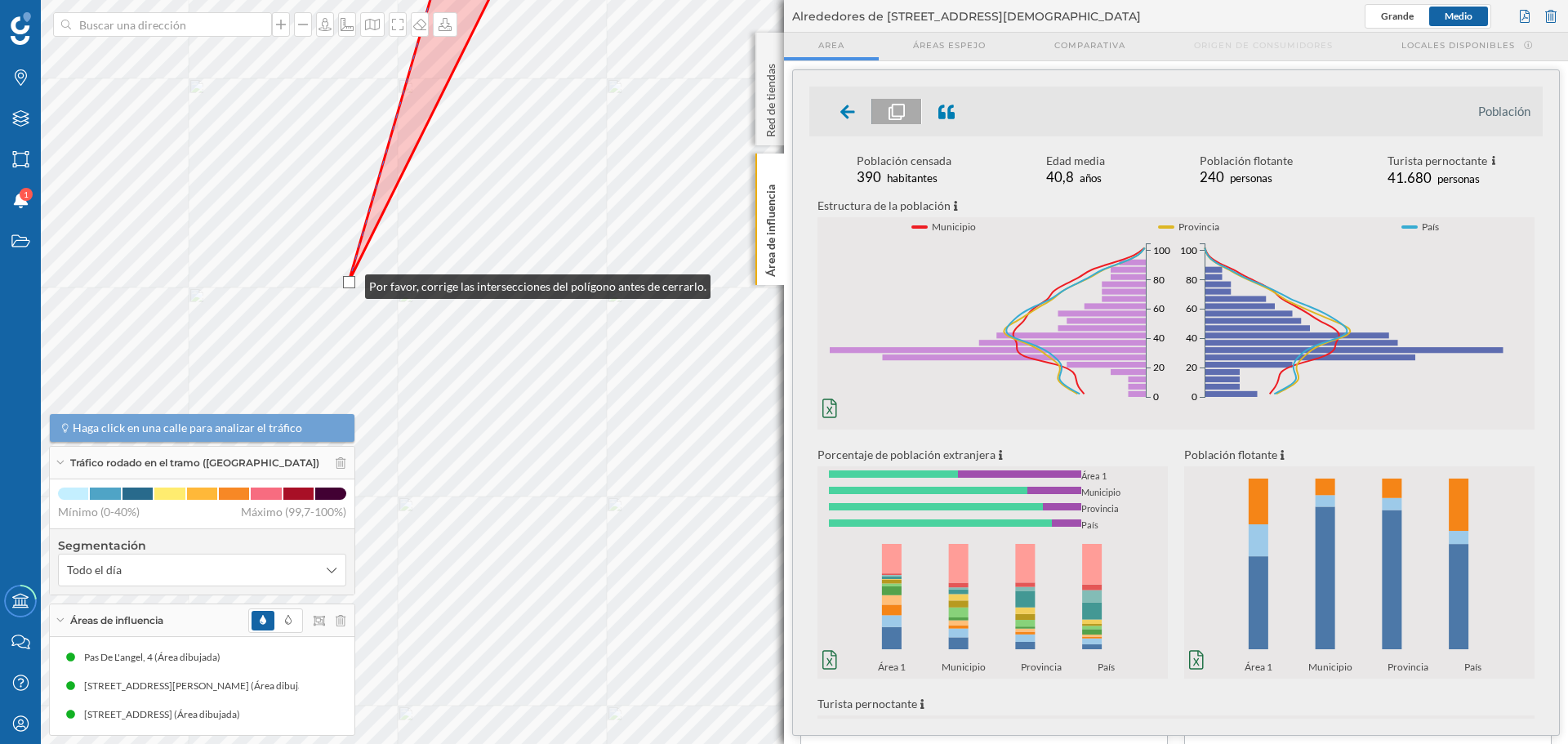
click at [349, 282] on div at bounding box center [349, 281] width 12 height 12
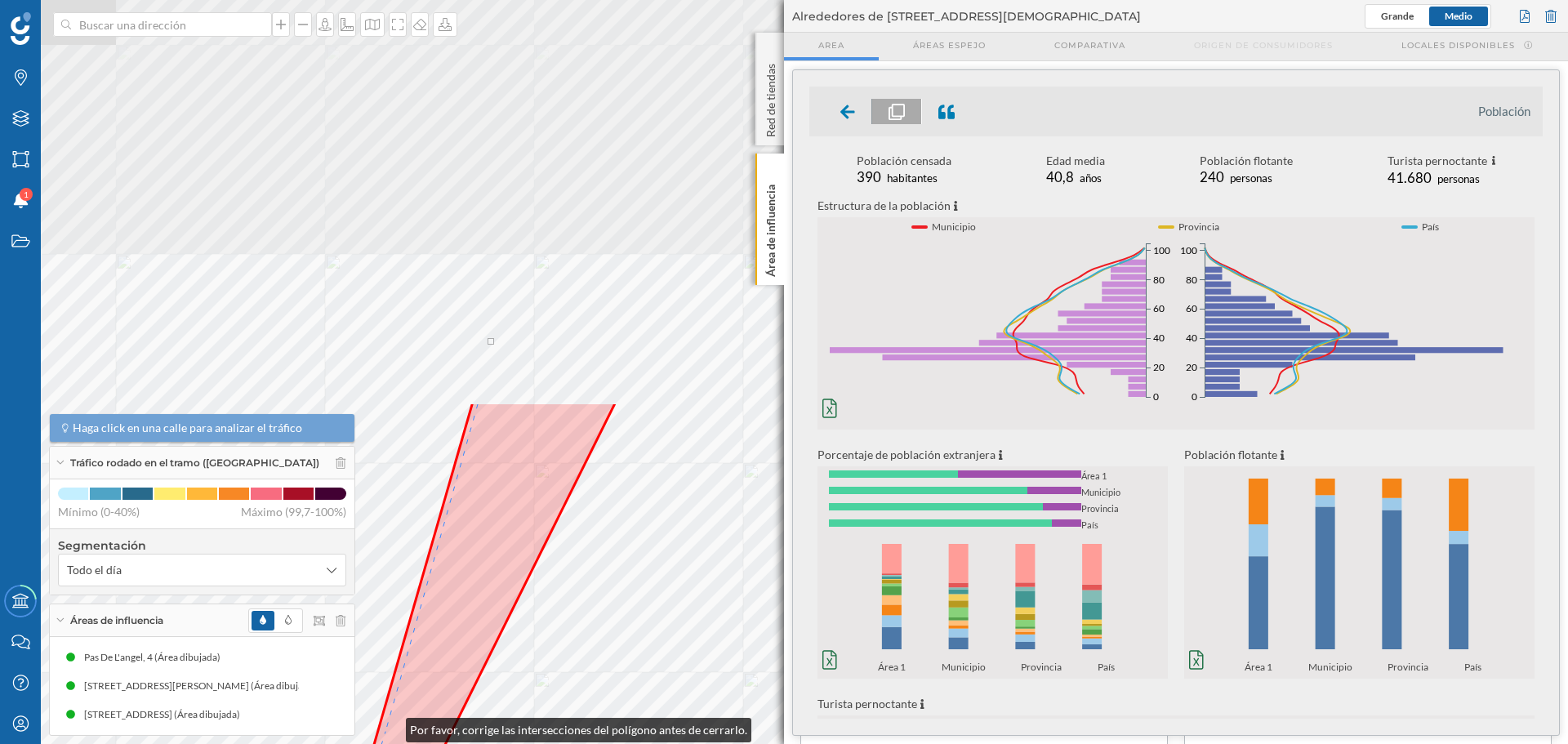
drag, startPoint x: 509, startPoint y: 248, endPoint x: 478, endPoint y: 566, distance: 319.5
click at [385, 739] on icon at bounding box center [445, 743] width 340 height 683
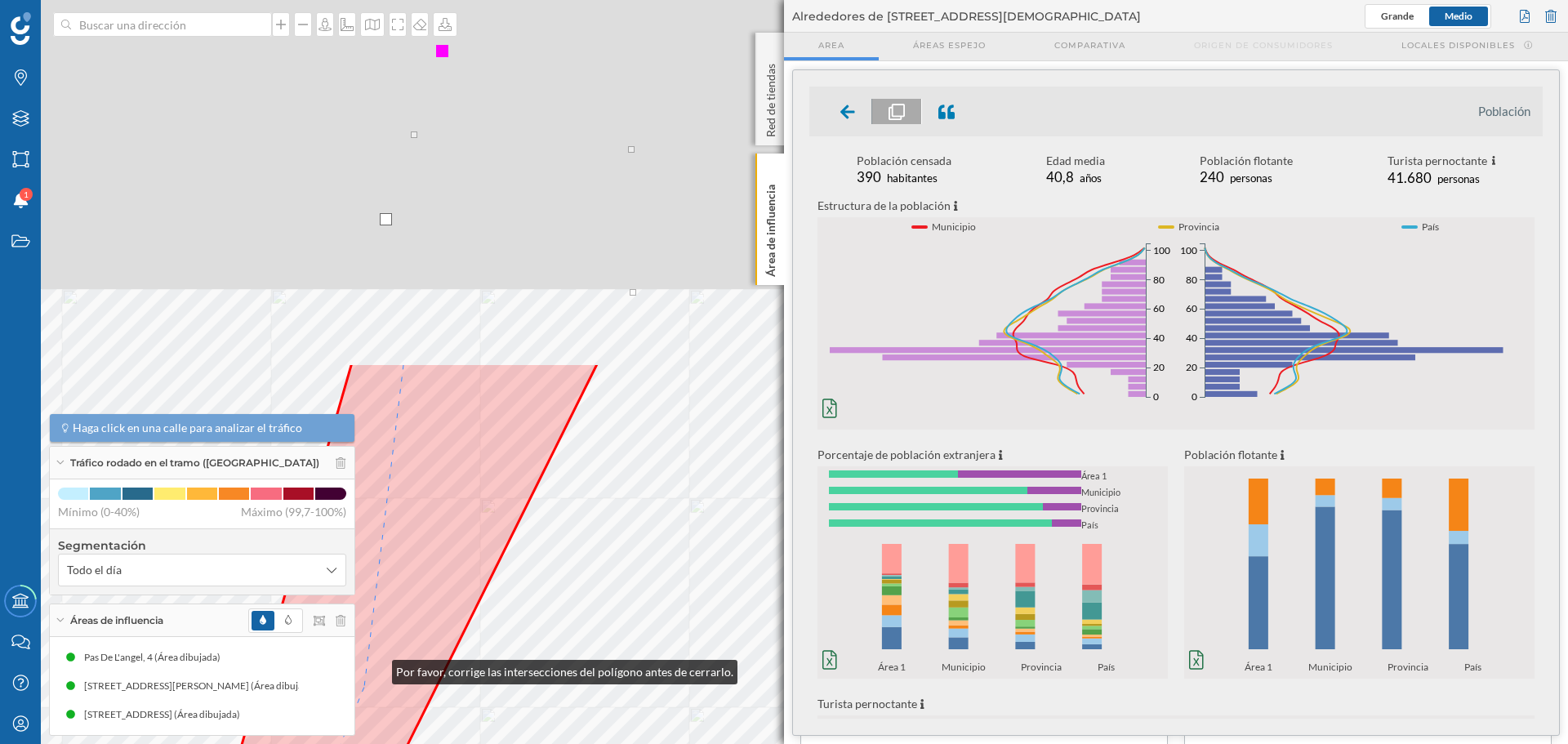
drag, startPoint x: 635, startPoint y: 229, endPoint x: 369, endPoint y: 687, distance: 529.6
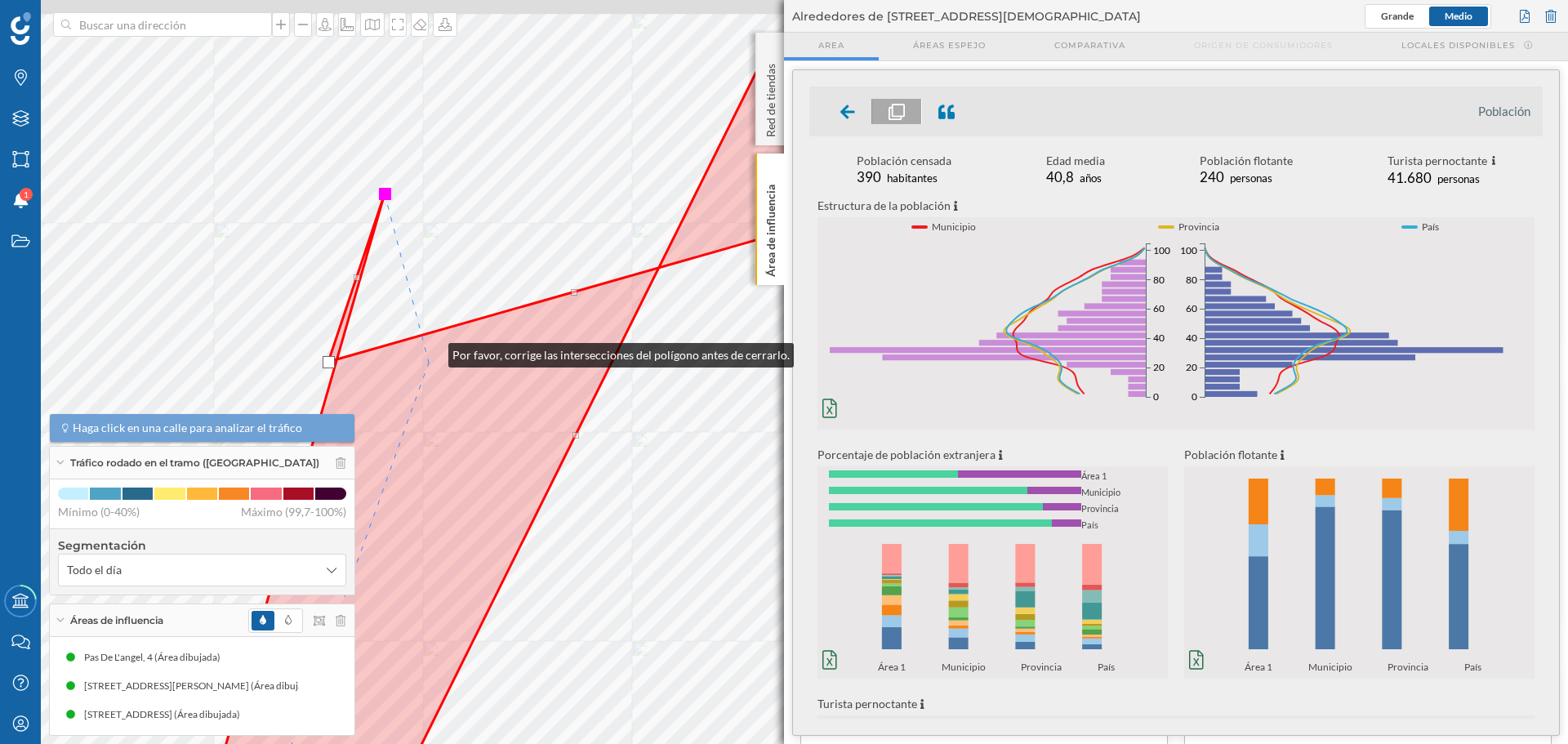
drag, startPoint x: 482, startPoint y: 227, endPoint x: 430, endPoint y: 360, distance: 142.8
click at [430, 360] on icon at bounding box center [551, 496] width 765 height 898
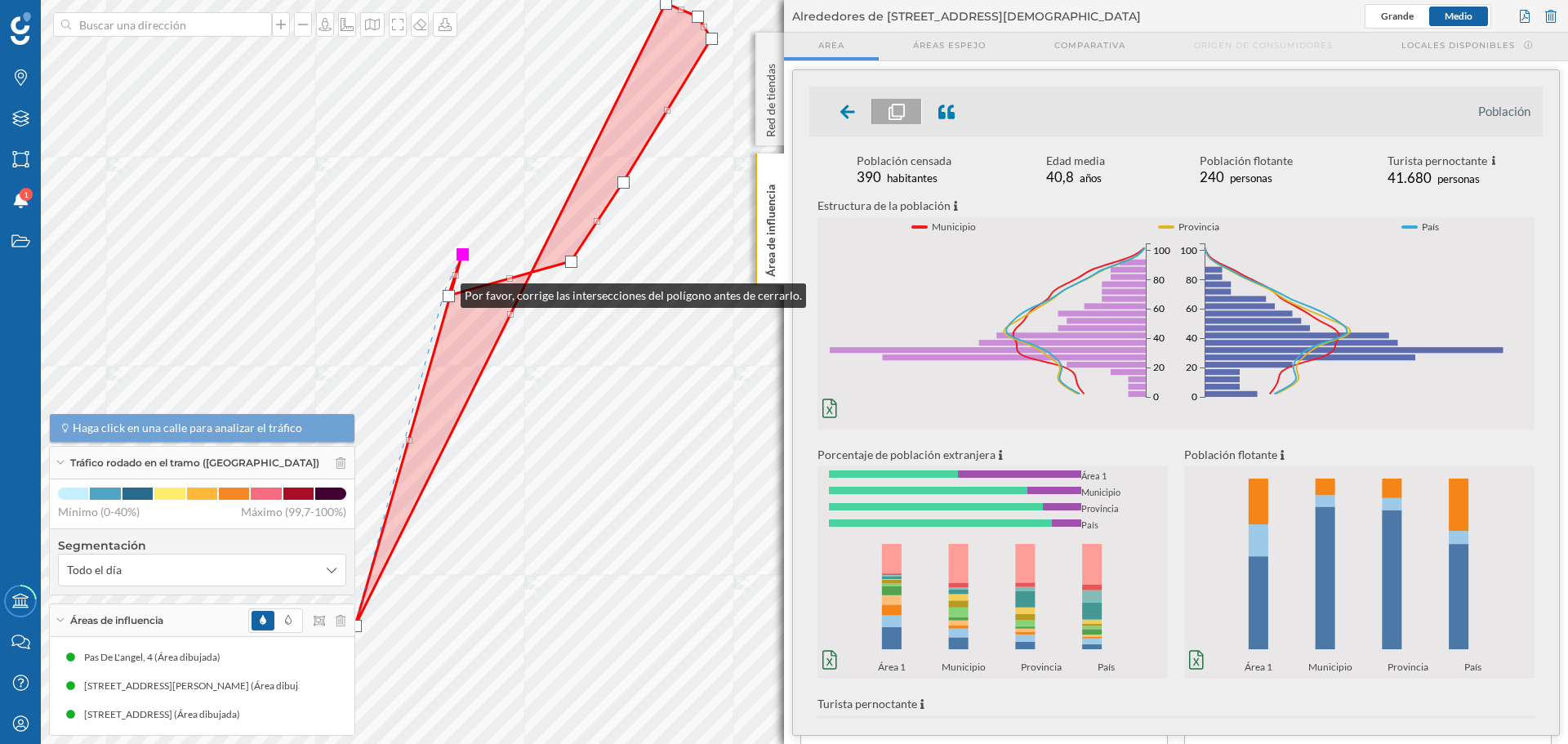
click at [444, 291] on div at bounding box center [449, 295] width 12 height 12
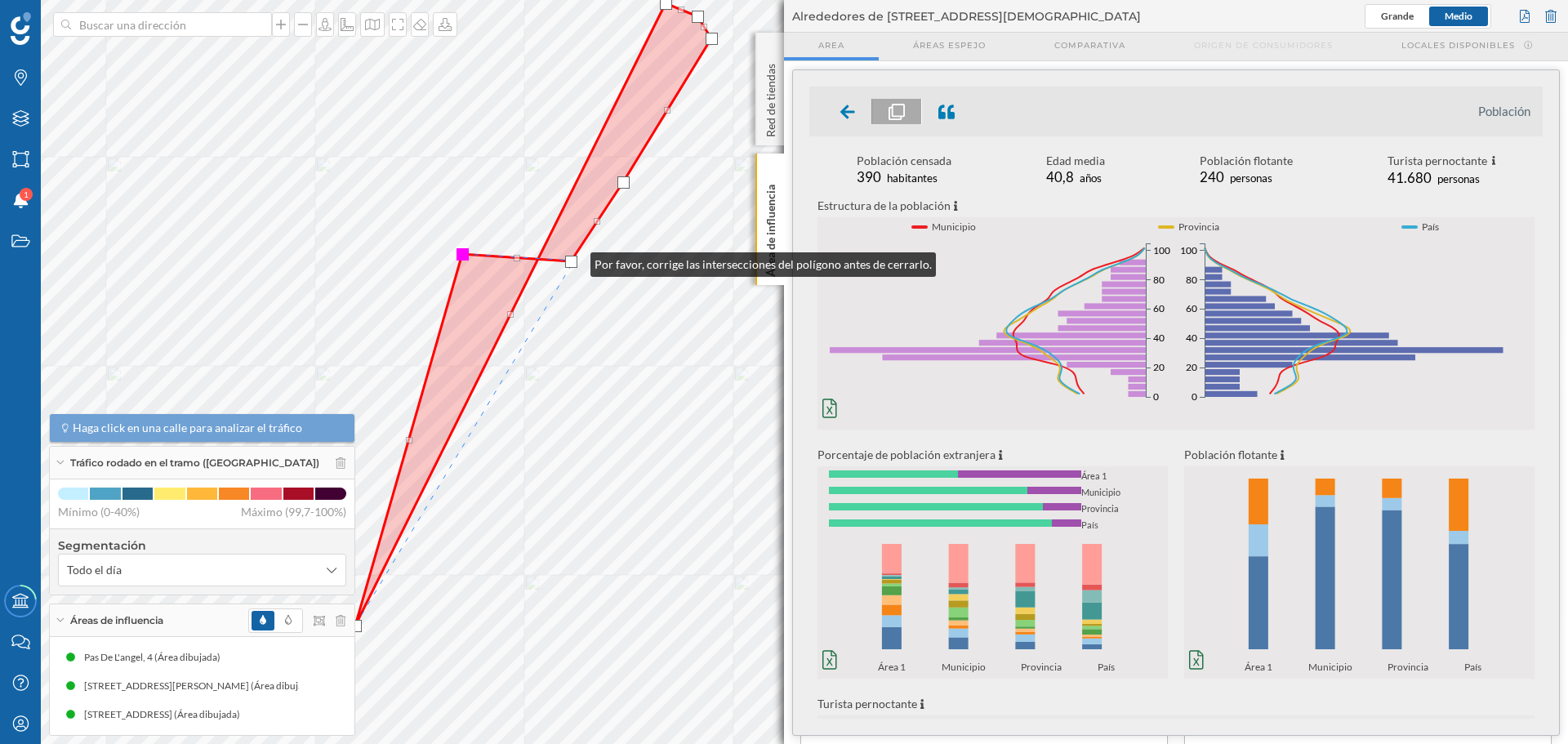
click at [575, 261] on div at bounding box center [571, 262] width 12 height 12
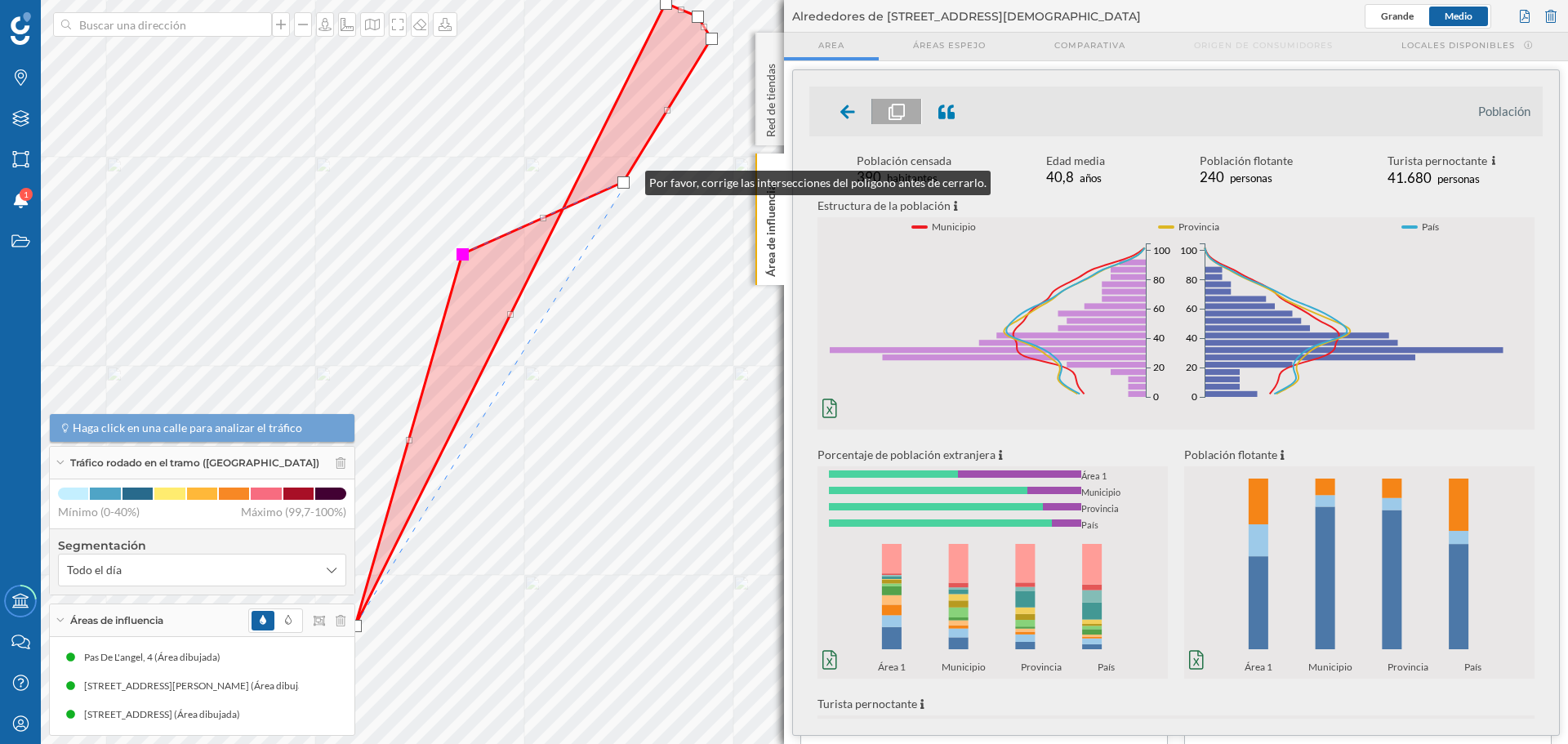
click at [629, 179] on div at bounding box center [623, 182] width 12 height 12
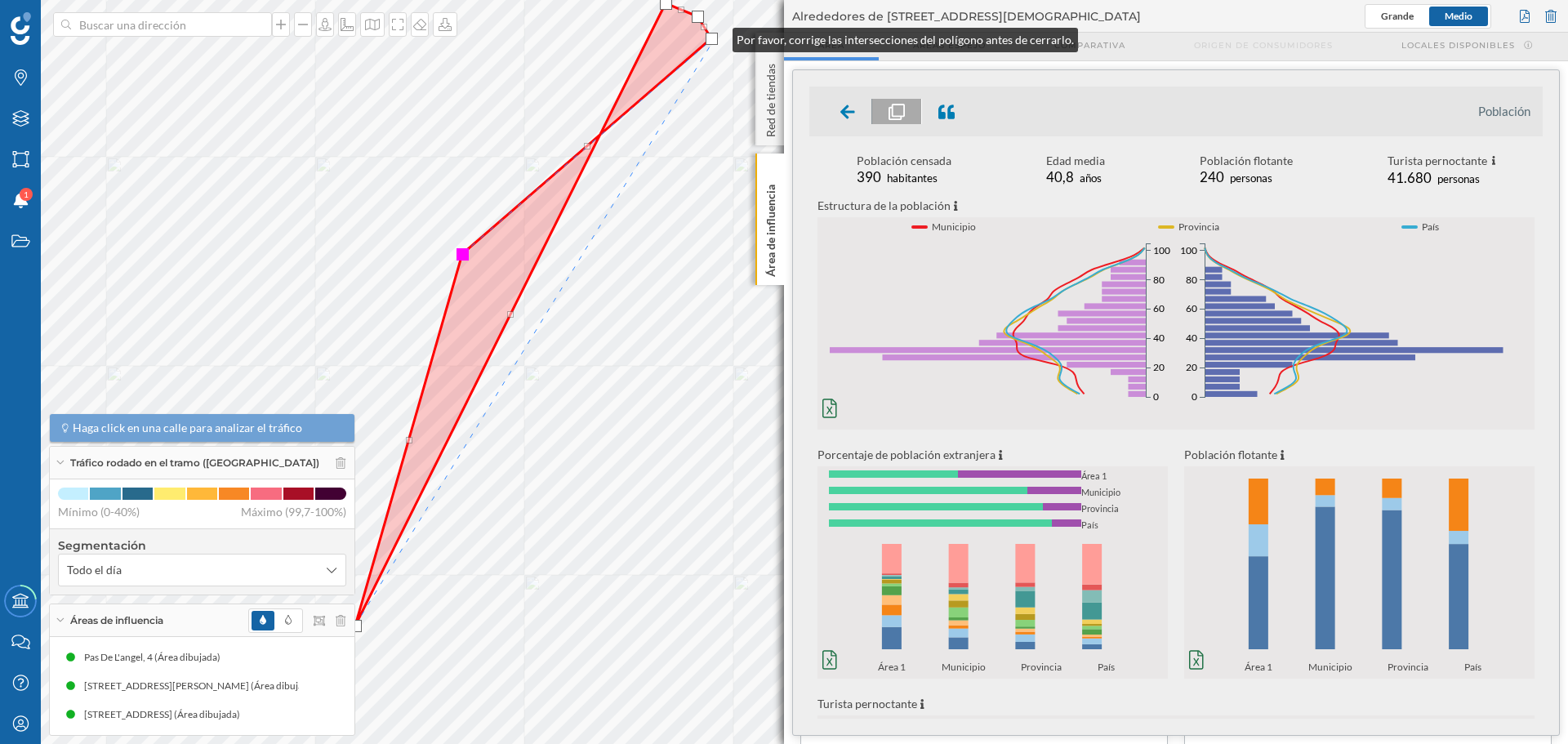
click at [716, 36] on div at bounding box center [711, 39] width 12 height 12
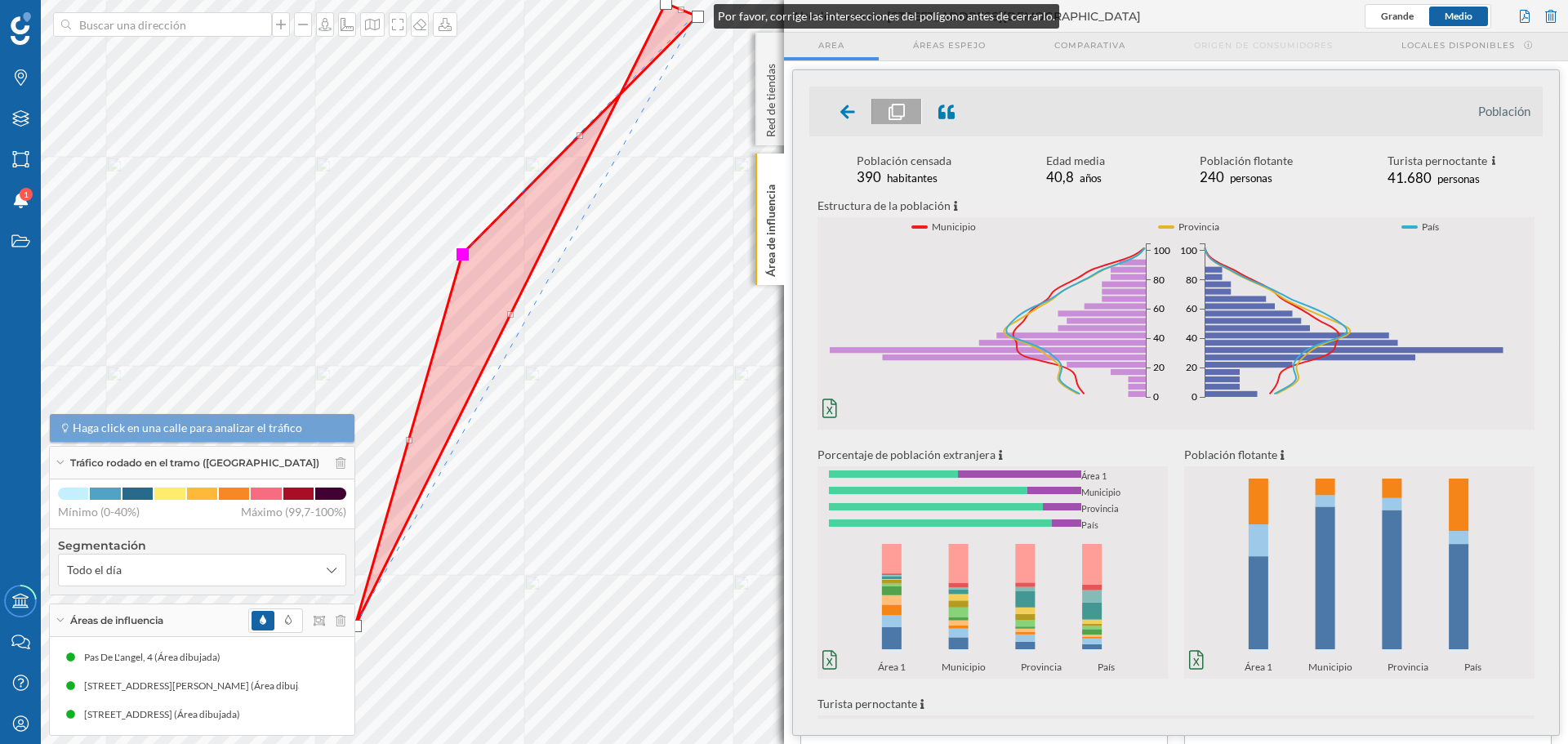
click at [697, 12] on div at bounding box center [698, 16] width 12 height 12
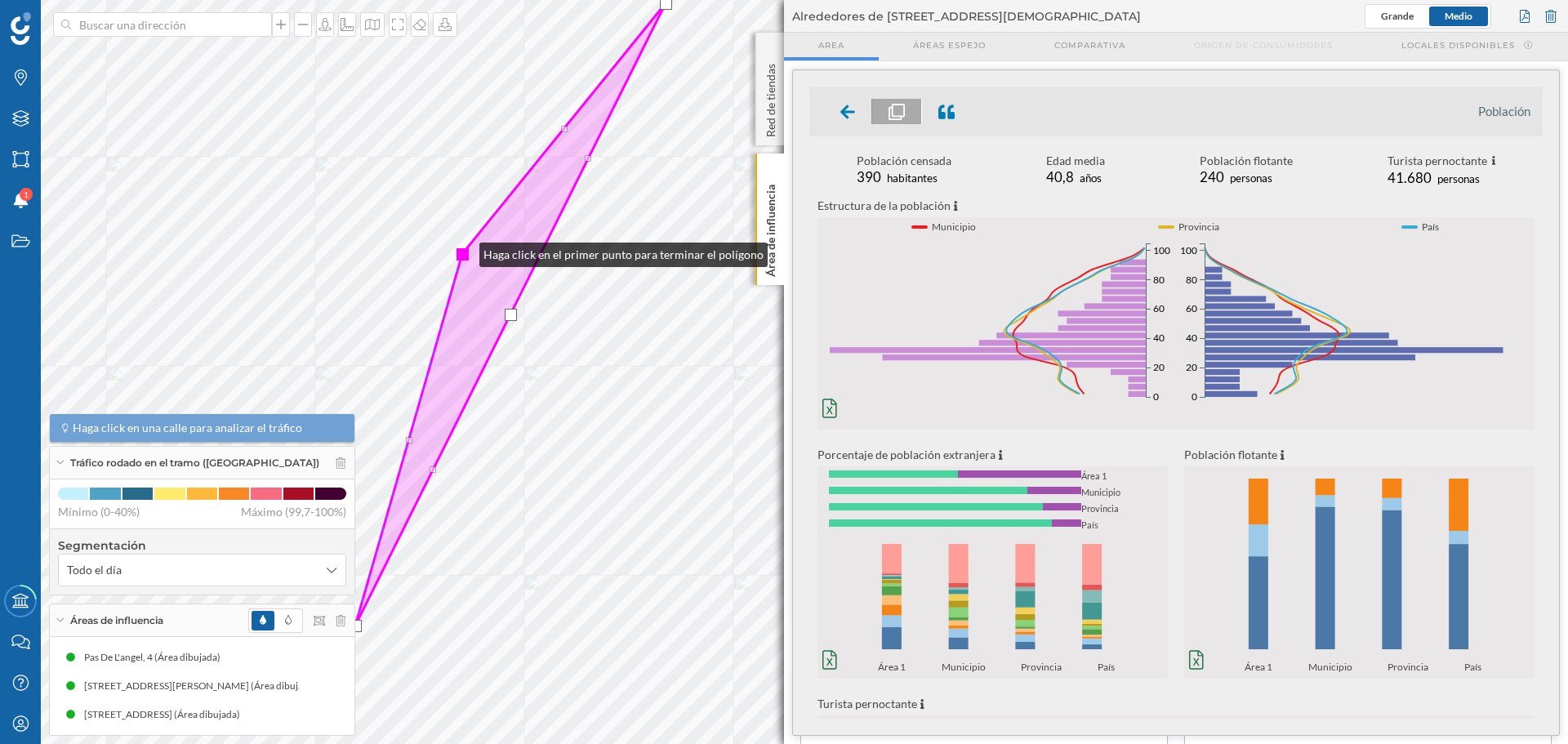
click at [463, 251] on div at bounding box center [463, 254] width 12 height 12
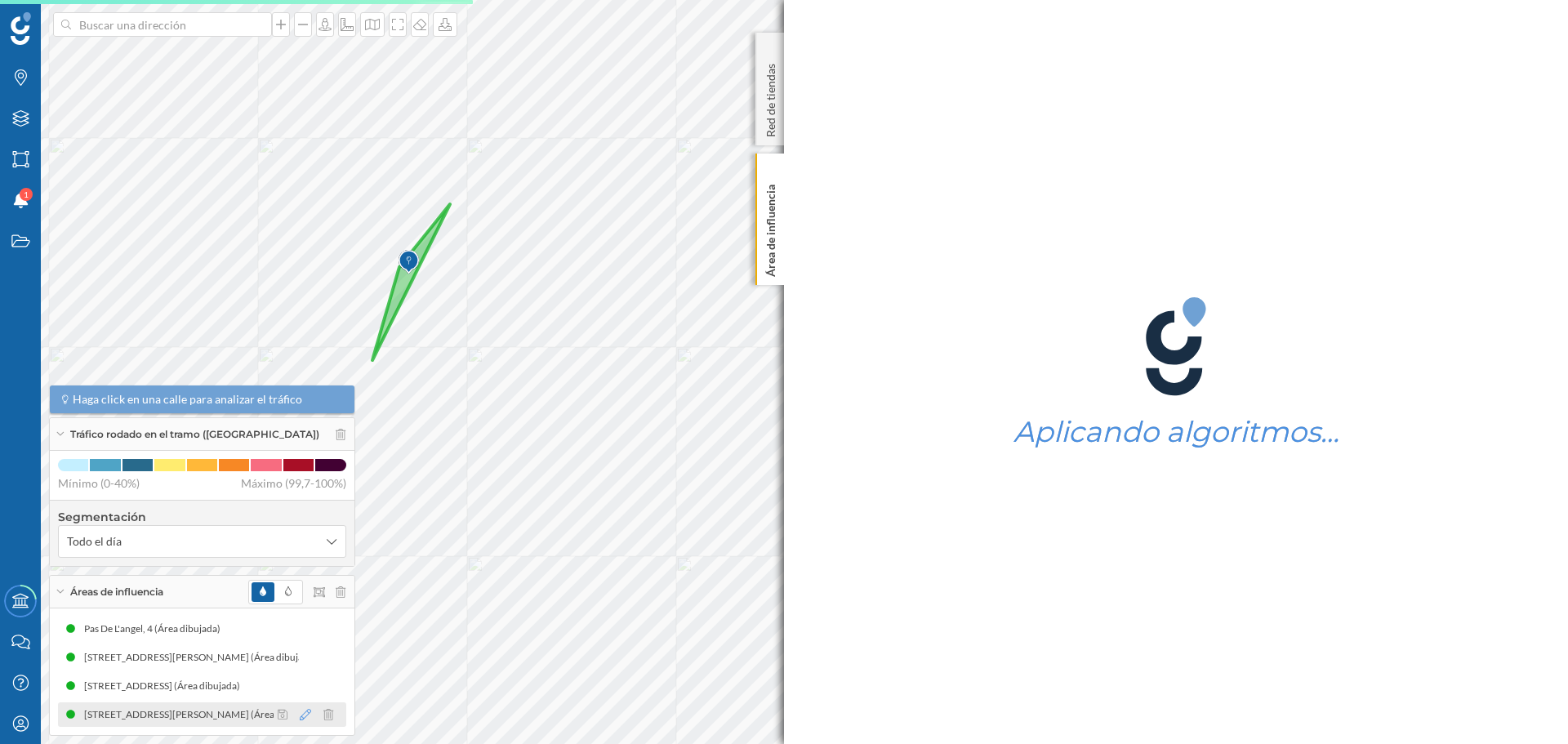
click at [303, 712] on icon at bounding box center [305, 714] width 12 height 12
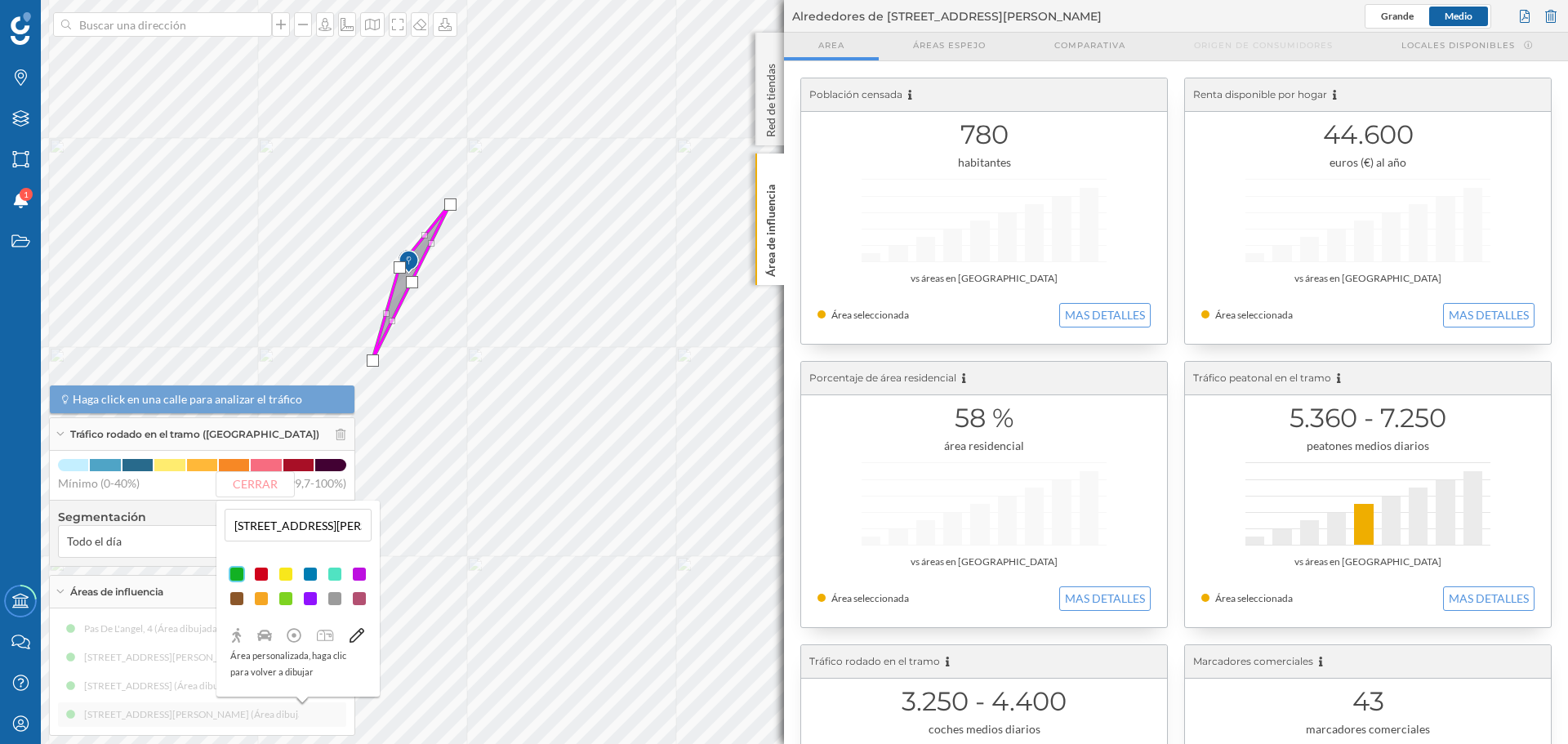
click at [361, 629] on icon at bounding box center [356, 635] width 15 height 15
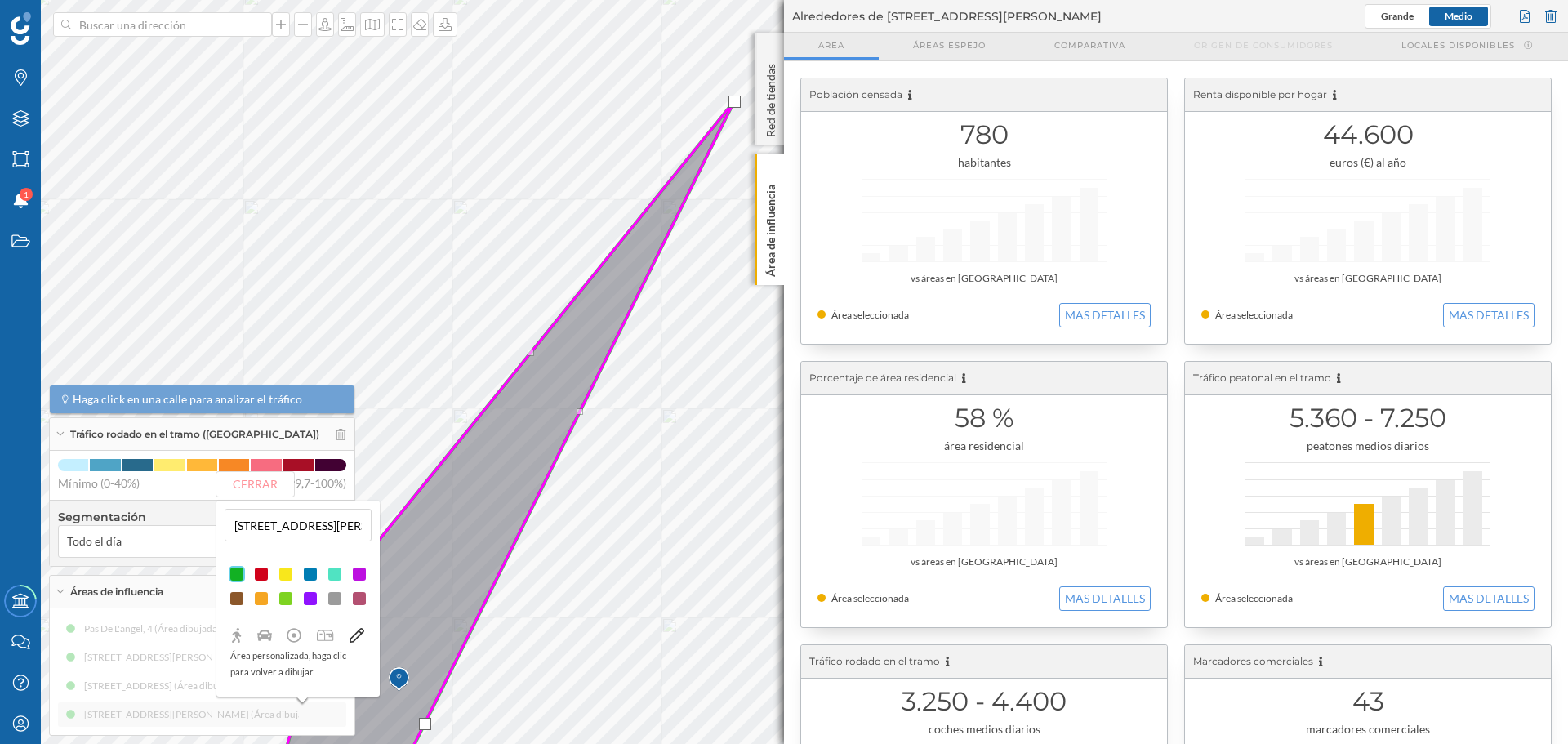
drag, startPoint x: 487, startPoint y: 417, endPoint x: 573, endPoint y: 408, distance: 86.5
click at [573, 408] on icon at bounding box center [500, 456] width 467 height 710
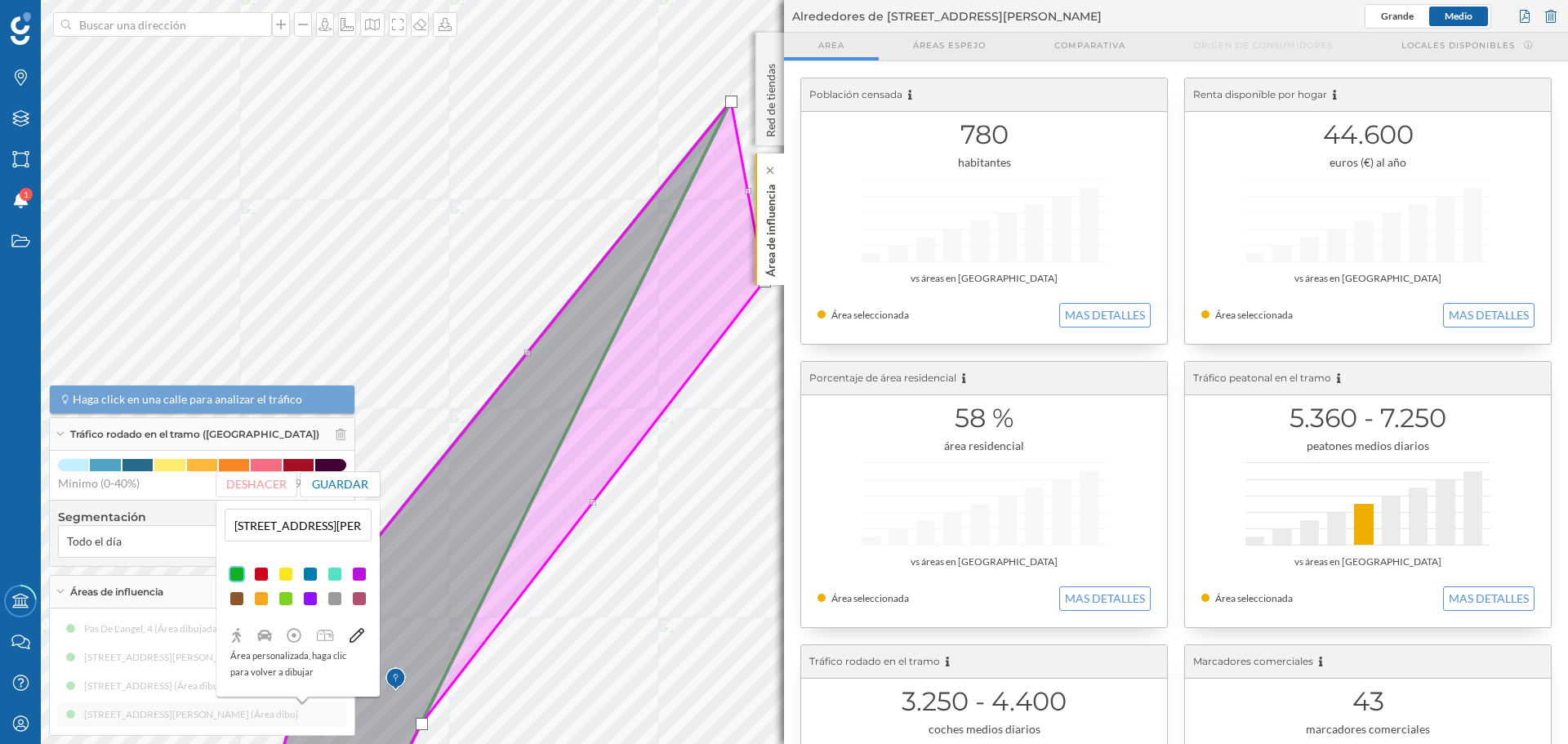
drag, startPoint x: 579, startPoint y: 414, endPoint x: 766, endPoint y: 283, distance: 228.3
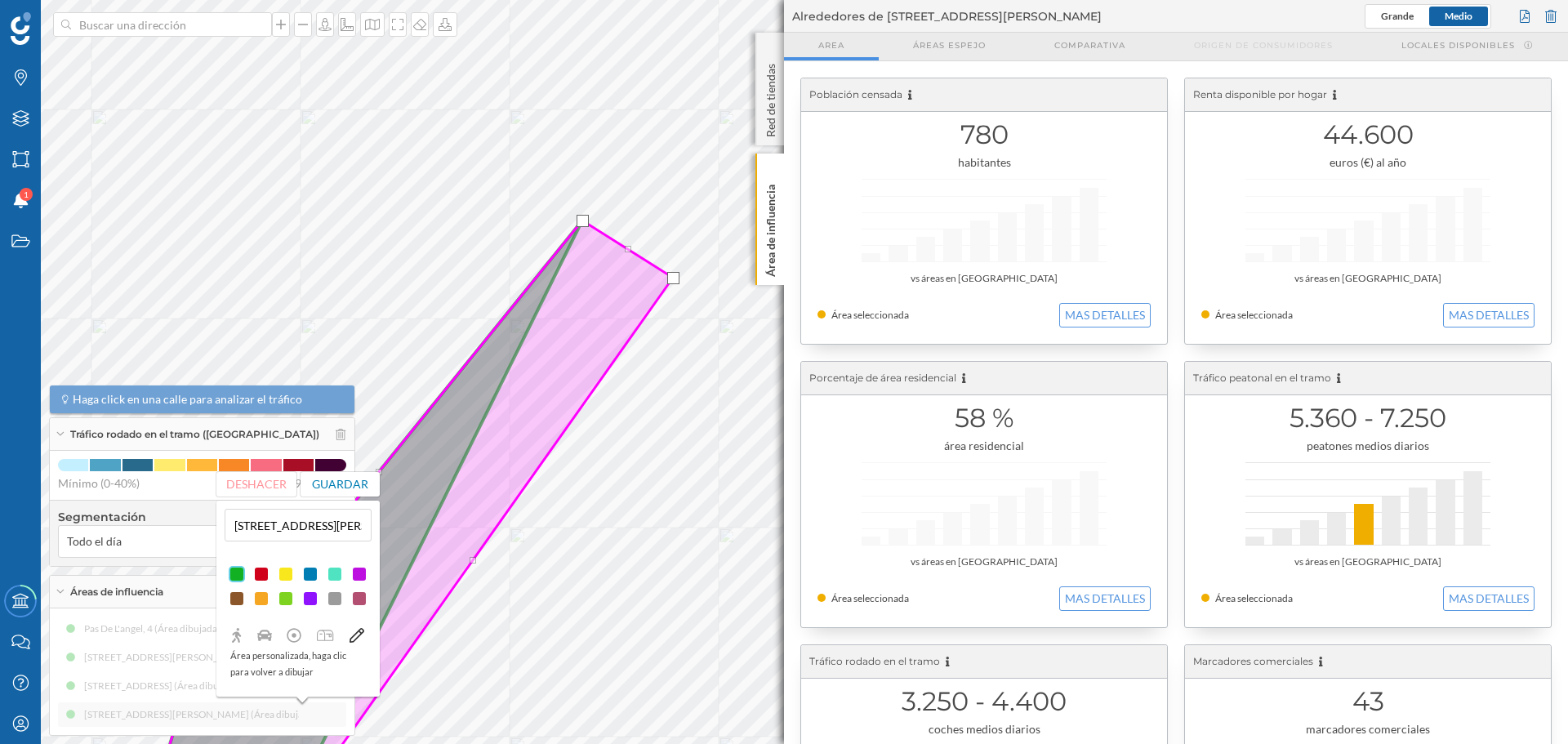
drag, startPoint x: 618, startPoint y: 399, endPoint x: 676, endPoint y: 277, distance: 135.1
click at [676, 277] on div at bounding box center [673, 277] width 12 height 12
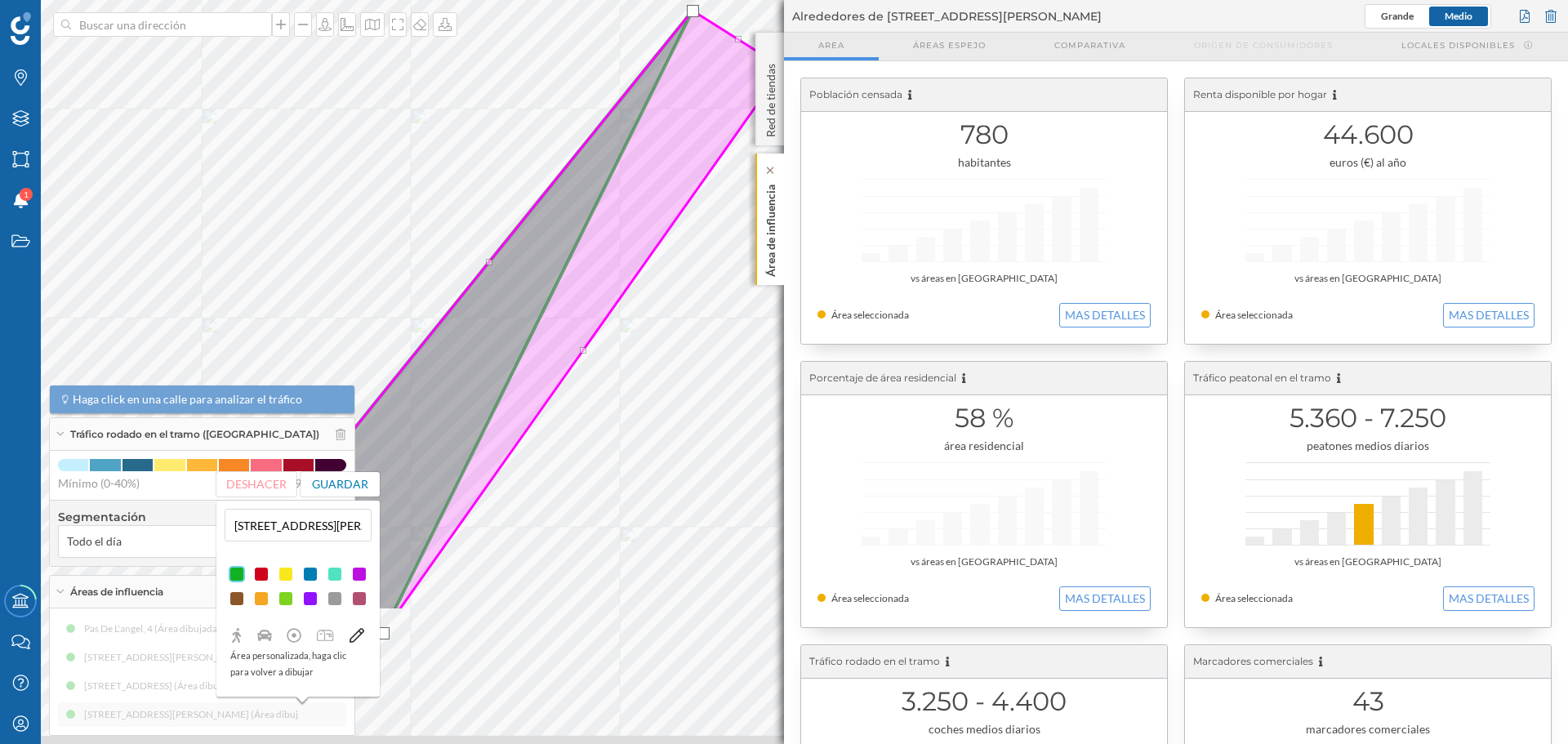
click at [764, 251] on div "Marcas Capas Áreas Notificaciones 1 Estados Academy Contacta con nosotros Centr…" at bounding box center [784, 372] width 1568 height 744
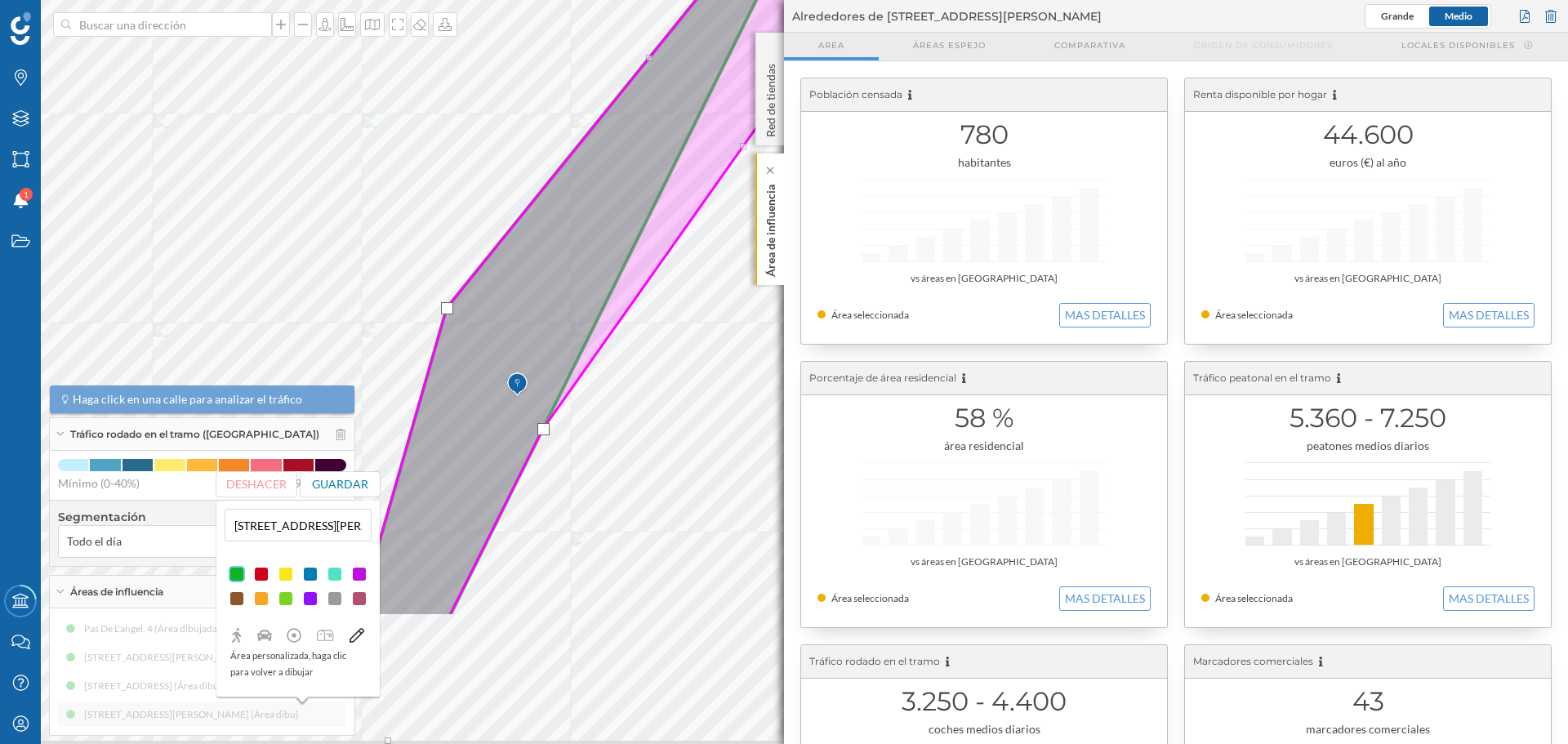
click at [765, 239] on div "Marcas Capas Áreas Notificaciones 1 Estados Academy Contacta con nosotros Centr…" at bounding box center [784, 372] width 1568 height 744
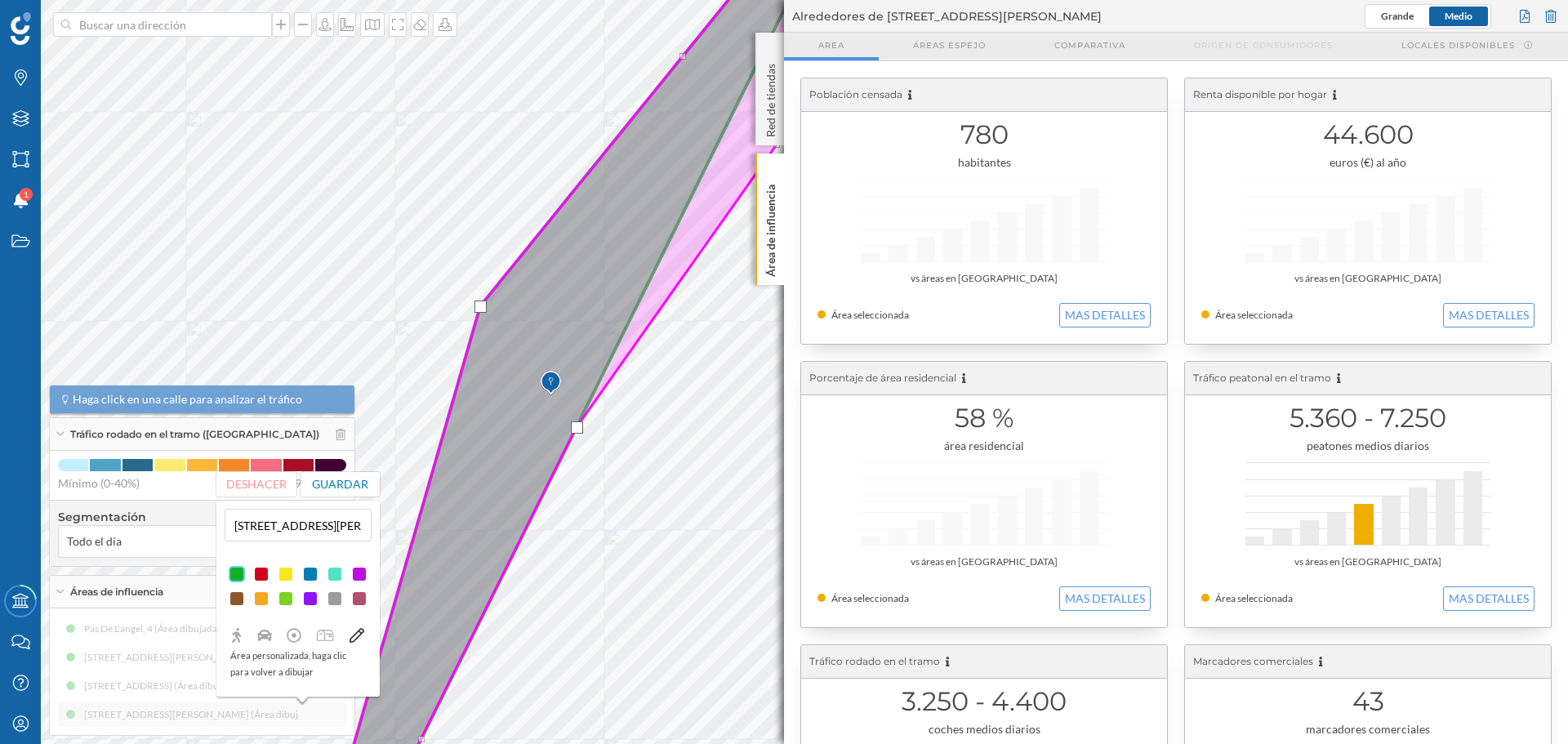
click at [583, 420] on icon at bounding box center [628, 381] width 598 height 898
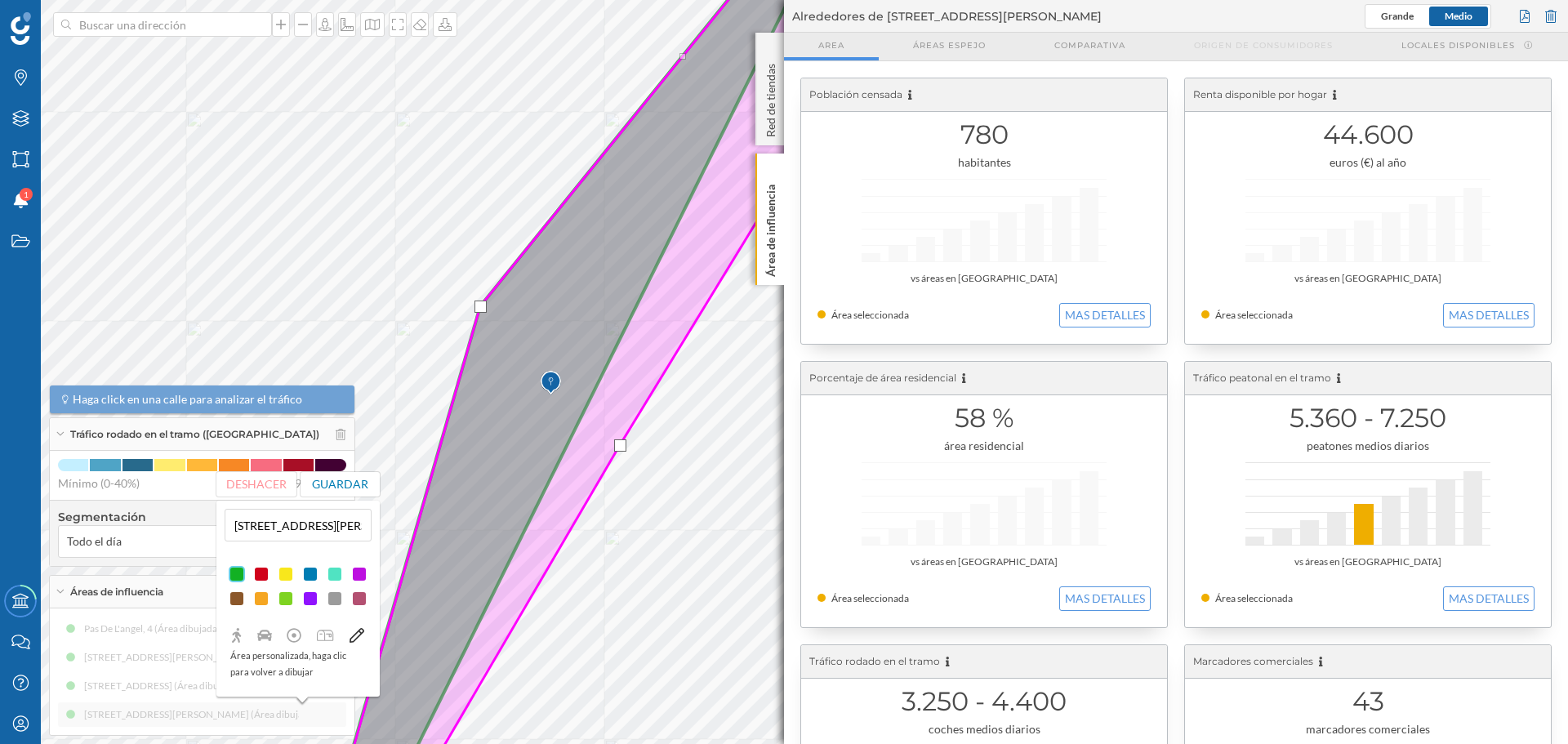
drag, startPoint x: 578, startPoint y: 426, endPoint x: 622, endPoint y: 451, distance: 50.6
click at [619, 444] on div at bounding box center [620, 445] width 12 height 12
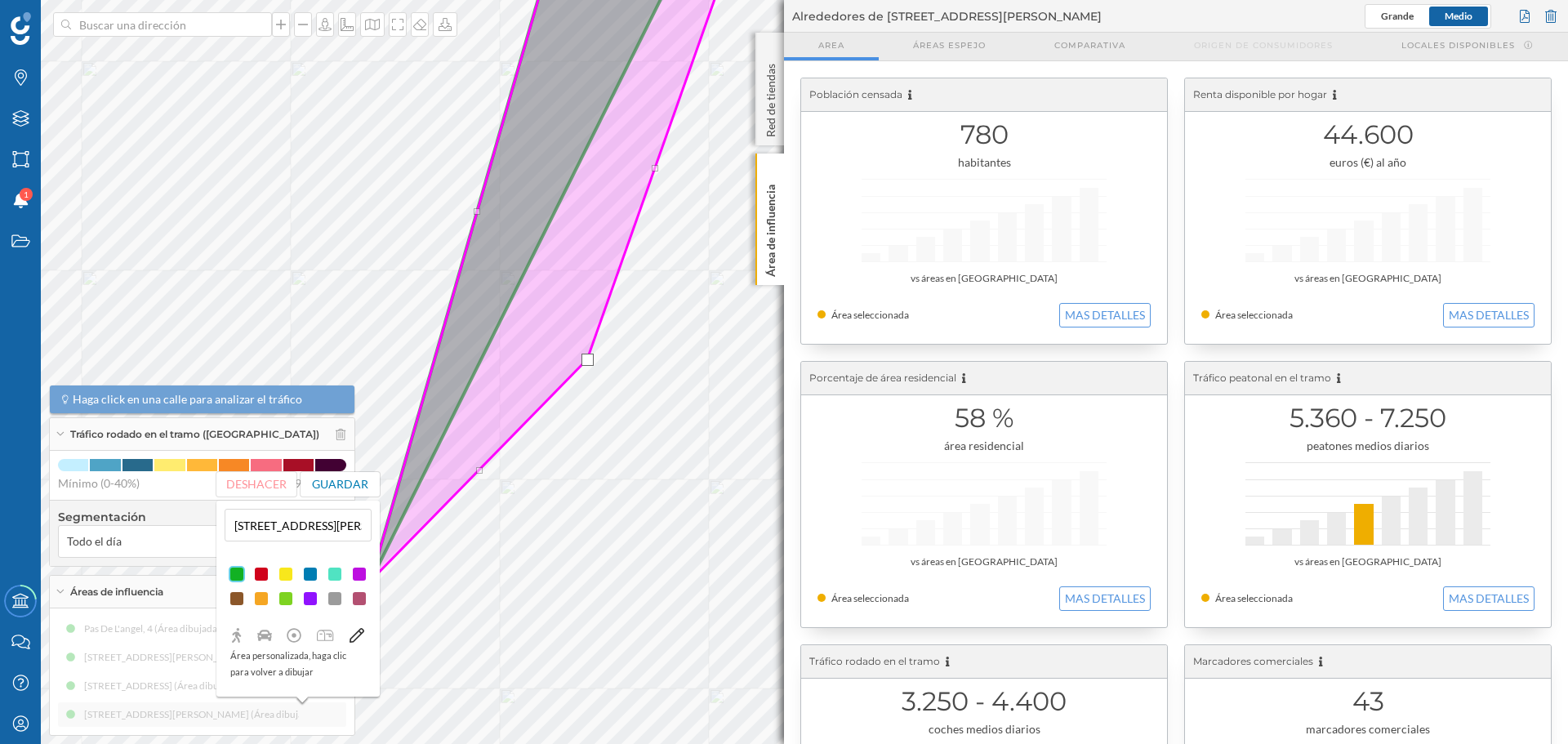
drag, startPoint x: 547, startPoint y: 276, endPoint x: 587, endPoint y: 358, distance: 91.2
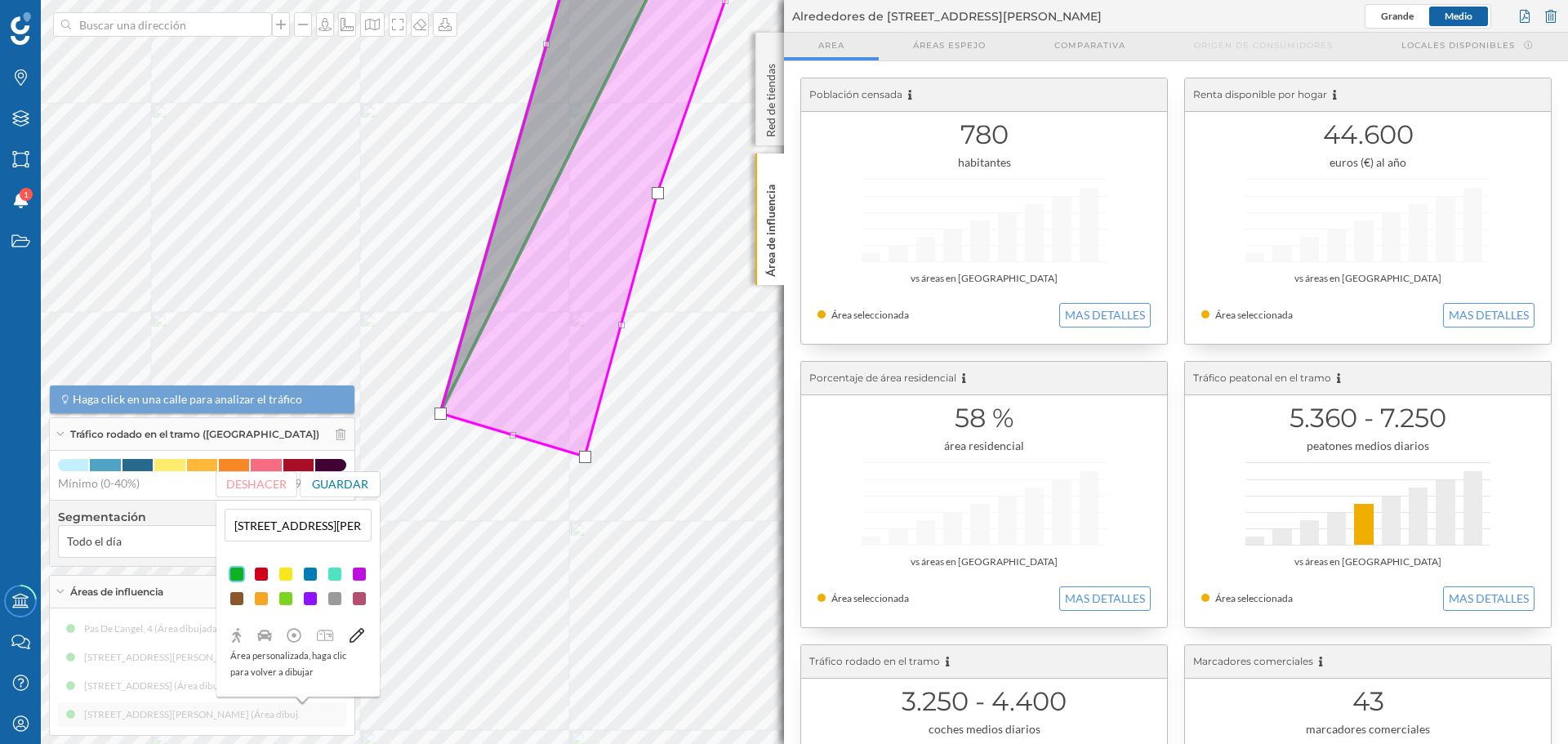
drag, startPoint x: 548, startPoint y: 302, endPoint x: 584, endPoint y: 455, distance: 157.2
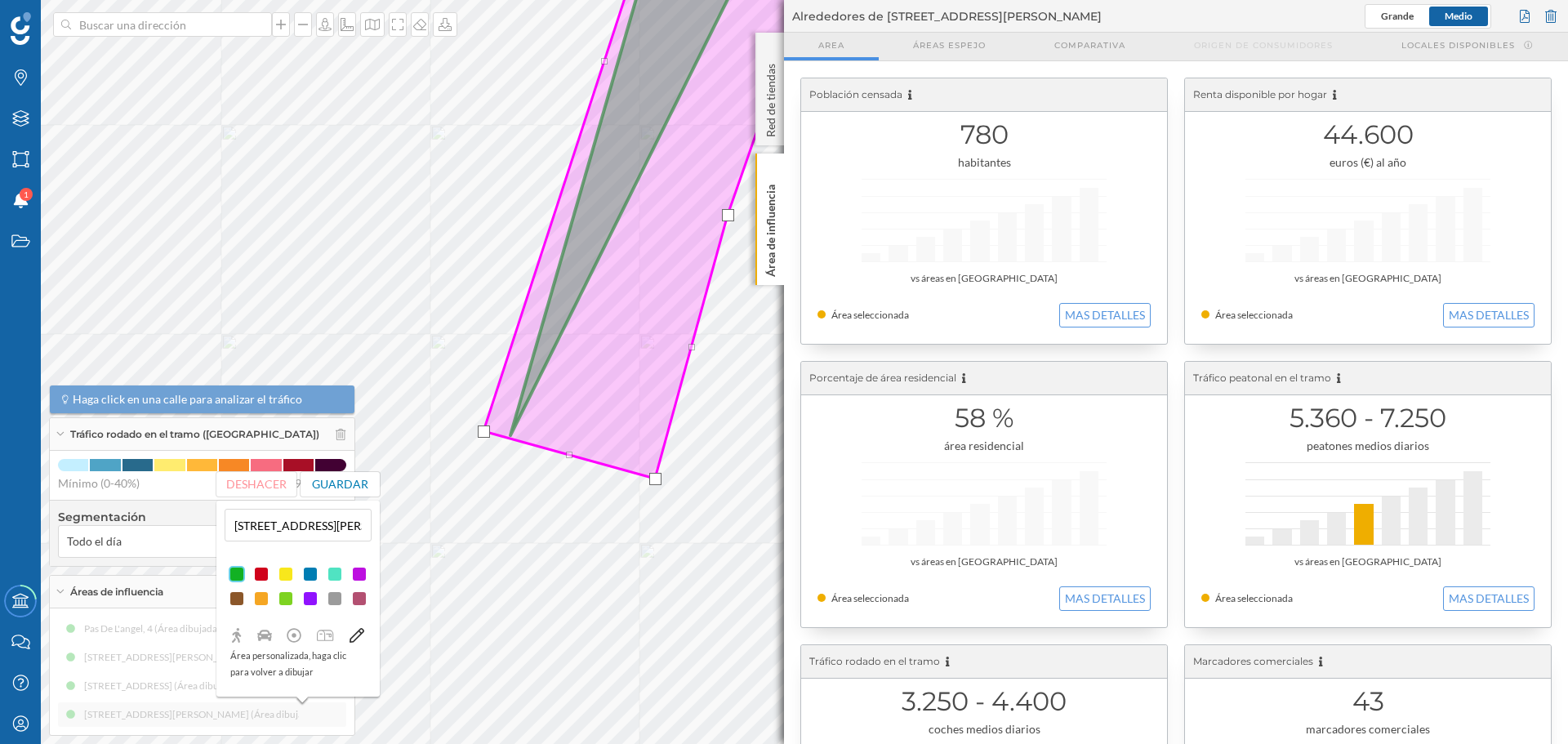
drag, startPoint x: 505, startPoint y: 438, endPoint x: 479, endPoint y: 434, distance: 26.3
click at [479, 434] on div at bounding box center [484, 431] width 12 height 12
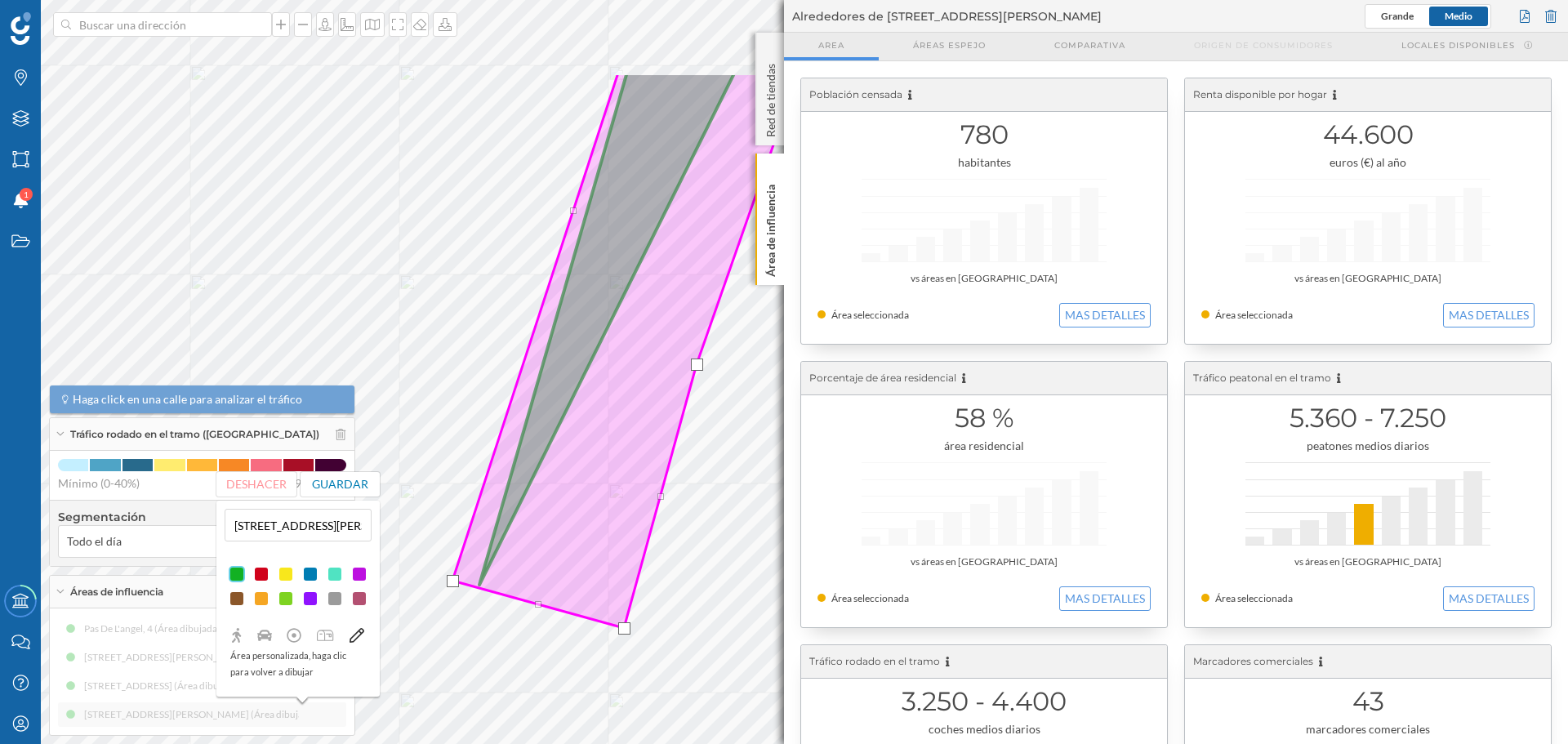
drag, startPoint x: 541, startPoint y: 374, endPoint x: 506, endPoint y: 547, distance: 176.5
click at [506, 547] on icon at bounding box center [626, 350] width 347 height 556
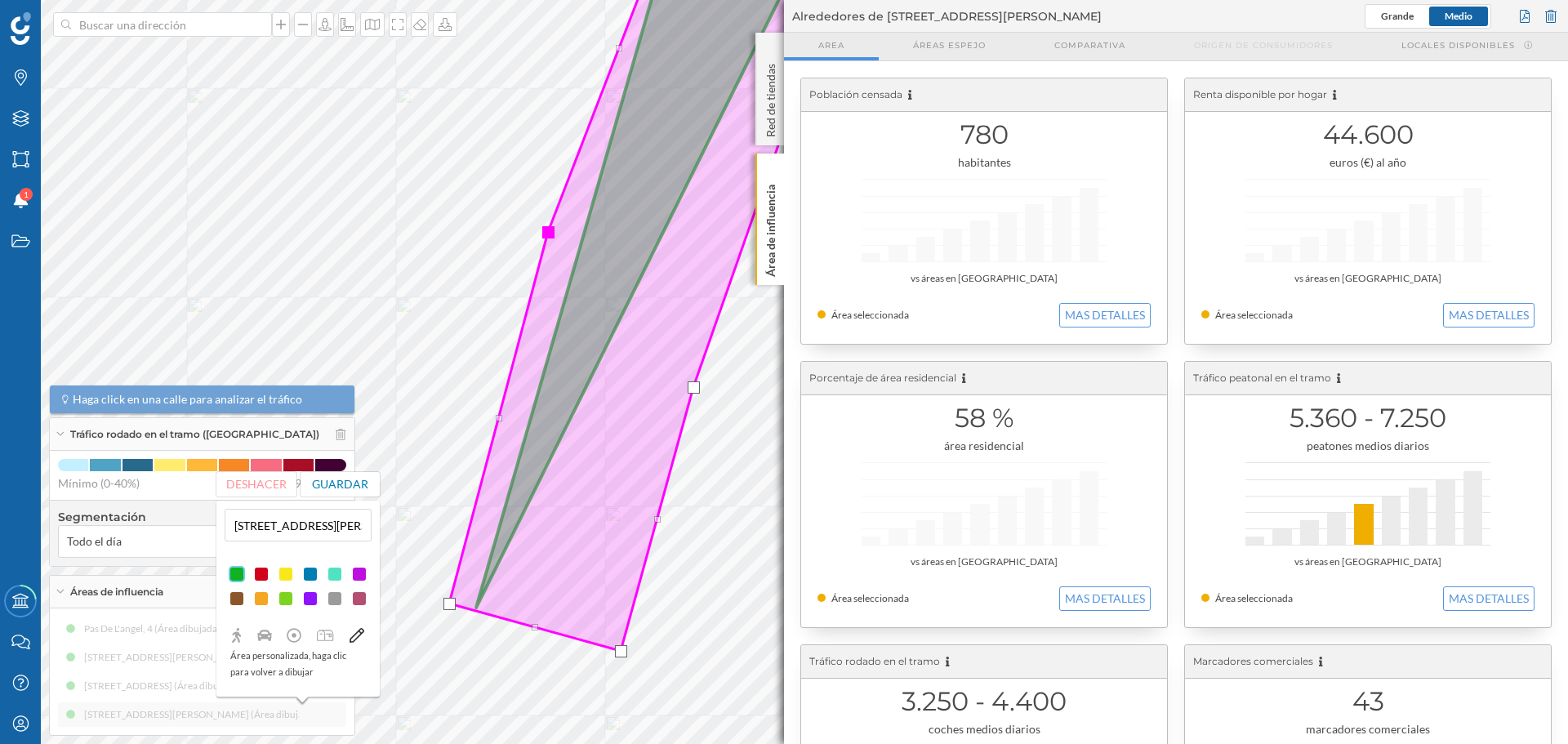
drag, startPoint x: 568, startPoint y: 235, endPoint x: 545, endPoint y: 232, distance: 23.2
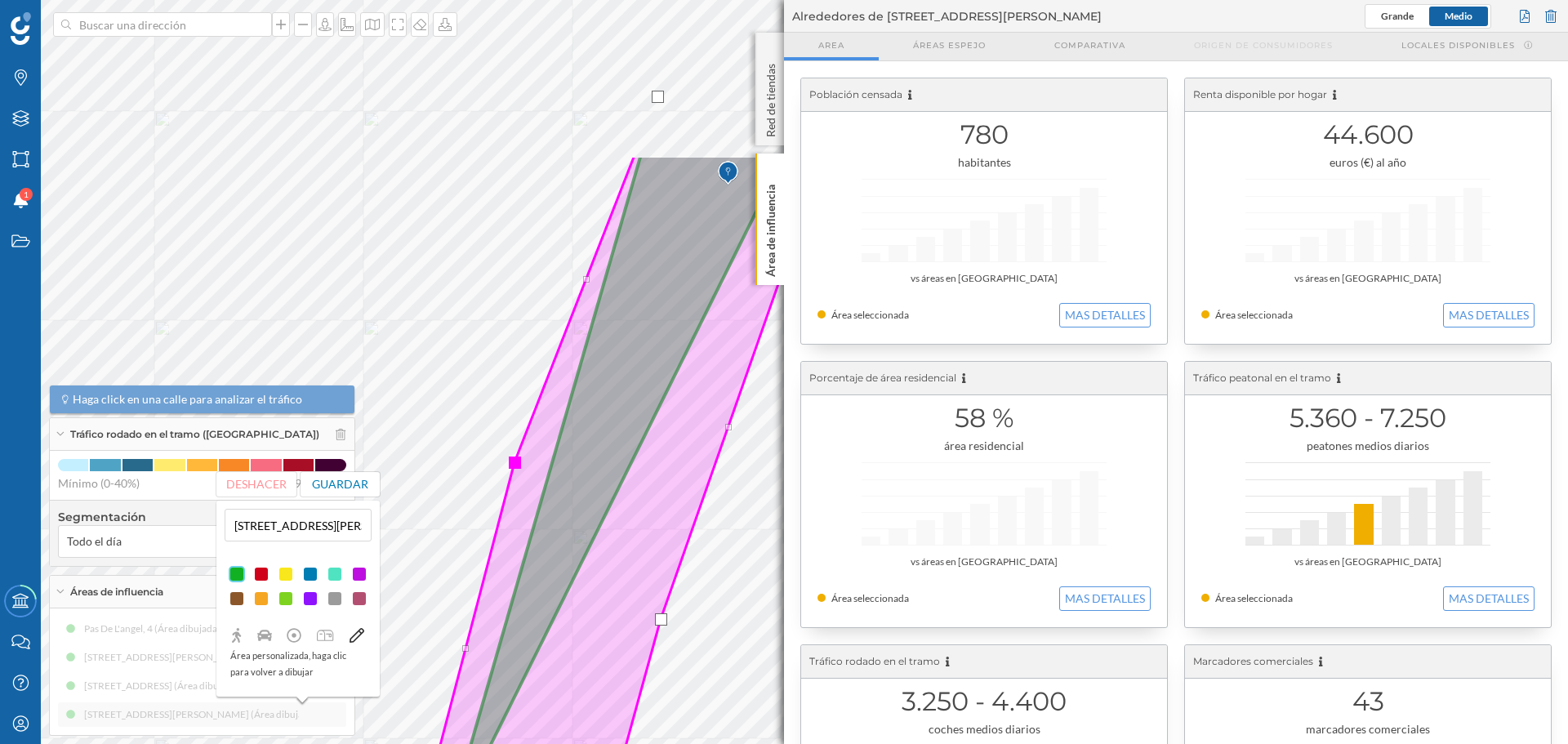
drag, startPoint x: 621, startPoint y: 246, endPoint x: 588, endPoint y: 483, distance: 239.3
click at [588, 483] on icon at bounding box center [630, 519] width 428 height 728
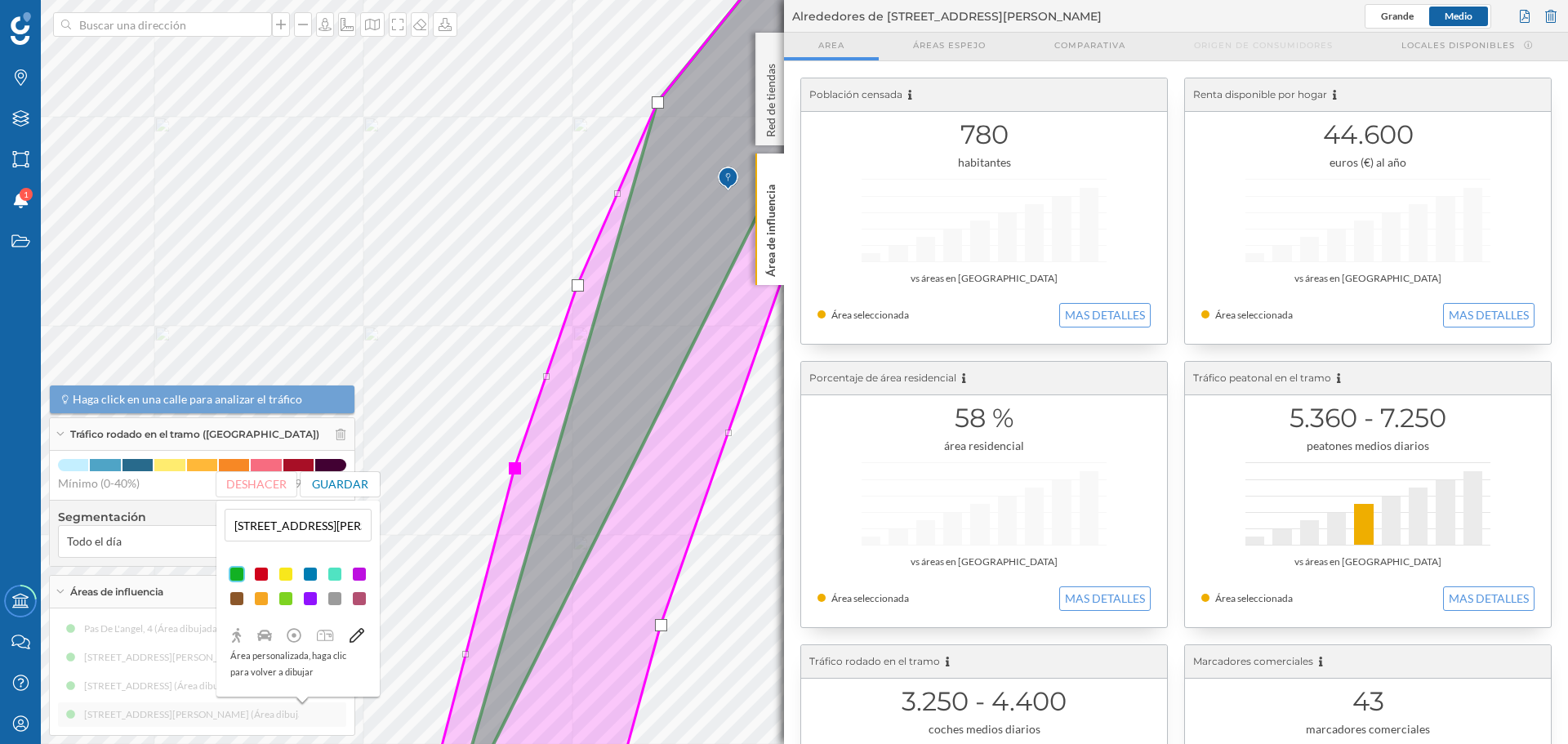
drag, startPoint x: 587, startPoint y: 284, endPoint x: 575, endPoint y: 284, distance: 12.0
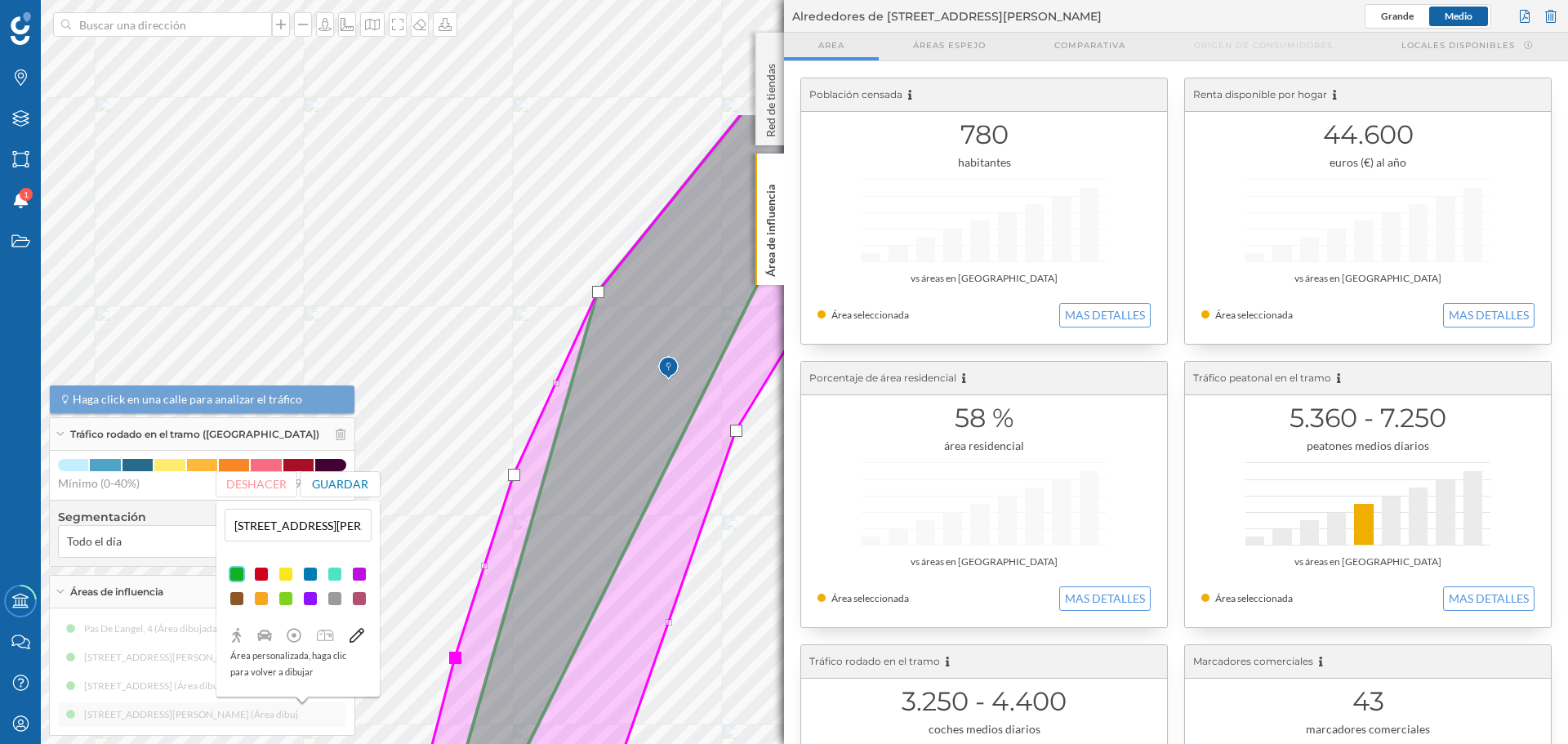
drag, startPoint x: 654, startPoint y: 204, endPoint x: 594, endPoint y: 393, distance: 198.3
click at [594, 393] on icon at bounding box center [647, 561] width 569 height 898
drag, startPoint x: 596, startPoint y: 289, endPoint x: 570, endPoint y: 281, distance: 27.2
click at [570, 281] on div at bounding box center [572, 284] width 12 height 12
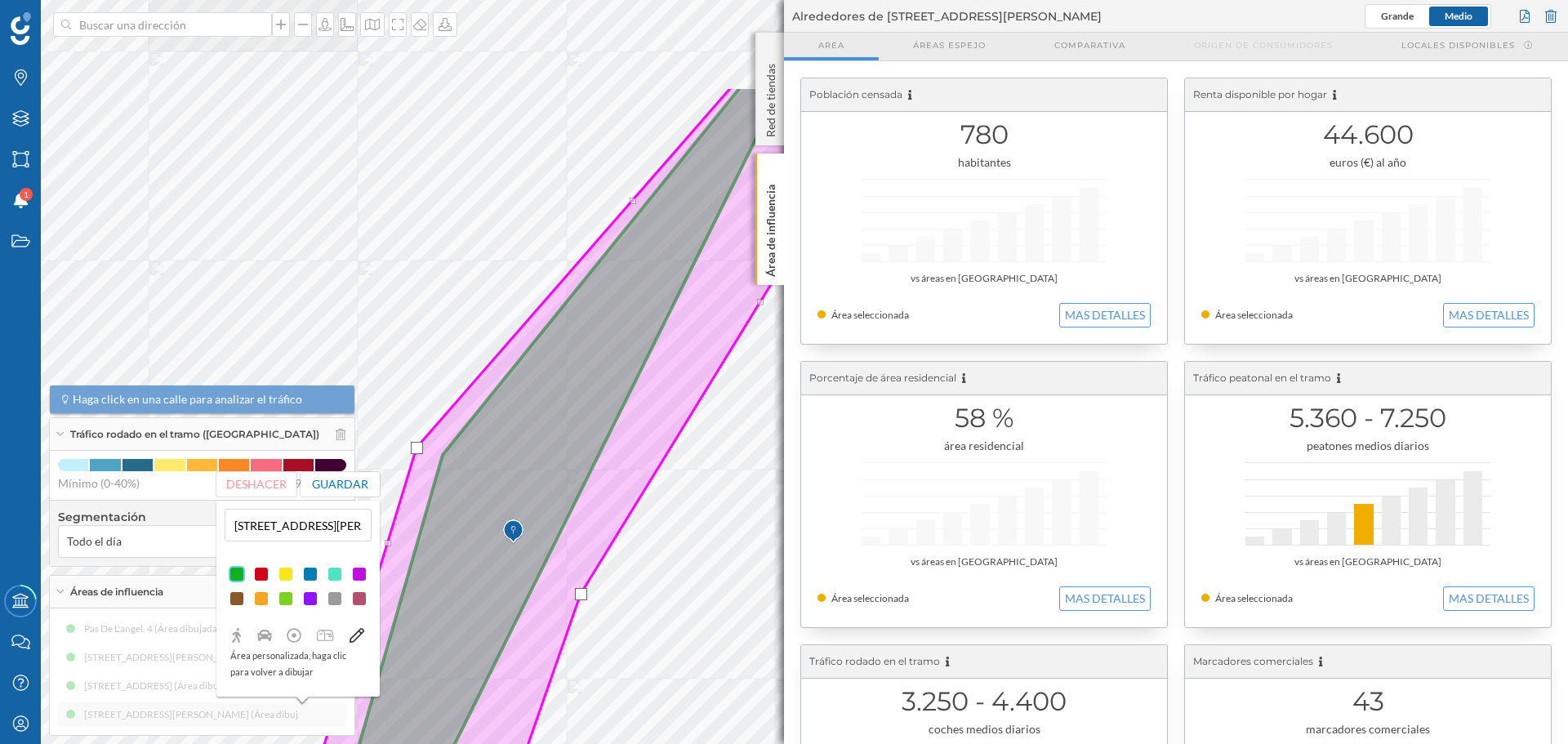
drag, startPoint x: 675, startPoint y: 251, endPoint x: 547, endPoint y: 402, distance: 198.0
click at [521, 423] on icon at bounding box center [575, 535] width 636 height 898
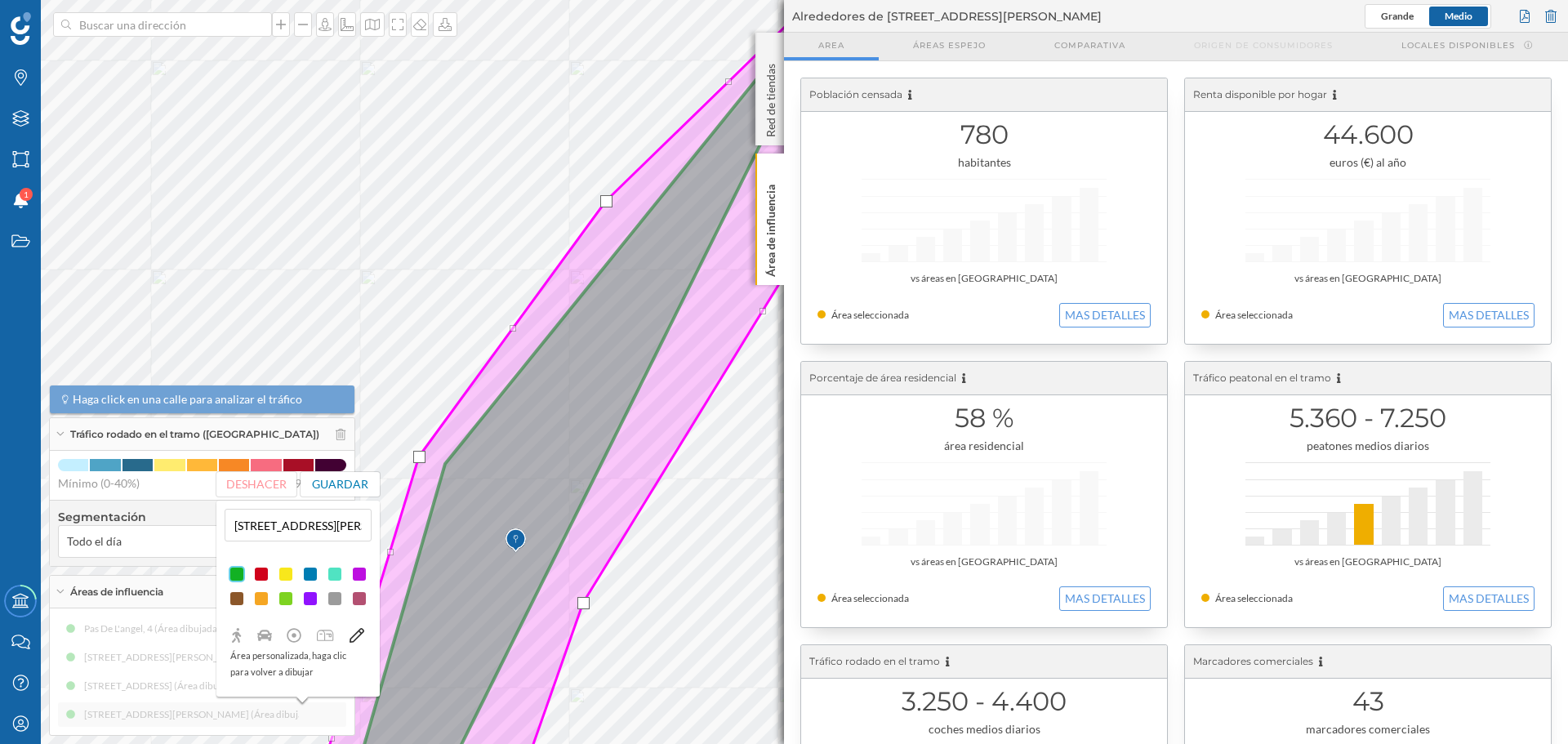
drag, startPoint x: 637, startPoint y: 207, endPoint x: 607, endPoint y: 198, distance: 31.3
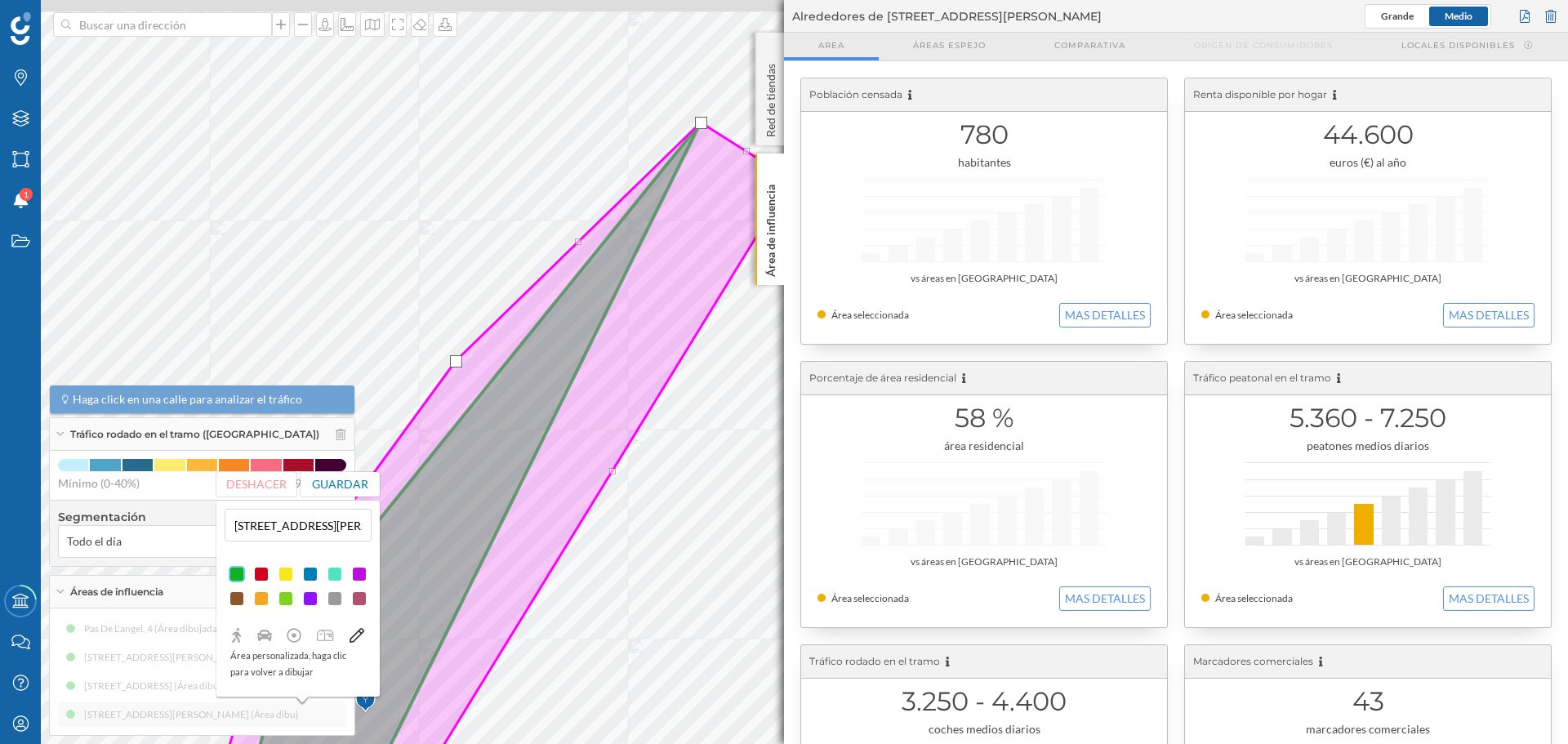
drag, startPoint x: 675, startPoint y: 198, endPoint x: 514, endPoint y: 369, distance: 234.9
click at [514, 369] on icon at bounding box center [473, 551] width 636 height 858
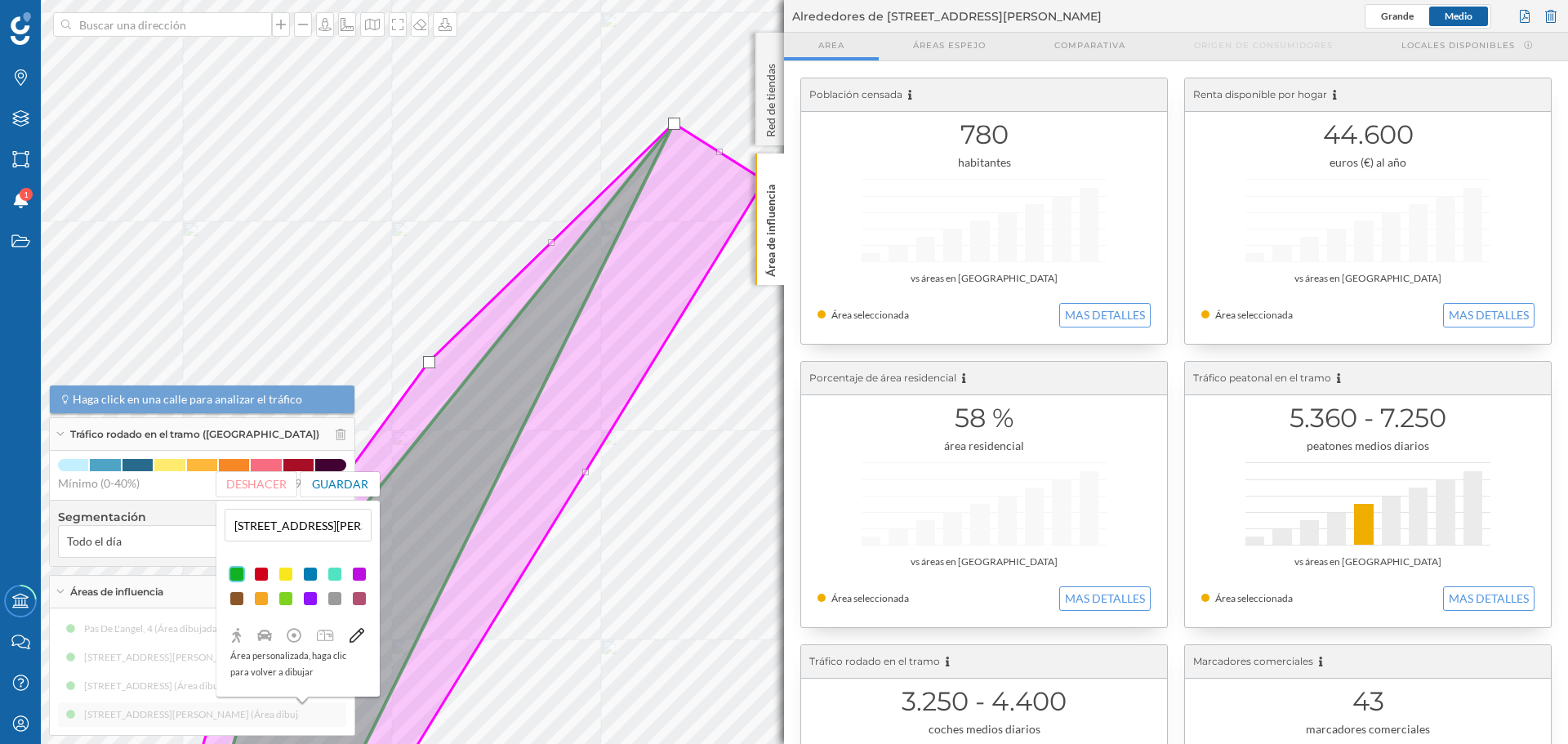
click at [555, 239] on icon at bounding box center [473, 467] width 582 height 688
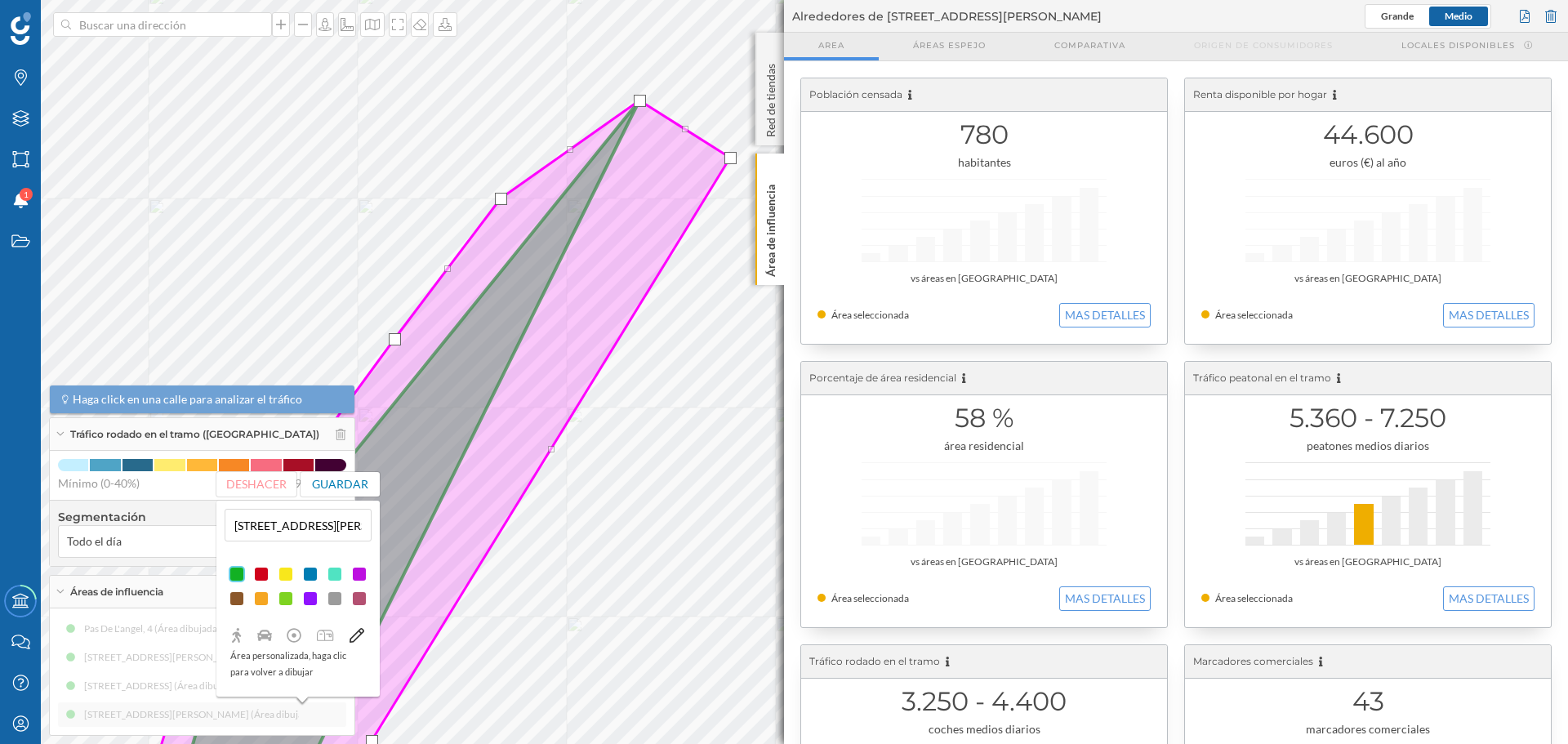
drag, startPoint x: 514, startPoint y: 221, endPoint x: 498, endPoint y: 199, distance: 27.2
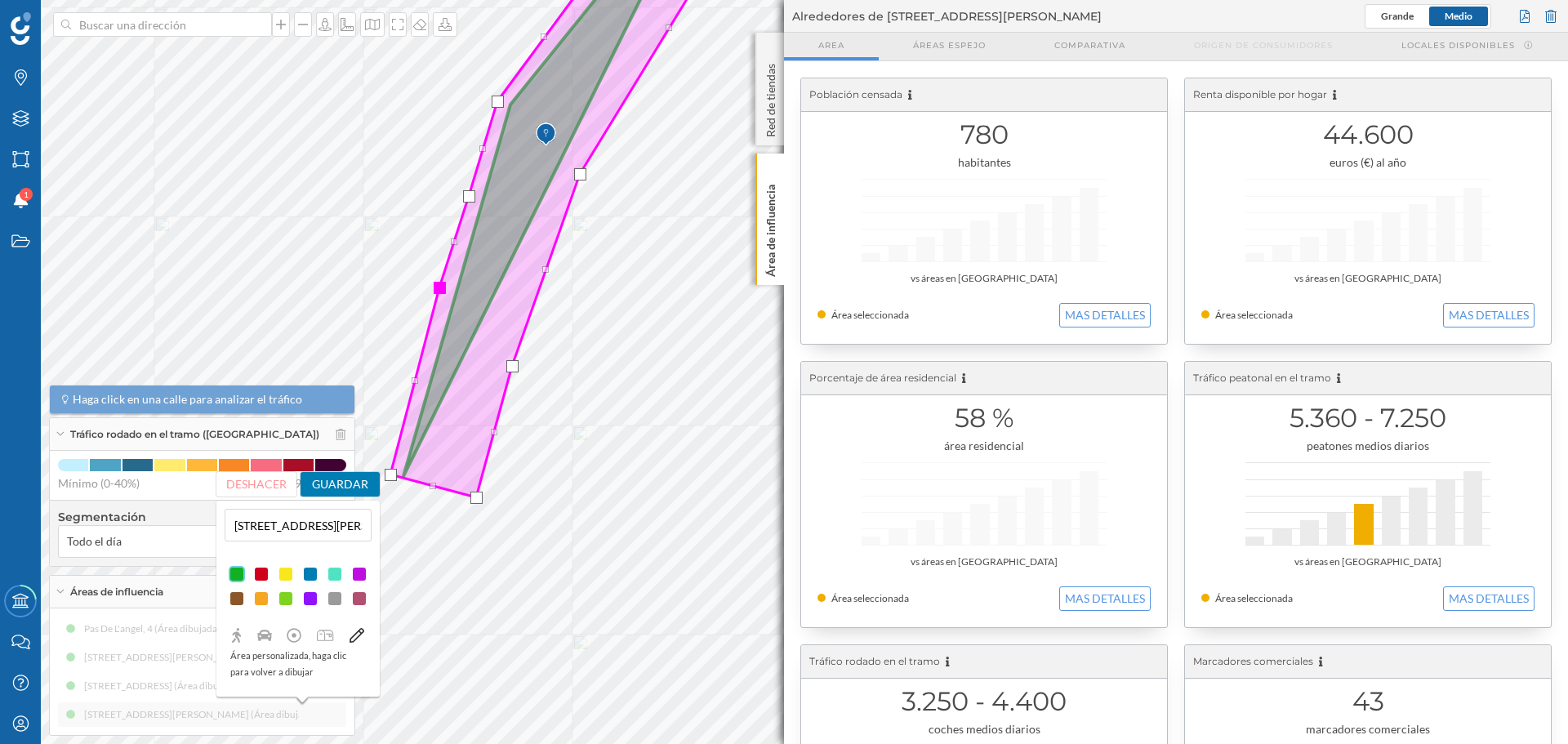
click at [345, 474] on button "Guardar" at bounding box center [340, 485] width 80 height 25
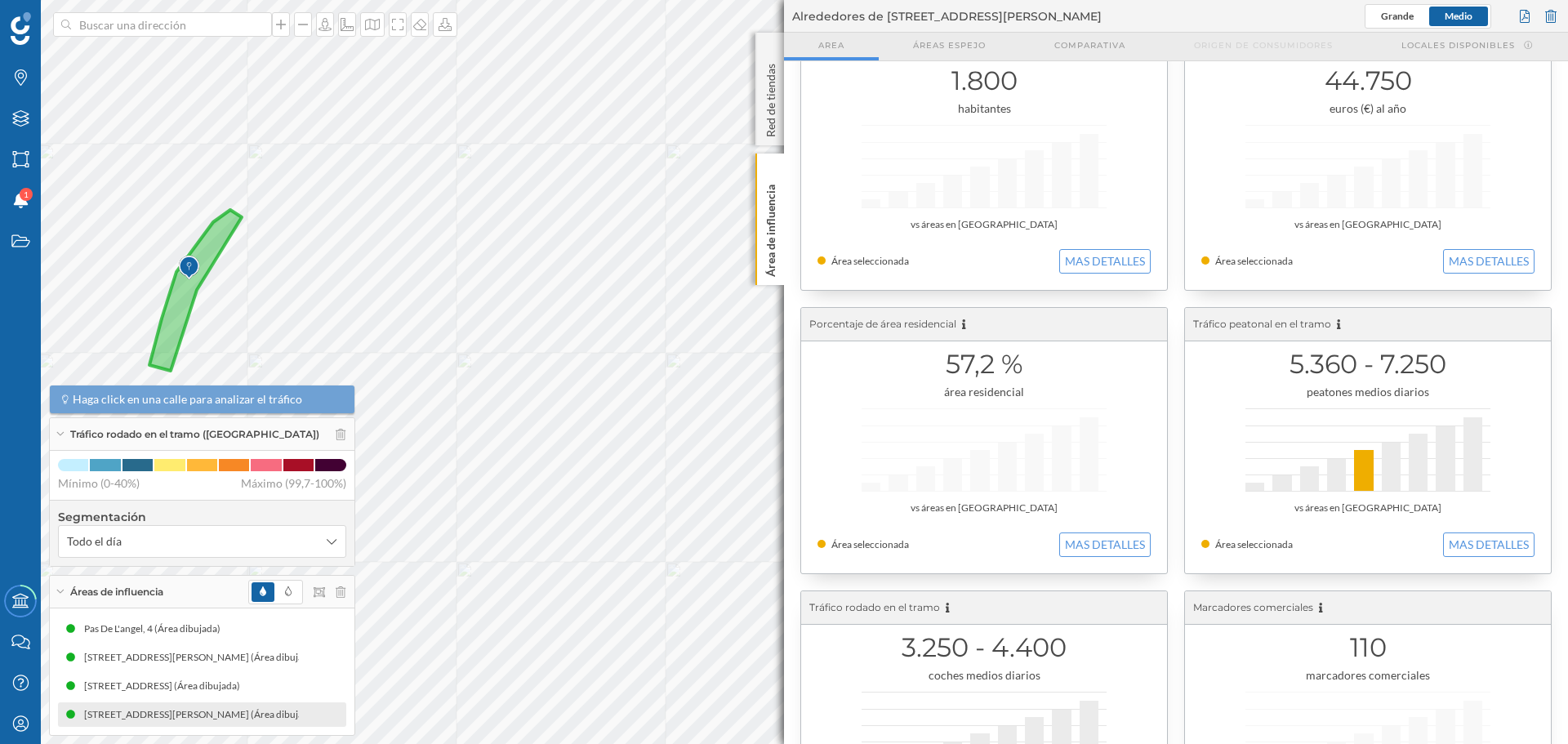
scroll to position [81, 0]
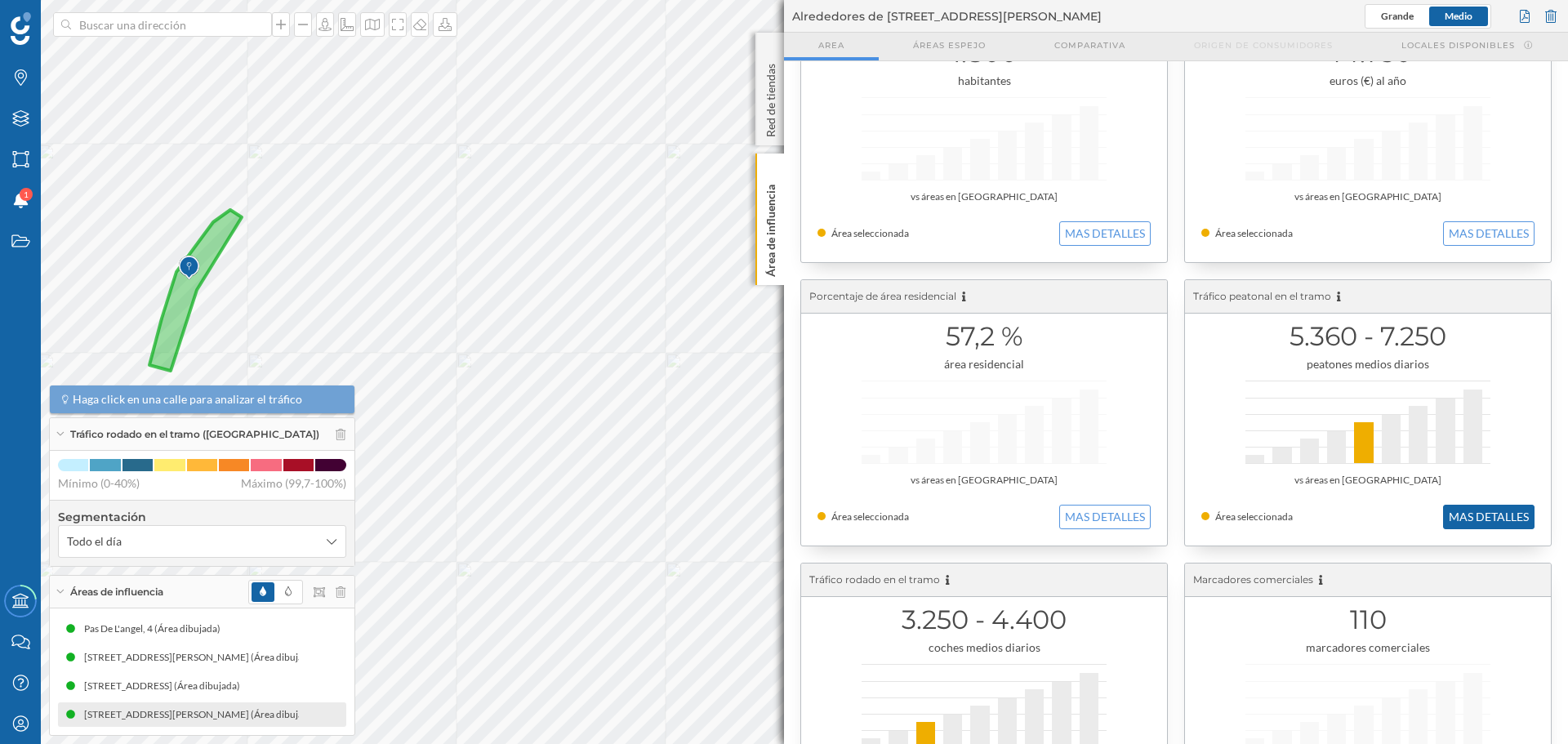
click at [1487, 509] on button "MAS DETALLES" at bounding box center [1488, 517] width 91 height 25
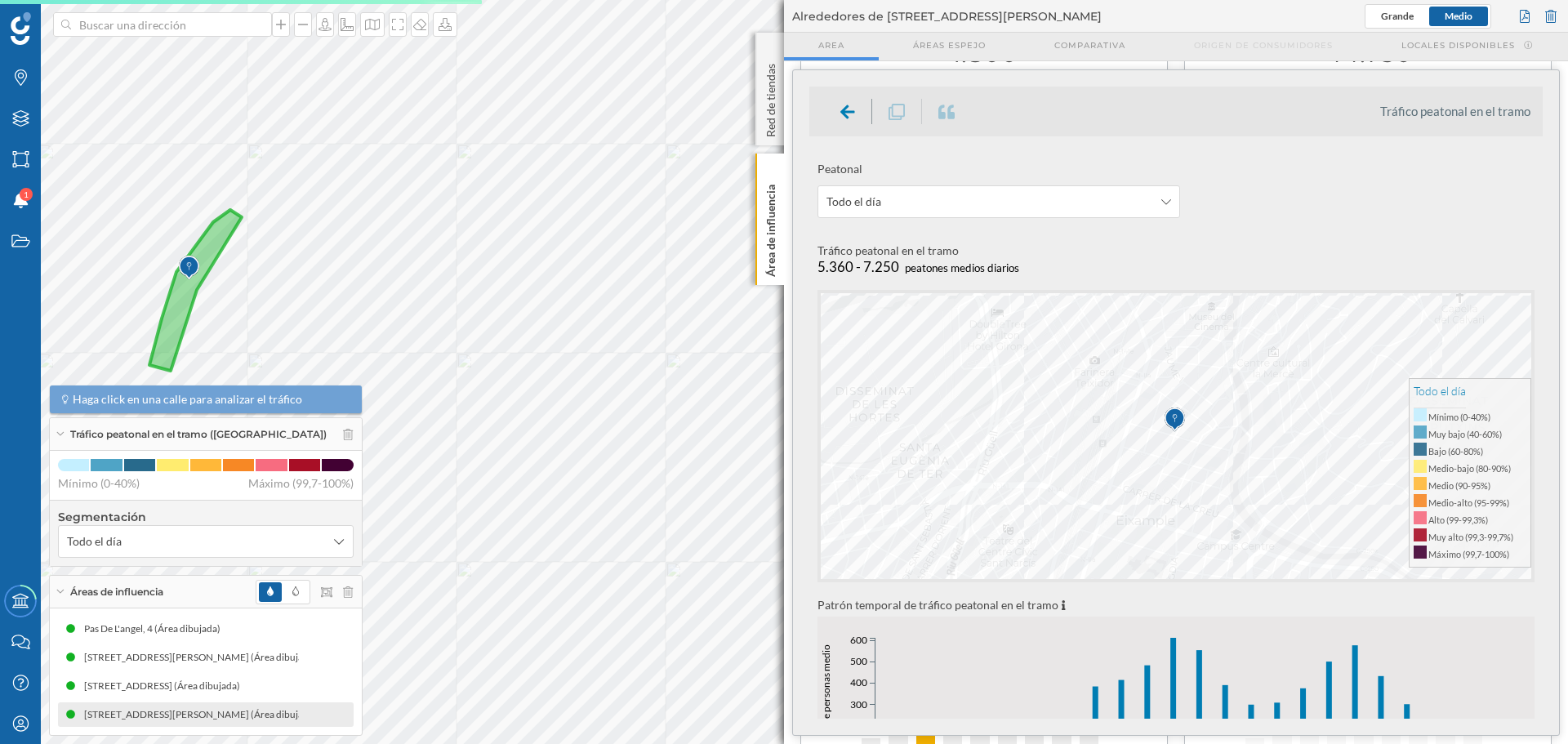
scroll to position [327, 0]
drag, startPoint x: 0, startPoint y: 0, endPoint x: 1212, endPoint y: 479, distance: 1303.2
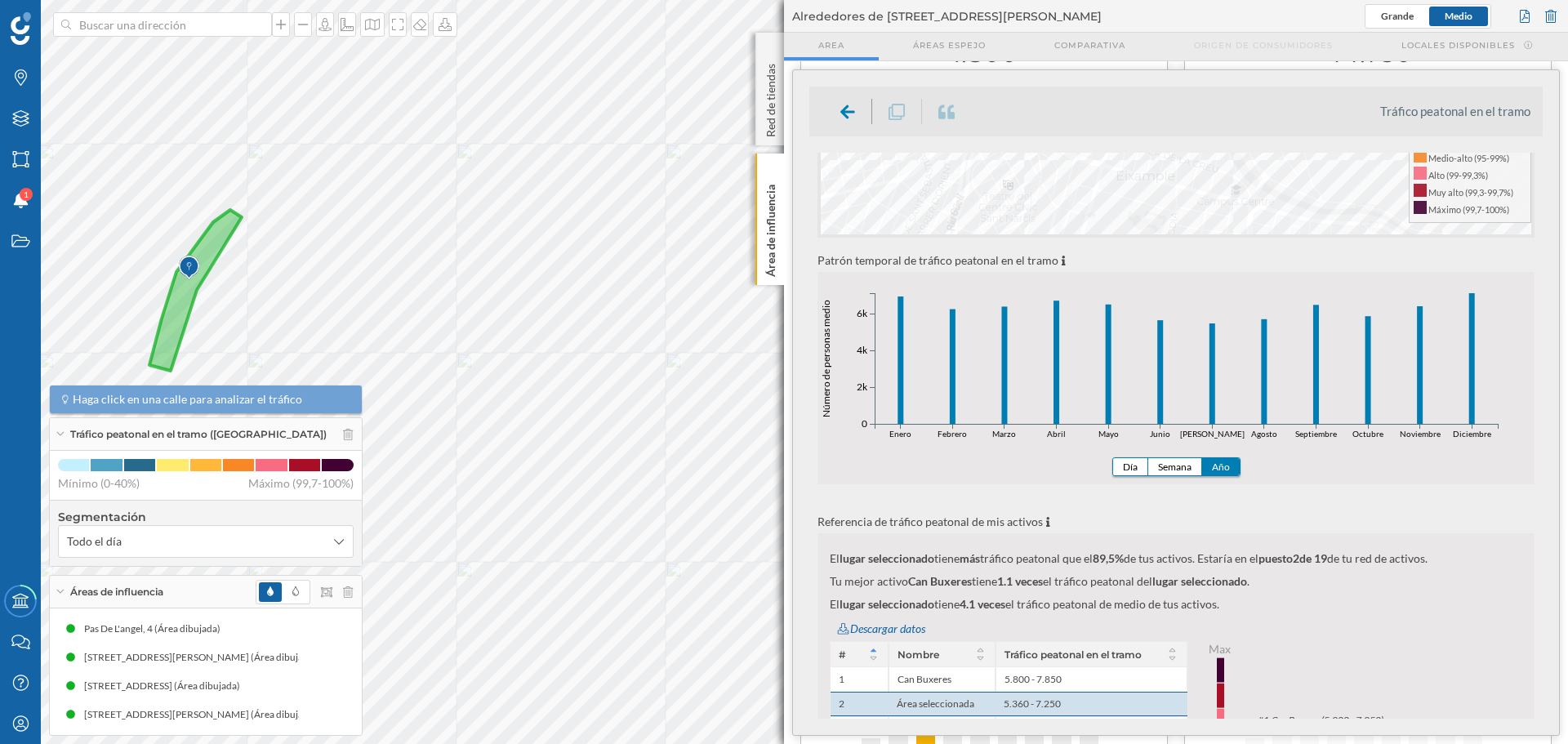
scroll to position [327, 0]
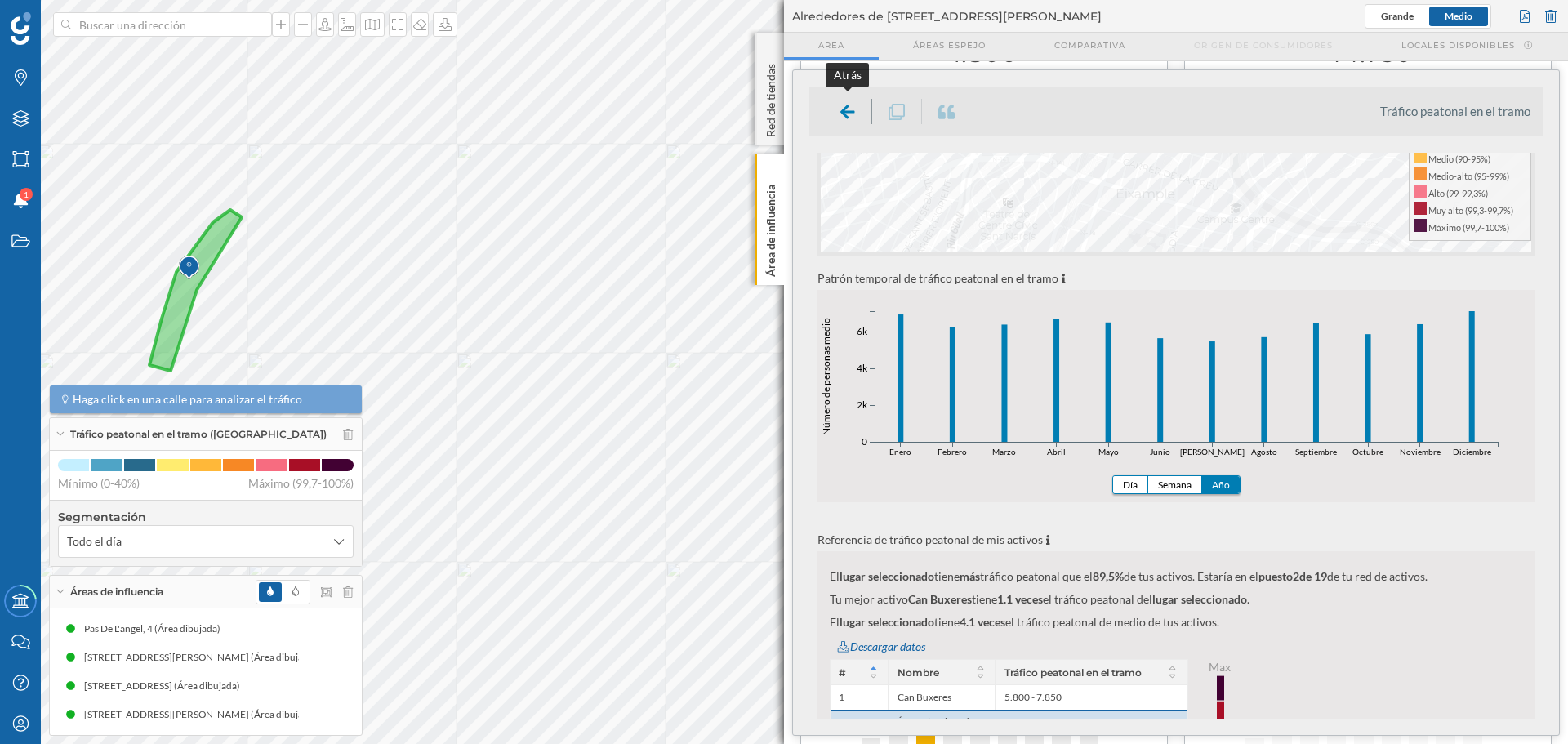
click at [838, 114] on div at bounding box center [848, 111] width 49 height 26
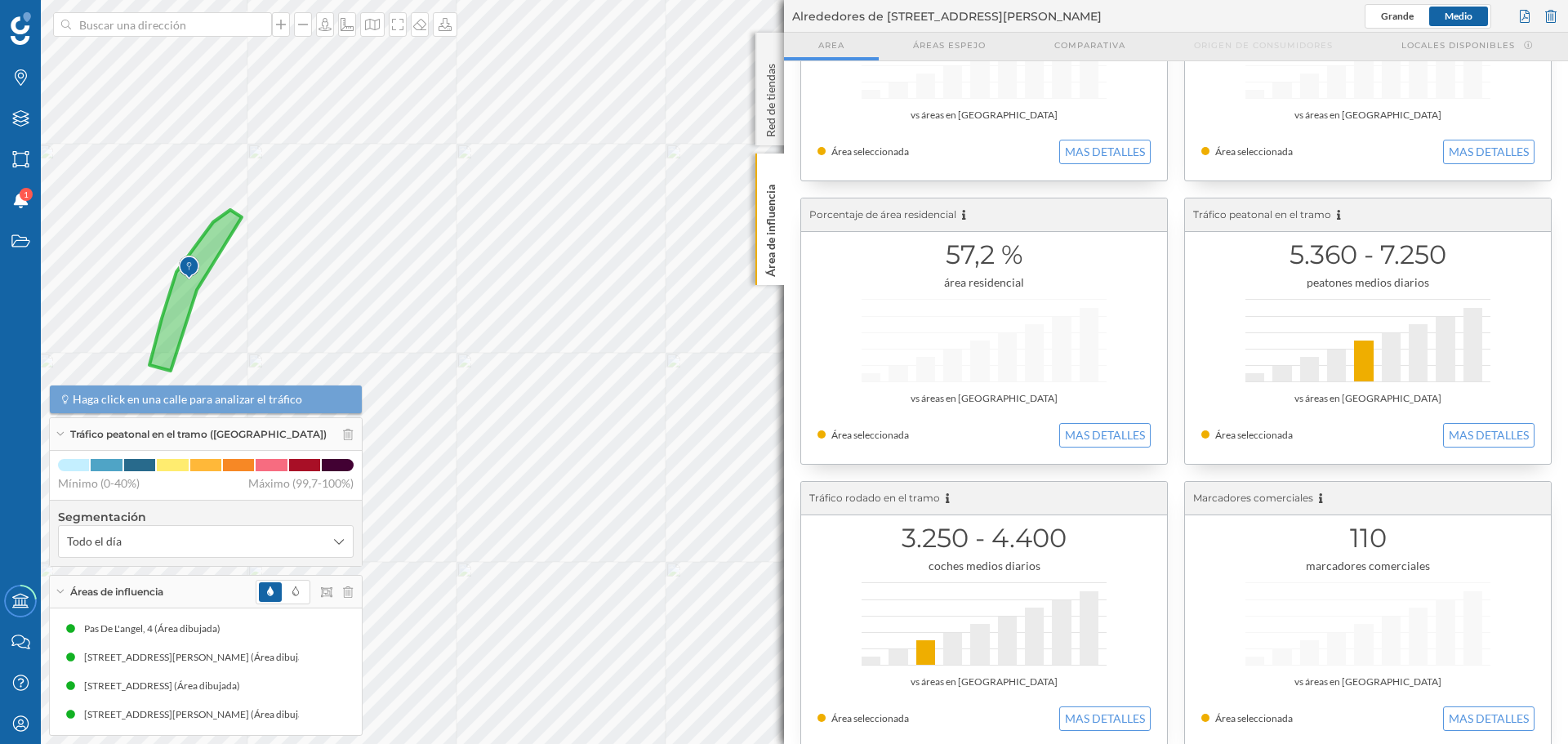
scroll to position [184, 0]
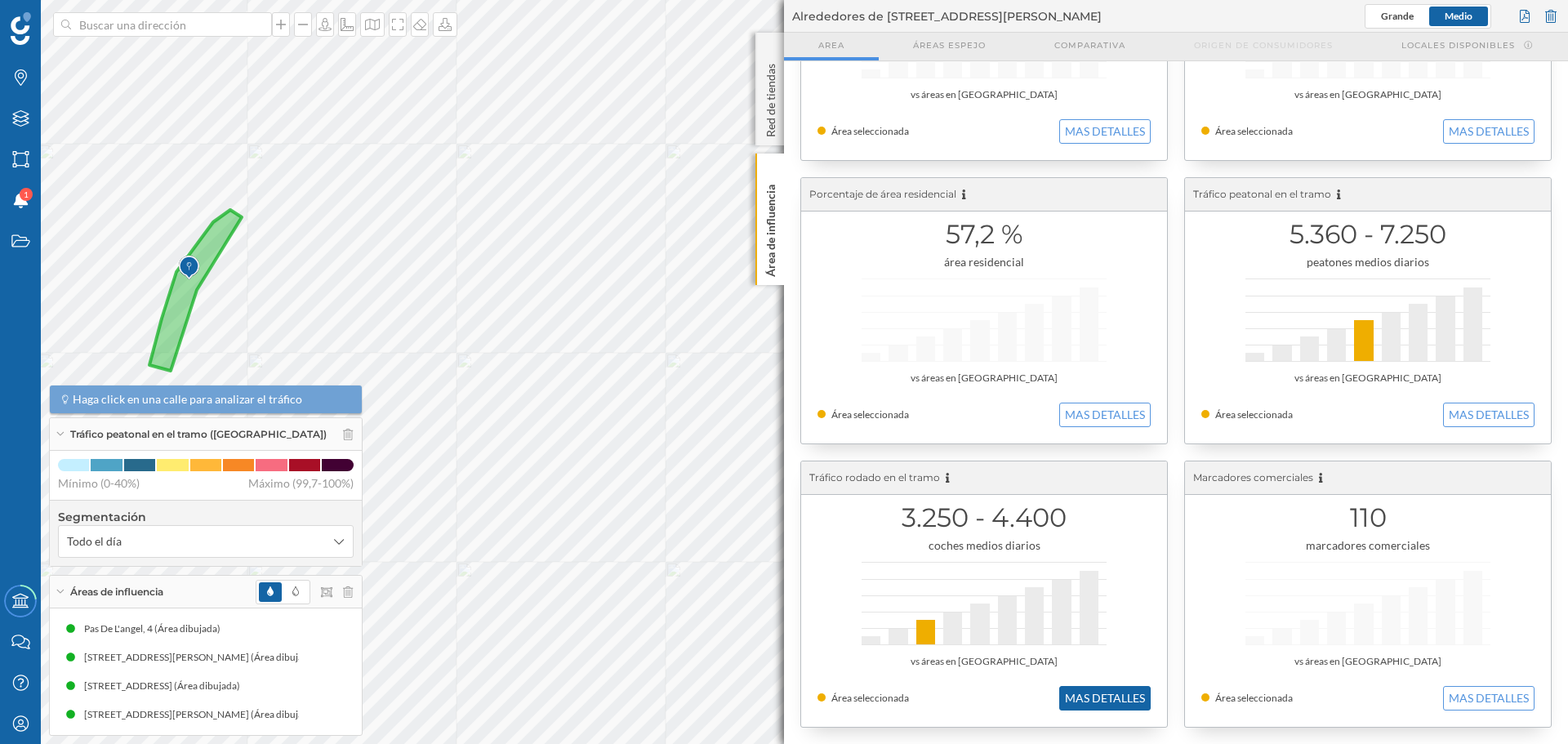
click at [1119, 709] on button "MAS DETALLES" at bounding box center [1105, 699] width 91 height 25
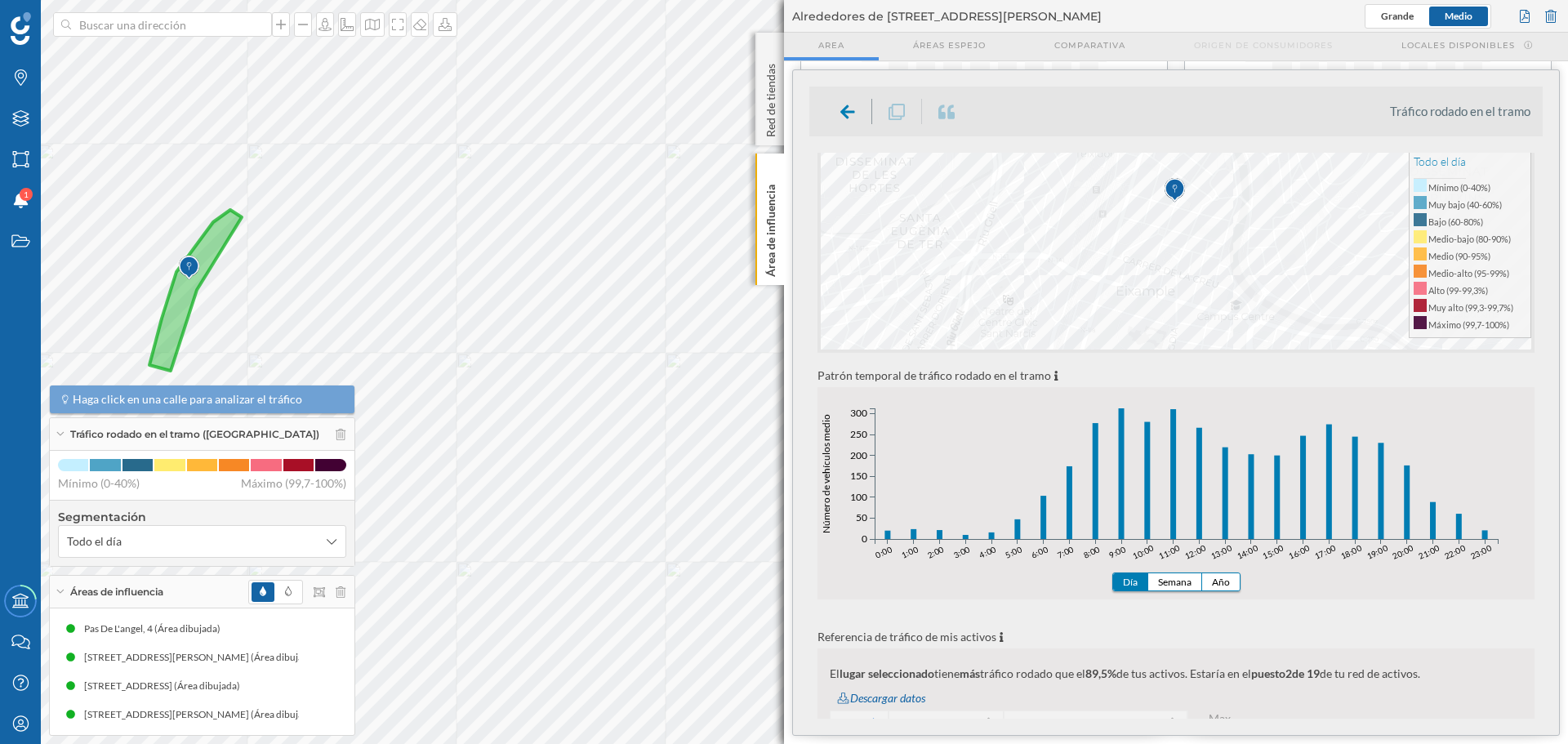
scroll to position [245, 0]
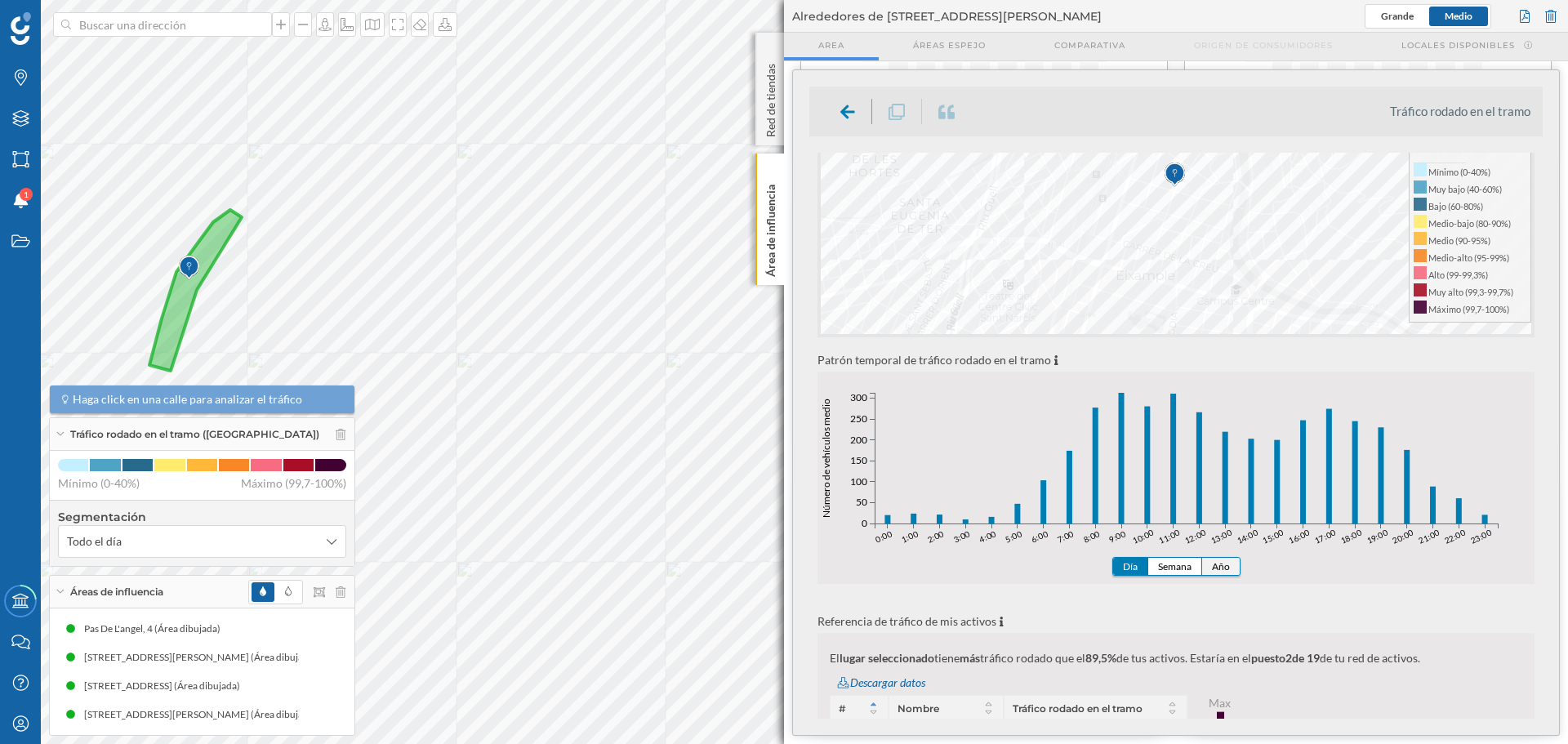
click at [1227, 568] on button "Año" at bounding box center [1221, 566] width 38 height 17
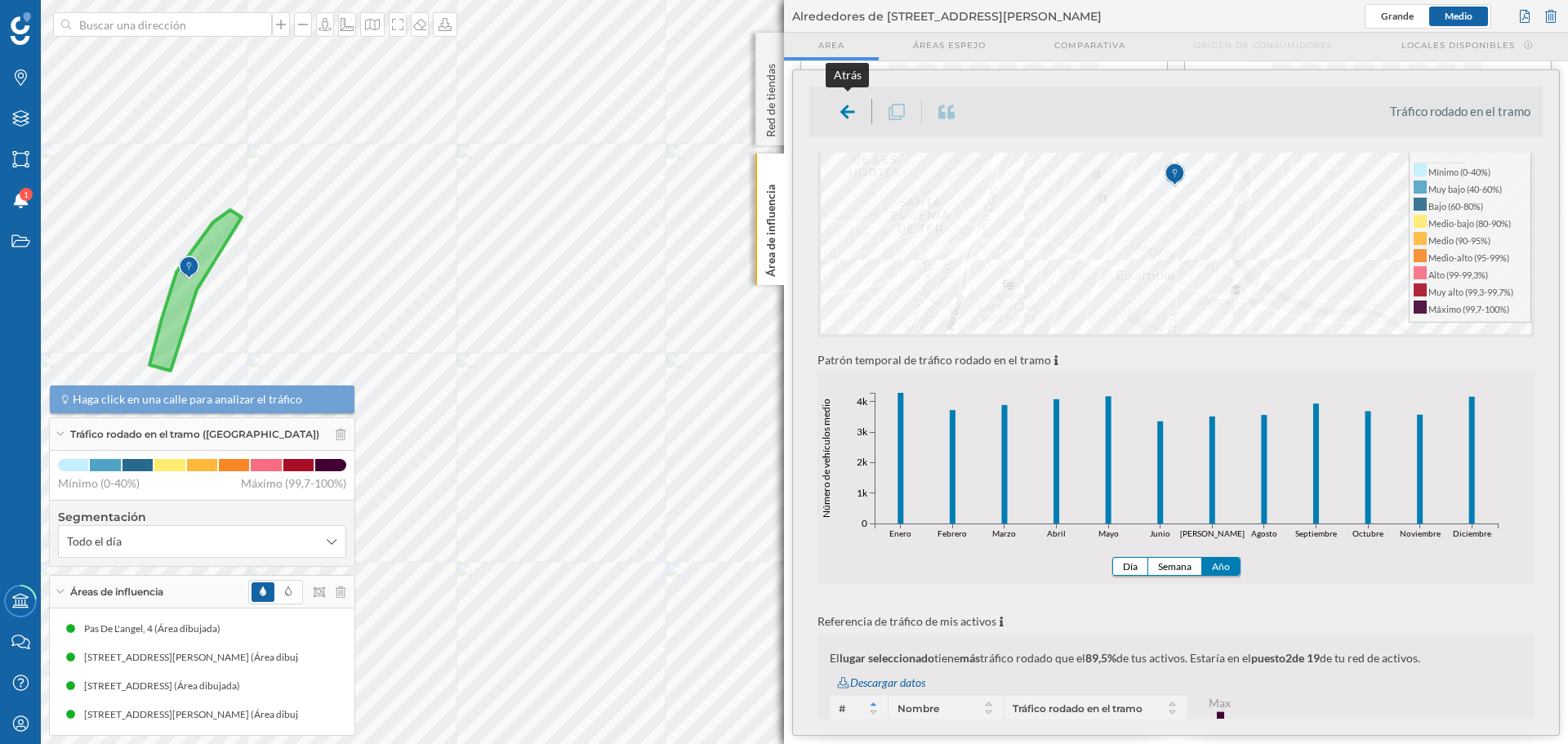
click at [840, 109] on icon at bounding box center [848, 112] width 15 height 16
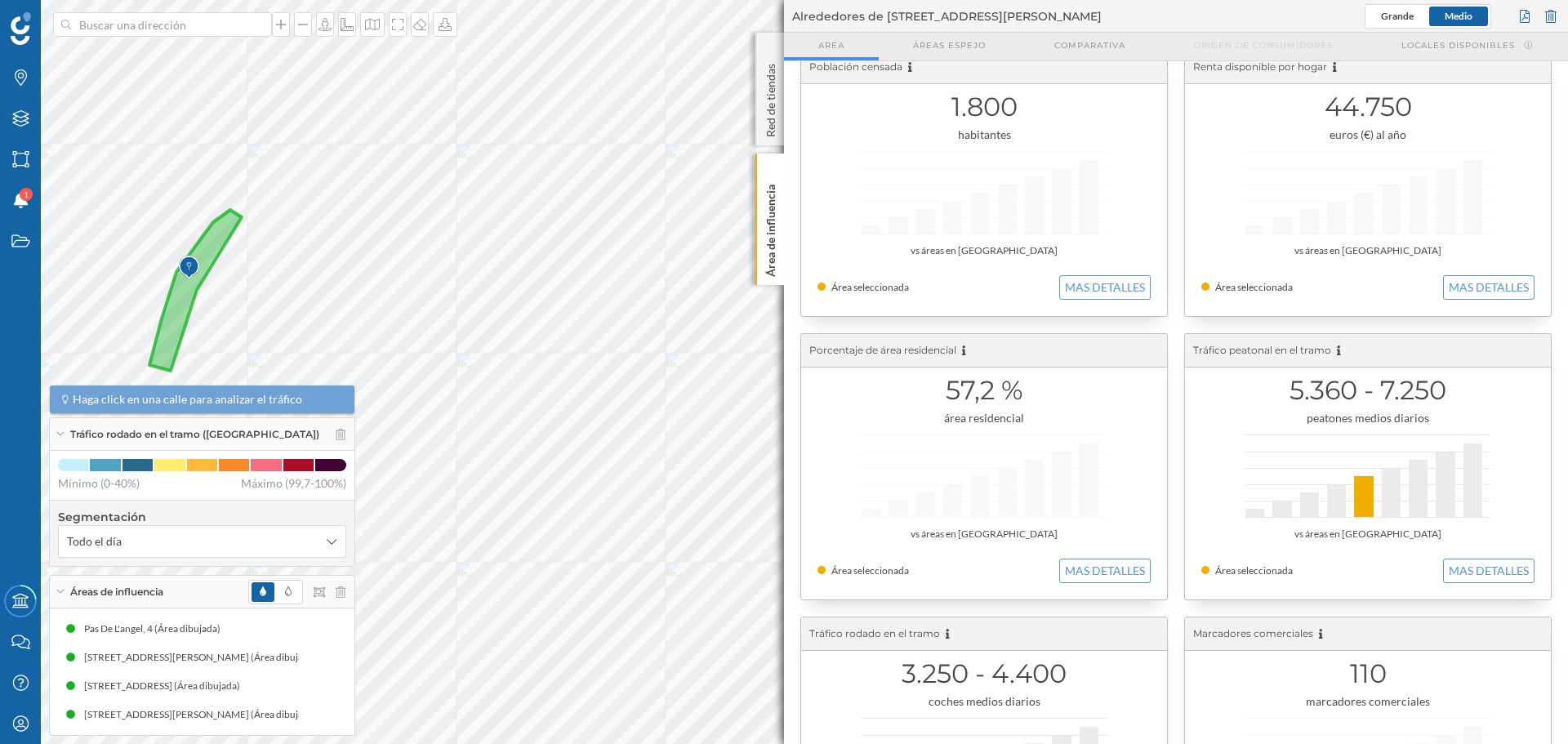
scroll to position [0, 0]
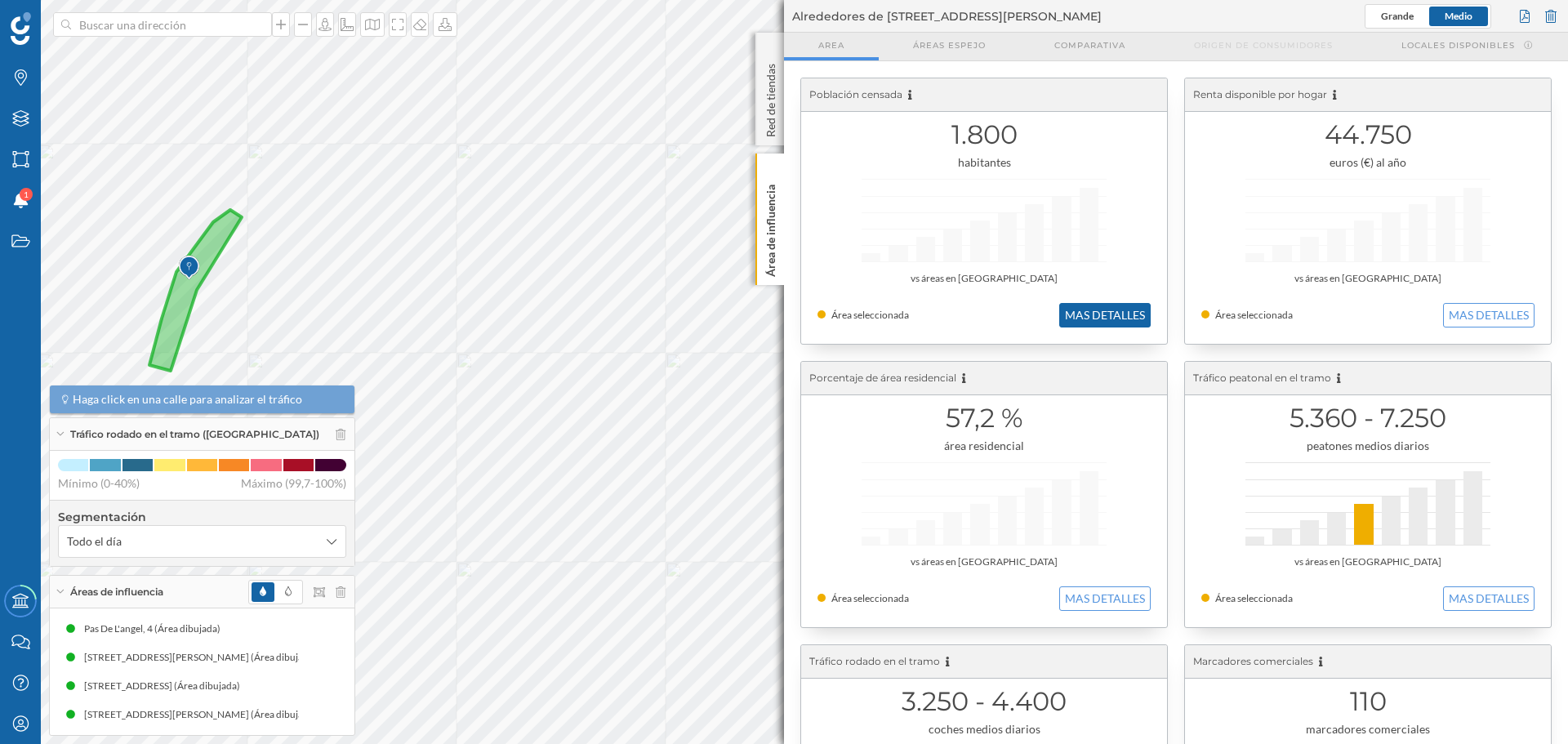
click at [1116, 323] on button "MAS DETALLES" at bounding box center [1105, 315] width 91 height 25
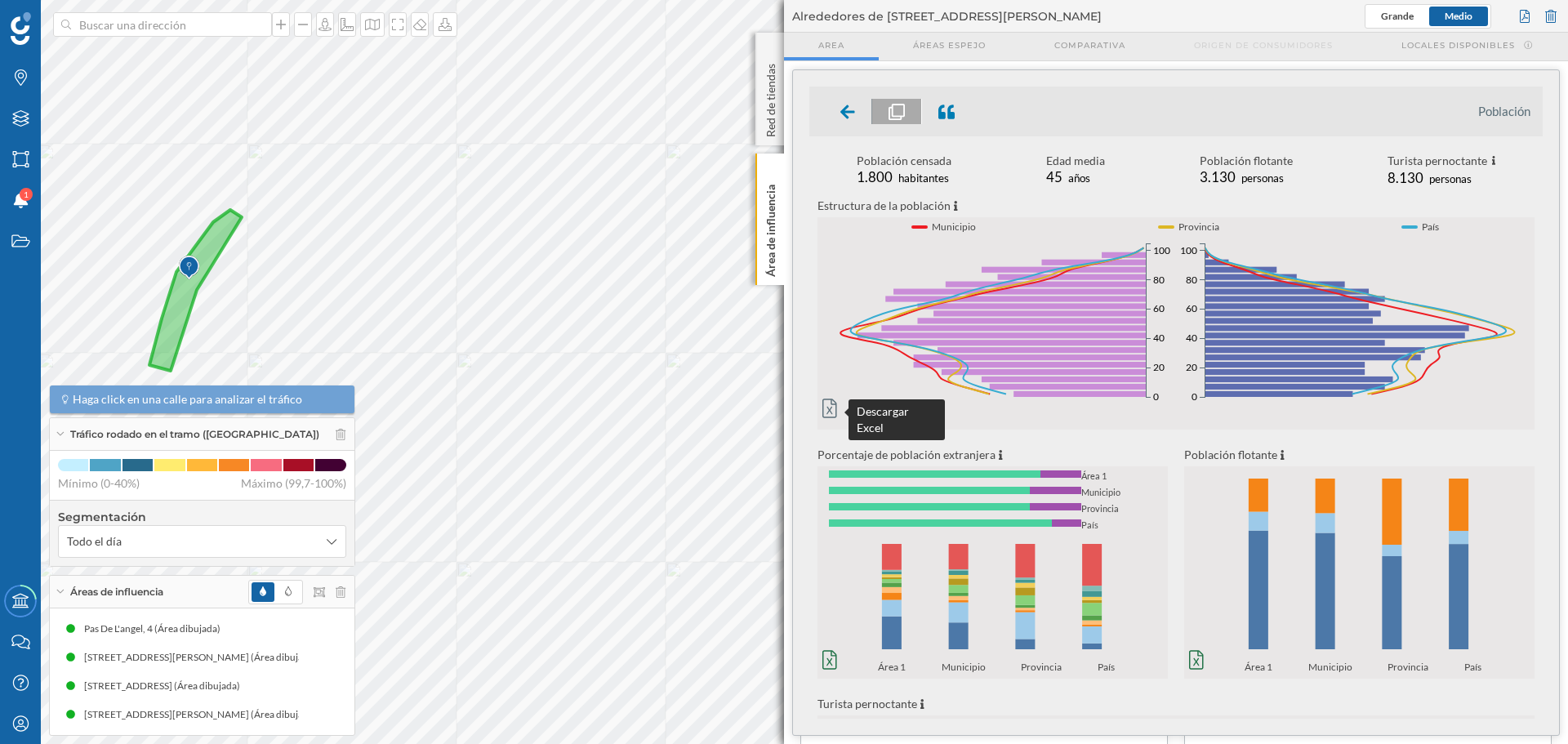
click at [827, 409] on icon at bounding box center [830, 408] width 15 height 20
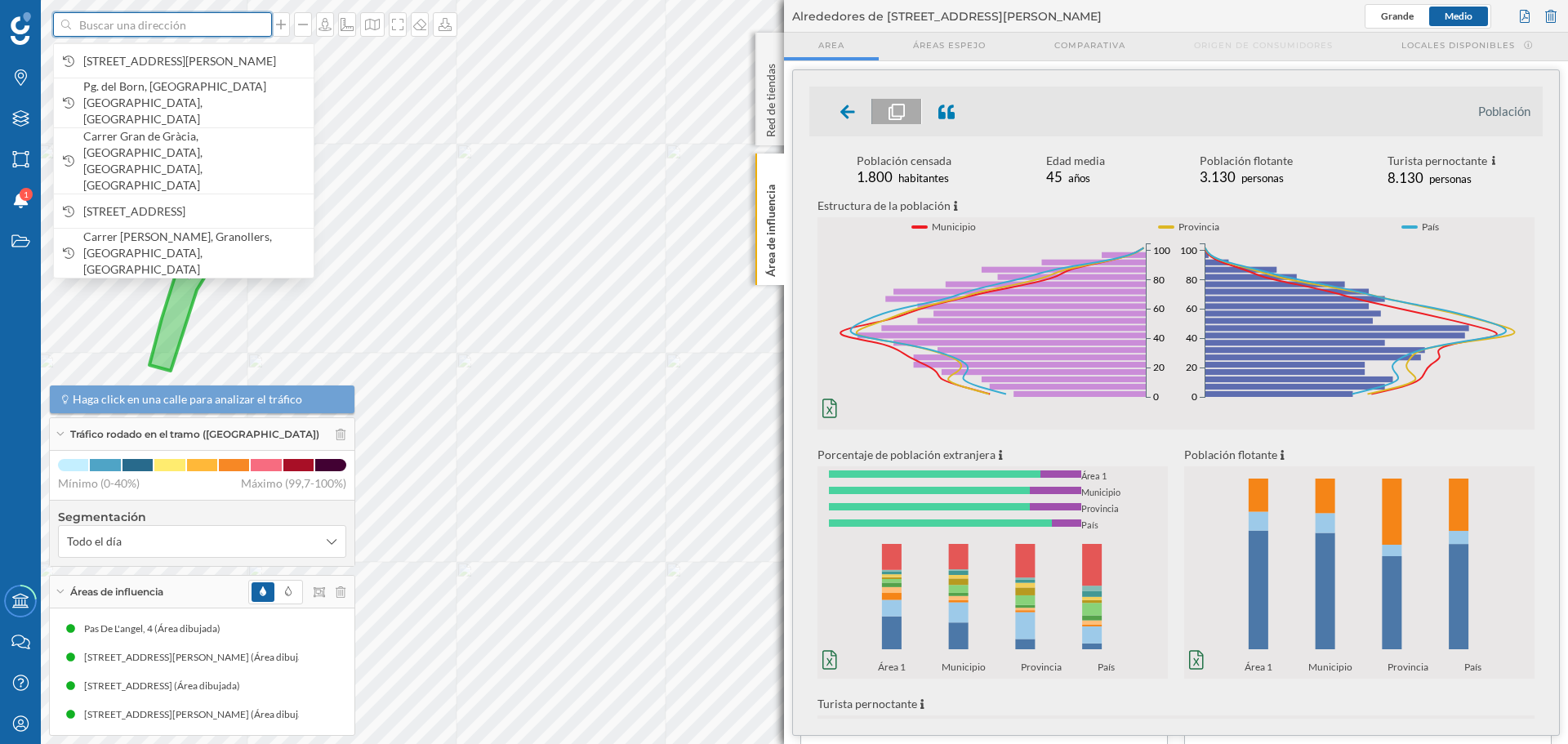
click at [132, 22] on input at bounding box center [162, 25] width 183 height 25
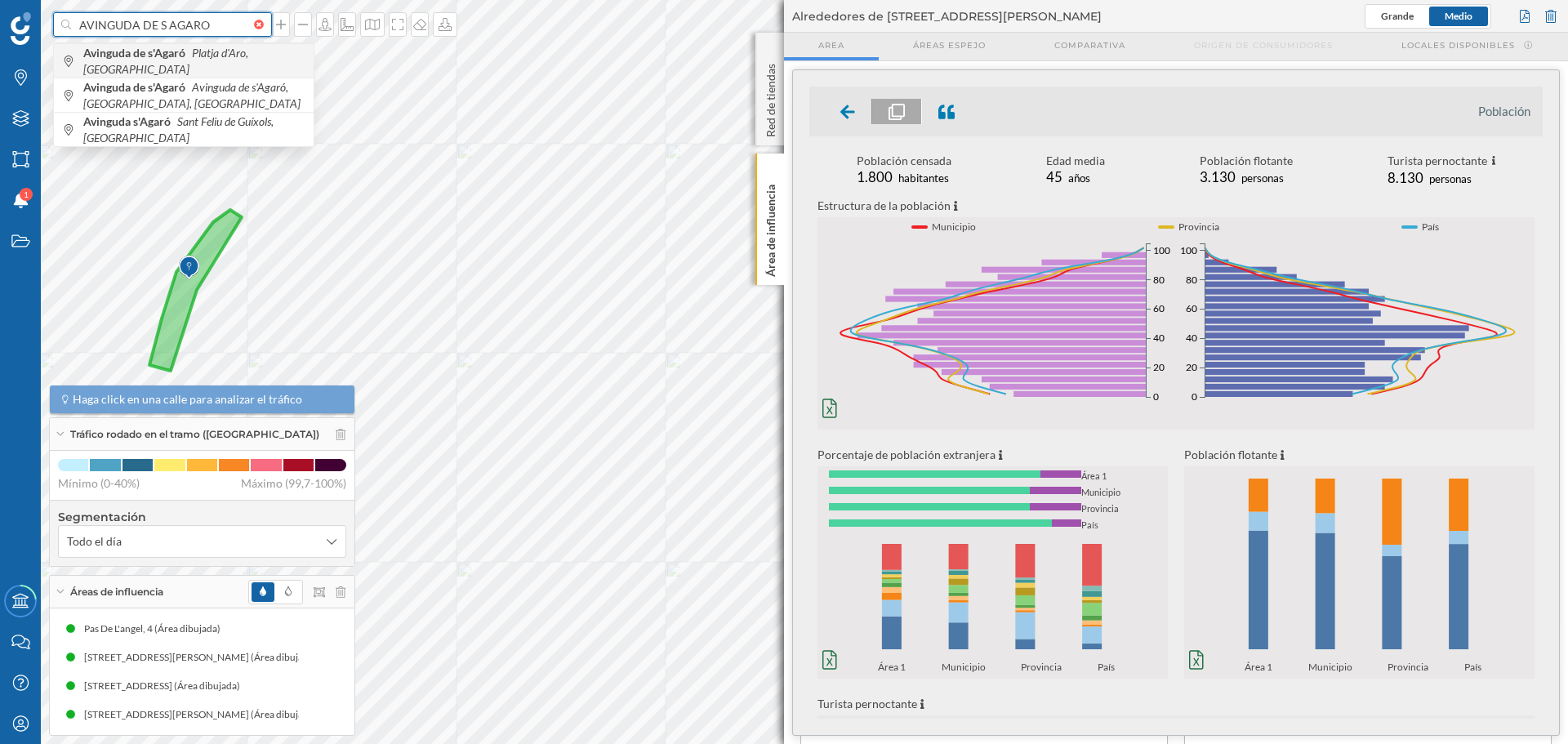
type input "AVINGUDA DE S AGARO"
click at [194, 64] on icon "Platja d'Aro, España" at bounding box center [165, 61] width 165 height 30
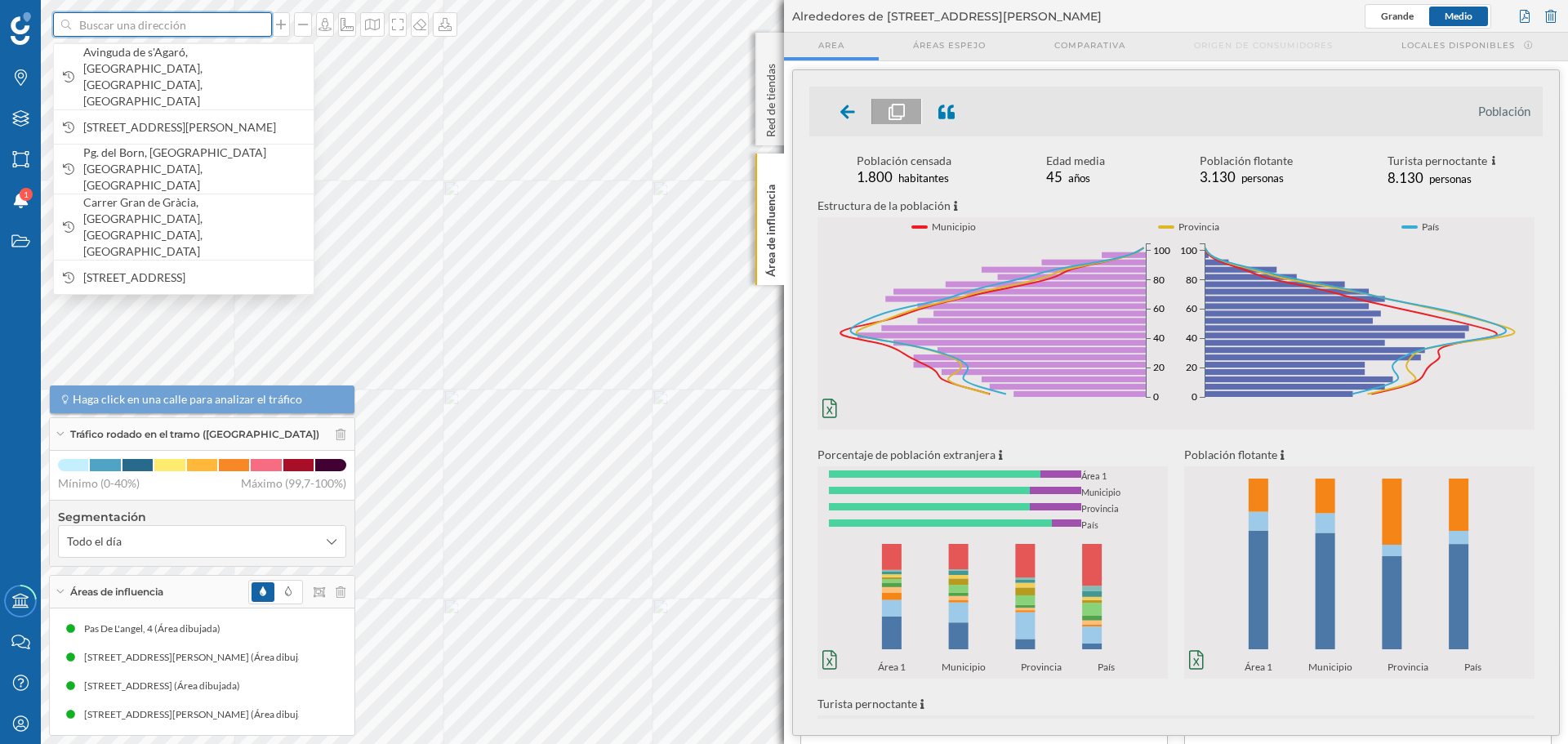
click at [156, 26] on input at bounding box center [162, 25] width 183 height 25
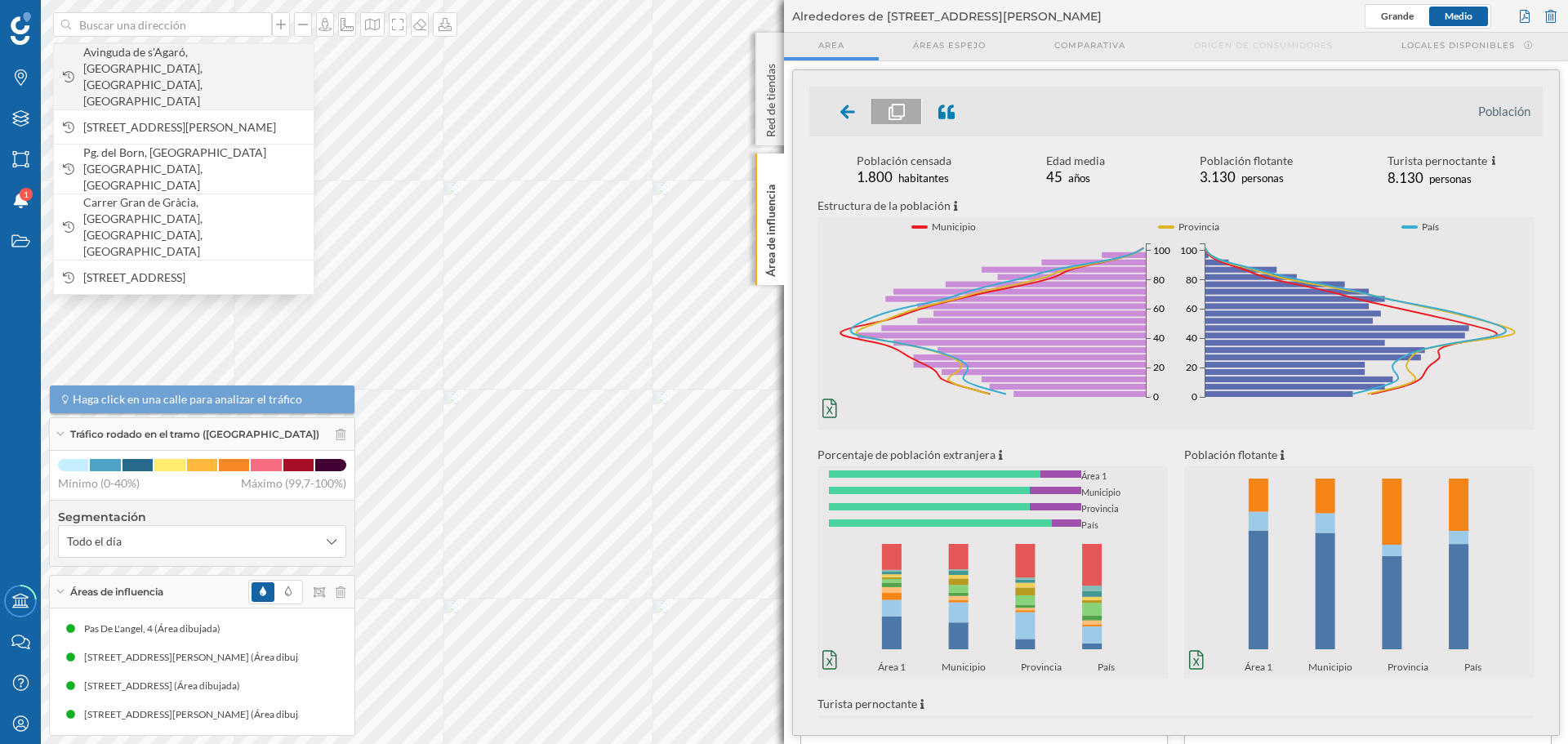
click at [186, 49] on span "Avinguda de s'Agaró, Platja d'Aro, Girona, España" at bounding box center [194, 77] width 222 height 65
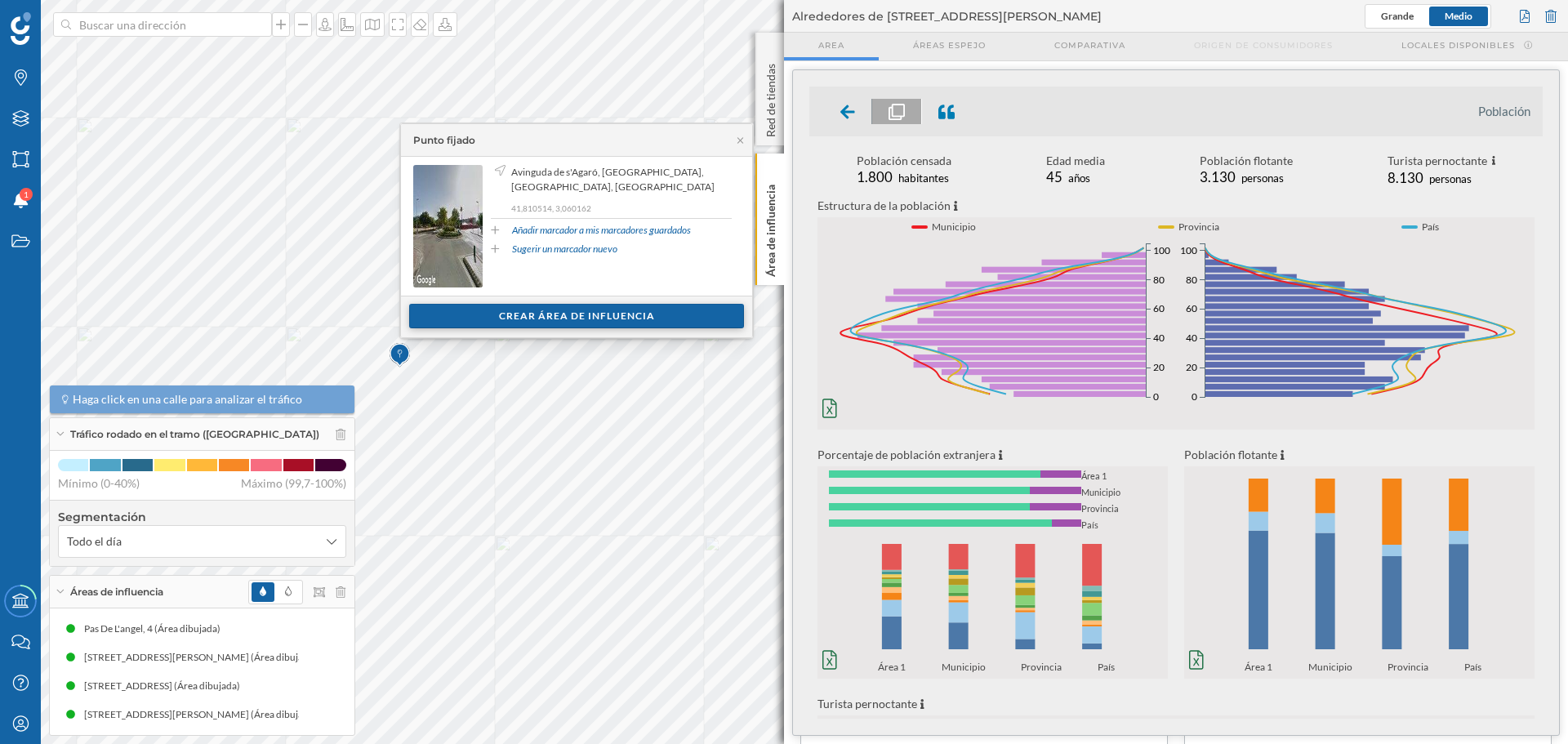
click at [514, 318] on div "Crear área de influencia" at bounding box center [576, 316] width 335 height 25
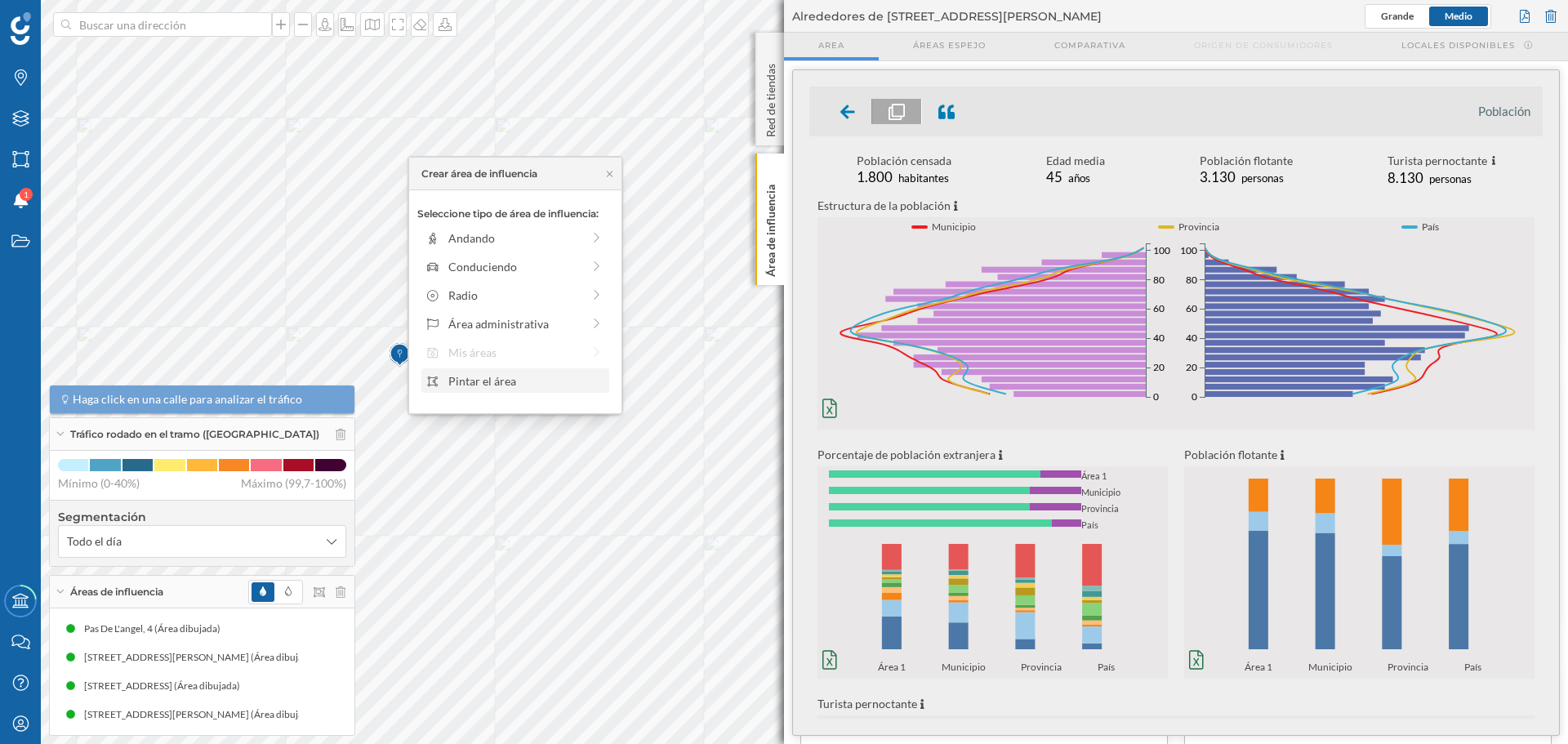
click at [461, 374] on div "Pintar el área" at bounding box center [527, 381] width 156 height 17
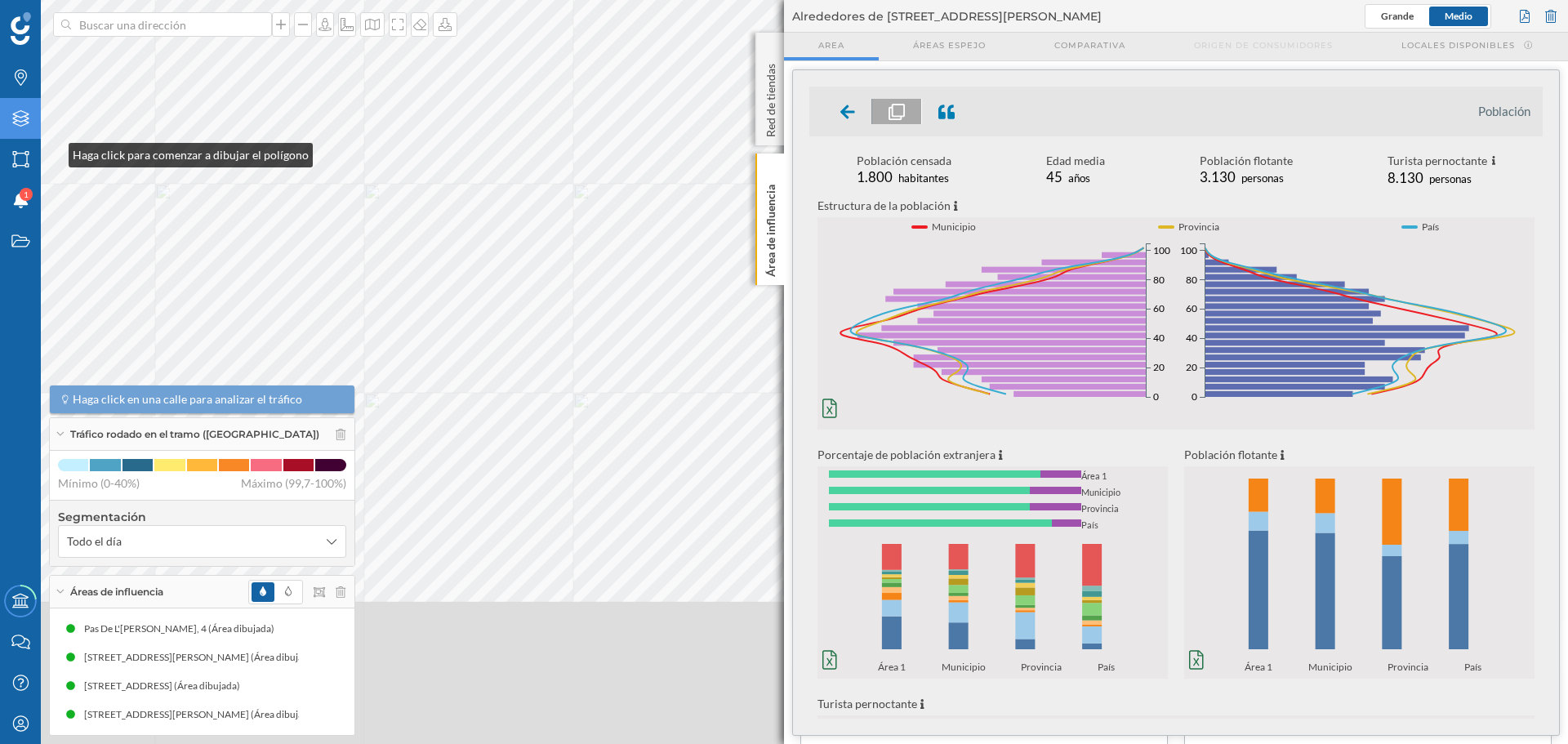
click at [35, 142] on div "Marcas Capas Áreas Notificaciones 1 Estados Academy Contacta con nosotros Centr…" at bounding box center [784, 372] width 1568 height 744
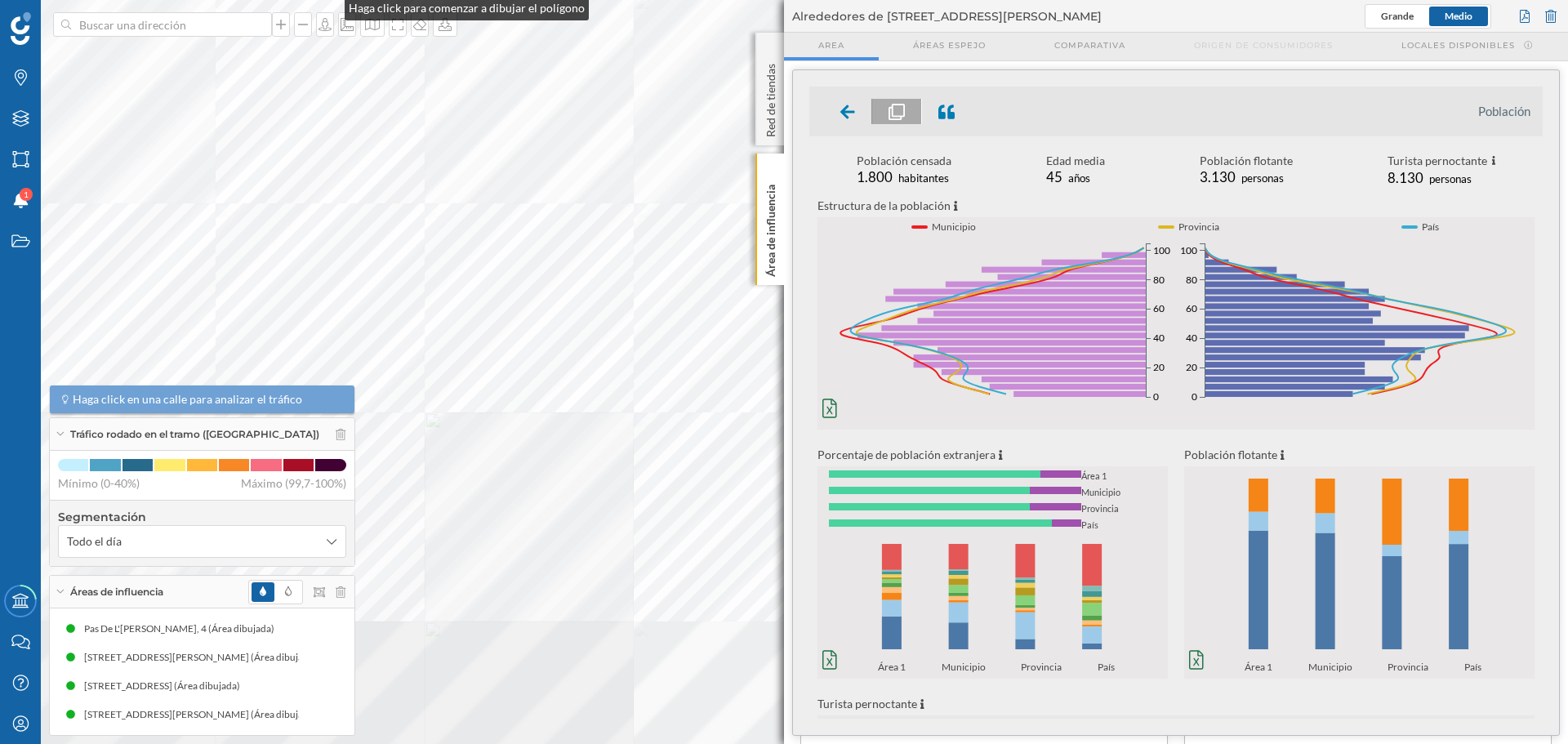
click at [340, 0] on html "Marcas Capas Áreas Notificaciones 1 Estados Academy Contacta con nosotros Centr…" at bounding box center [784, 372] width 1568 height 744
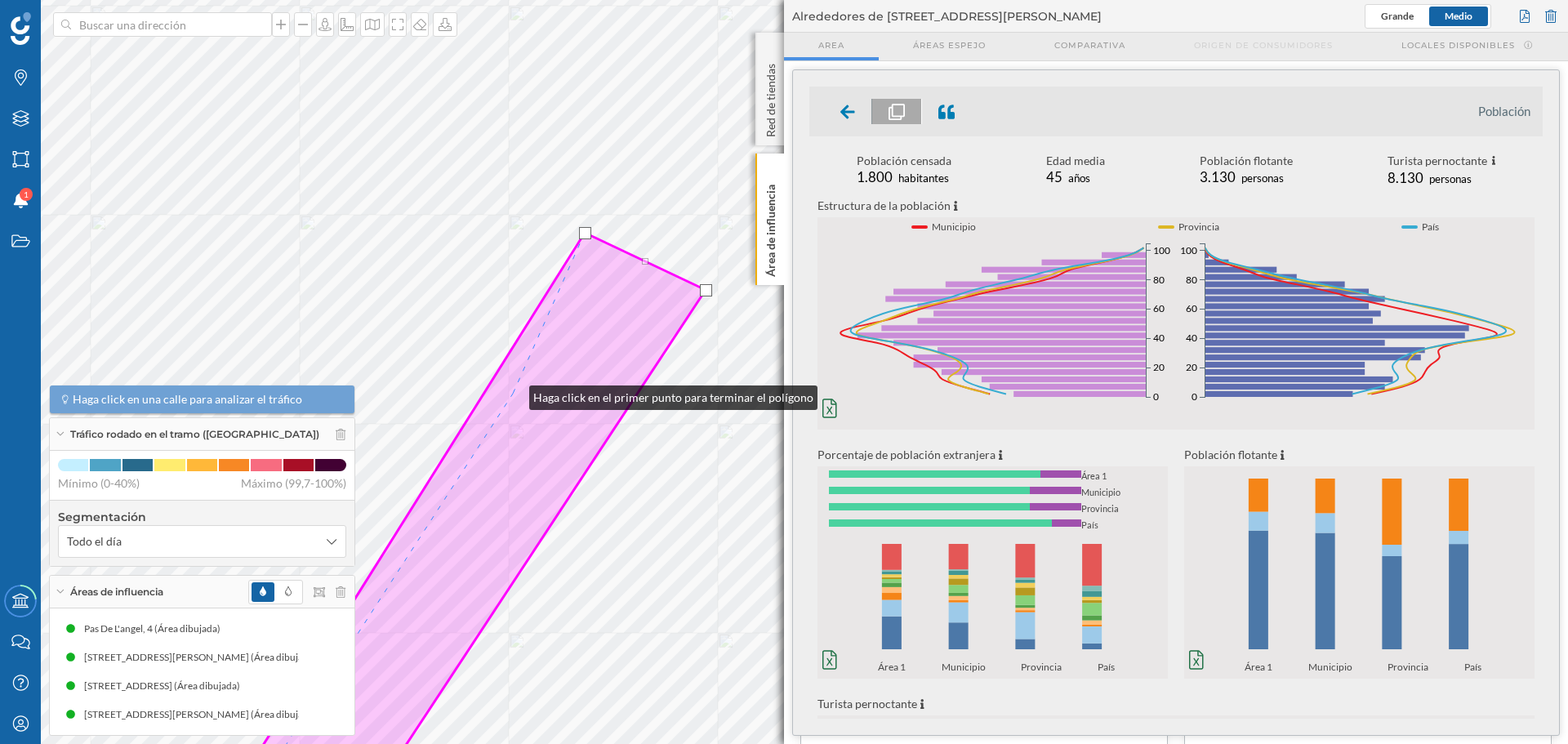
click at [513, 393] on icon at bounding box center [460, 527] width 490 height 588
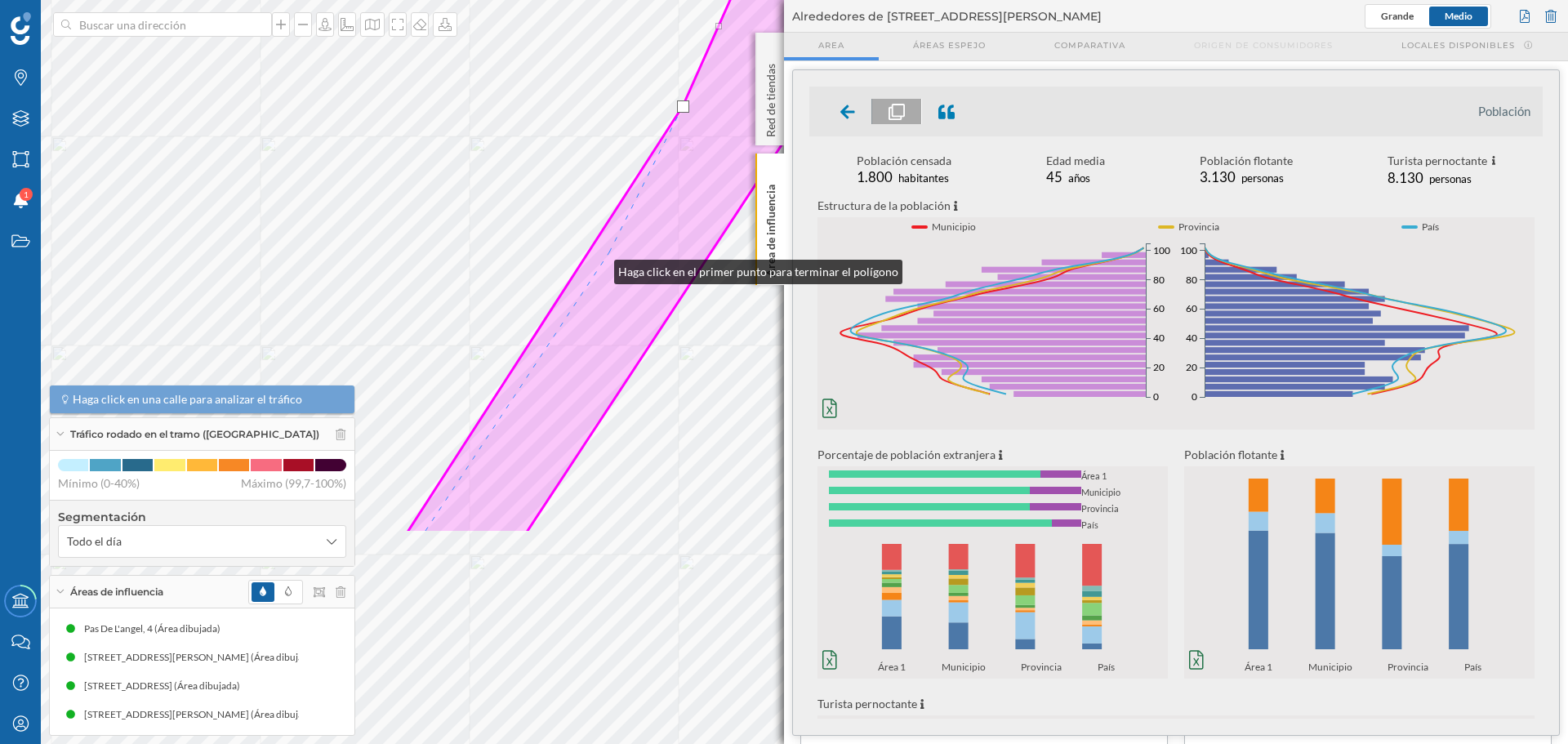
drag, startPoint x: 428, startPoint y: 556, endPoint x: 632, endPoint y: 221, distance: 392.2
click at [632, 221] on icon at bounding box center [641, 239] width 469 height 588
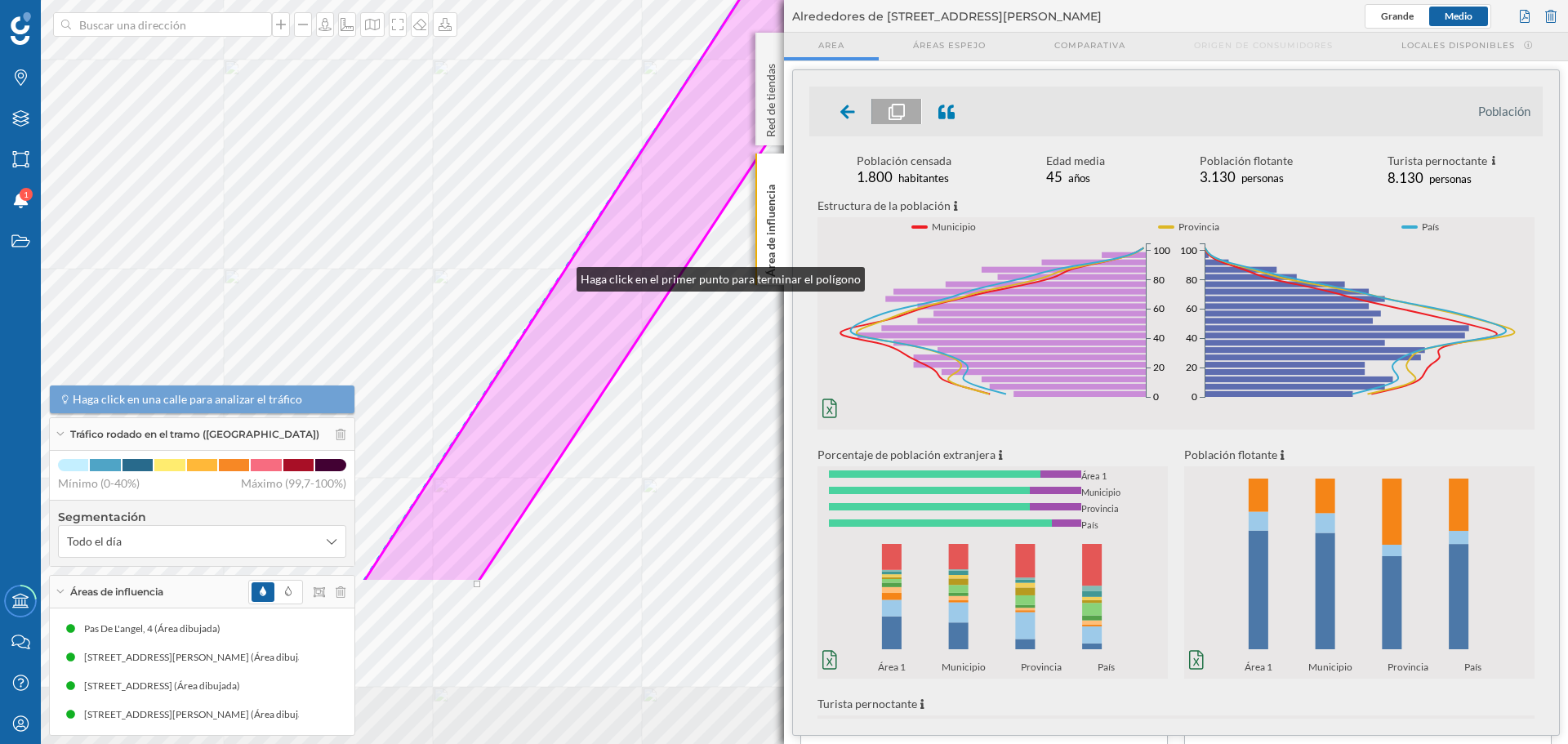
drag, startPoint x: 425, startPoint y: 512, endPoint x: 562, endPoint y: 272, distance: 276.3
click at [562, 272] on icon at bounding box center [706, 133] width 685 height 898
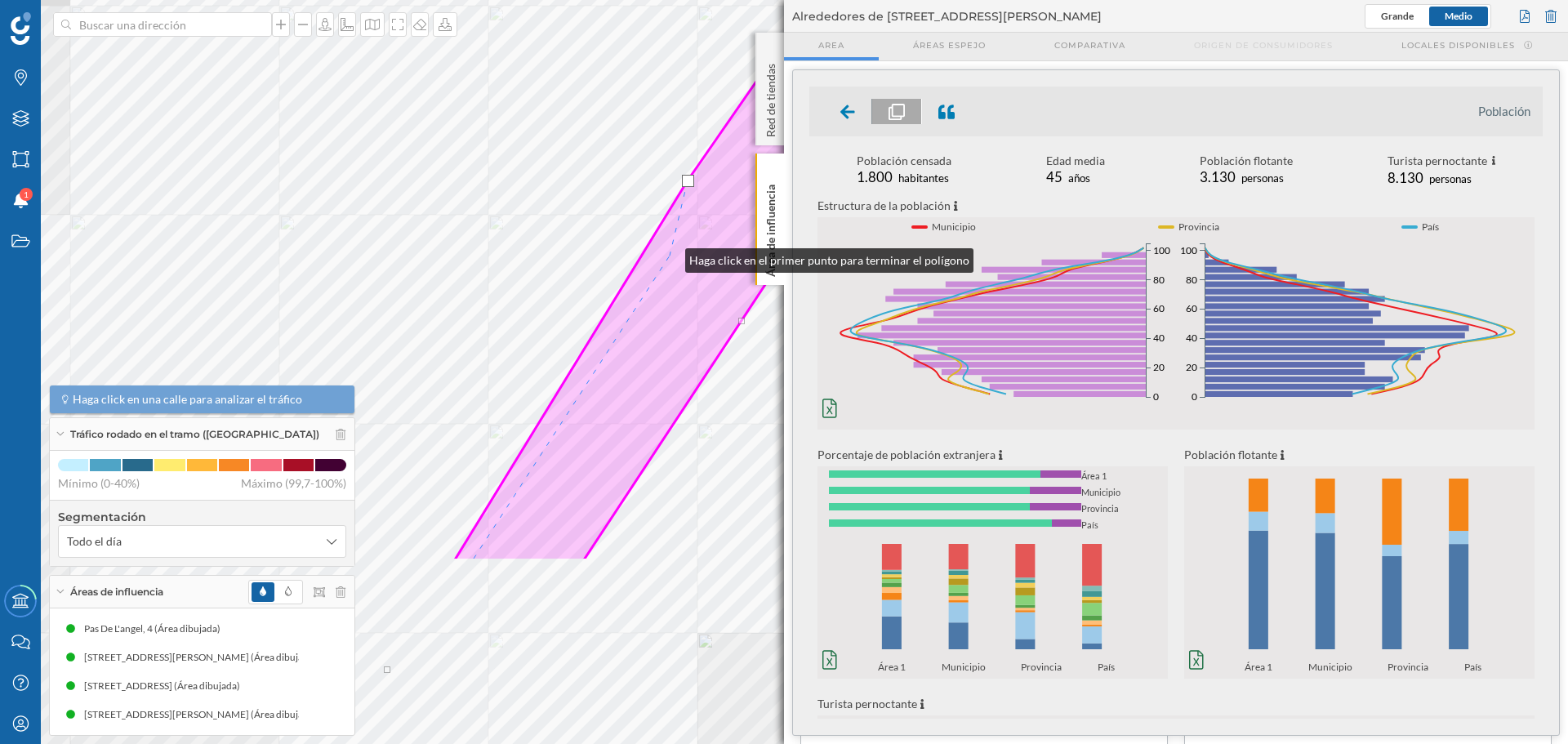
drag, startPoint x: 406, startPoint y: 516, endPoint x: 672, endPoint y: 243, distance: 381.2
click at [672, 243] on icon at bounding box center [814, 112] width 720 height 898
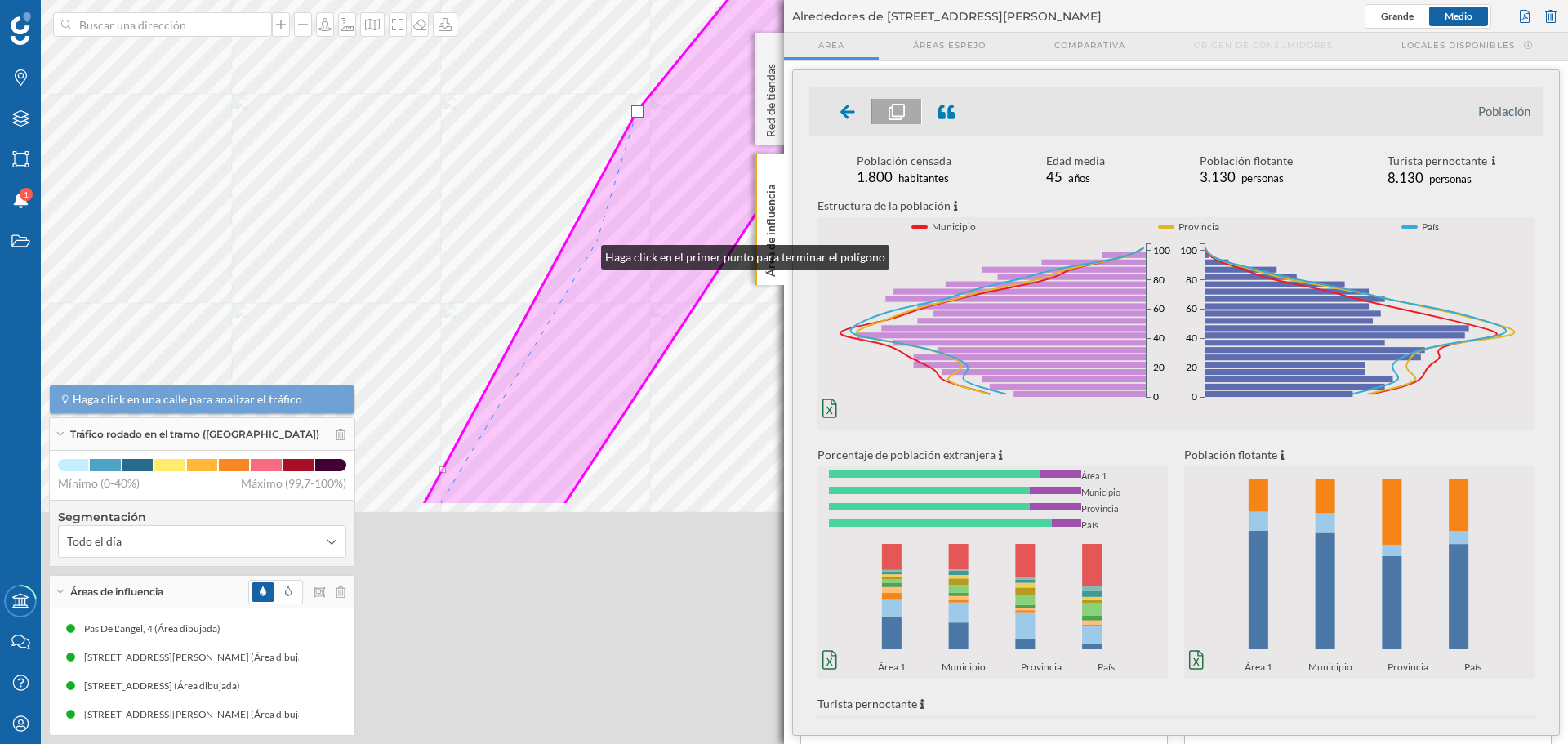
drag, startPoint x: 426, startPoint y: 569, endPoint x: 616, endPoint y: 220, distance: 397.4
click at [616, 220] on icon at bounding box center [789, 57] width 732 height 898
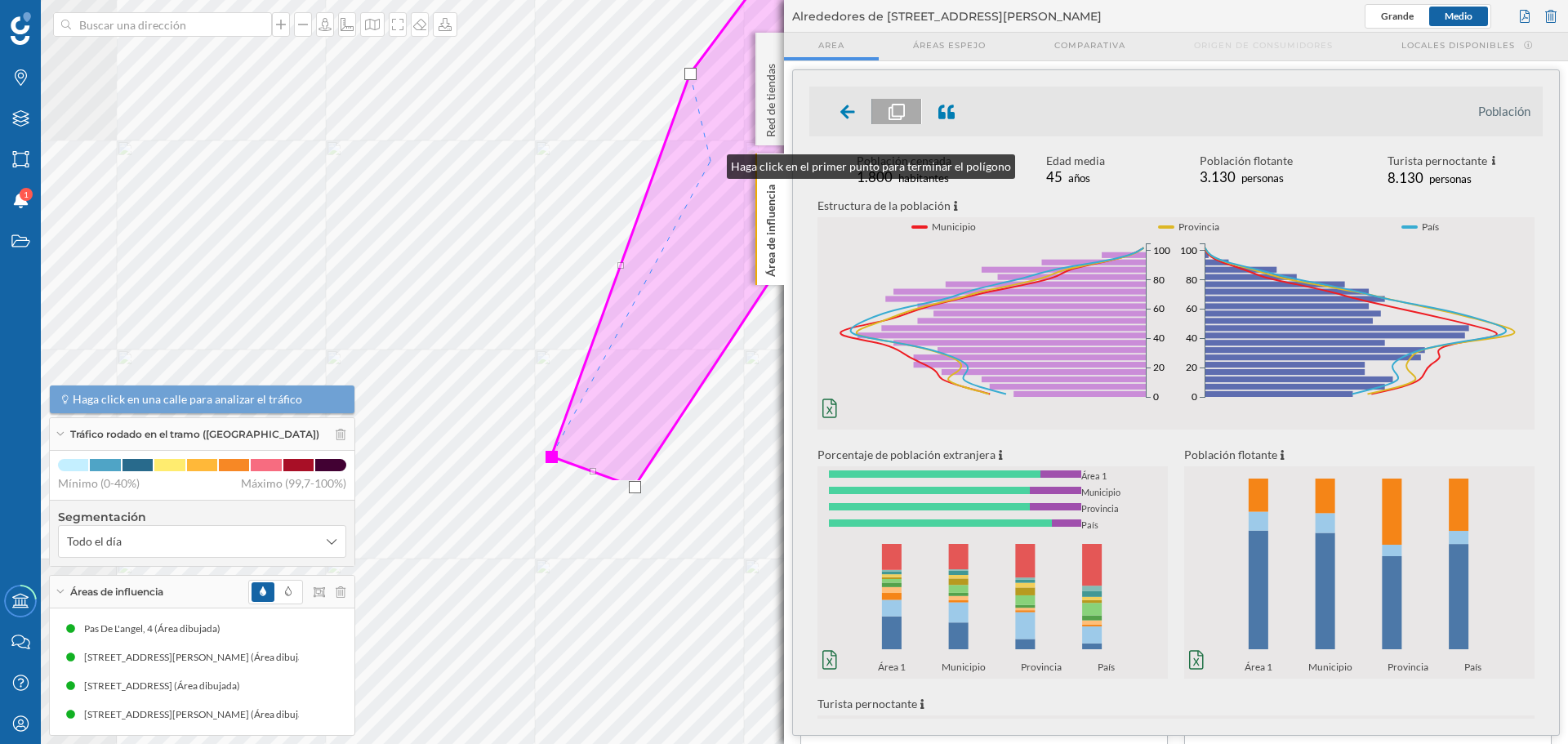
drag, startPoint x: 440, startPoint y: 500, endPoint x: 710, endPoint y: 162, distance: 432.6
click at [710, 162] on icon at bounding box center [890, 34] width 677 height 898
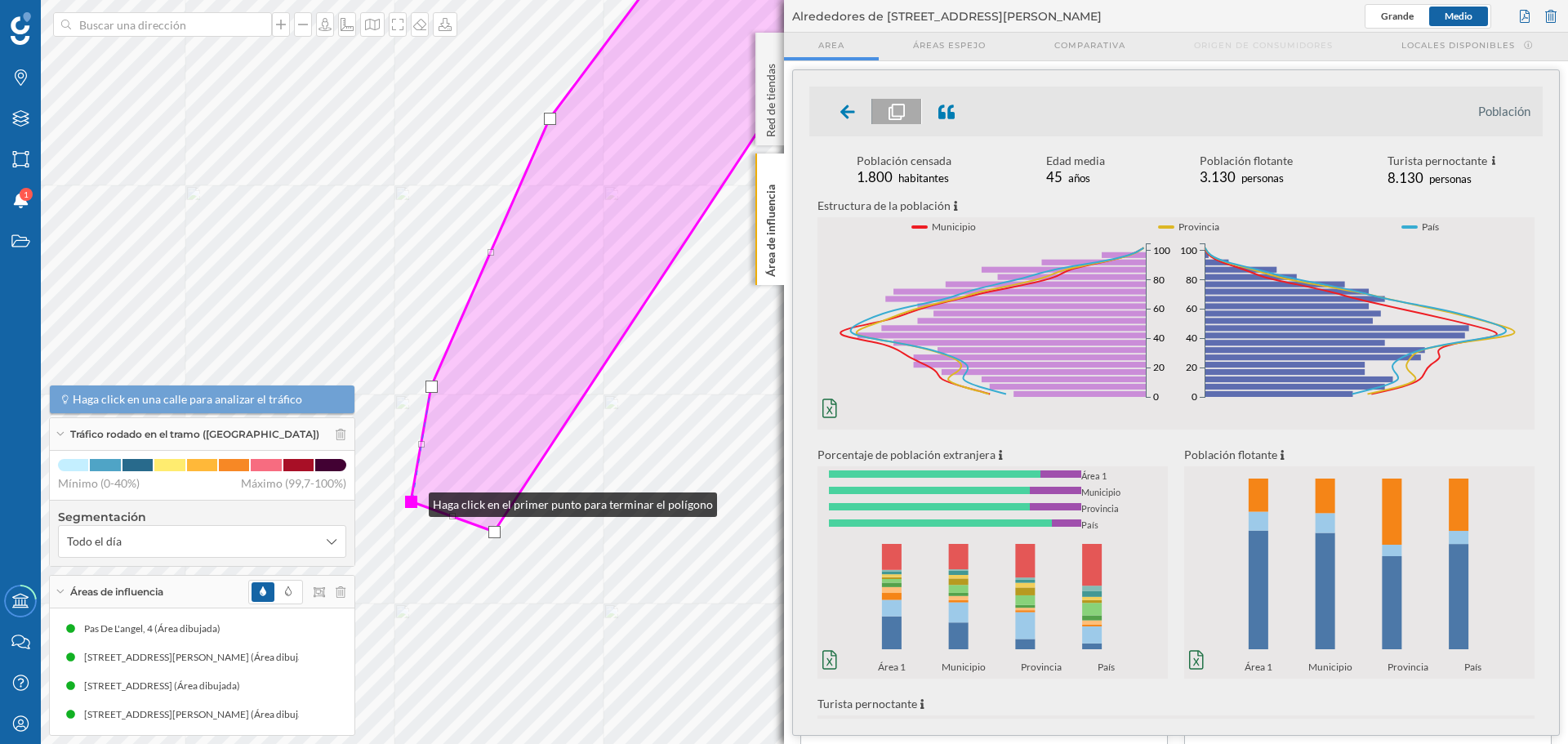
click at [412, 500] on div at bounding box center [411, 501] width 12 height 12
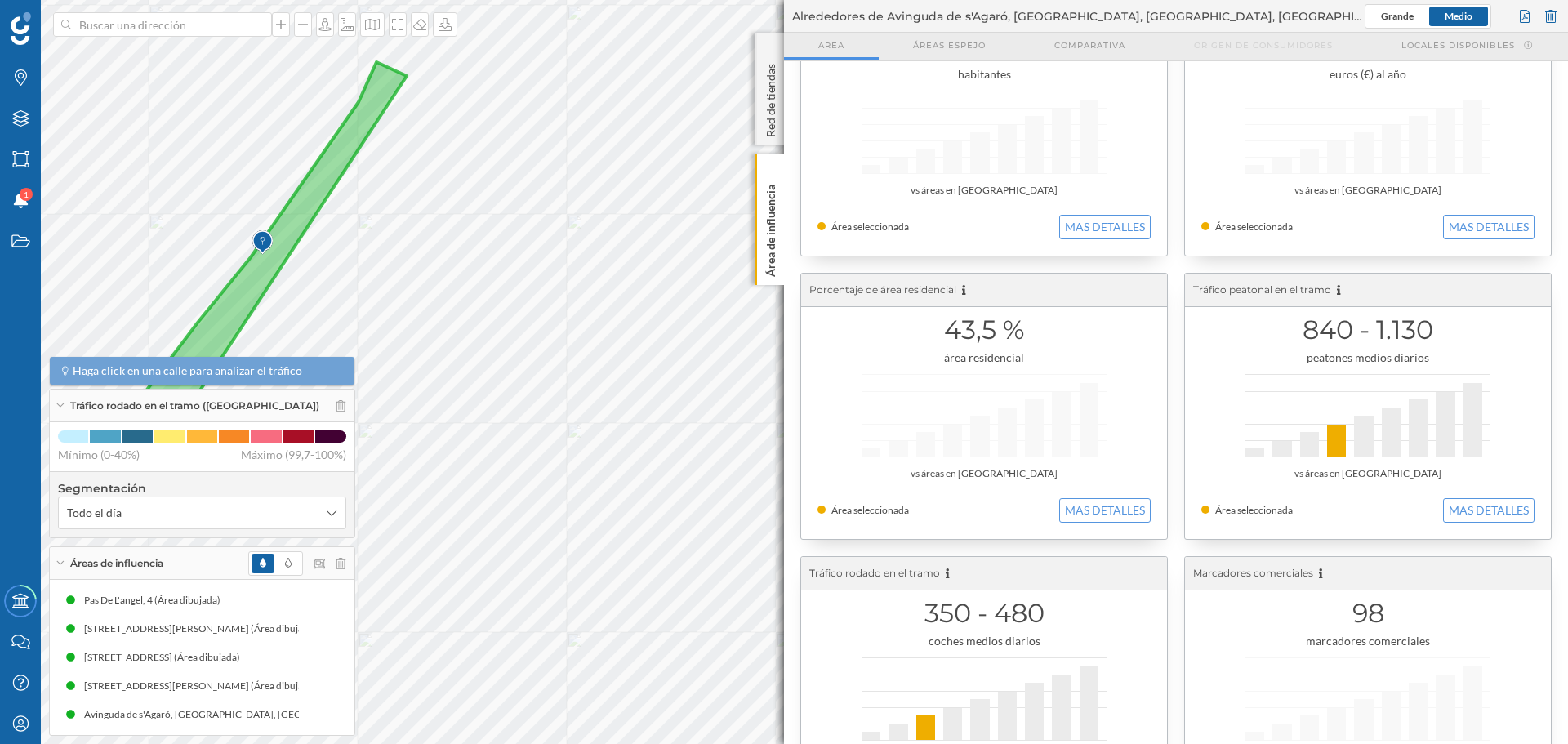
scroll to position [184, 0]
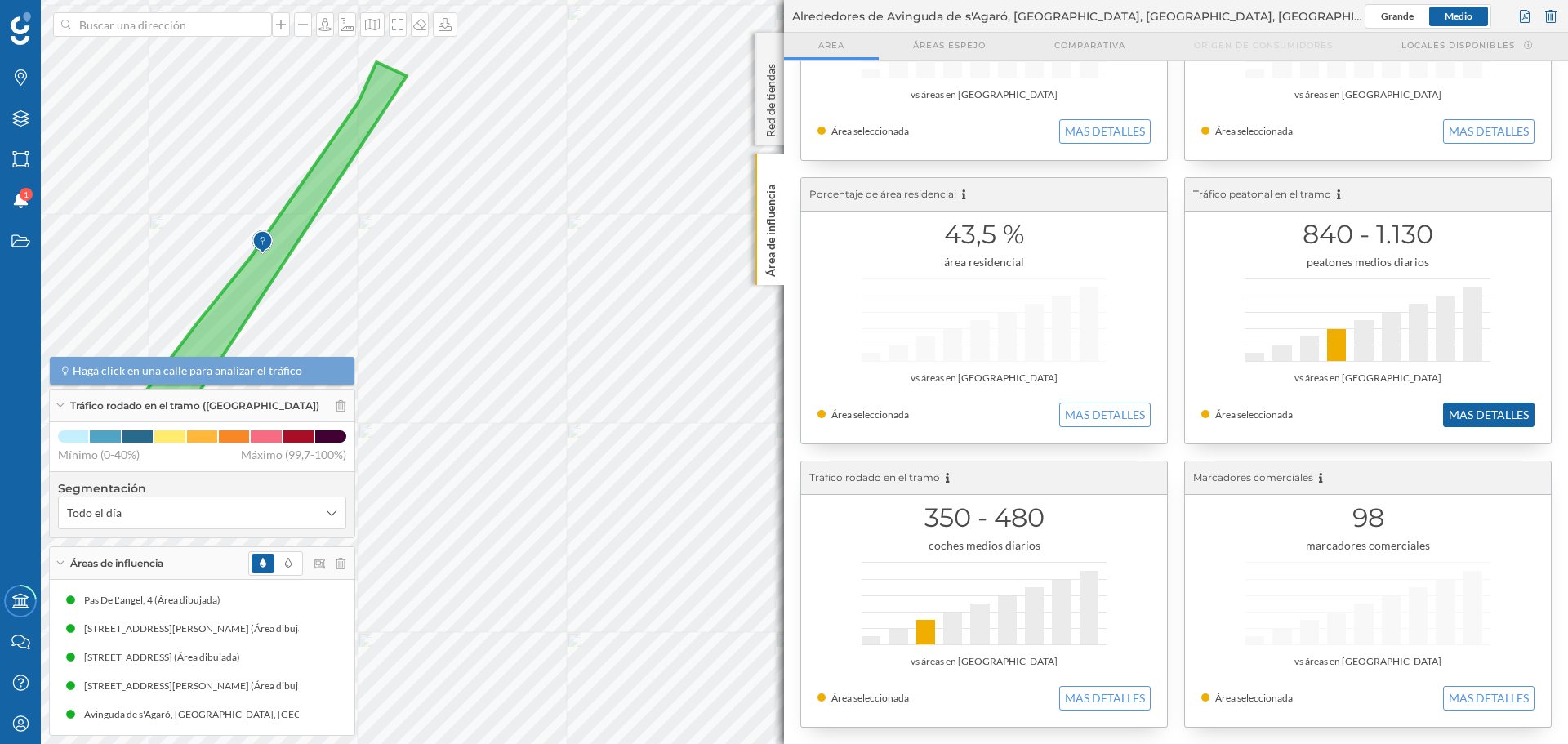
click at [1498, 415] on button "MAS DETALLES" at bounding box center [1488, 415] width 91 height 25
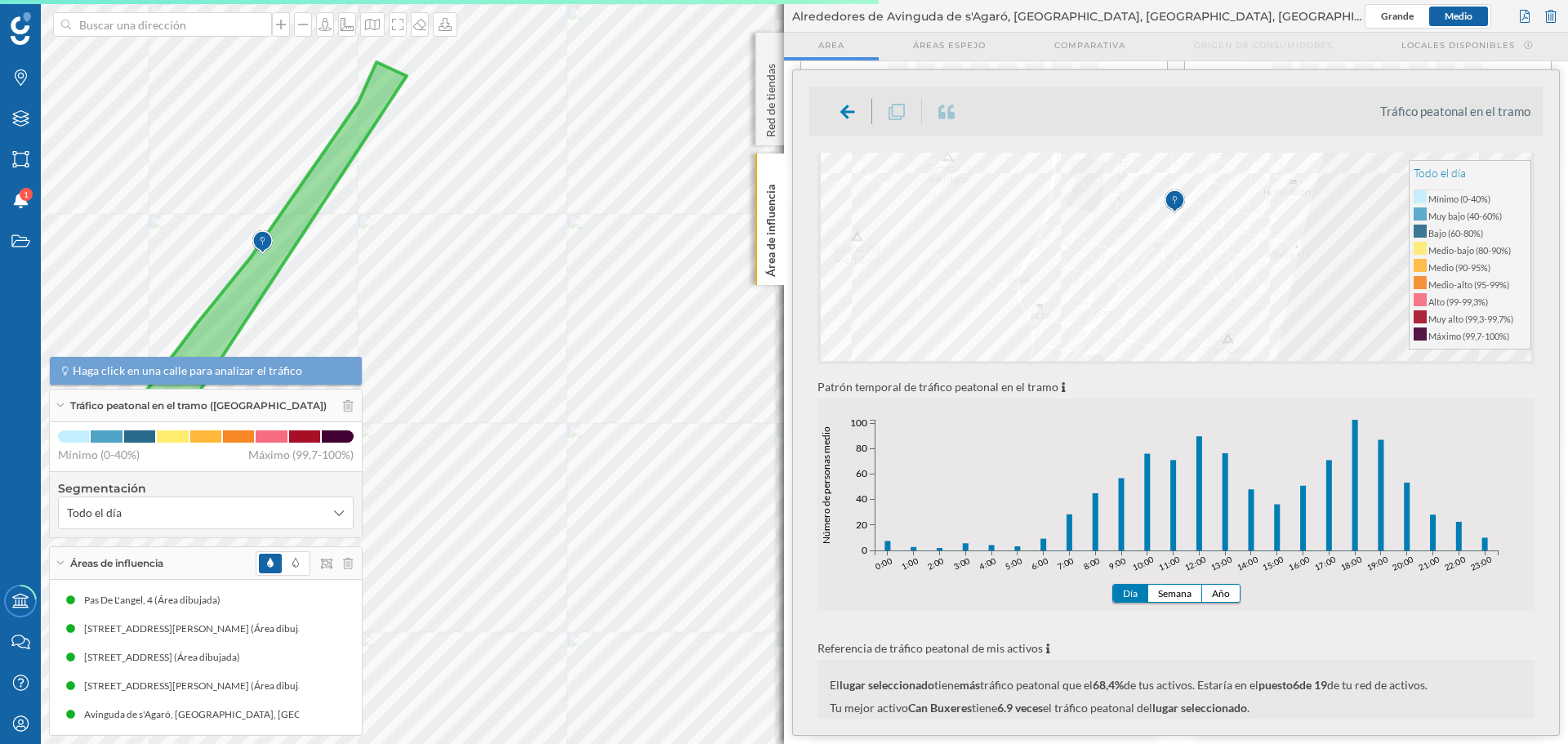
scroll to position [300, 0]
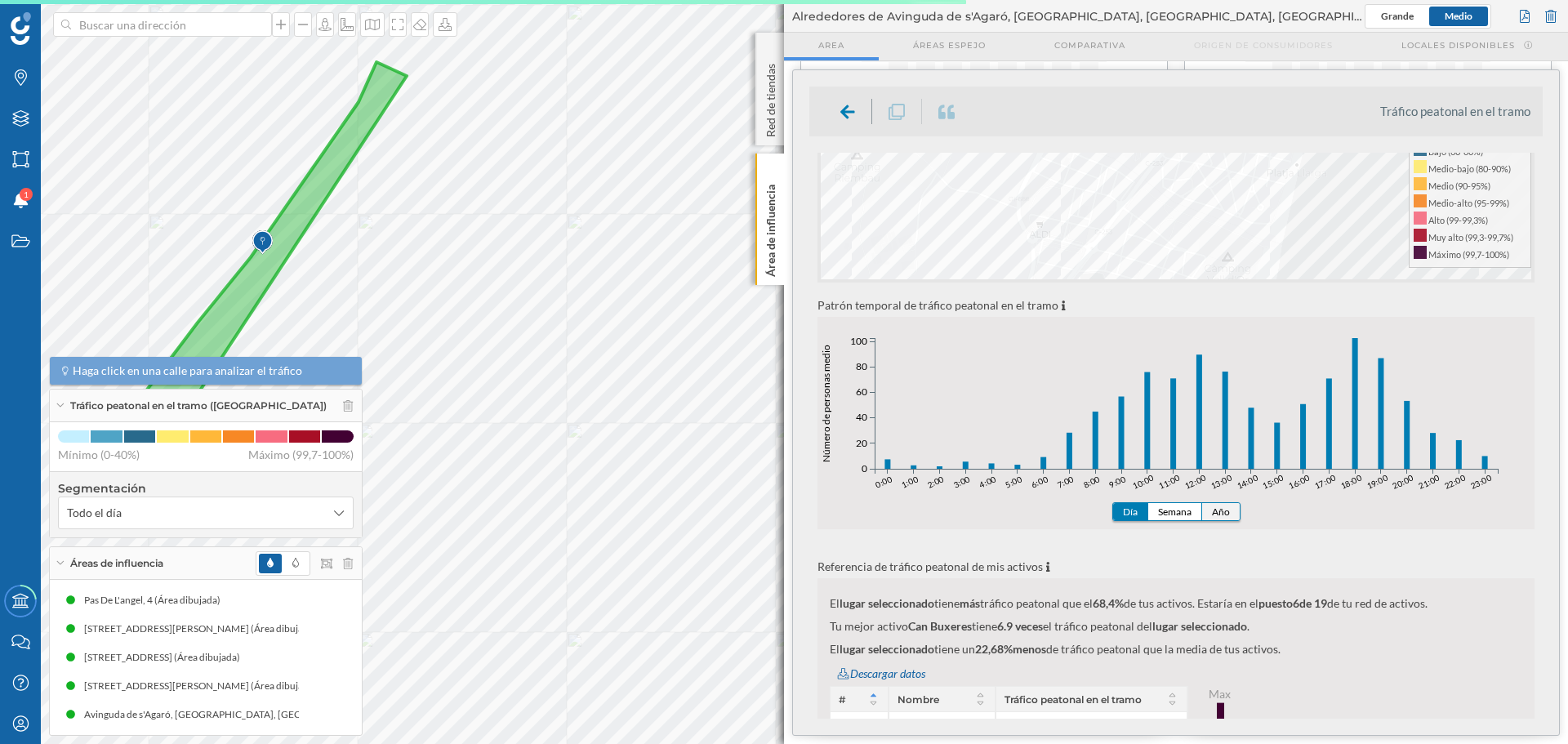
click at [1209, 507] on button "Año" at bounding box center [1221, 511] width 38 height 17
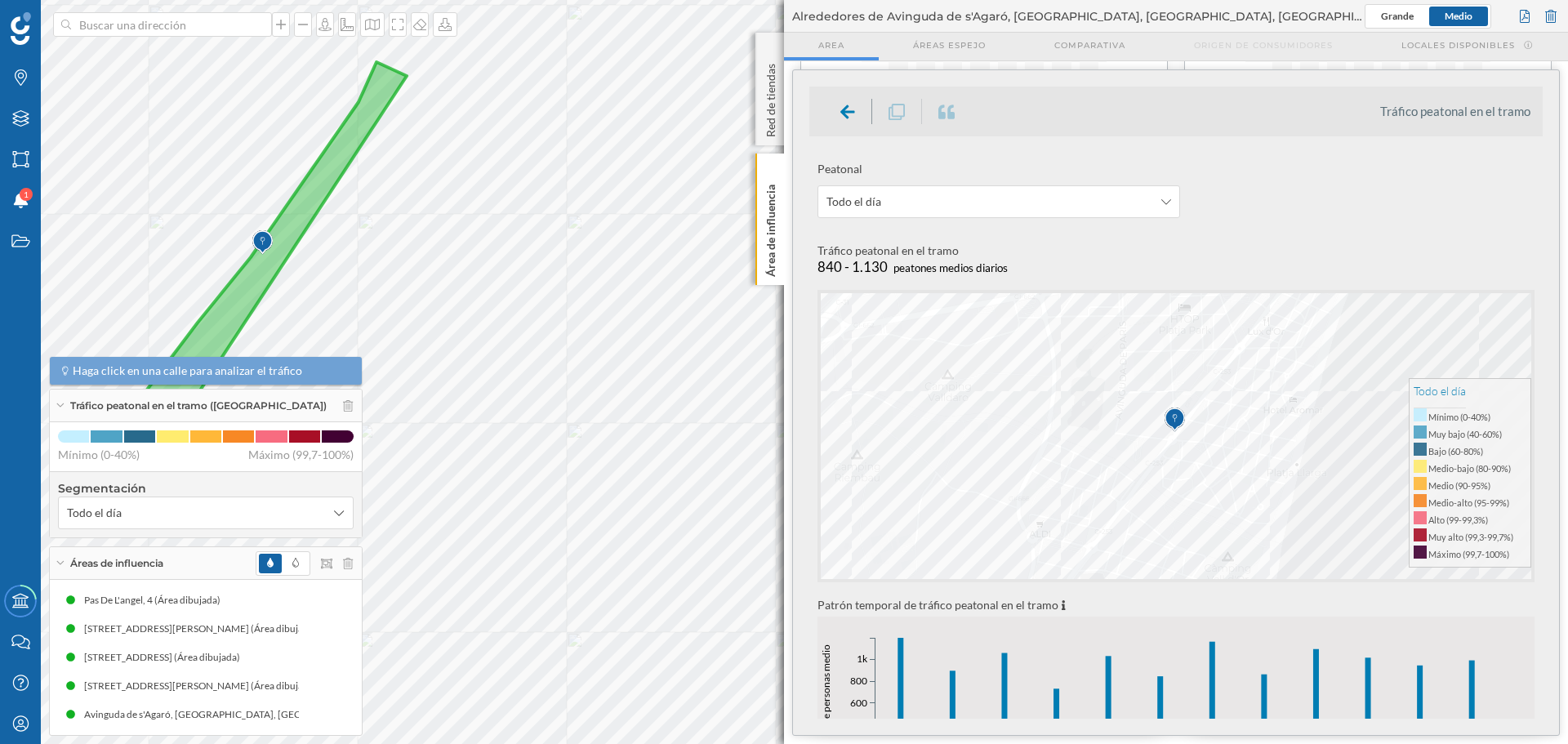
scroll to position [245, 0]
